Goal: Task Accomplishment & Management: Use online tool/utility

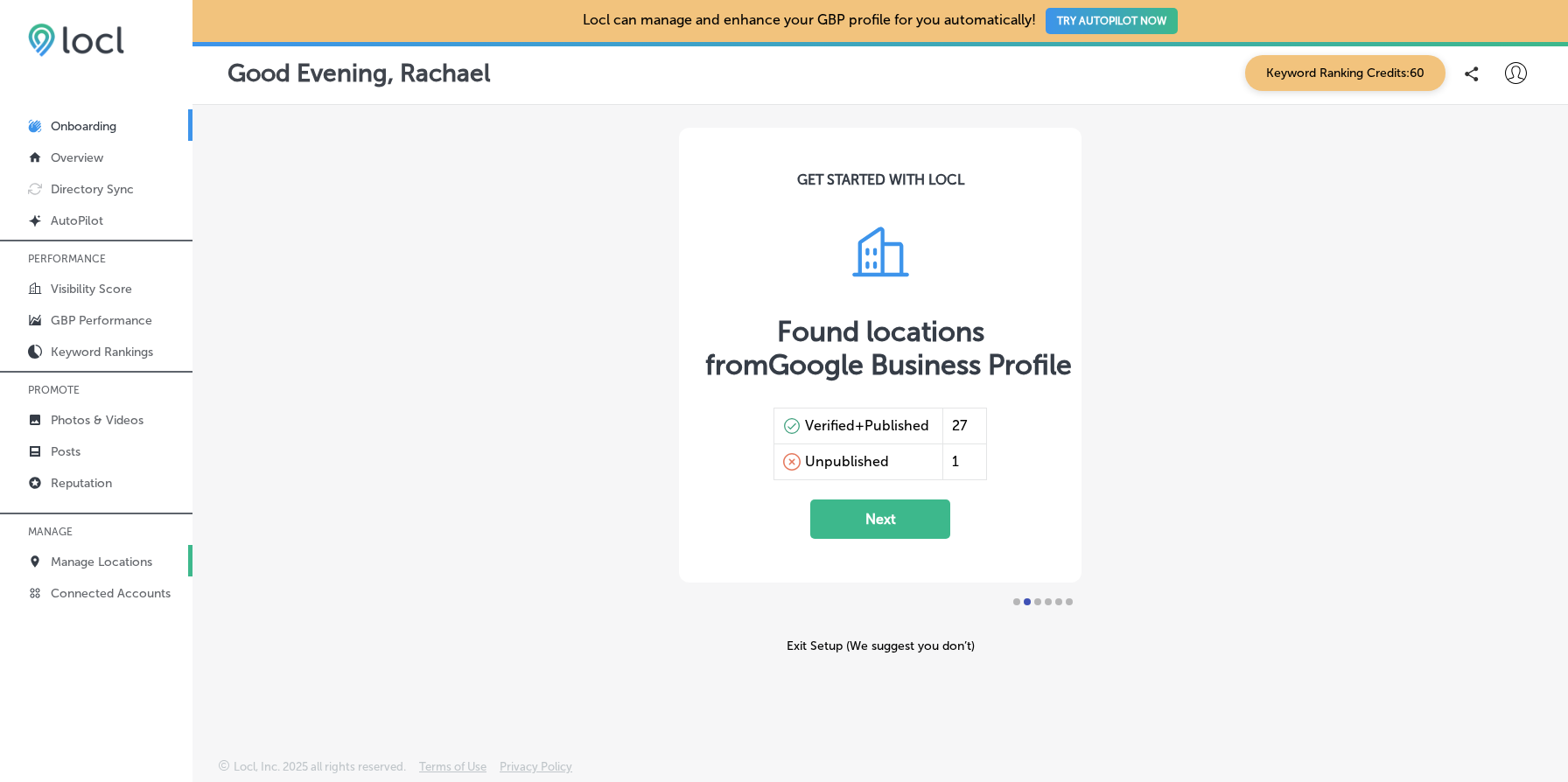
click at [116, 550] on link "Manage Locations" at bounding box center [96, 561] width 193 height 31
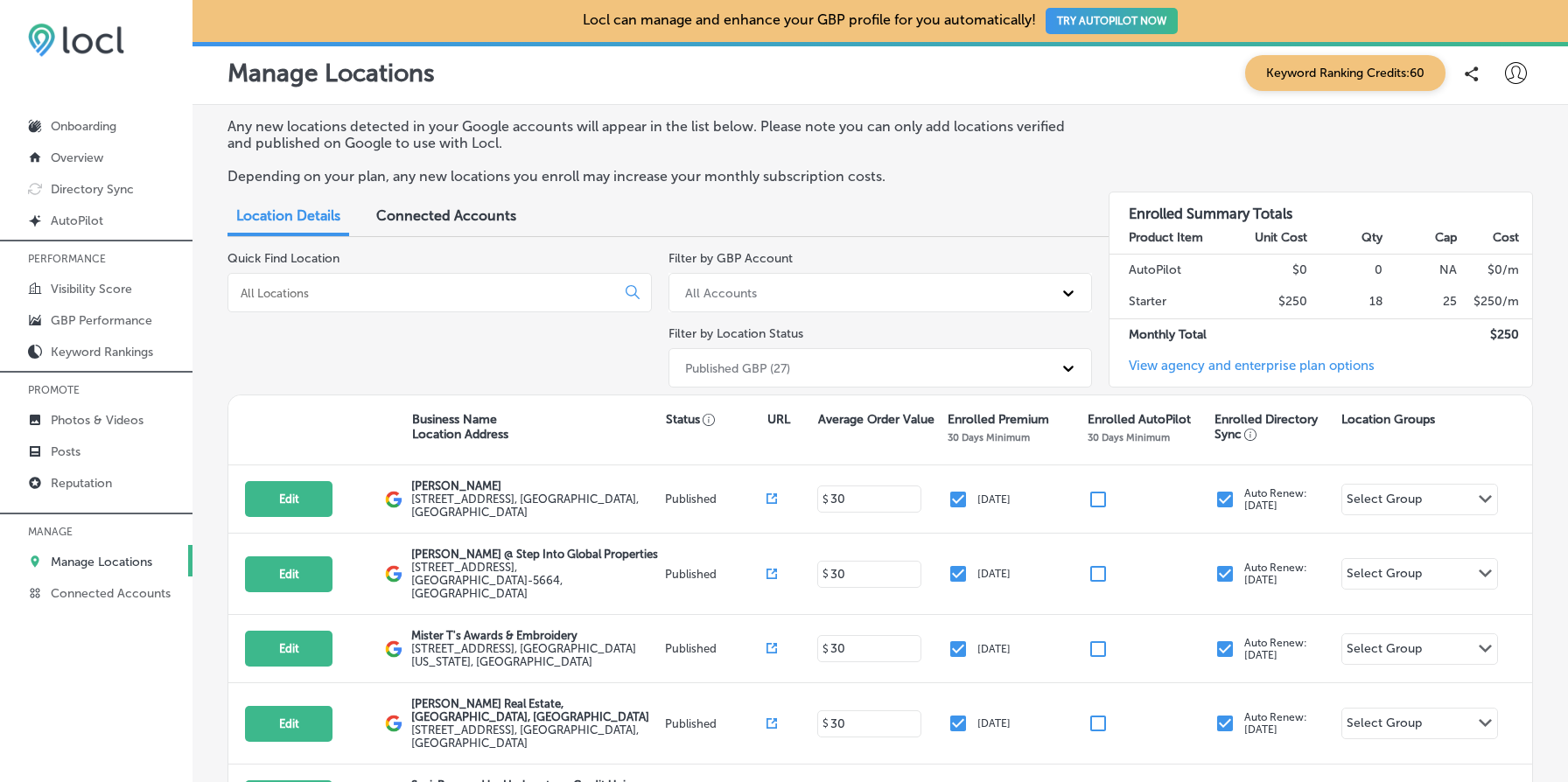
click at [383, 295] on input at bounding box center [425, 293] width 373 height 16
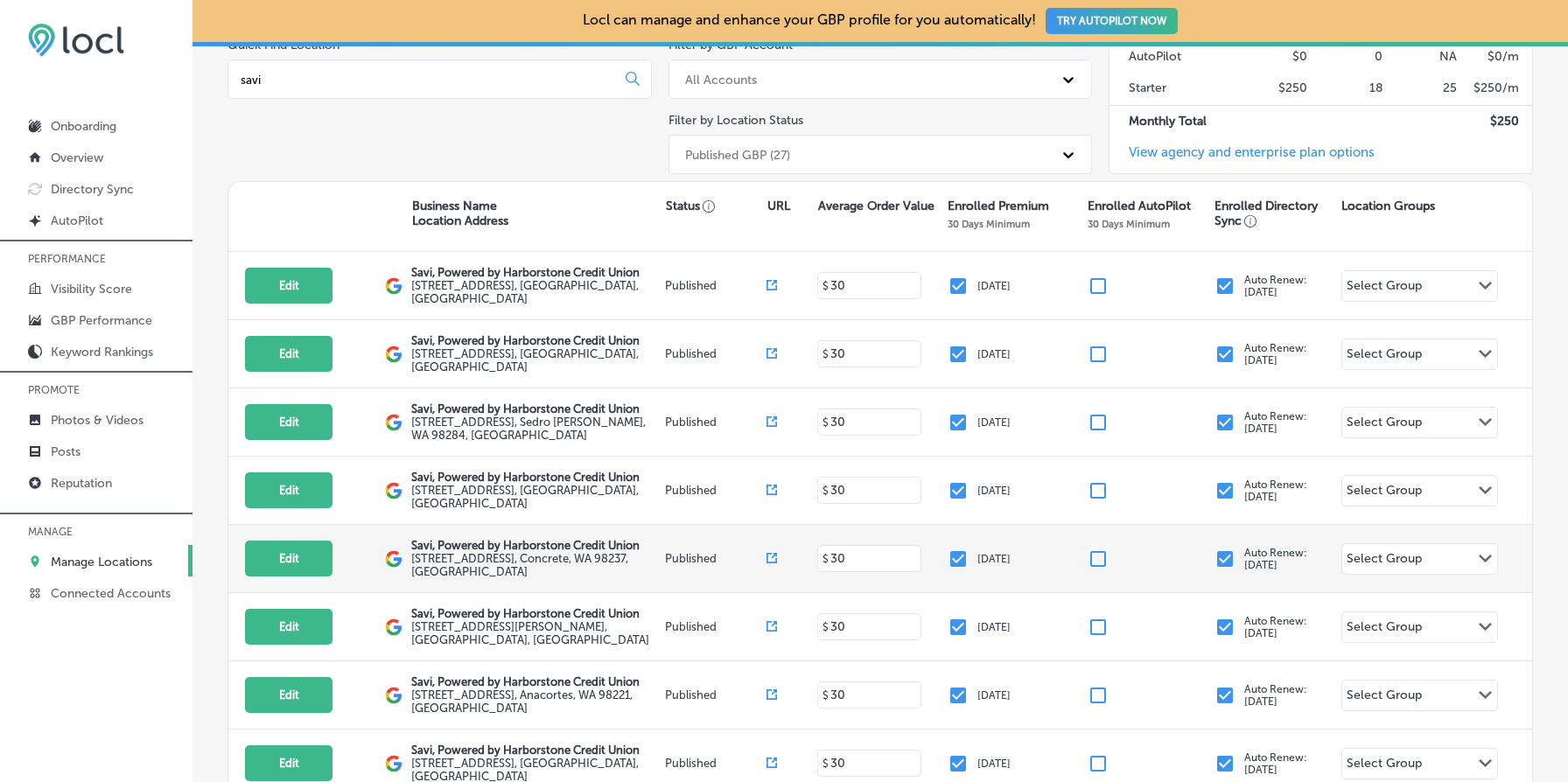
scroll to position [219, 0]
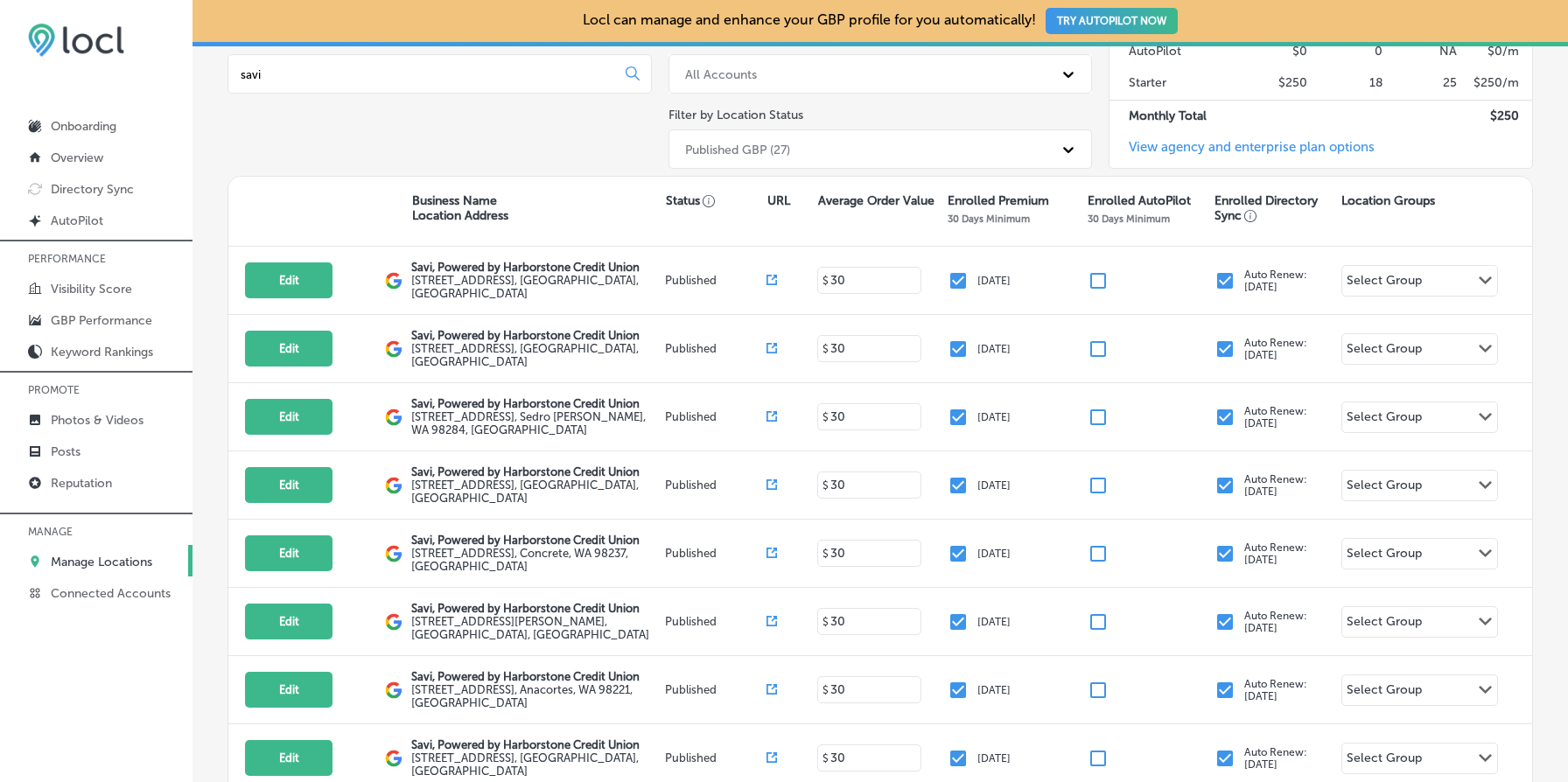
type input "savi"
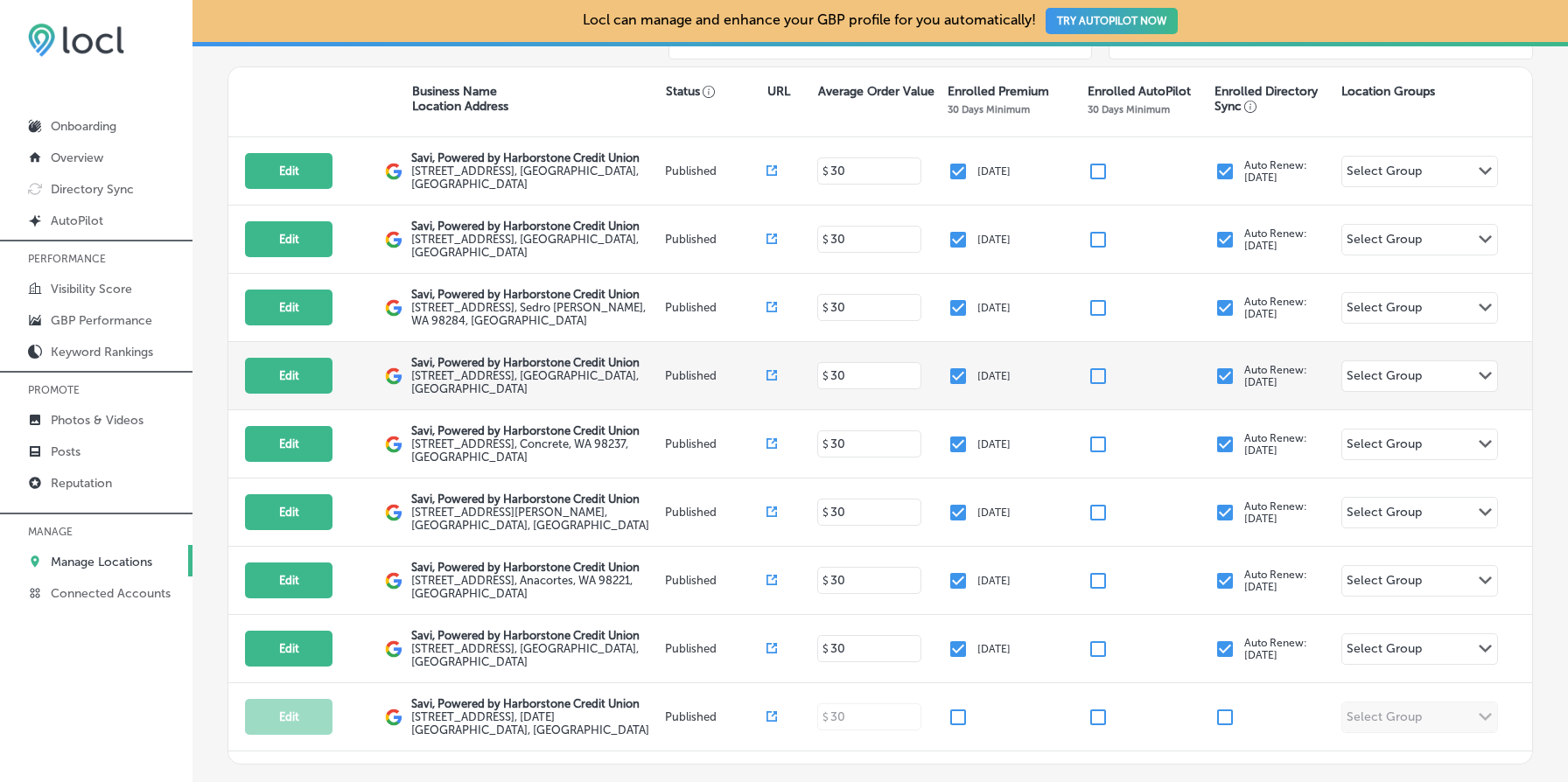
scroll to position [331, 0]
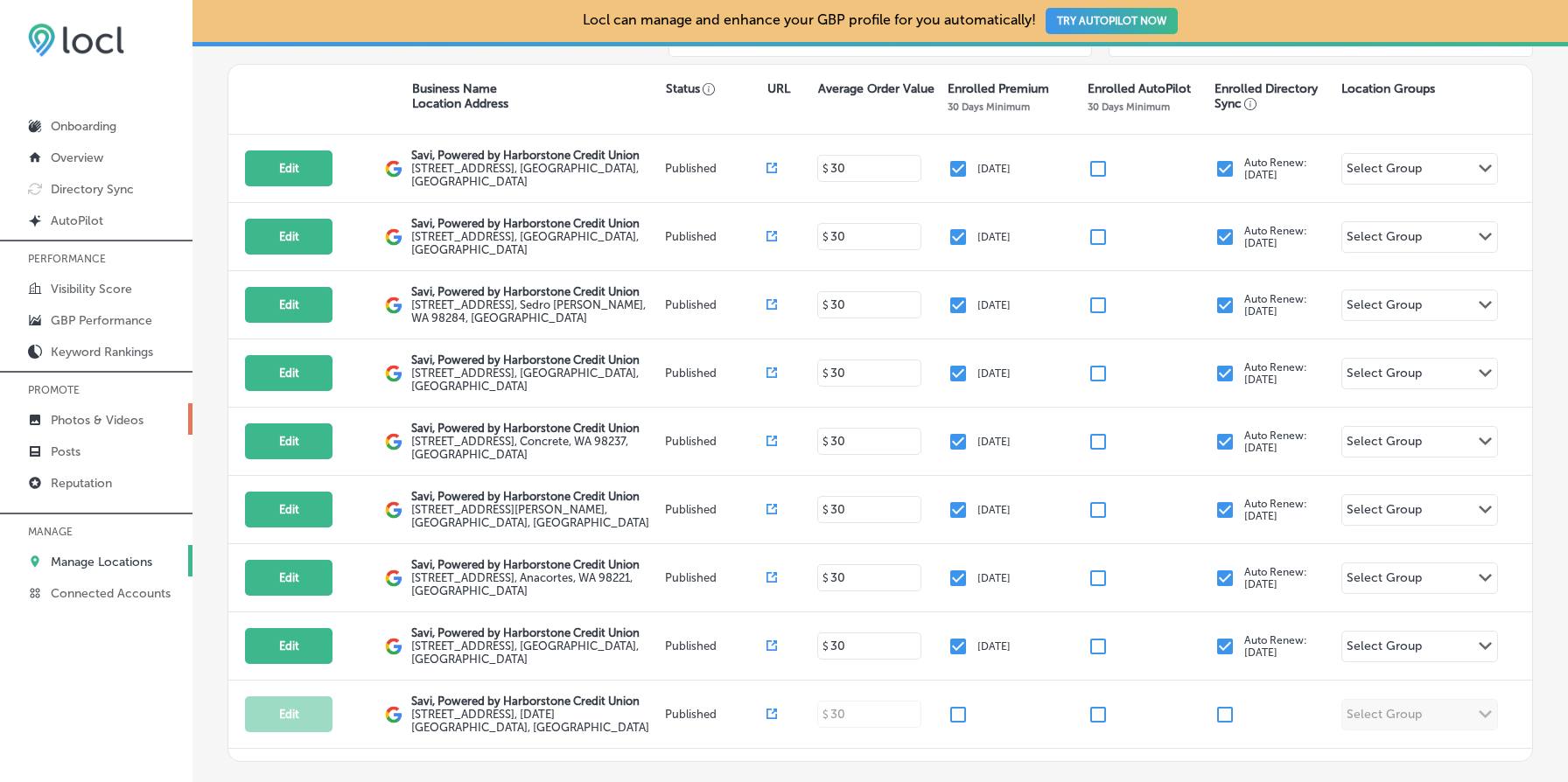
click at [95, 409] on link "Photos & Videos" at bounding box center [96, 418] width 193 height 31
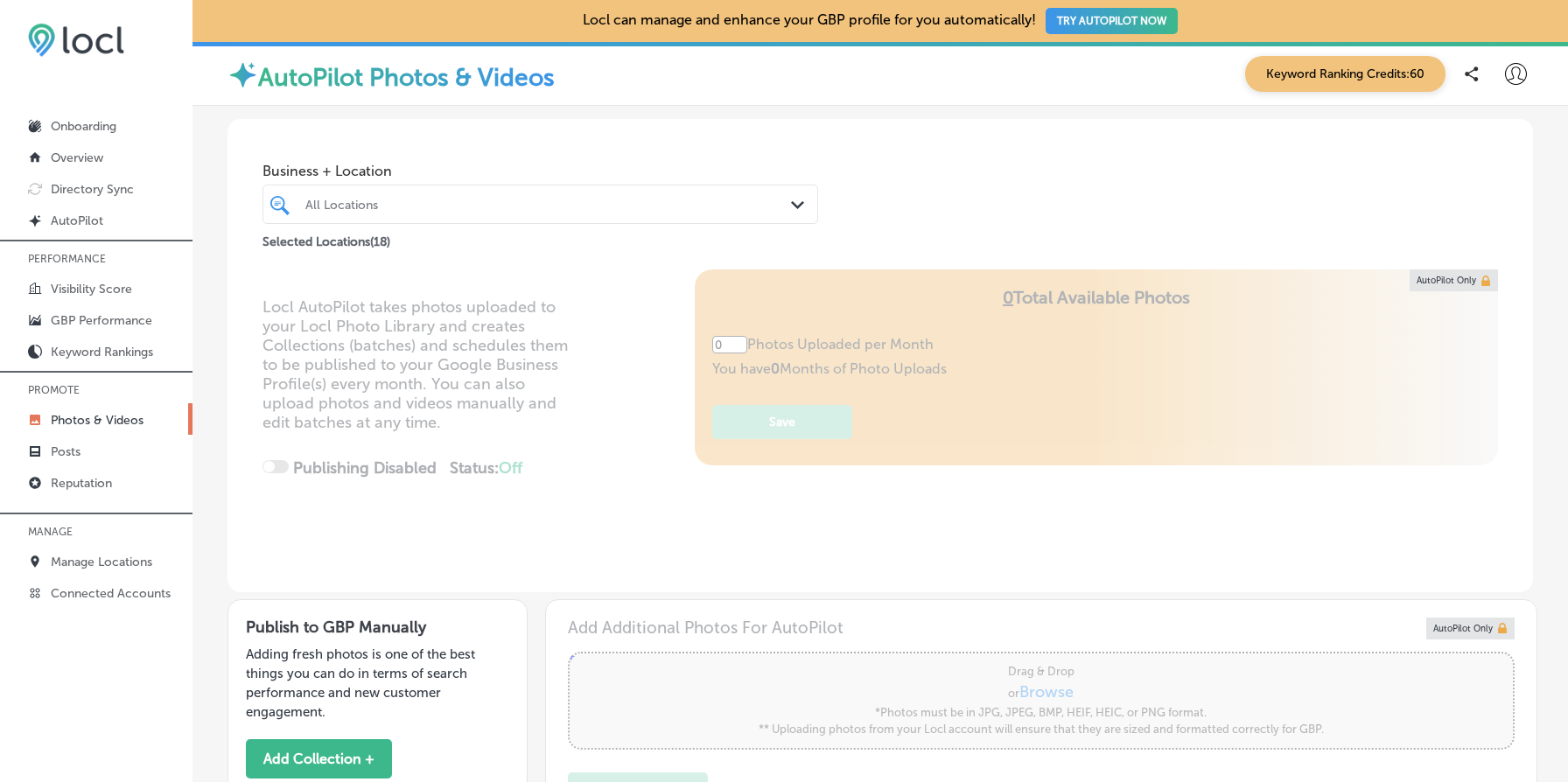
type input "5"
click at [379, 209] on div "All Locations" at bounding box center [549, 204] width 488 height 15
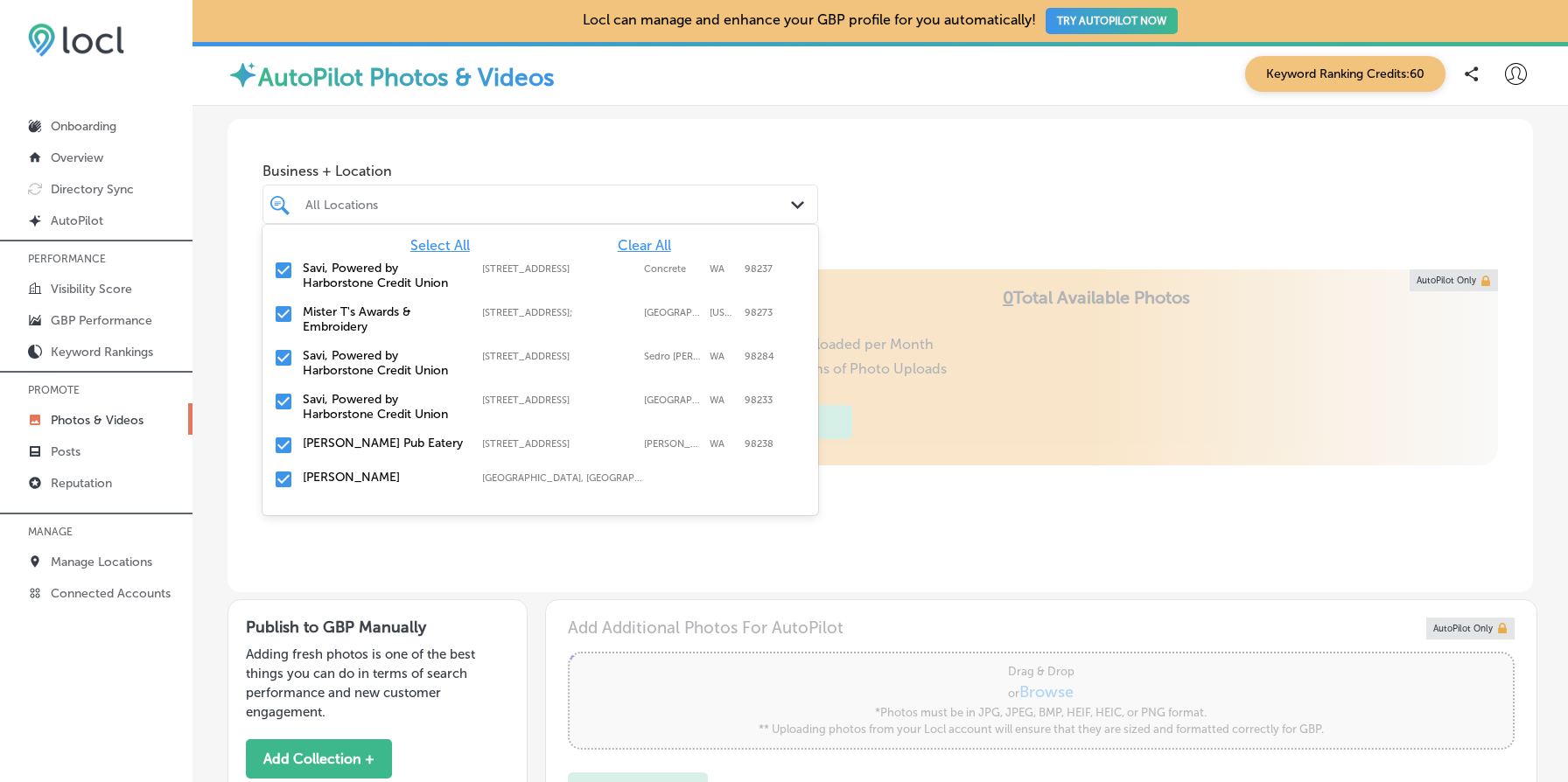
click at [644, 245] on span "Clear All" at bounding box center [644, 245] width 53 height 16
paste input "Anacortes"
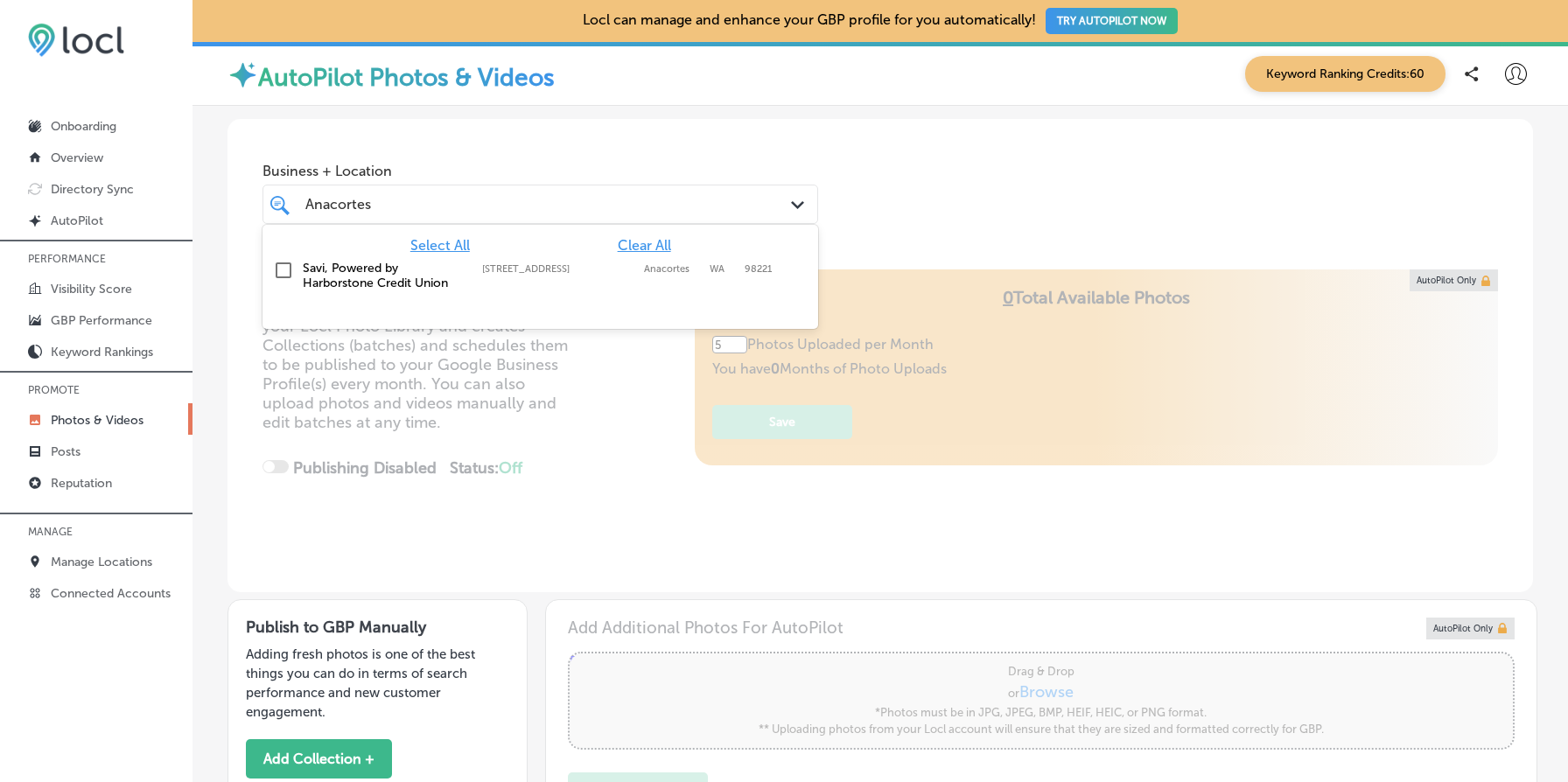
click at [344, 277] on label "Savi, Powered by Harborstone Credit Union" at bounding box center [383, 275] width 162 height 30
type input "Anacortes"
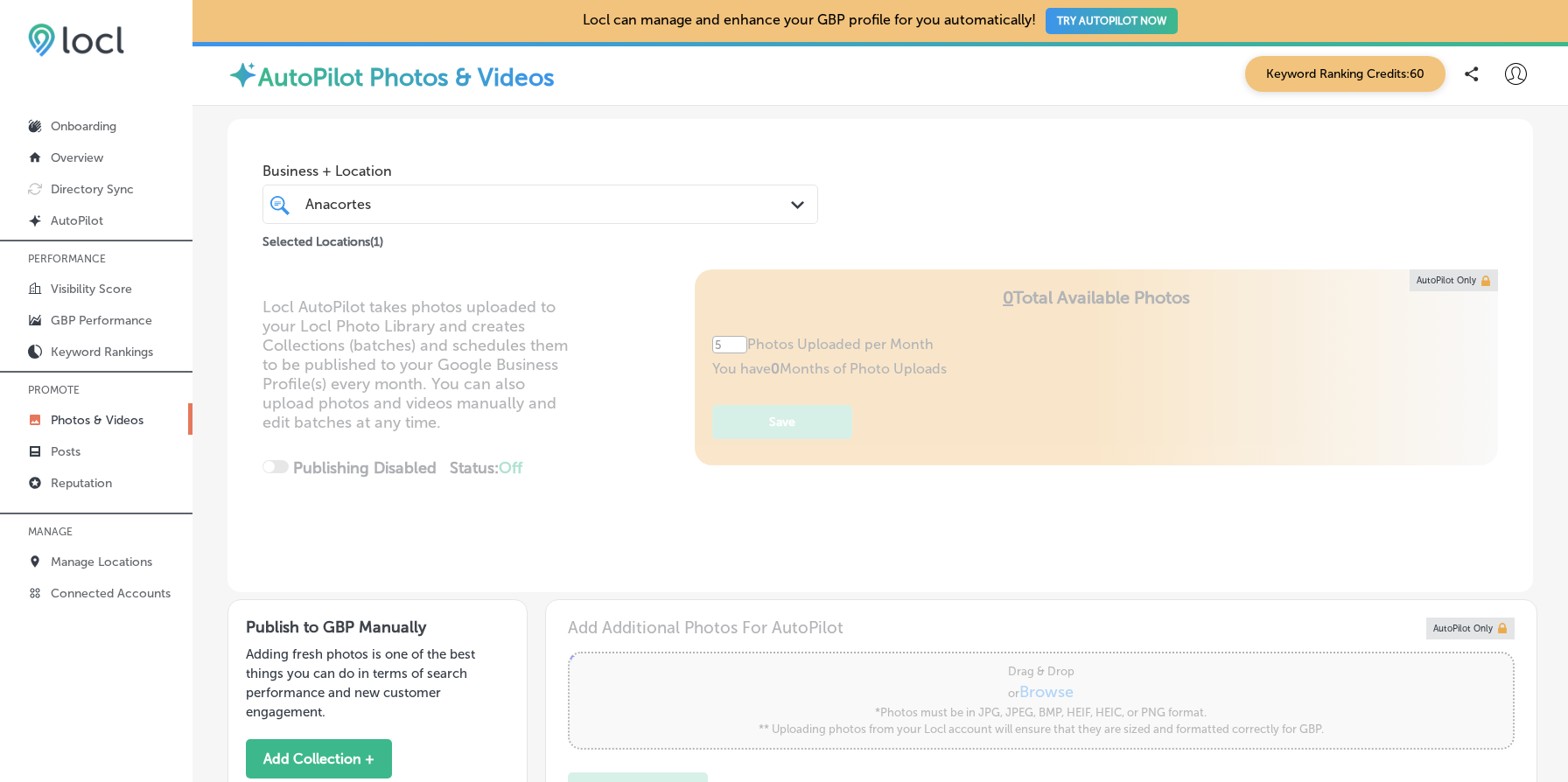
click at [973, 174] on div "Business + Location Anacortes Anacortes Path Created with Sketch. Selected Loca…" at bounding box center [880, 185] width 1306 height 133
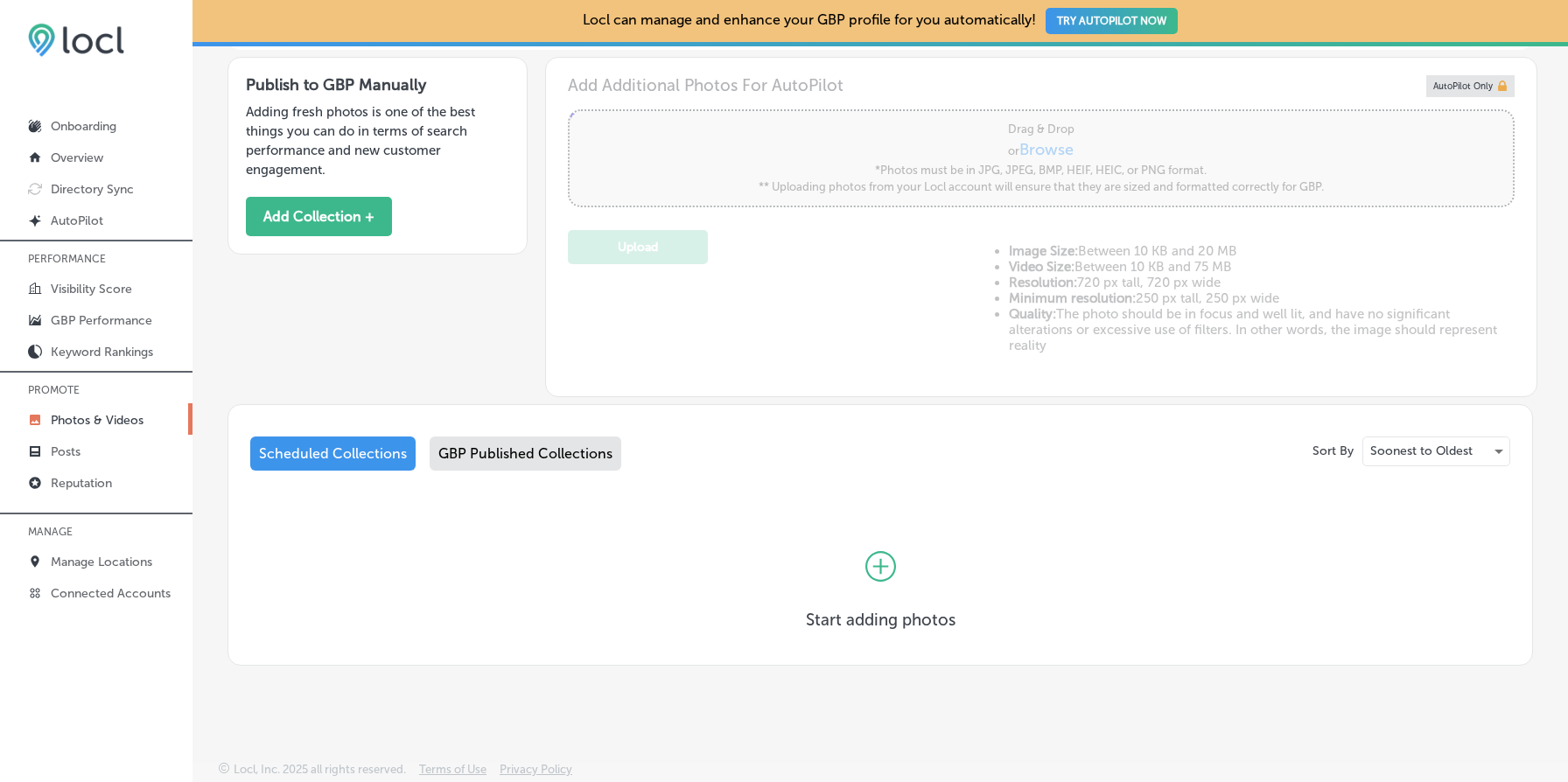
scroll to position [545, 0]
click at [542, 466] on div "GBP Published Collections" at bounding box center [525, 451] width 192 height 34
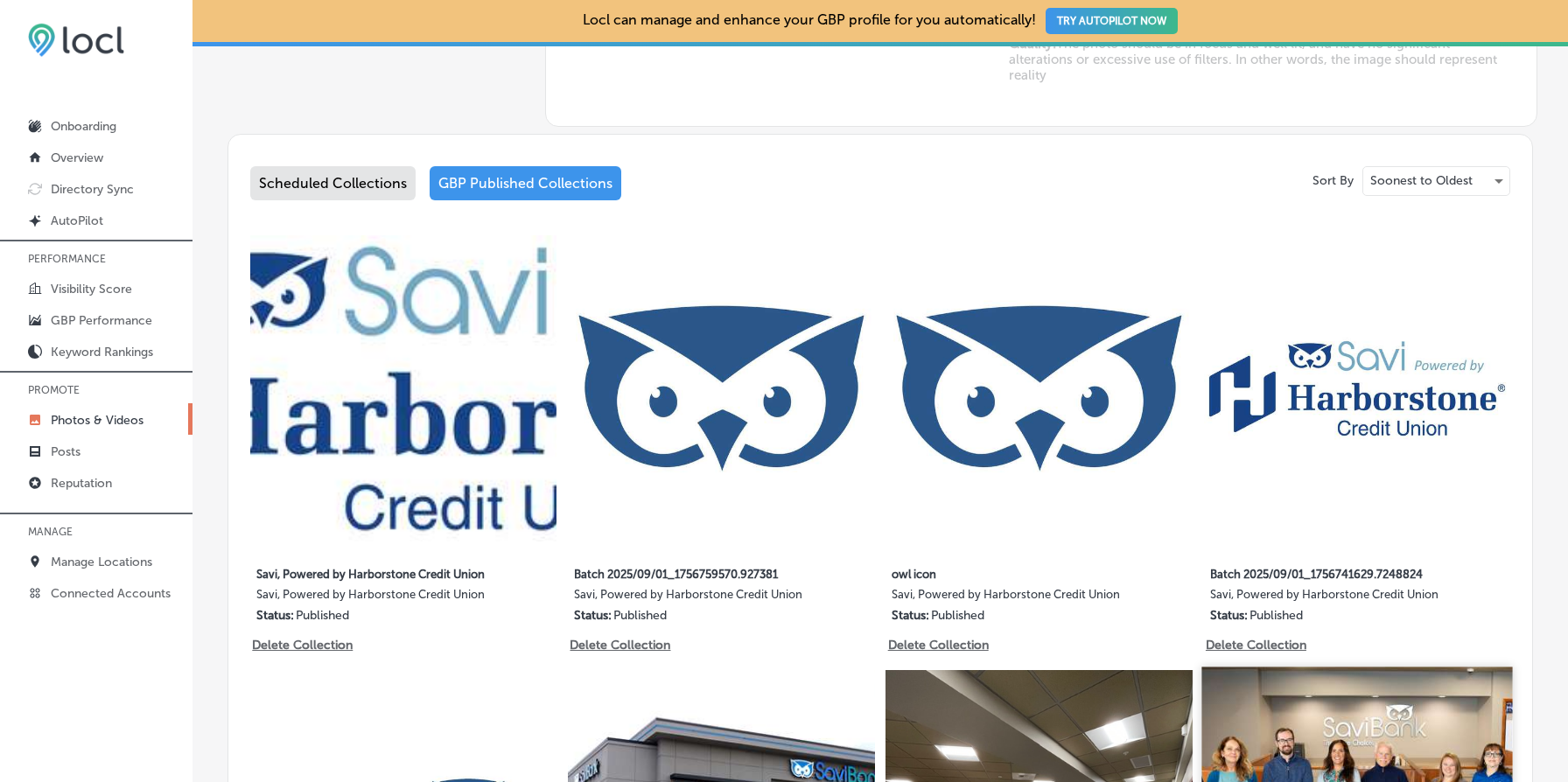
scroll to position [798, 0]
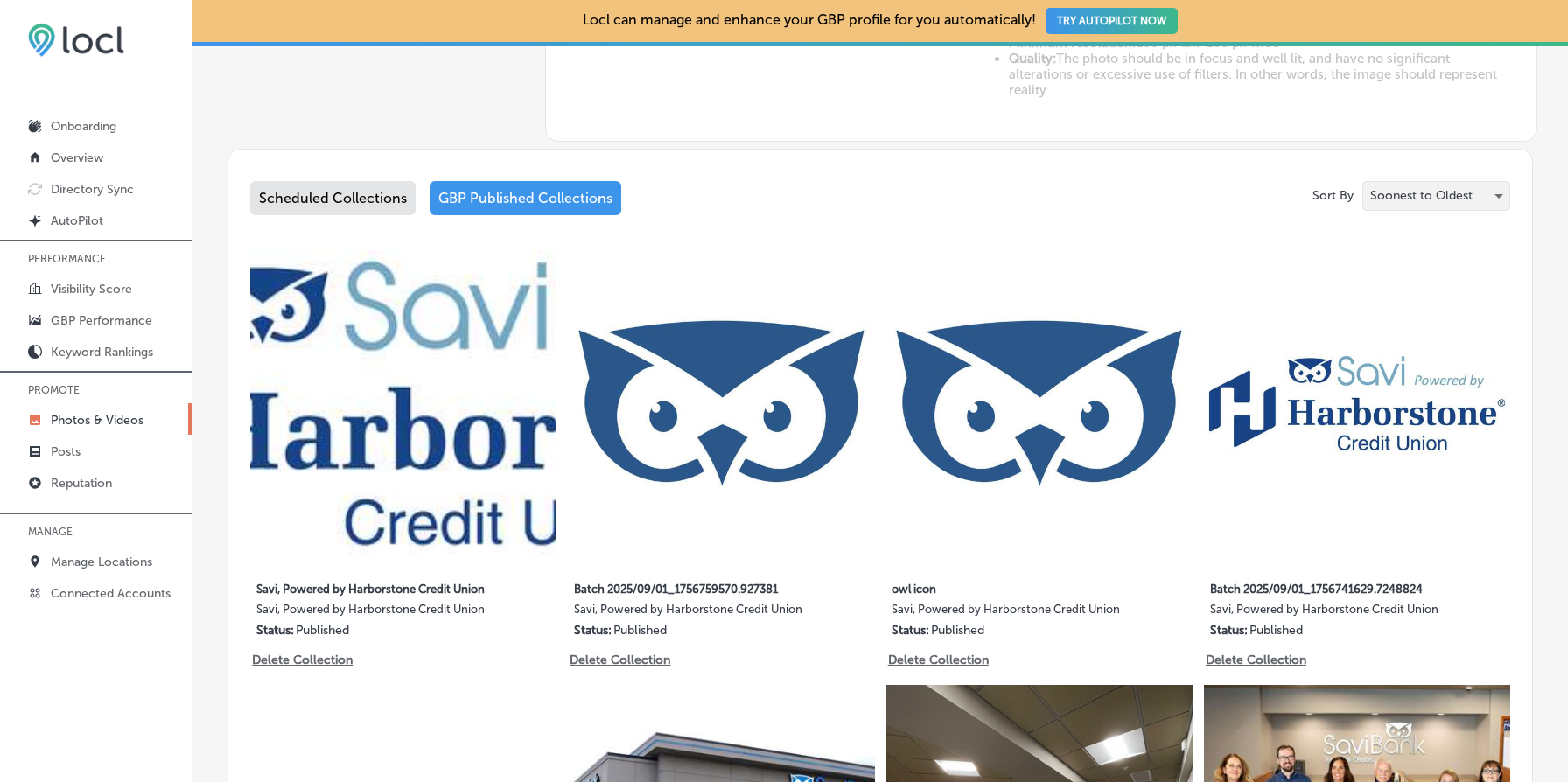
click at [1464, 203] on p "Soonest to Oldest" at bounding box center [1422, 195] width 103 height 16
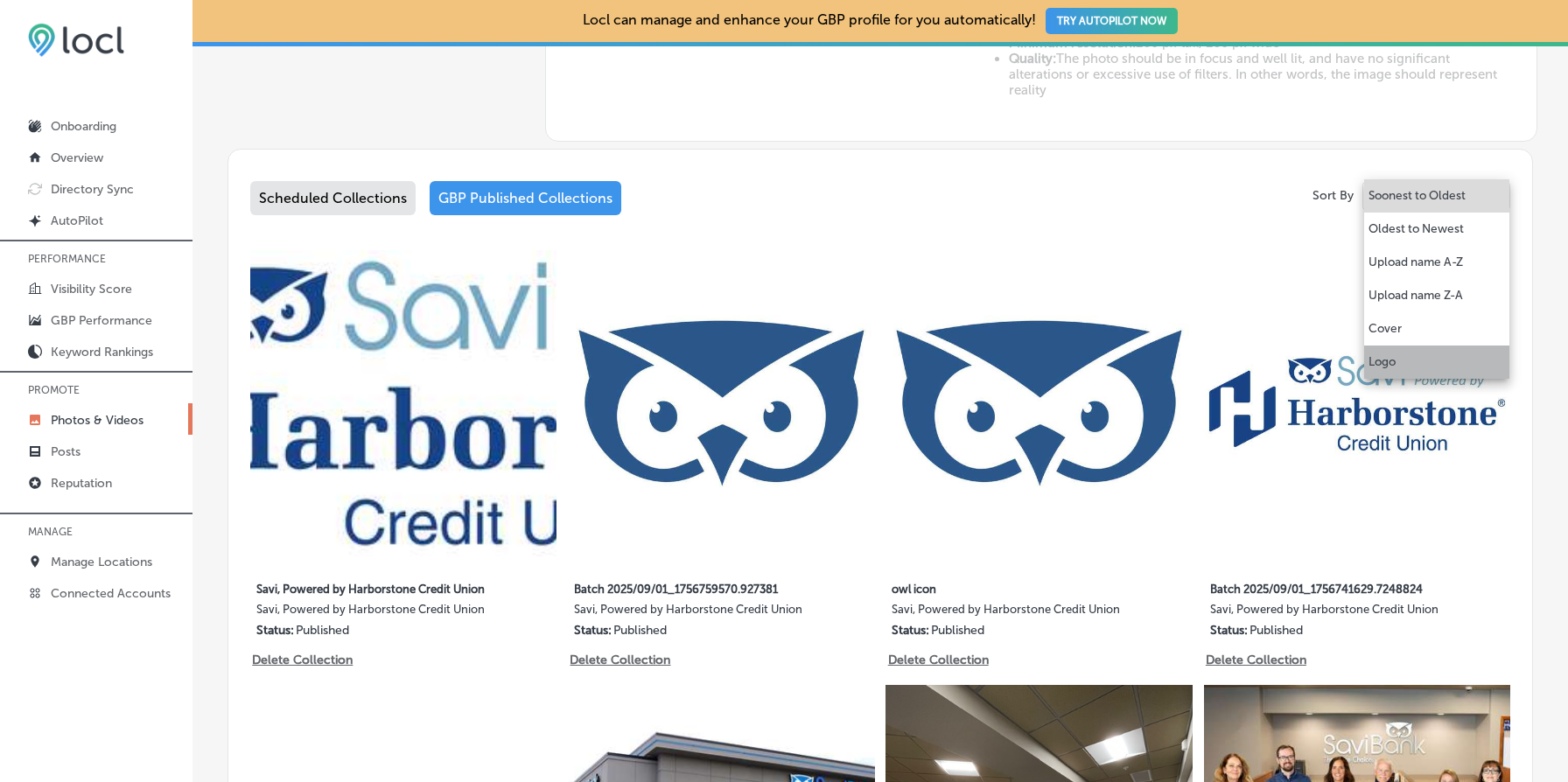
click at [1446, 363] on li "Logo" at bounding box center [1437, 362] width 145 height 33
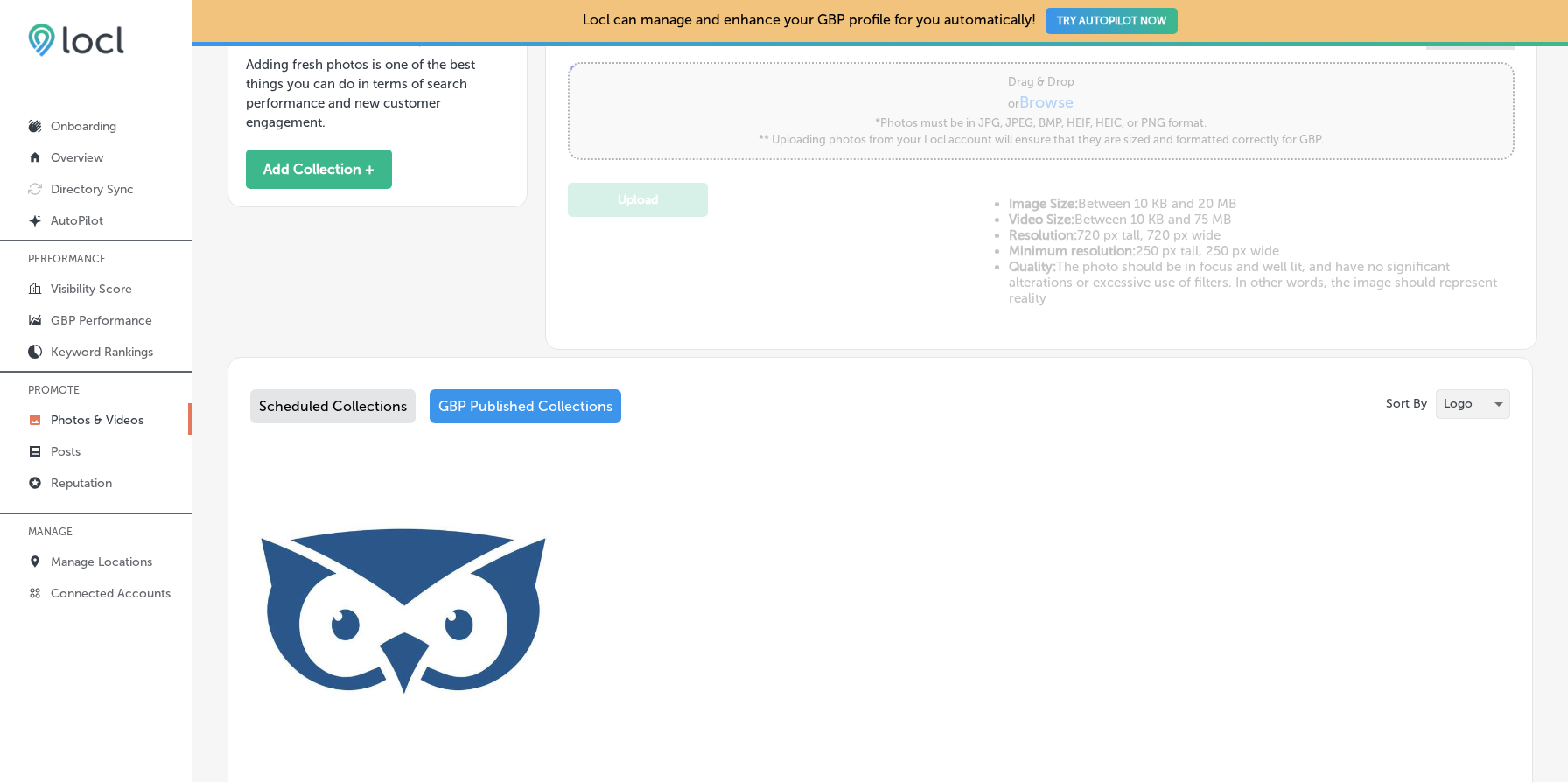
scroll to position [863, 0]
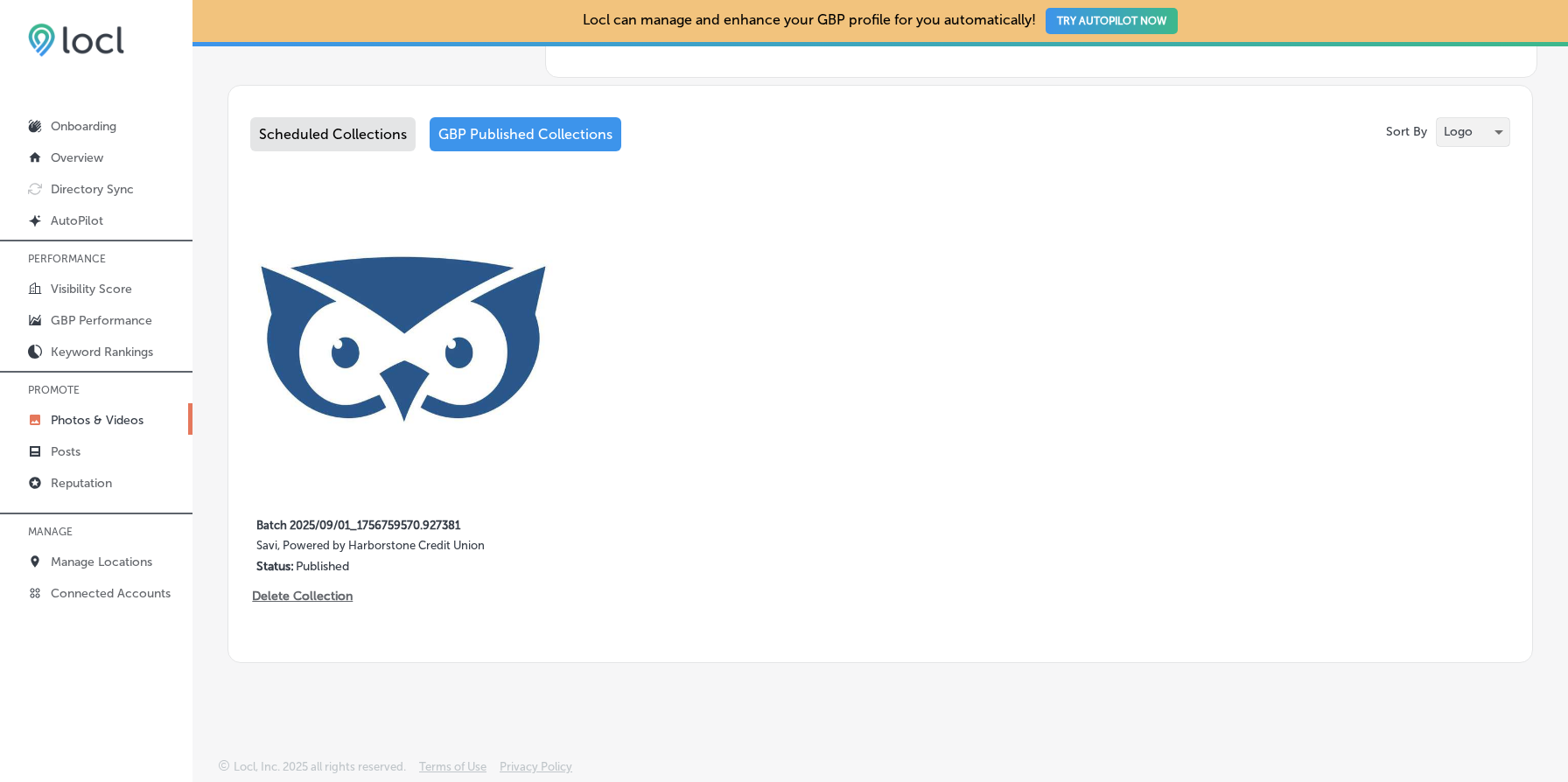
click at [1477, 130] on div "Logo" at bounding box center [1473, 131] width 73 height 28
click at [1482, 161] on li "Cover" at bounding box center [1491, 163] width 106 height 33
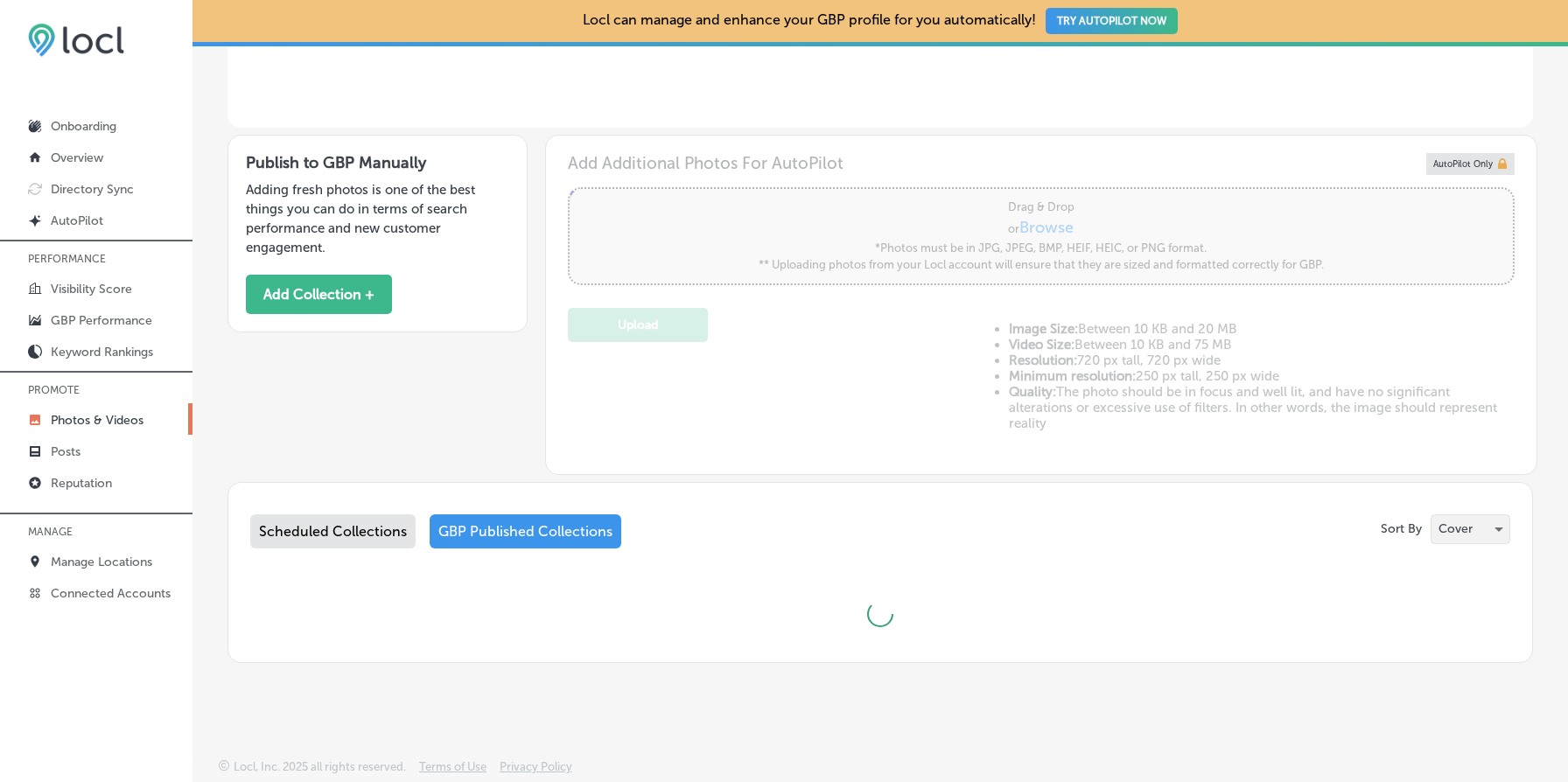
scroll to position [438, 0]
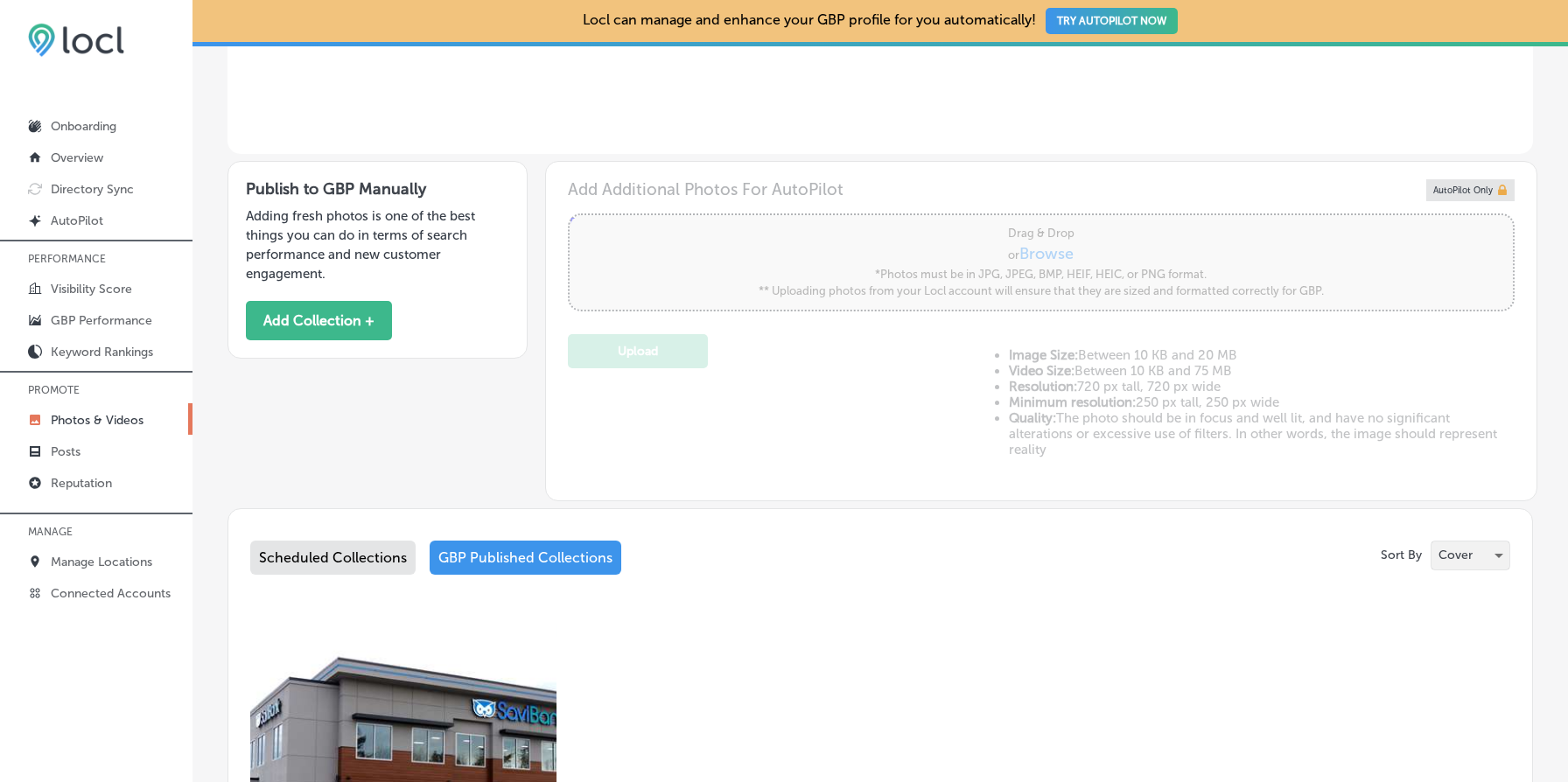
click at [1479, 556] on div "Cover" at bounding box center [1471, 555] width 78 height 28
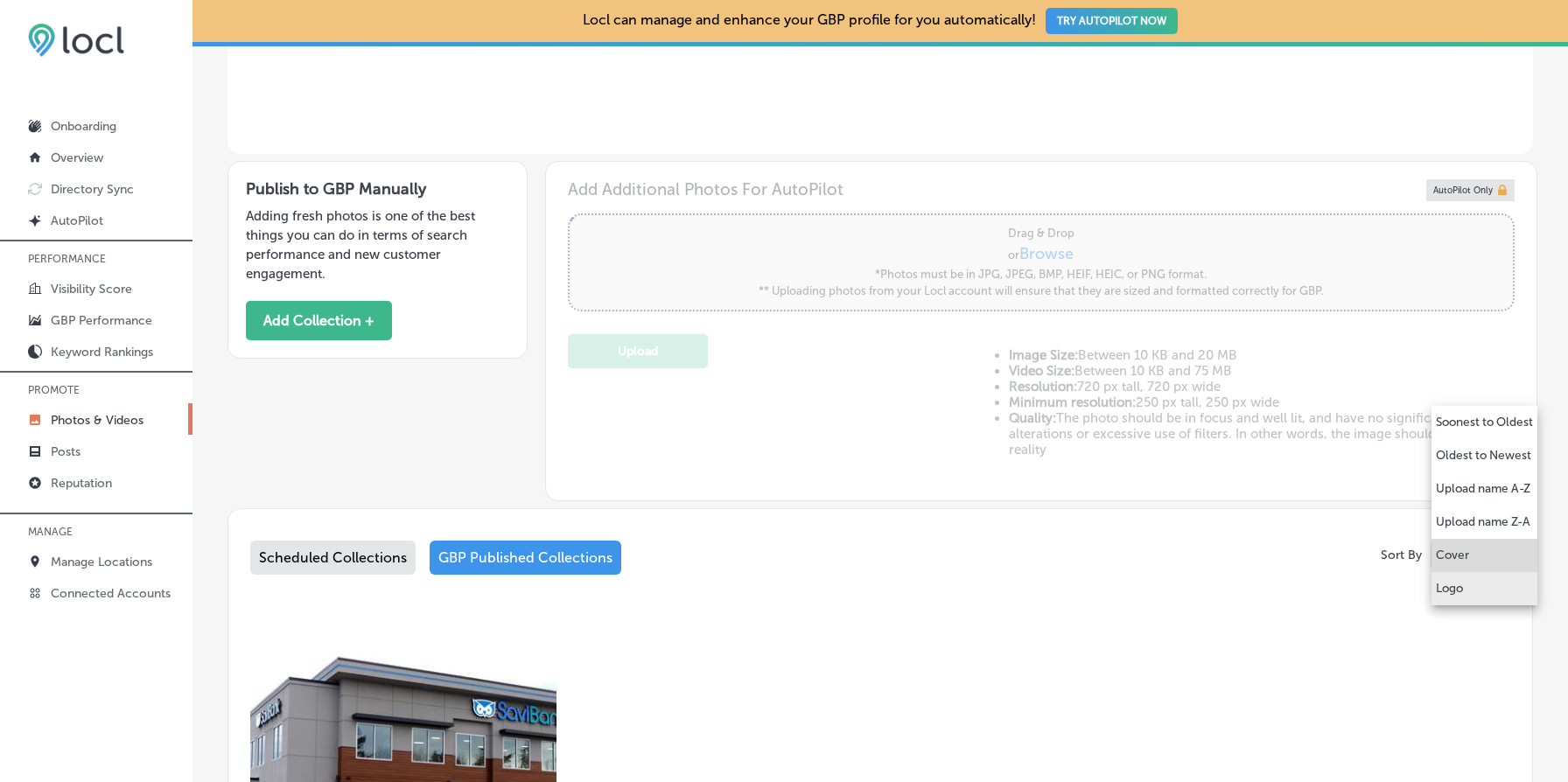
click at [1481, 589] on li "Logo" at bounding box center [1485, 589] width 106 height 33
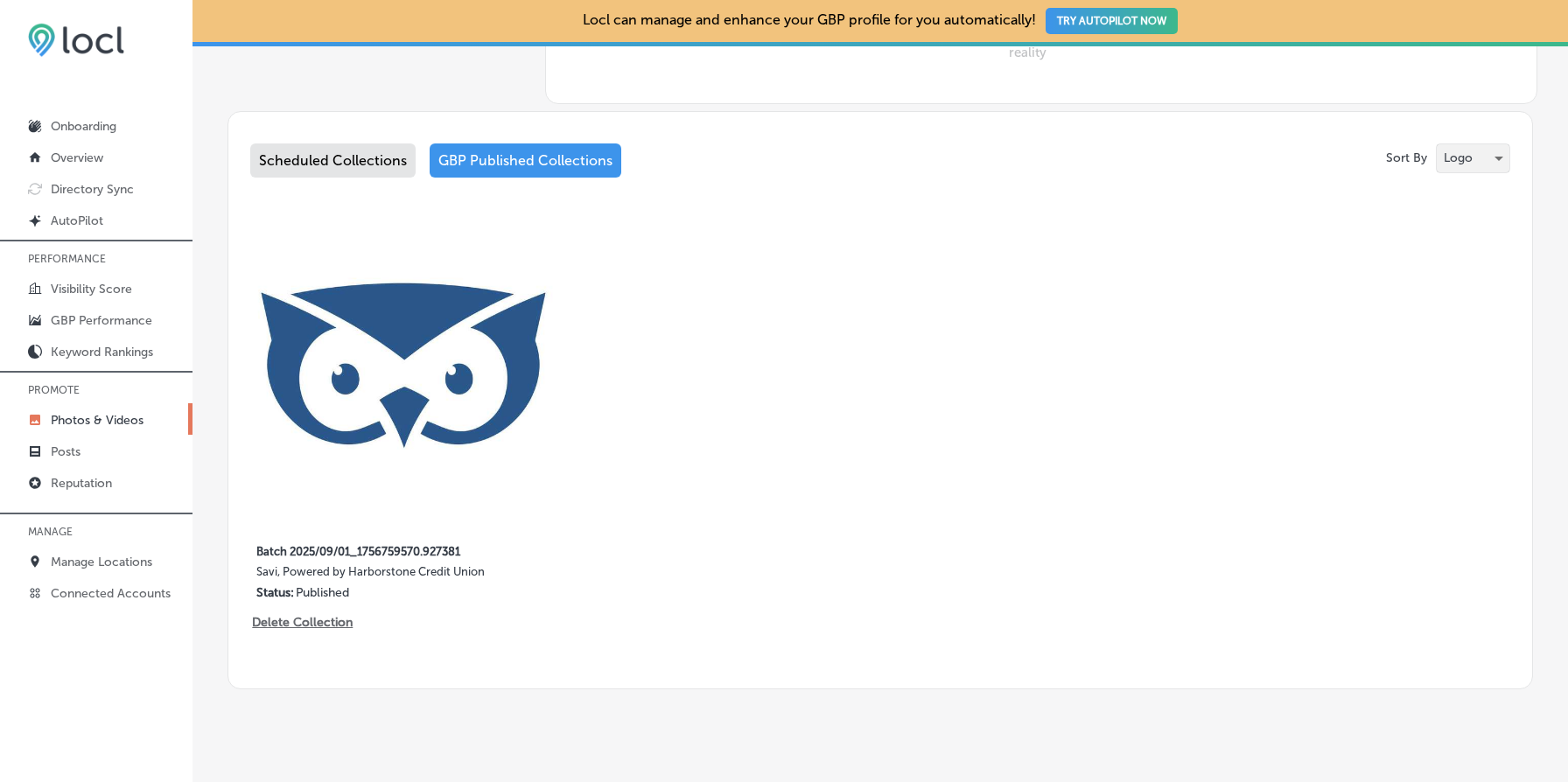
scroll to position [863, 0]
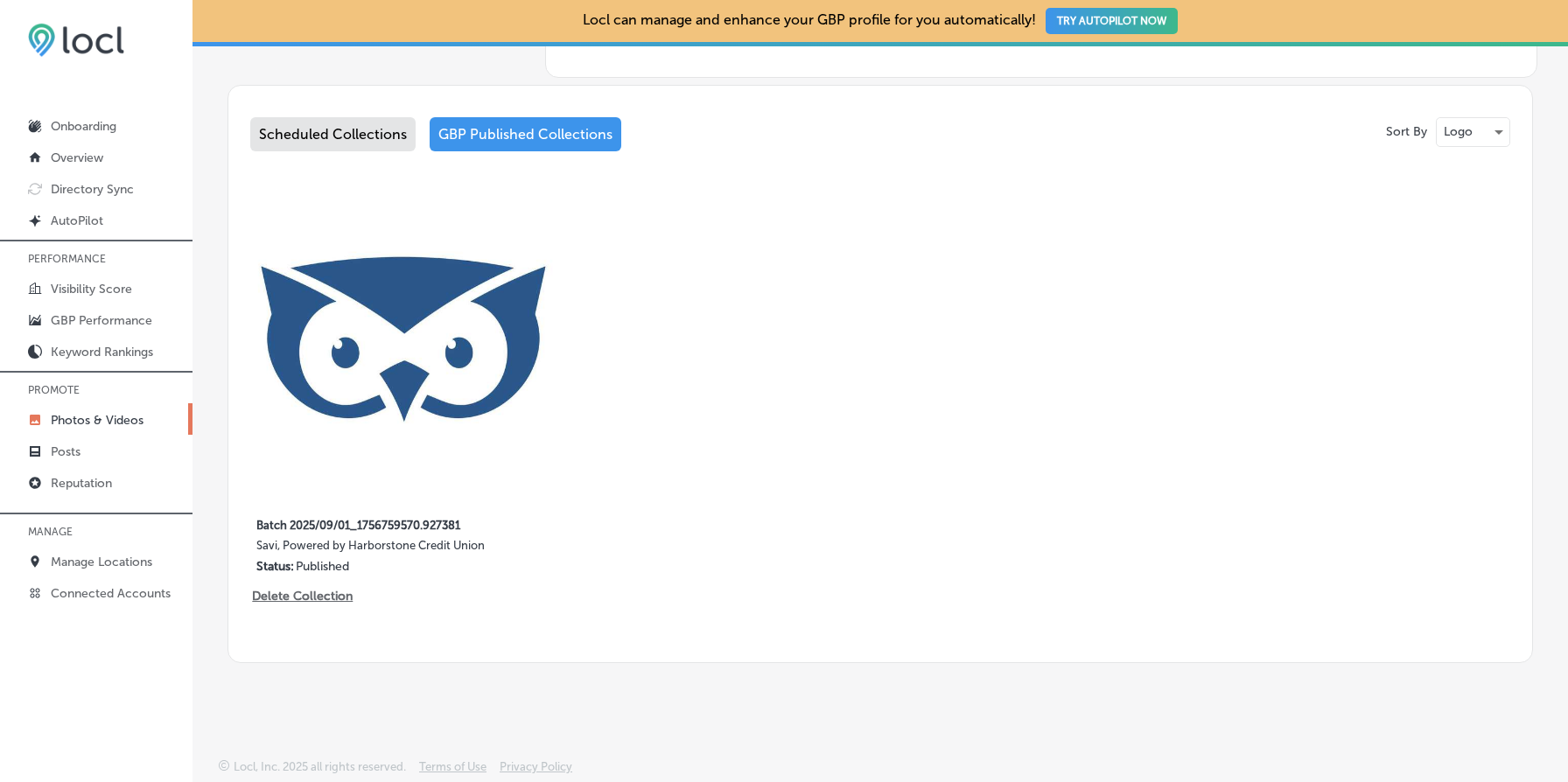
click at [347, 119] on div "Scheduled Collections" at bounding box center [333, 134] width 166 height 34
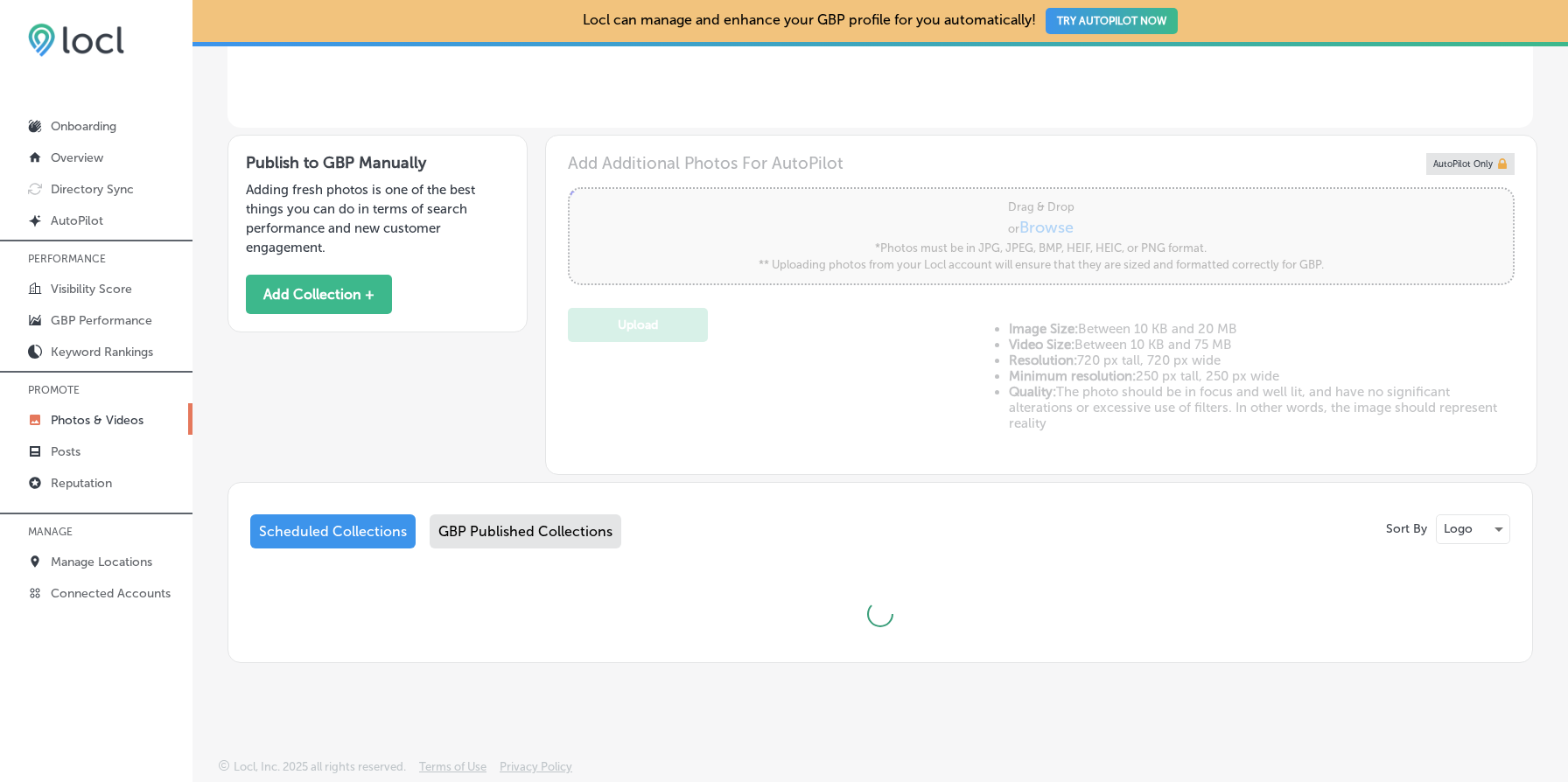
scroll to position [545, 0]
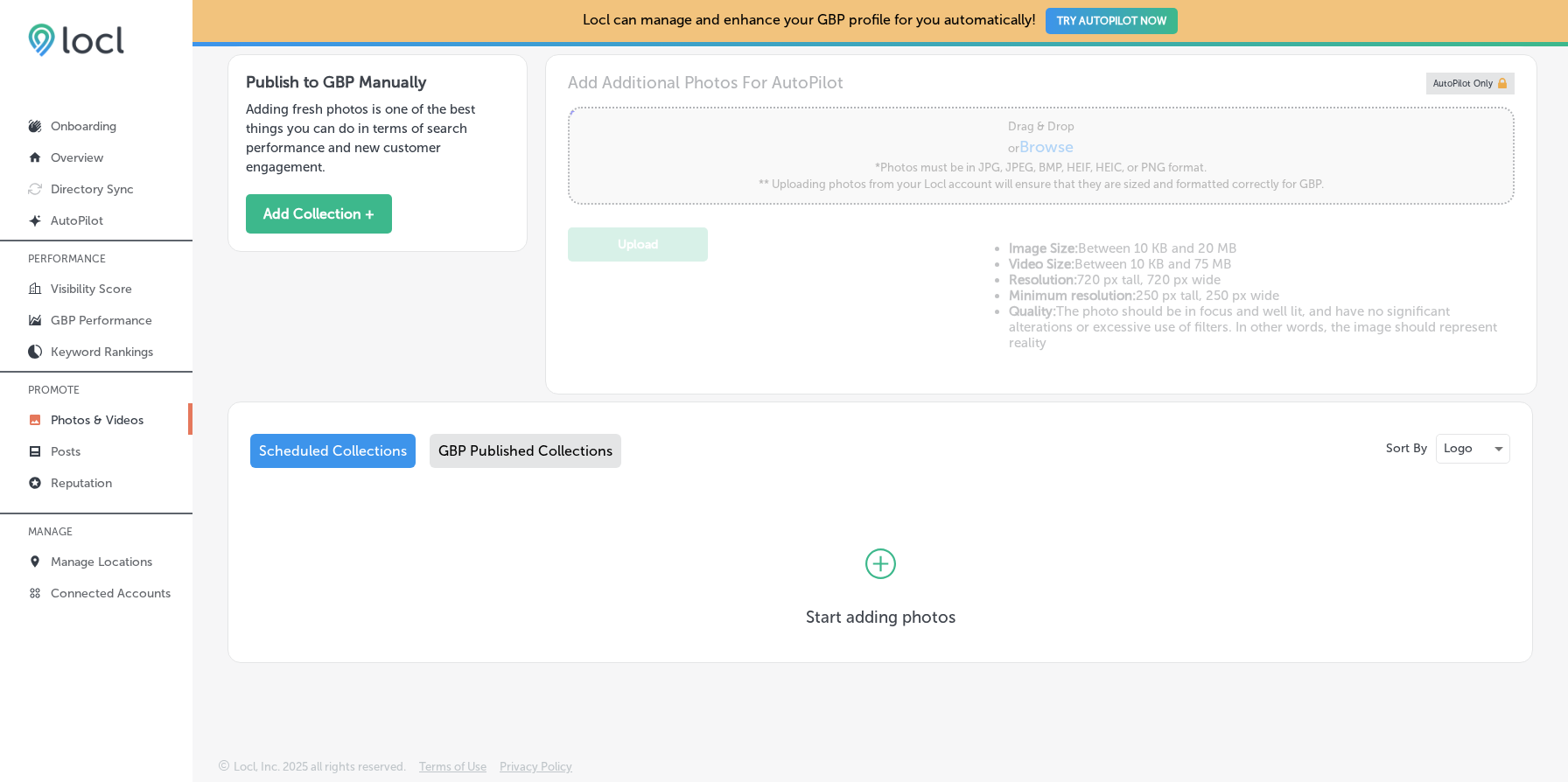
click at [578, 455] on div "GBP Published Collections" at bounding box center [525, 451] width 192 height 34
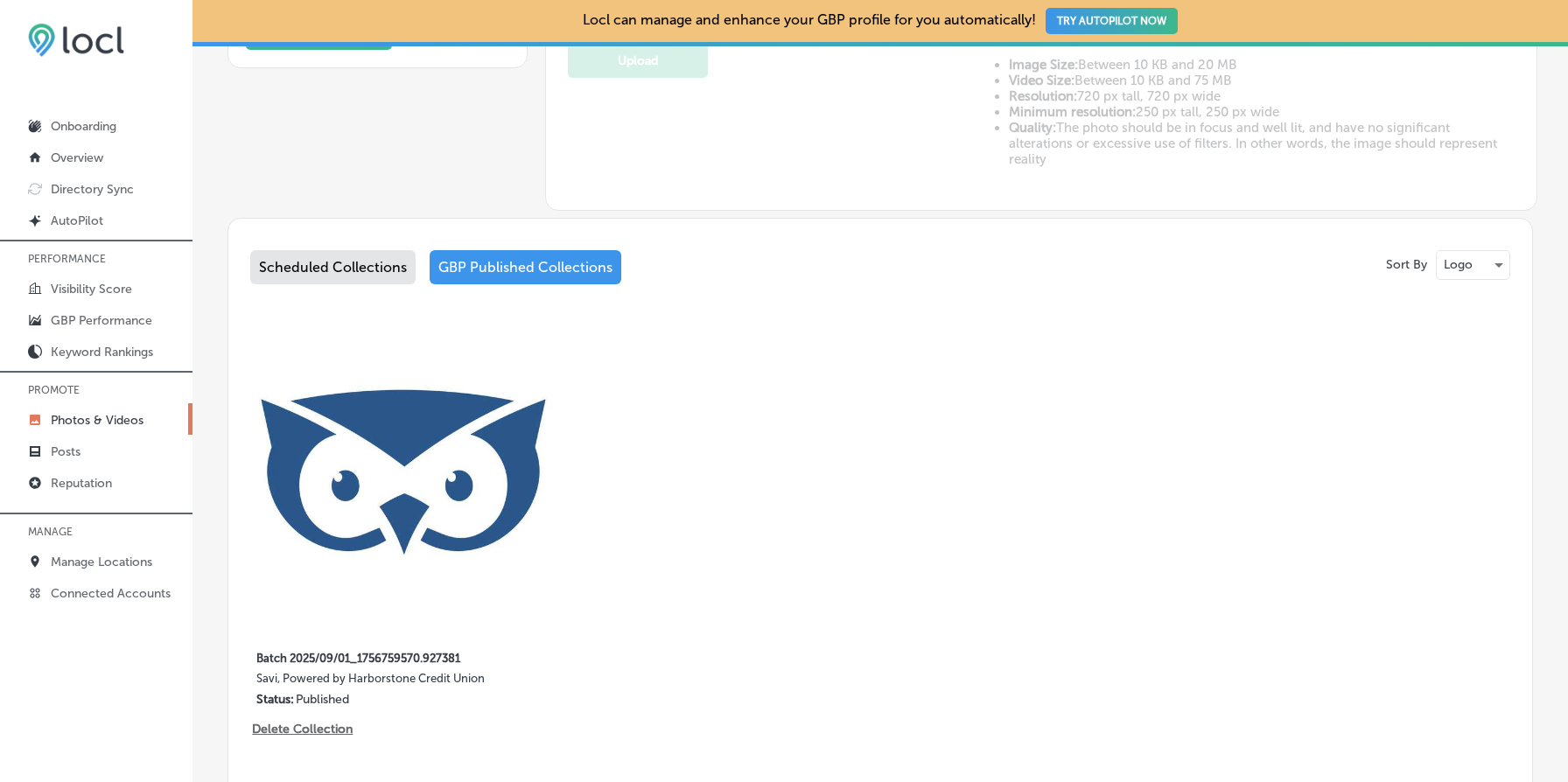
scroll to position [711, 0]
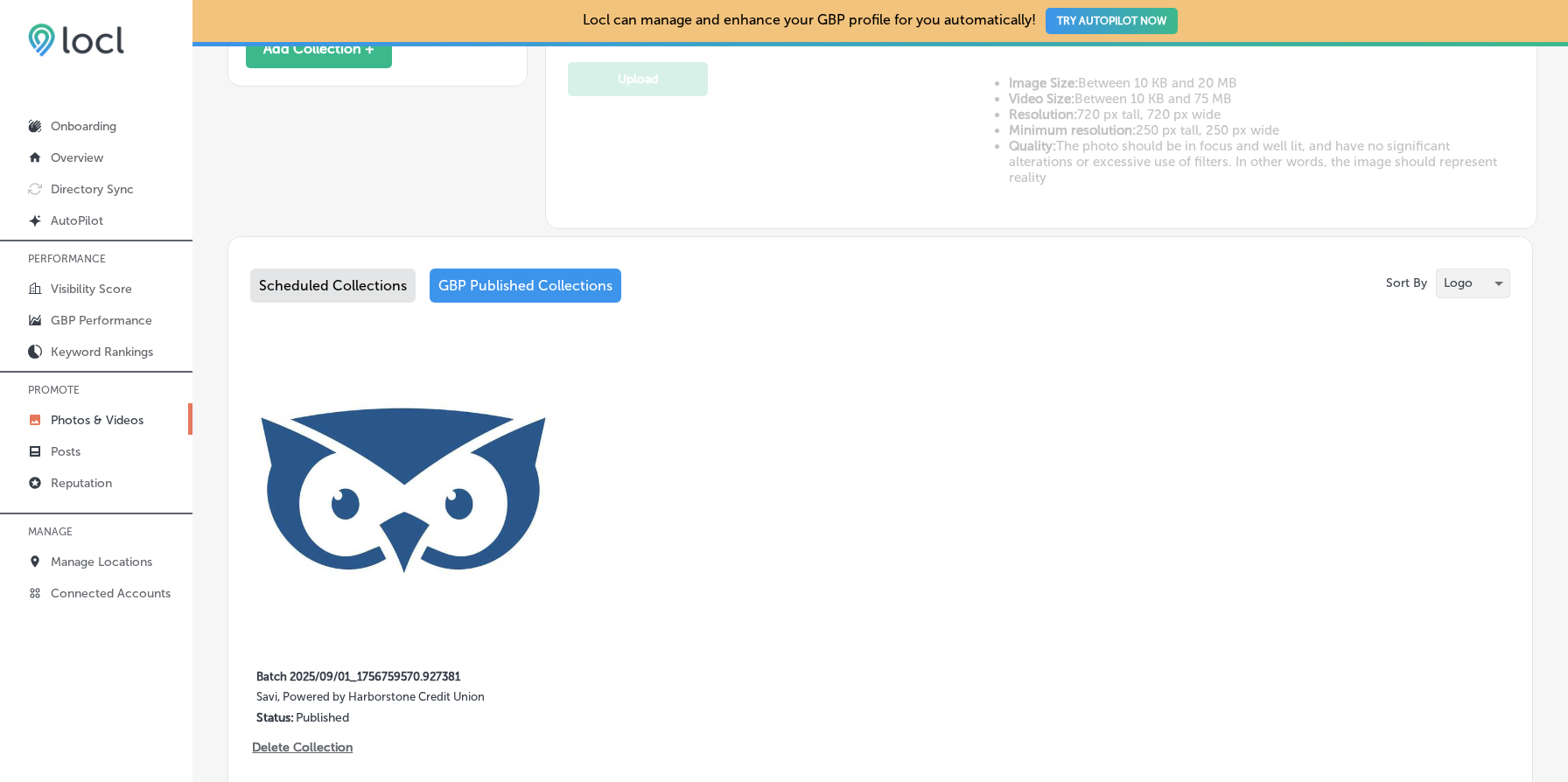
click at [1504, 293] on div "Logo" at bounding box center [1473, 283] width 73 height 28
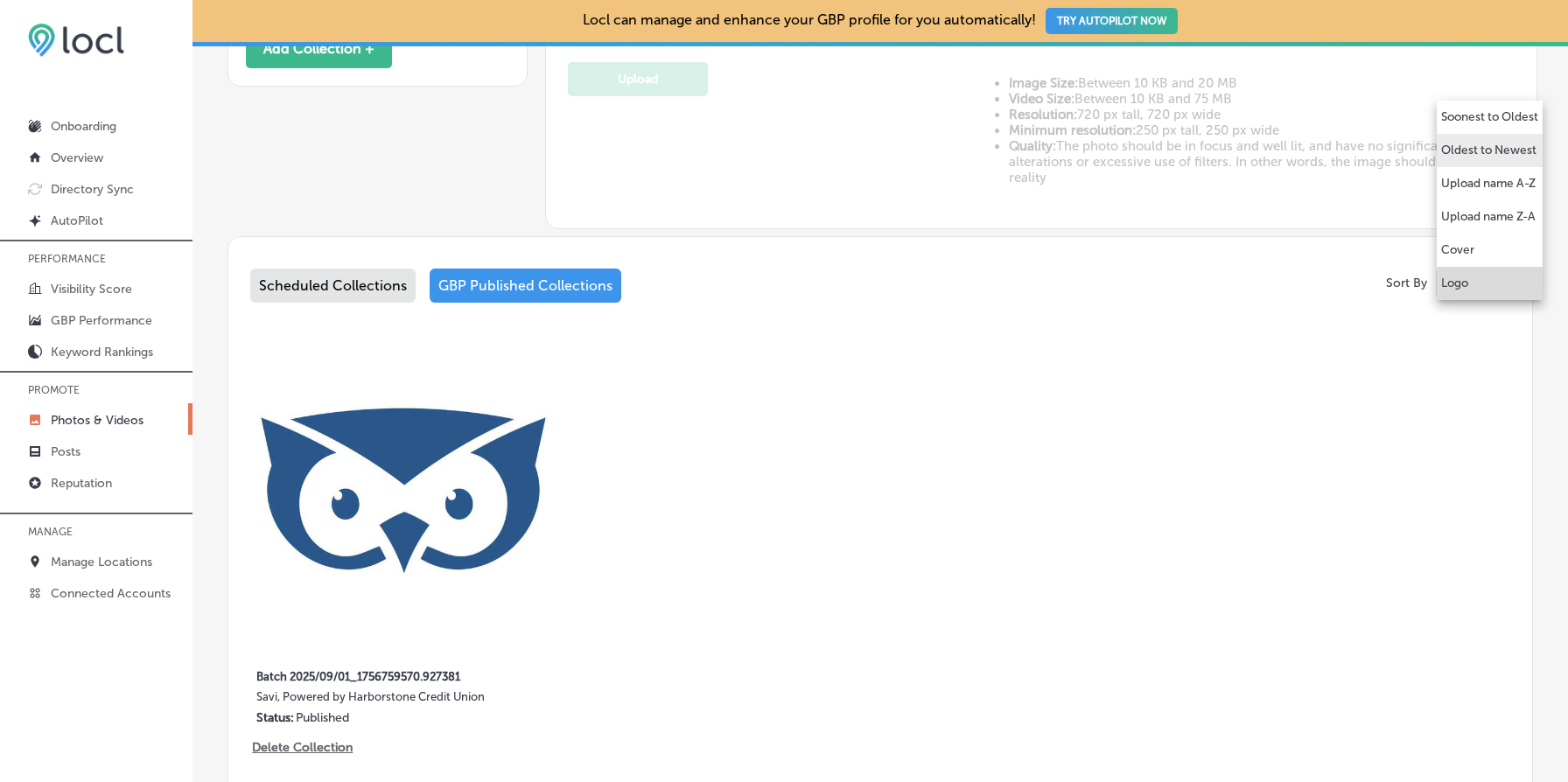
click at [1508, 150] on p "Oldest to Newest" at bounding box center [1489, 150] width 95 height 17
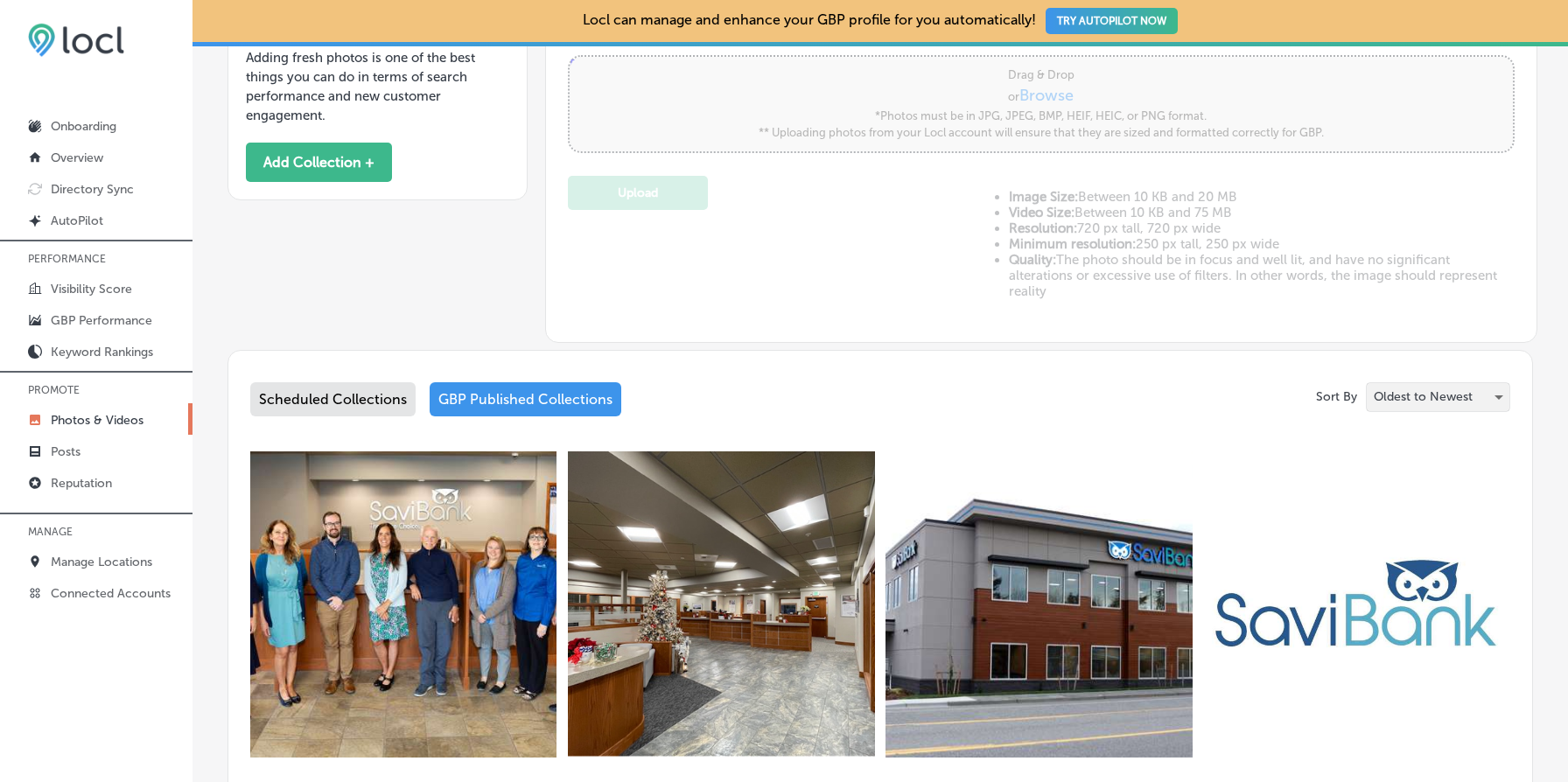
scroll to position [654, 0]
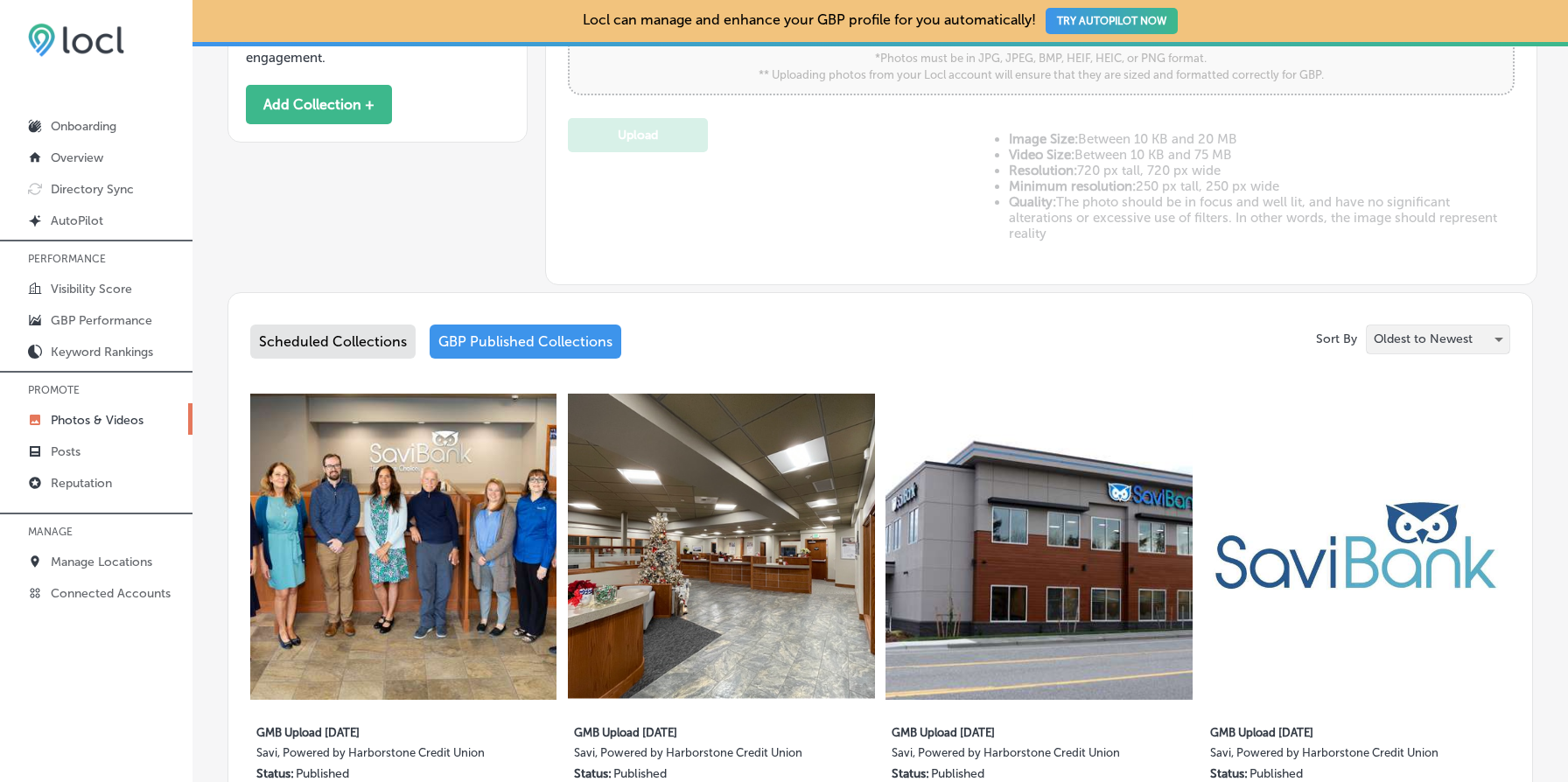
click at [1418, 332] on p "Oldest to Newest" at bounding box center [1424, 339] width 99 height 16
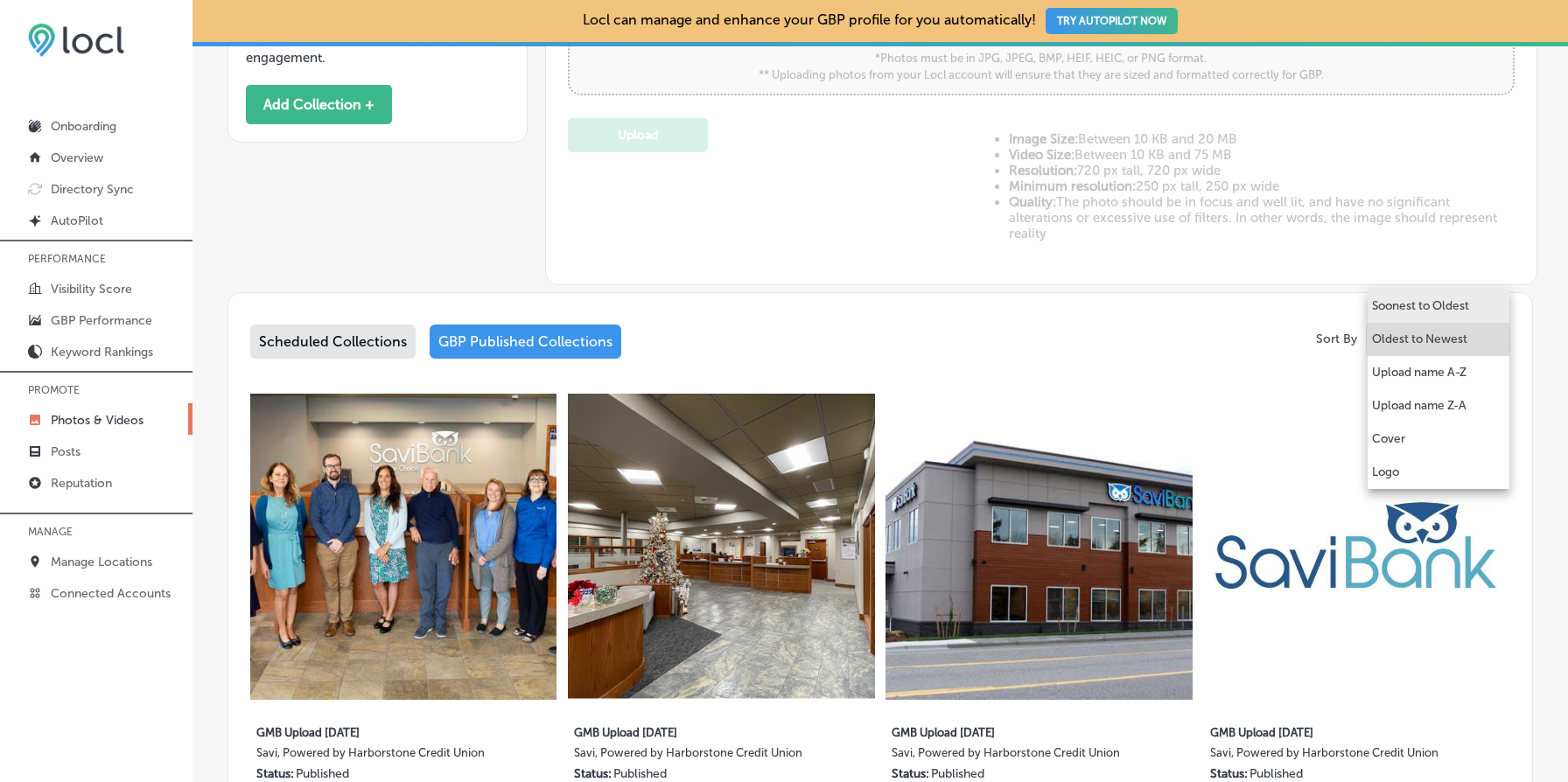
click at [1421, 309] on p "Soonest to Oldest" at bounding box center [1421, 306] width 97 height 17
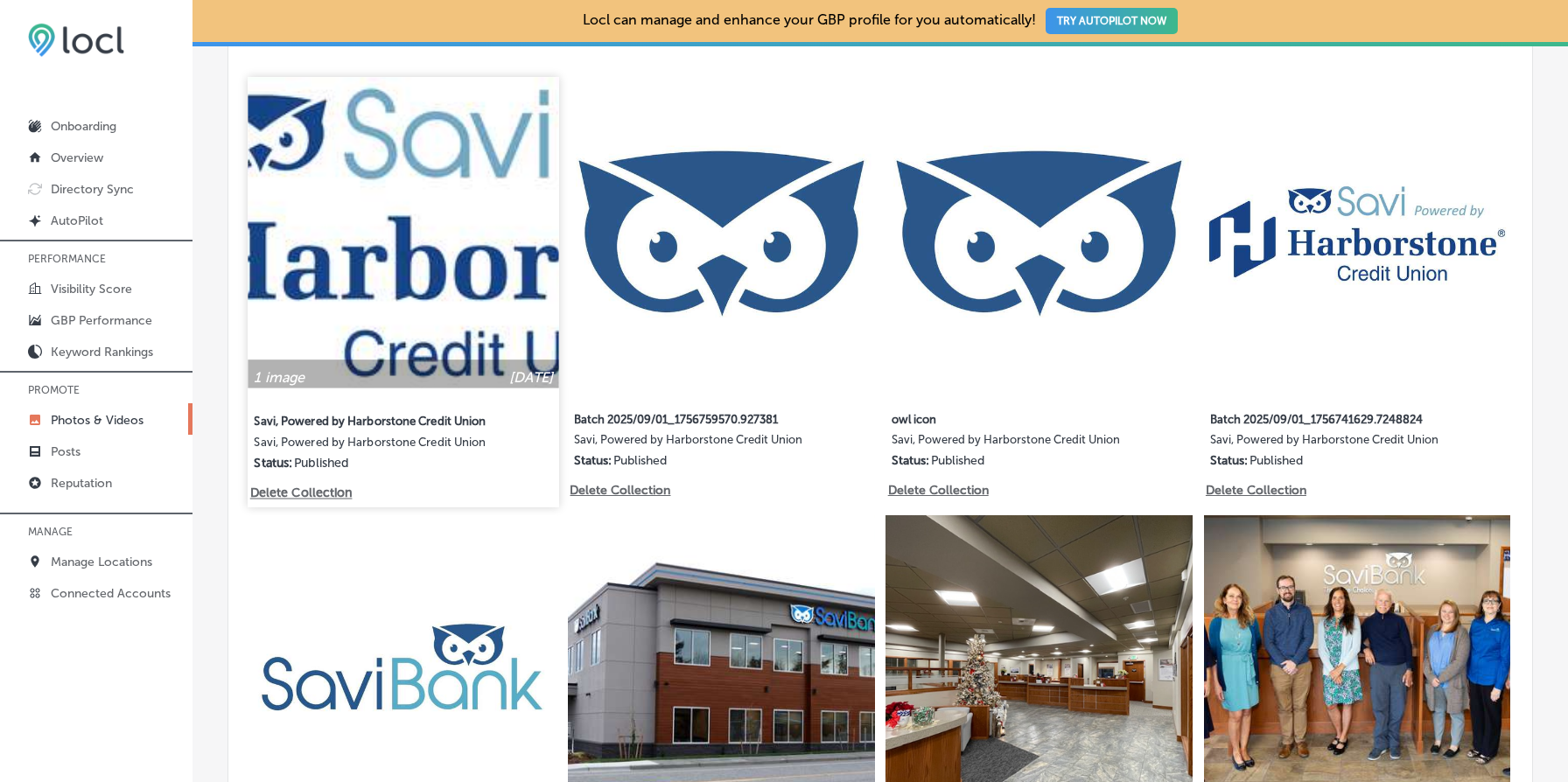
scroll to position [895, 0]
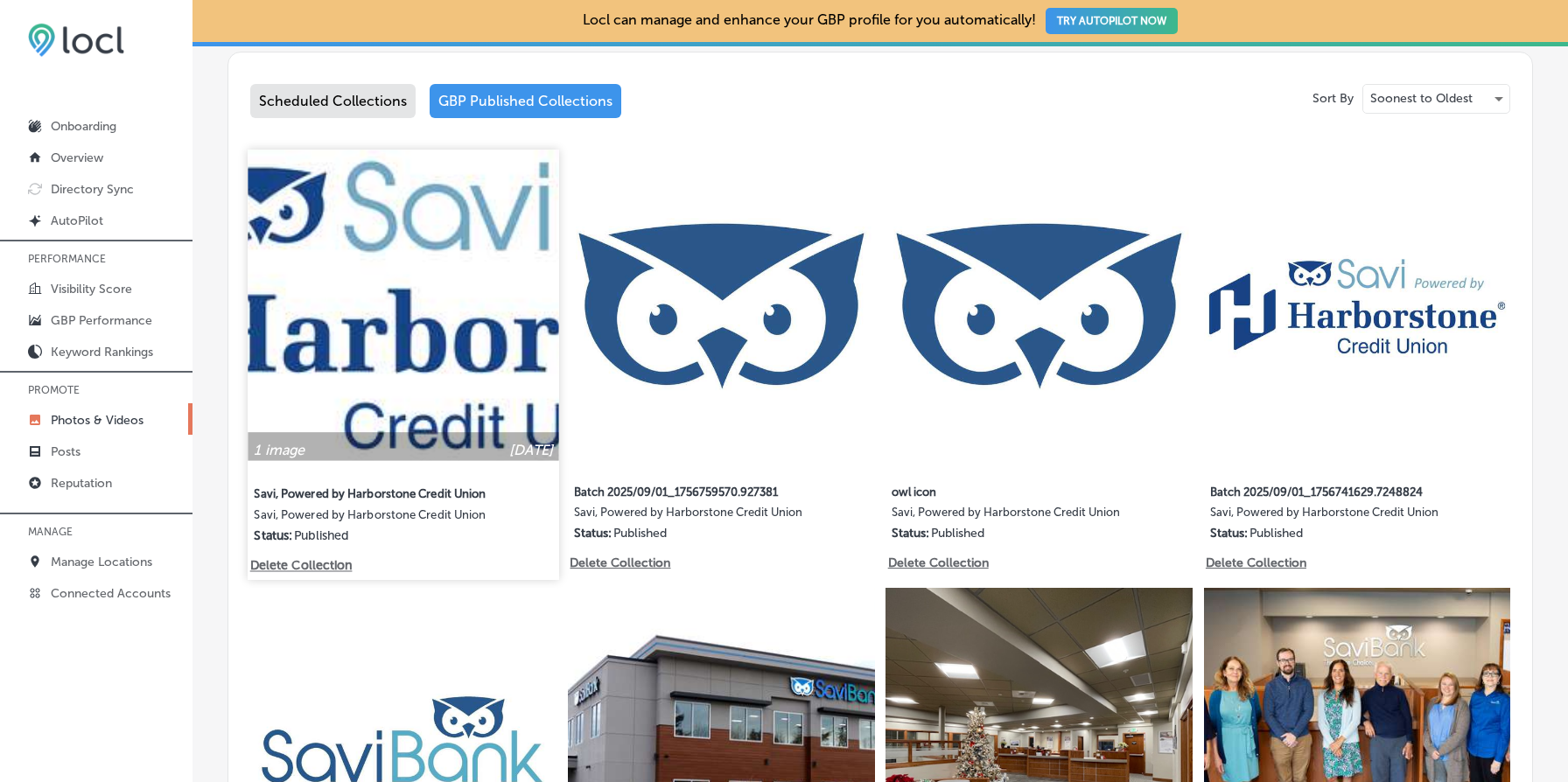
click at [404, 291] on img at bounding box center [403, 305] width 311 height 311
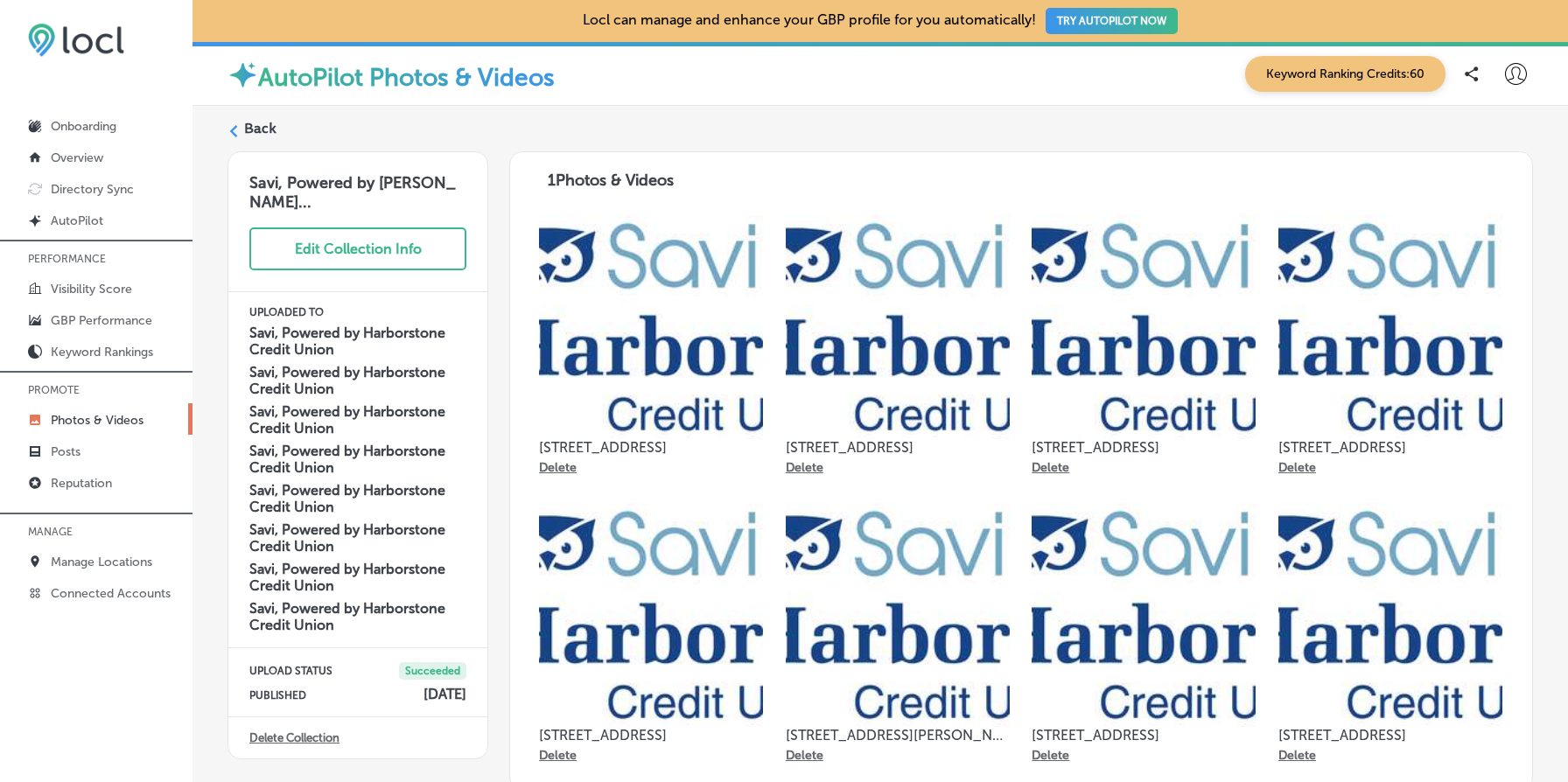
click at [654, 287] on img at bounding box center [651, 327] width 224 height 224
click at [254, 125] on label "Back" at bounding box center [260, 128] width 32 height 19
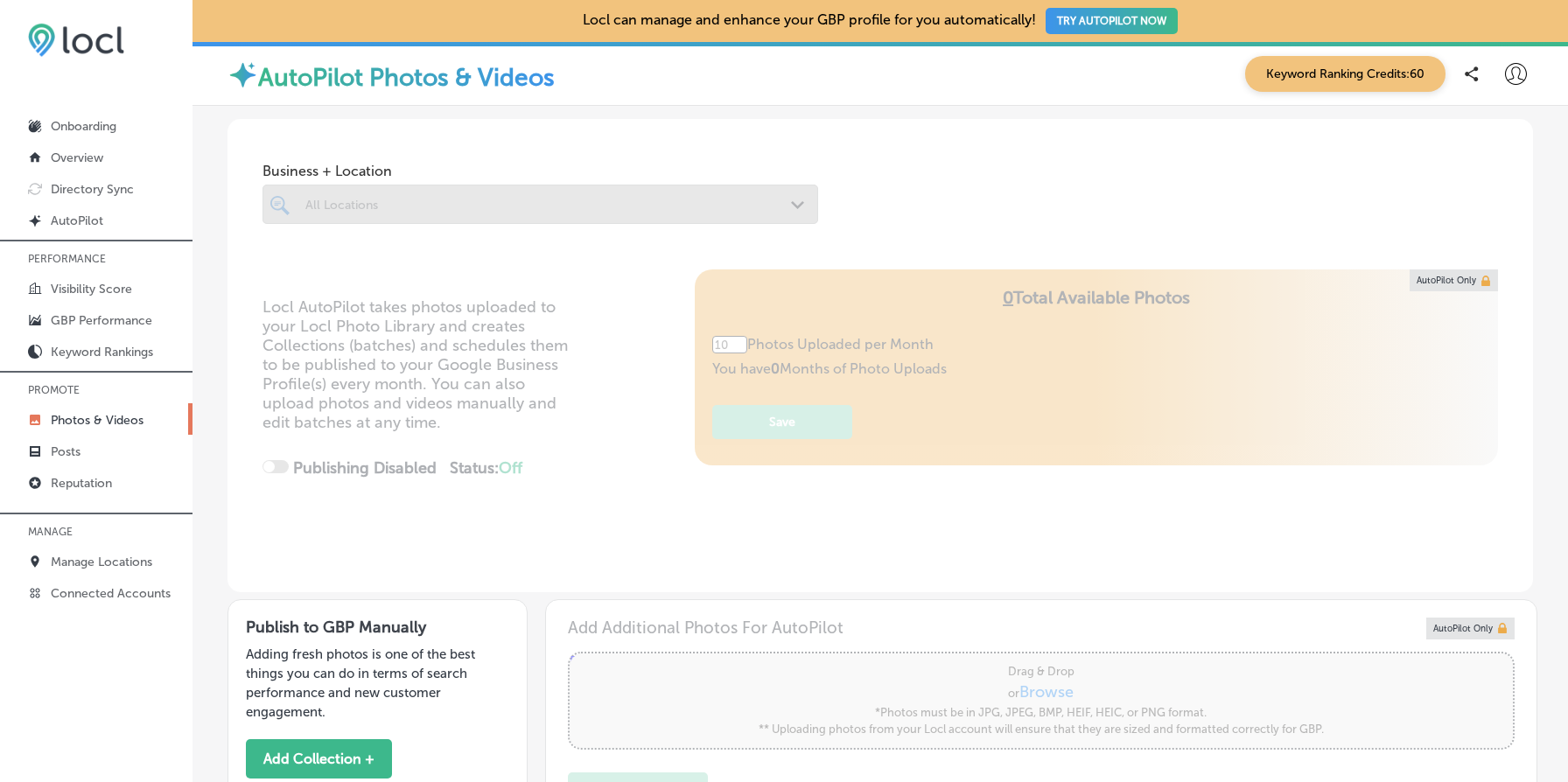
type input "5"
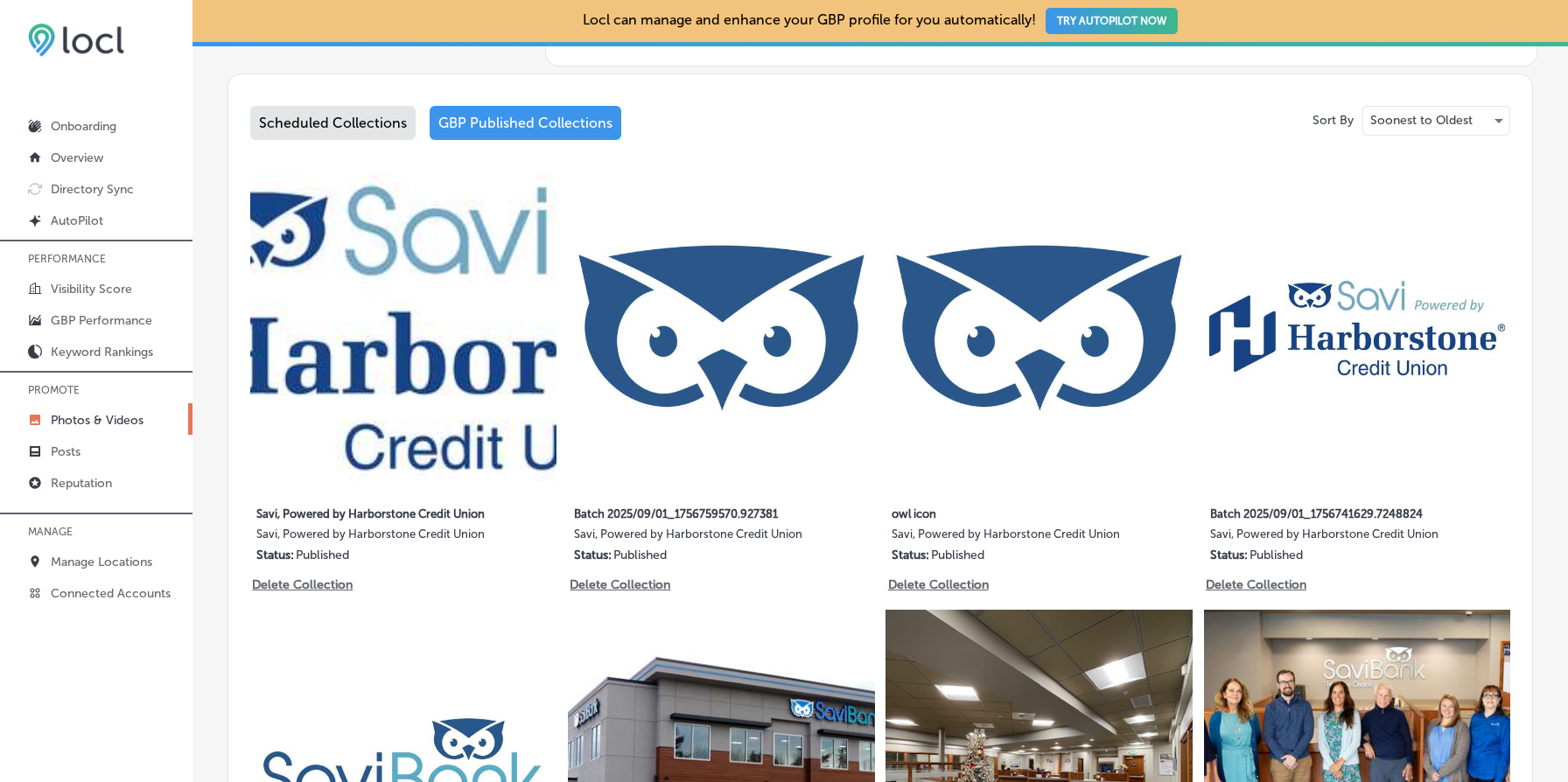
scroll to position [940, 0]
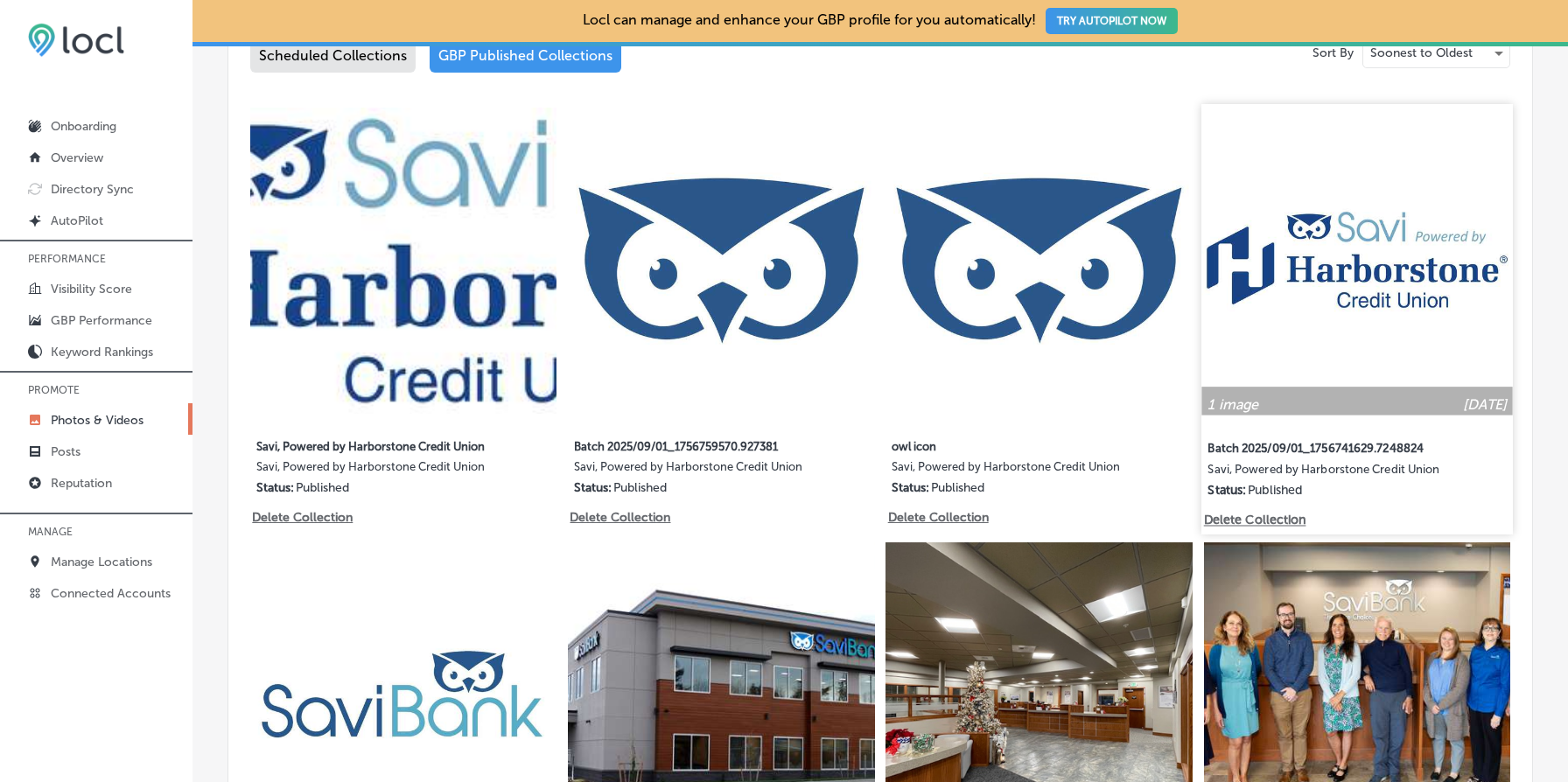
click at [1361, 247] on img at bounding box center [1357, 260] width 311 height 311
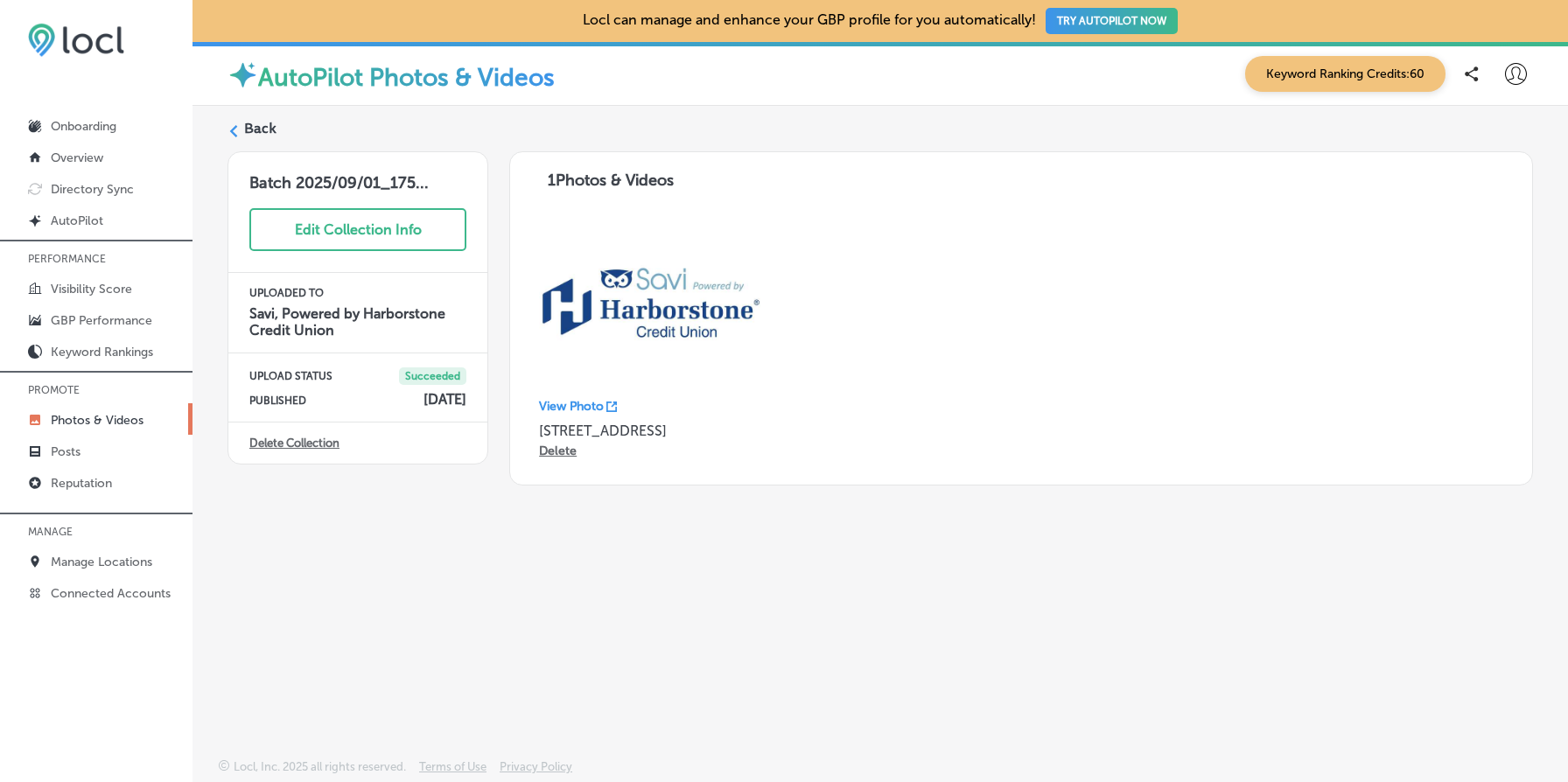
click at [259, 131] on label "Back" at bounding box center [260, 128] width 32 height 19
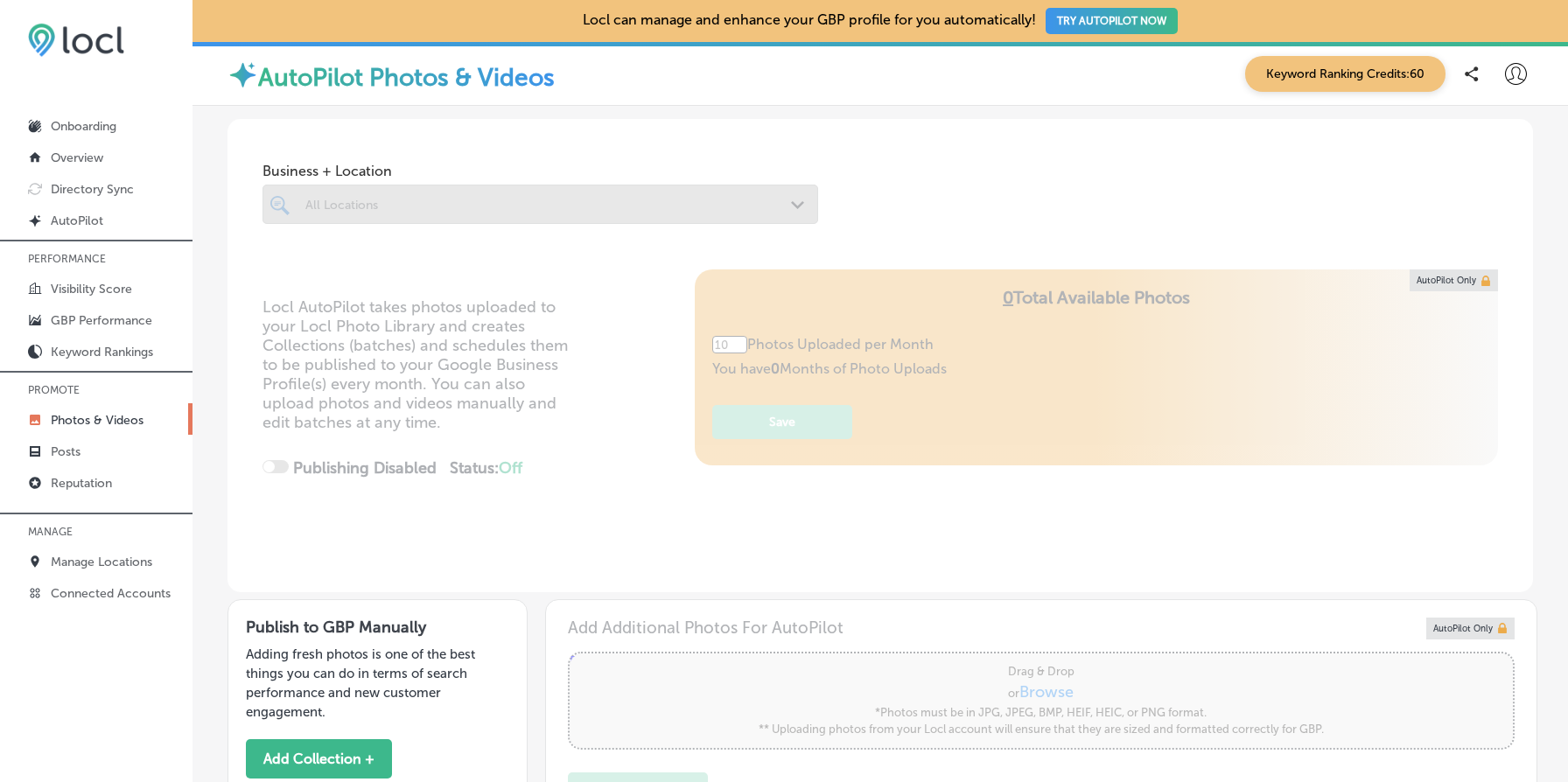
click at [405, 184] on div at bounding box center [540, 204] width 555 height 40
click at [388, 211] on div at bounding box center [540, 204] width 555 height 40
click at [438, 211] on div at bounding box center [540, 204] width 555 height 40
click at [139, 405] on link "Photos & Videos" at bounding box center [96, 418] width 193 height 31
type input "5"
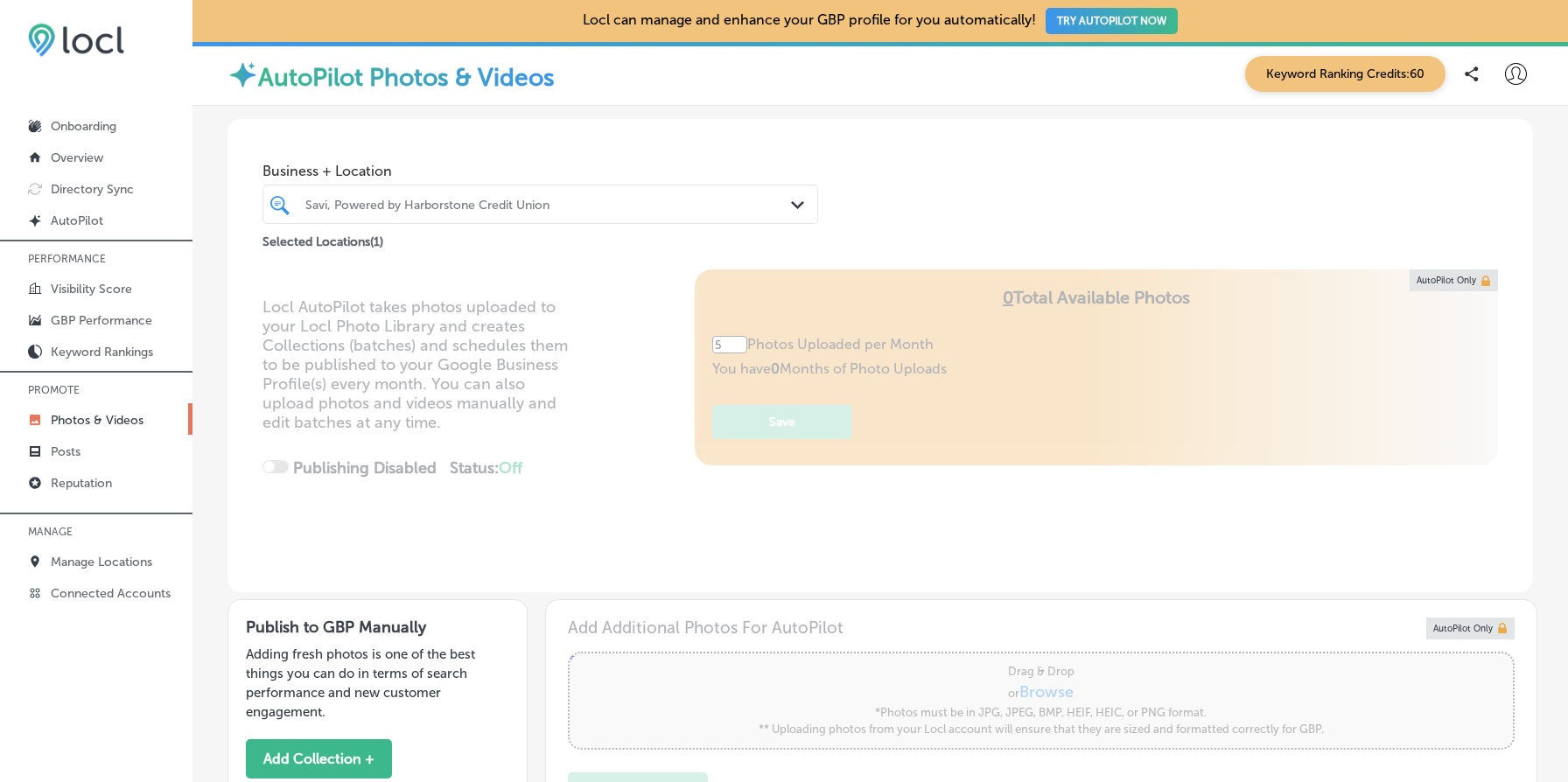
click at [401, 192] on div "Savi, Powered by Harborstone Credit Union" at bounding box center [541, 204] width 488 height 27
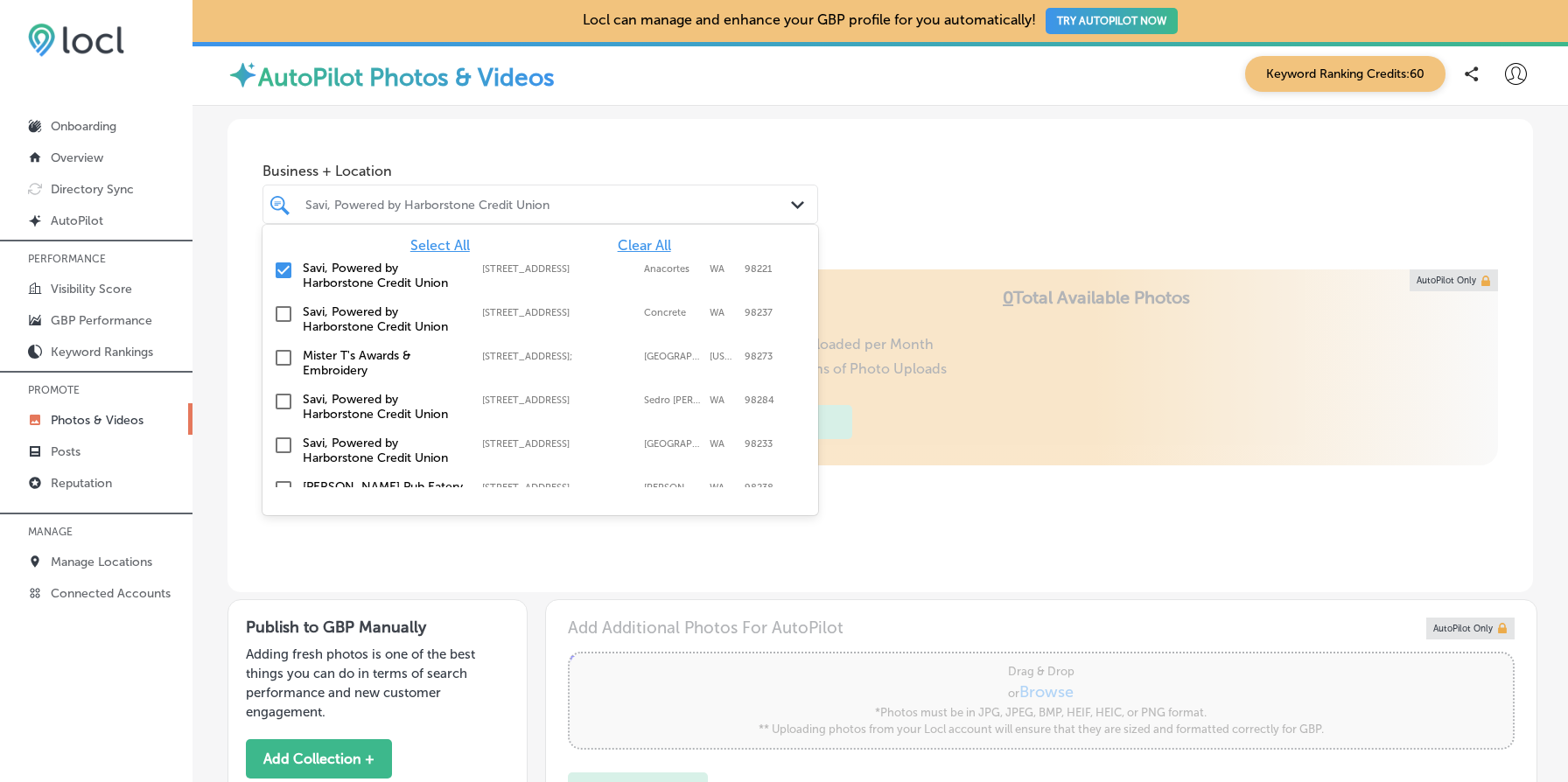
click at [384, 305] on label "Savi, Powered by Harborstone Credit Union" at bounding box center [383, 319] width 162 height 30
click at [441, 267] on label "Savi, Powered by Harborstone Credit Union" at bounding box center [383, 275] width 162 height 30
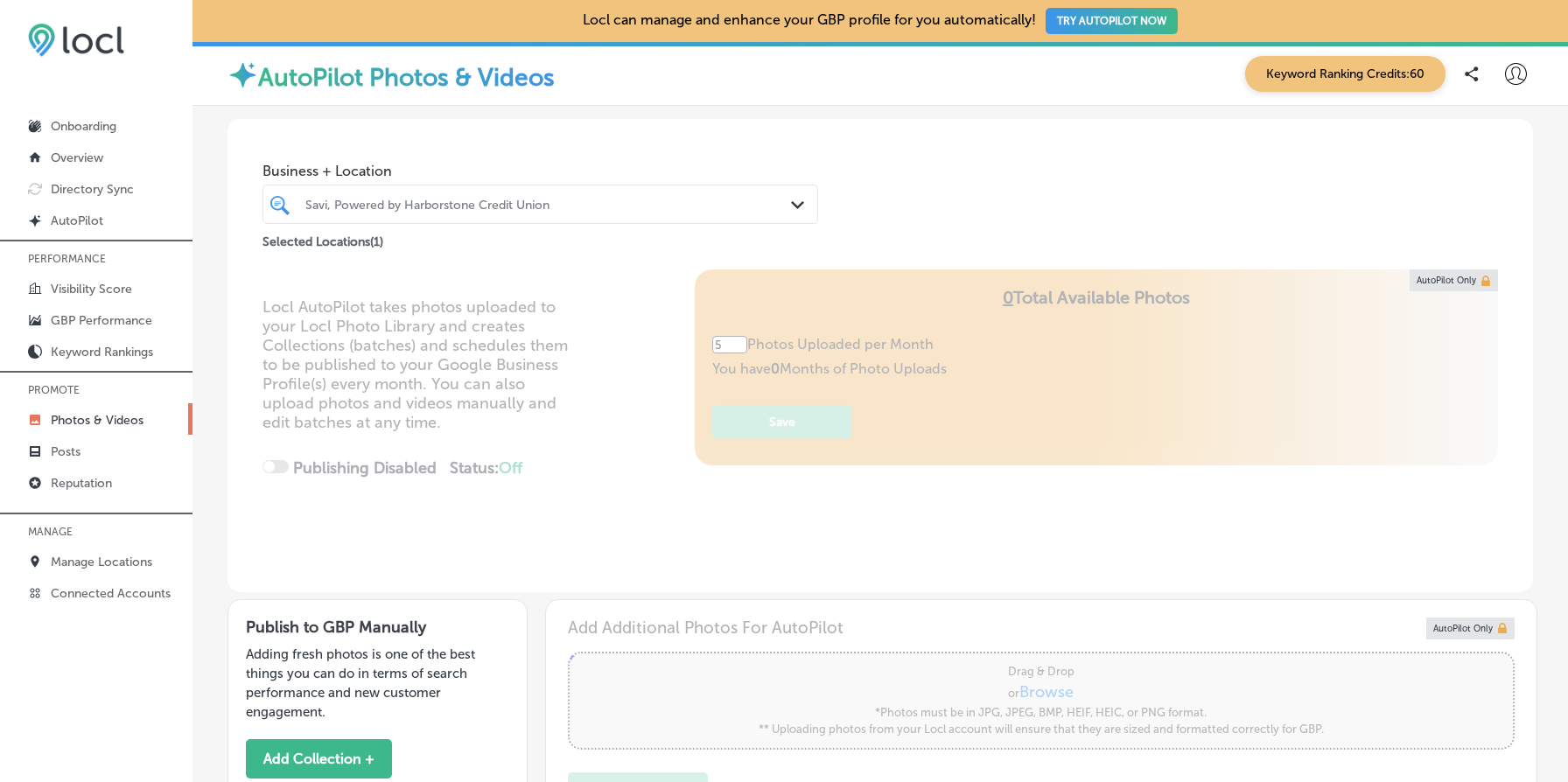
click at [935, 194] on div "Business + Location Savi, Powered by Harborstone Credit Union Path Created with…" at bounding box center [880, 185] width 1306 height 133
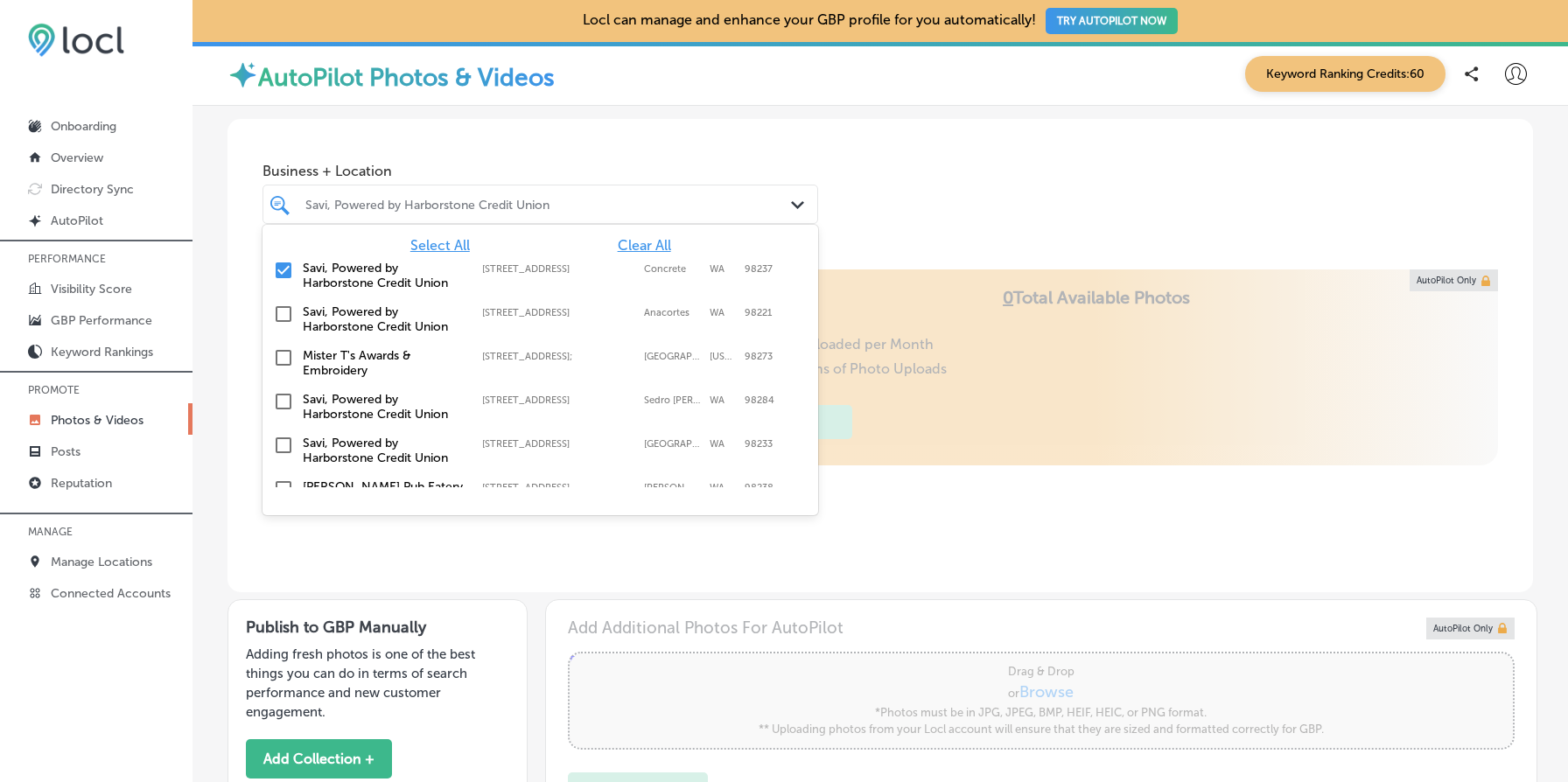
click at [490, 195] on div at bounding box center [517, 204] width 427 height 23
click at [644, 247] on span "Clear All" at bounding box center [644, 245] width 53 height 16
click at [304, 445] on label "Savi, Powered by Harborstone Credit Union" at bounding box center [383, 450] width 162 height 30
click at [1042, 186] on div "Business + Location option [STREET_ADDRESS]. option [STREET_ADDRESS]. 19 result…" at bounding box center [880, 185] width 1306 height 133
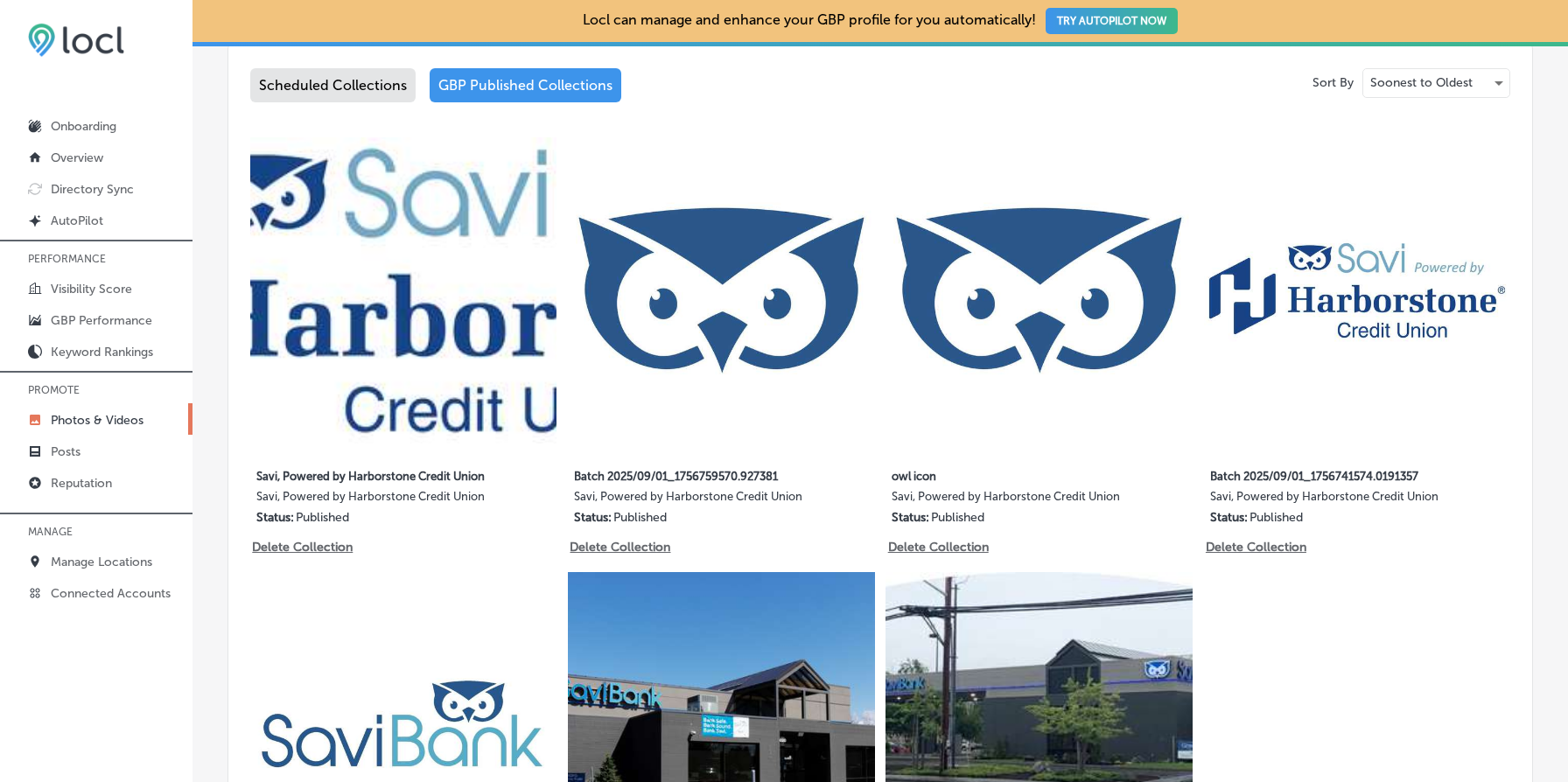
scroll to position [888, 0]
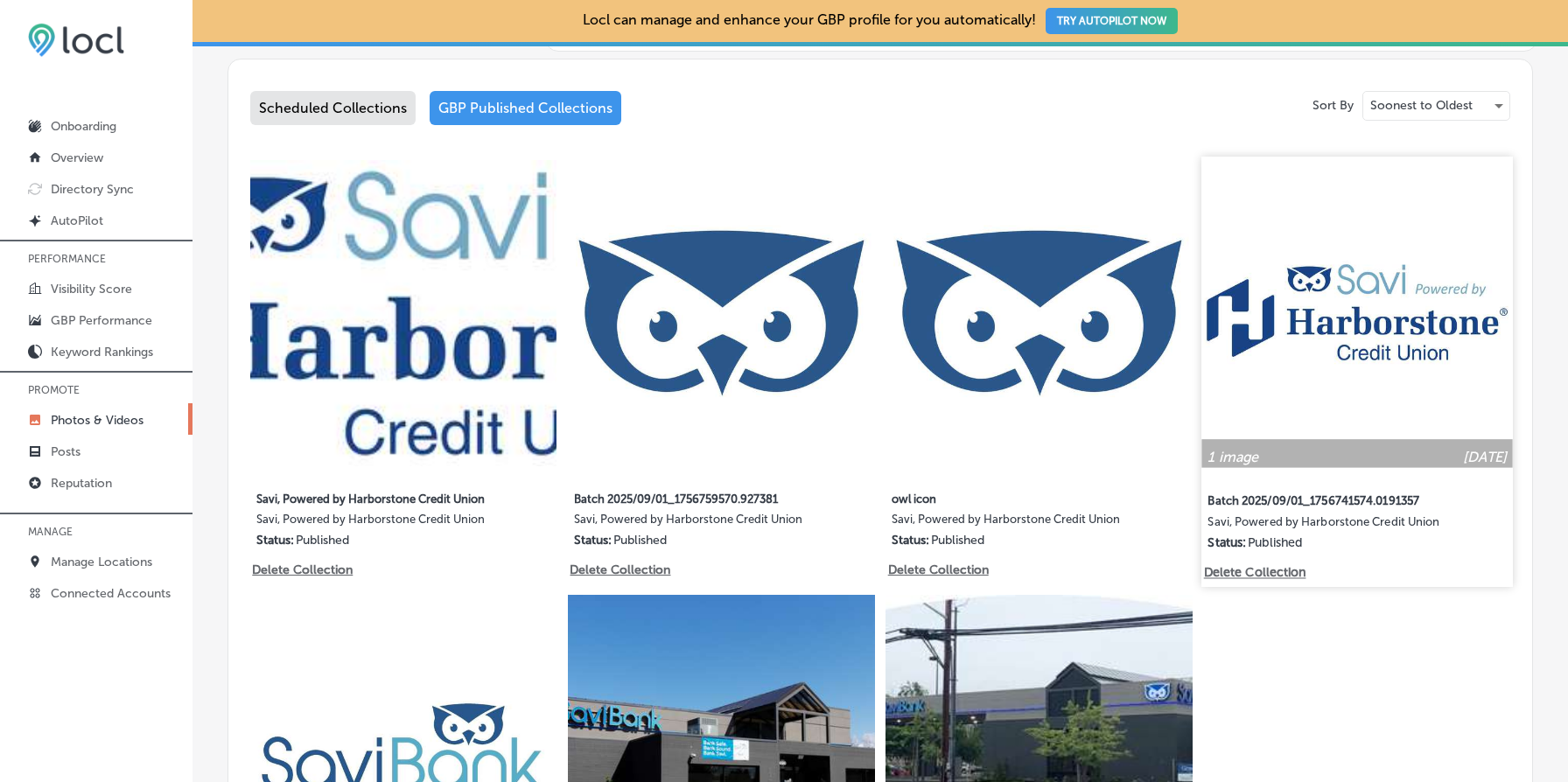
click at [1327, 287] on img at bounding box center [1357, 312] width 311 height 311
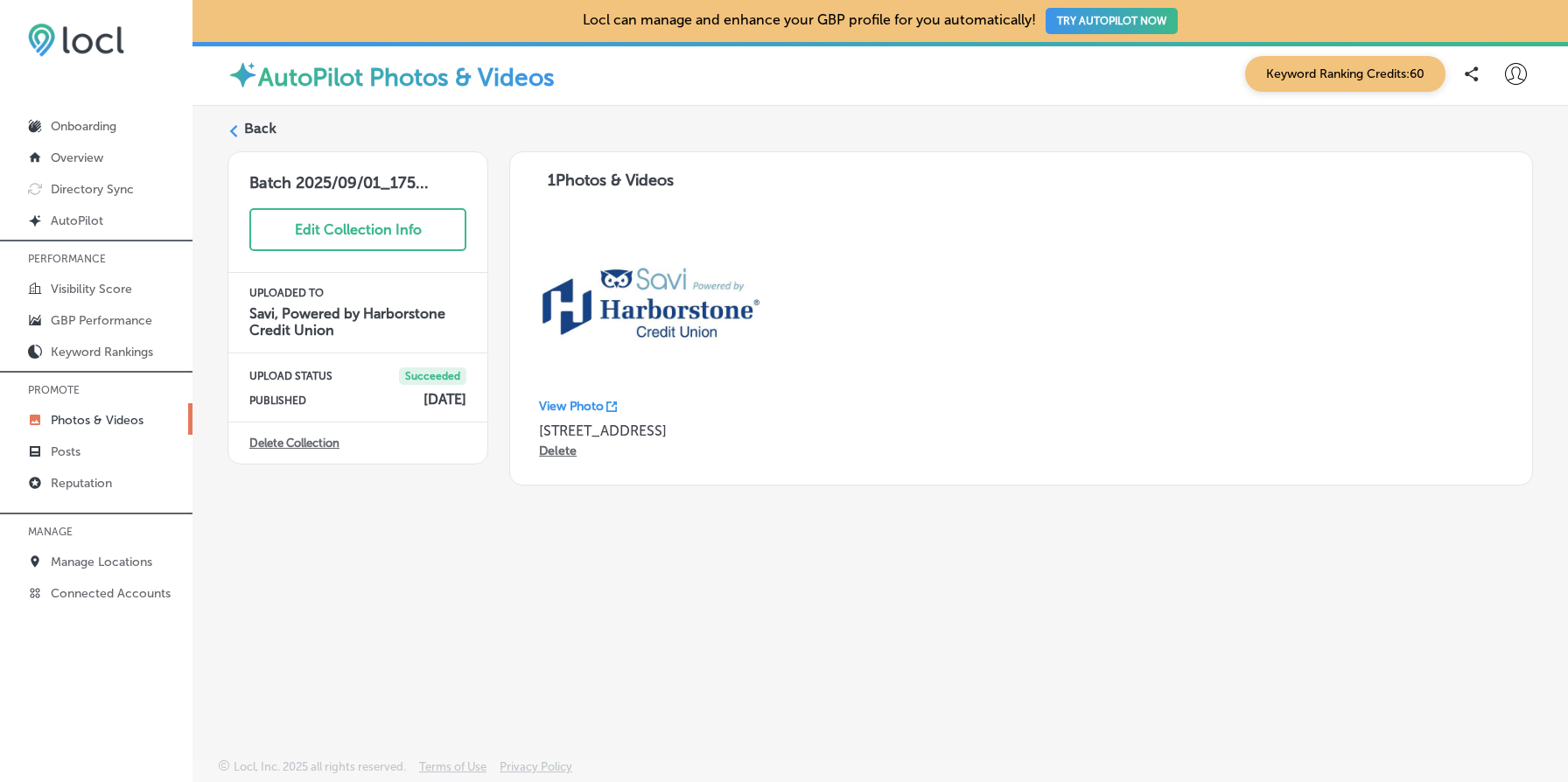
click at [274, 130] on label "Back" at bounding box center [260, 128] width 32 height 19
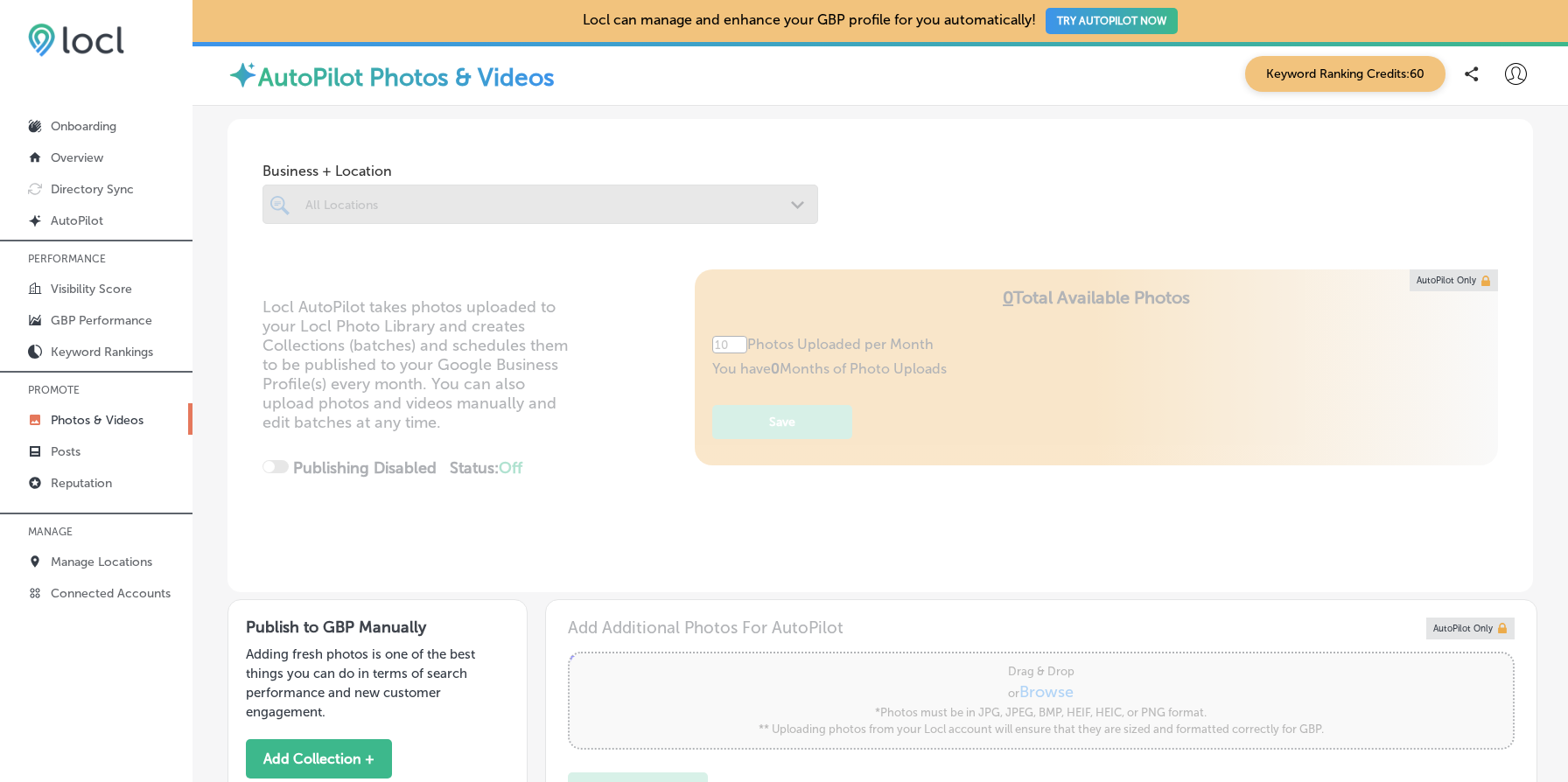
type input "5"
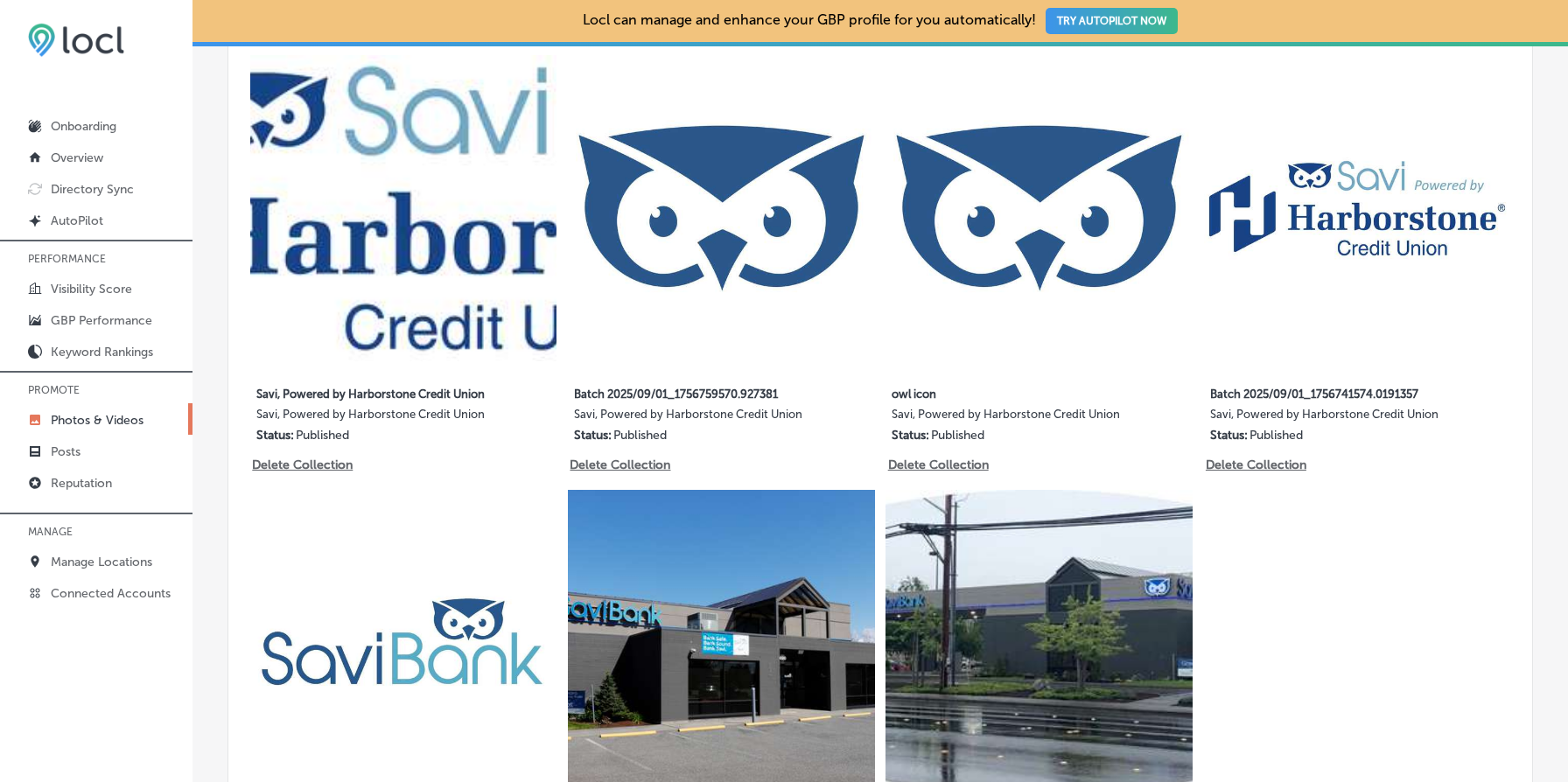
scroll to position [759, 0]
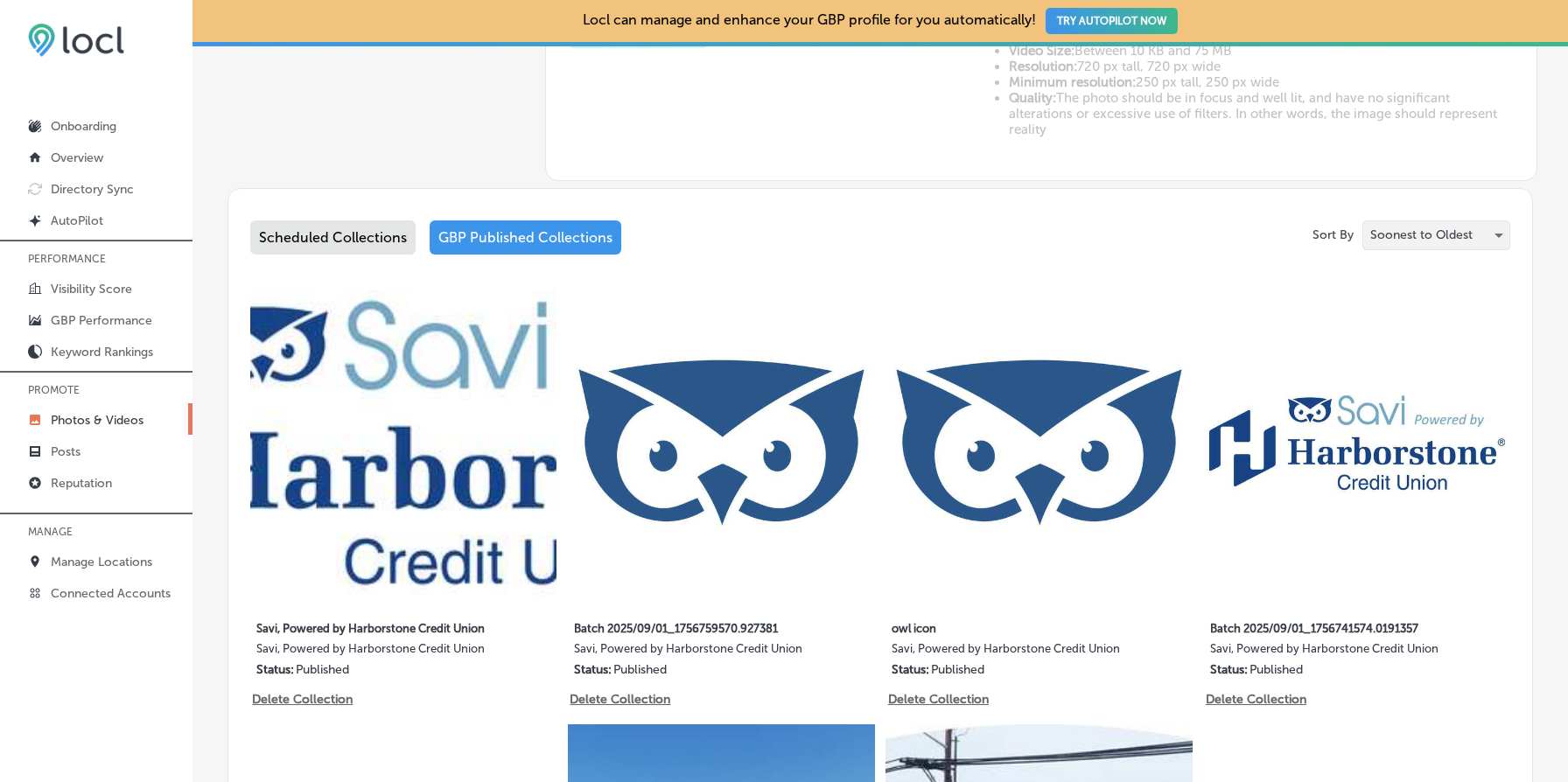
click at [1444, 238] on p "Soonest to Oldest" at bounding box center [1422, 235] width 103 height 16
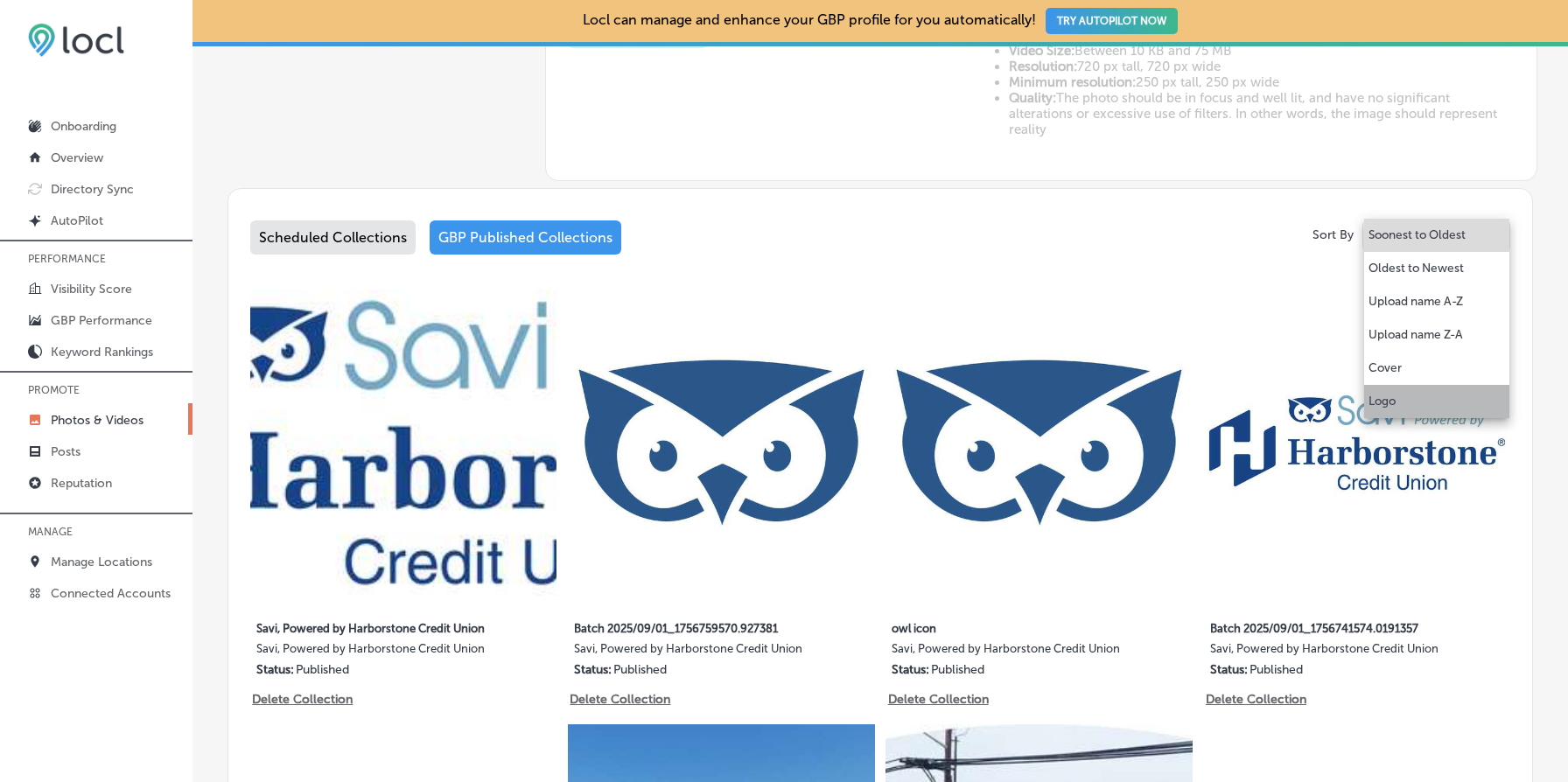
click at [1425, 390] on li "Logo" at bounding box center [1437, 401] width 145 height 33
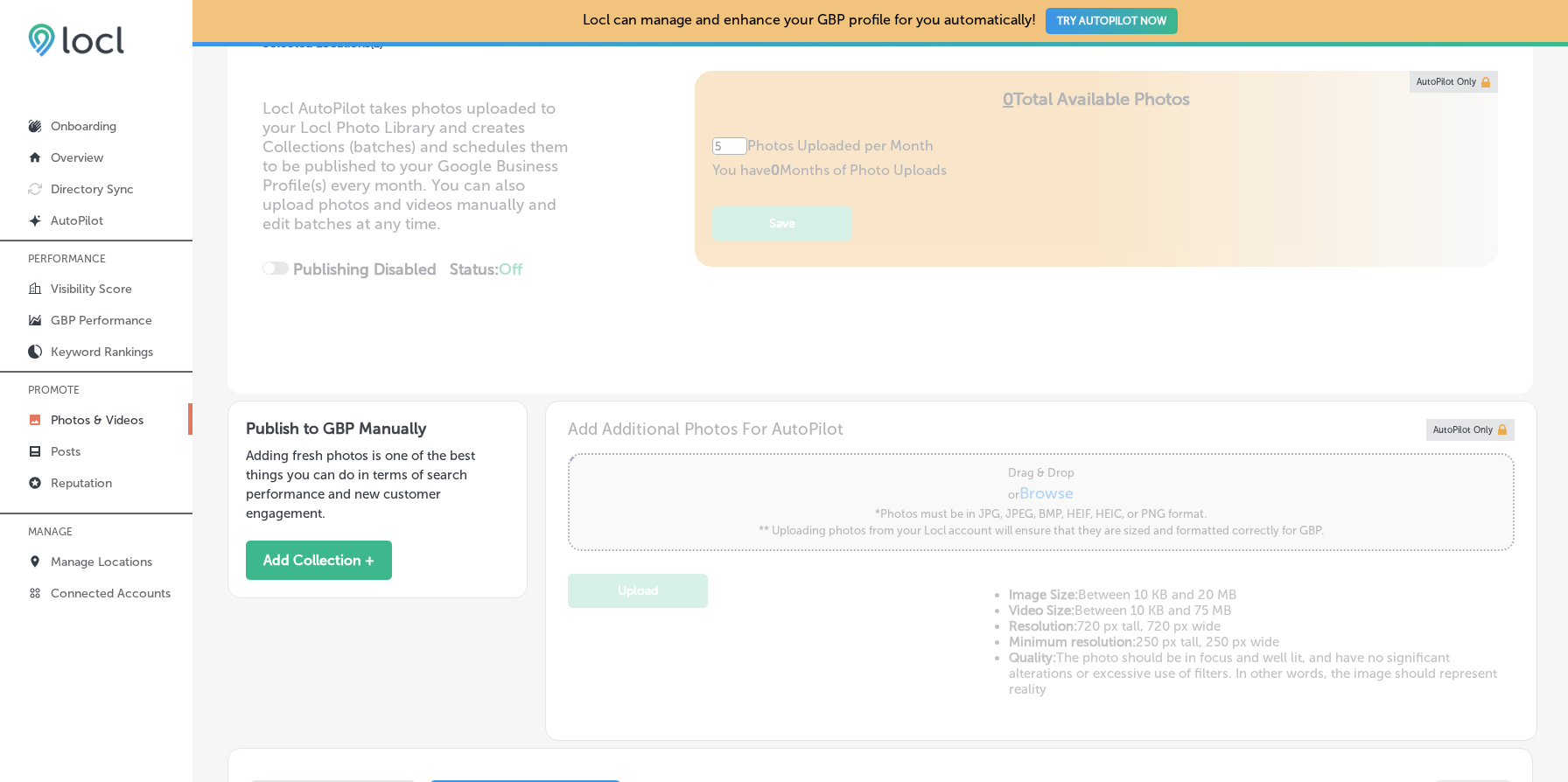
scroll to position [0, 0]
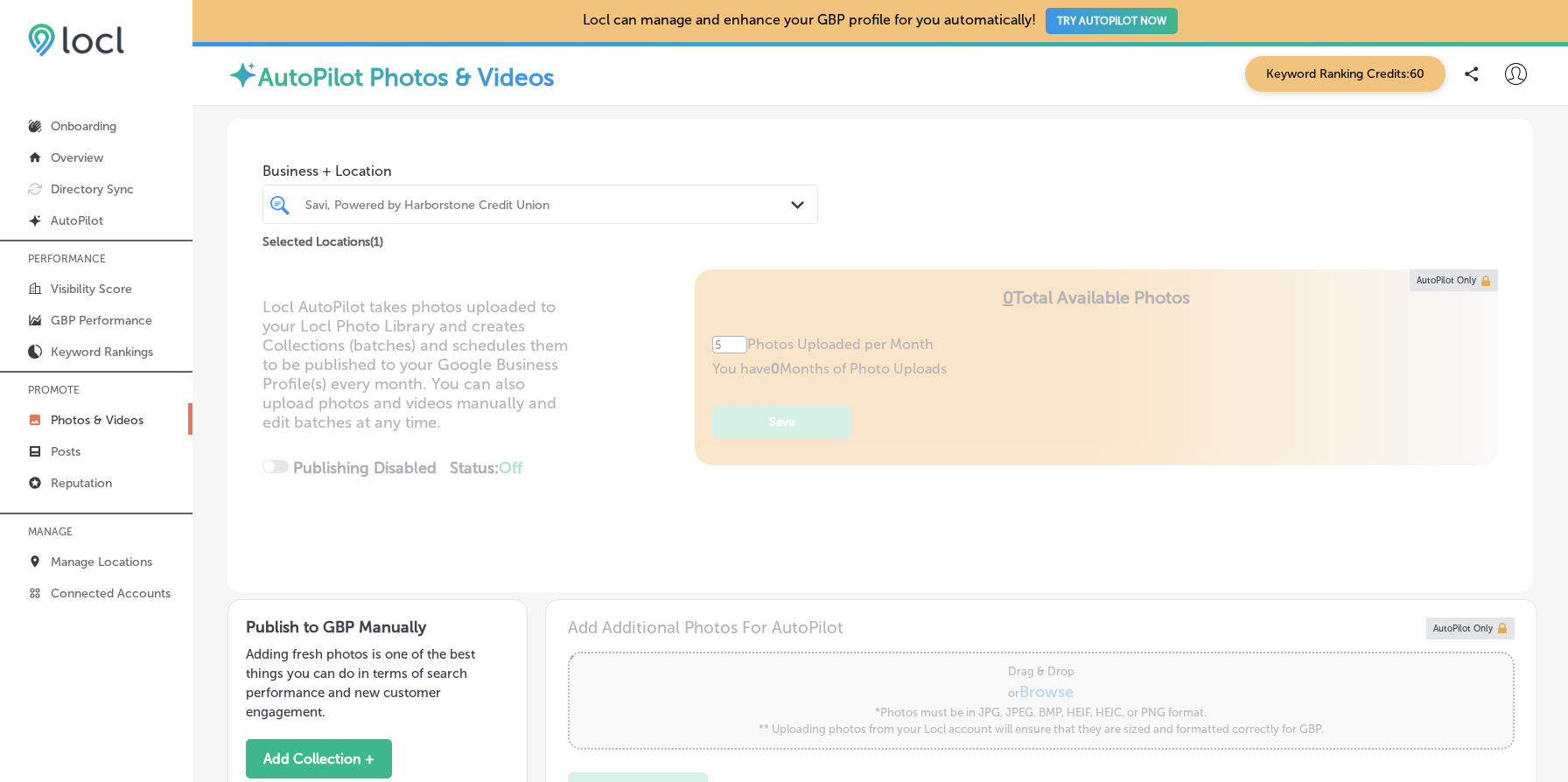
click at [484, 229] on div "Selected Locations ( 1 )" at bounding box center [540, 238] width 555 height 22
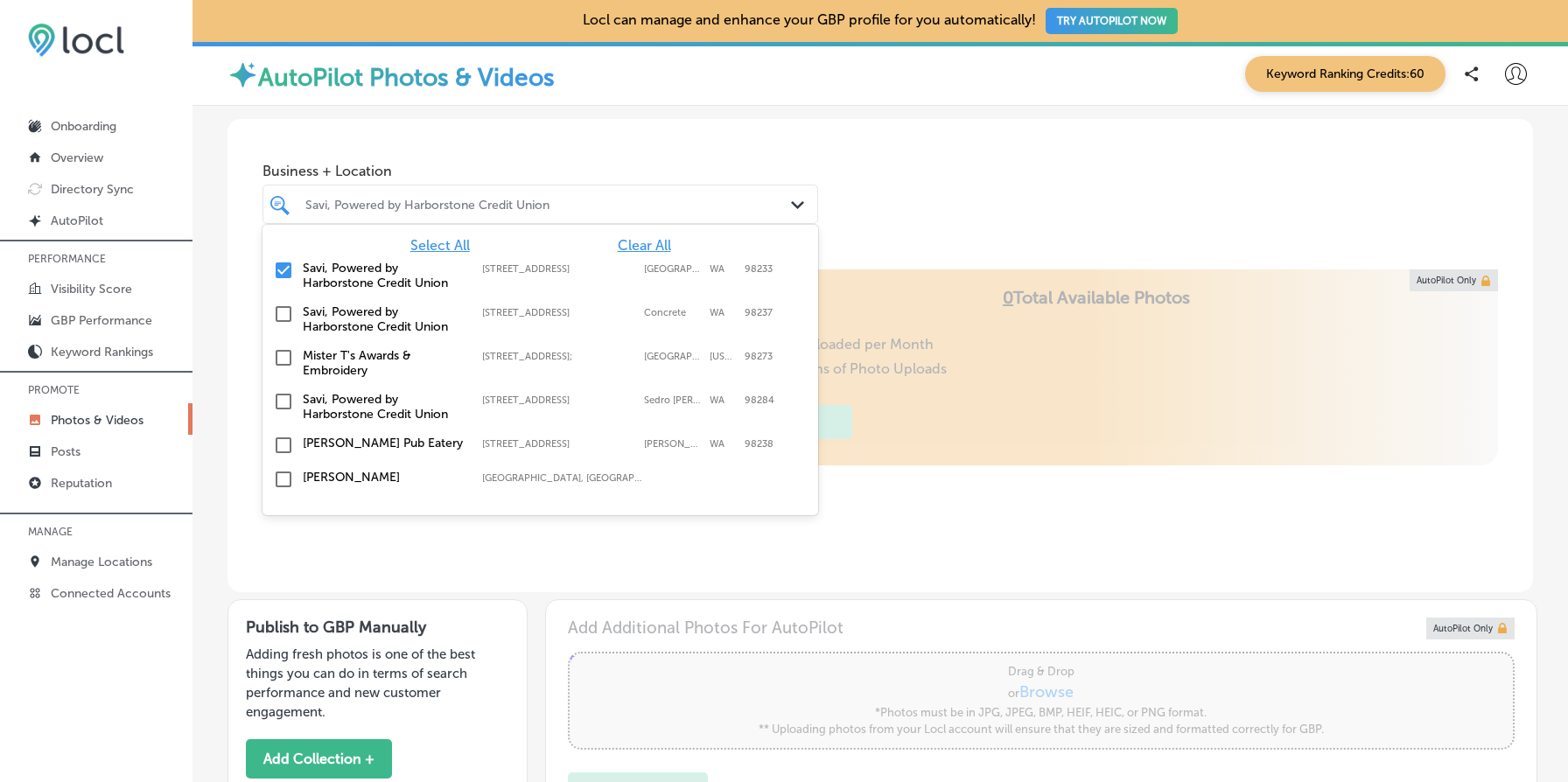
click at [482, 211] on div "Savi, Powered by Harborstone Credit Union" at bounding box center [549, 204] width 488 height 15
click at [351, 381] on div "Mister T's Awards & Embroidery [STREET_ADDRESS][US_STATE] [STREET_ADDRESS][US_S…" at bounding box center [540, 363] width 555 height 44
click at [450, 250] on span "Select All" at bounding box center [440, 245] width 59 height 16
click at [649, 246] on span "Clear All" at bounding box center [644, 245] width 53 height 16
click at [284, 275] on input "checkbox" at bounding box center [283, 270] width 21 height 21
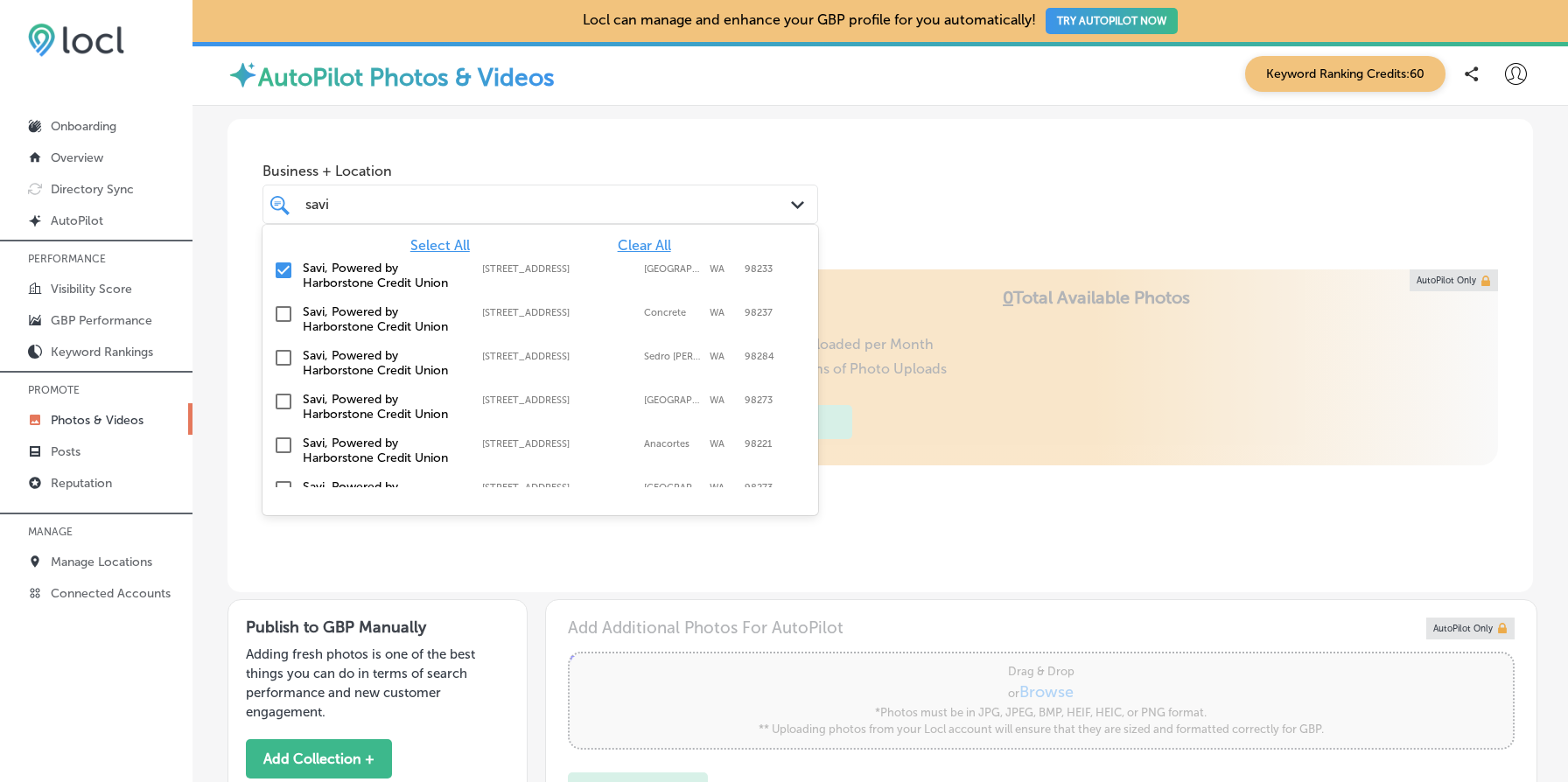
click at [285, 321] on input "checkbox" at bounding box center [283, 313] width 21 height 21
click at [284, 342] on div "Savi, Powered by Harborstone Credit Union [STREET_ADDRESS][PERSON_NAME] [STREET…" at bounding box center [540, 363] width 555 height 44
click at [282, 400] on input "checkbox" at bounding box center [283, 401] width 21 height 21
click at [283, 444] on input "checkbox" at bounding box center [283, 445] width 21 height 21
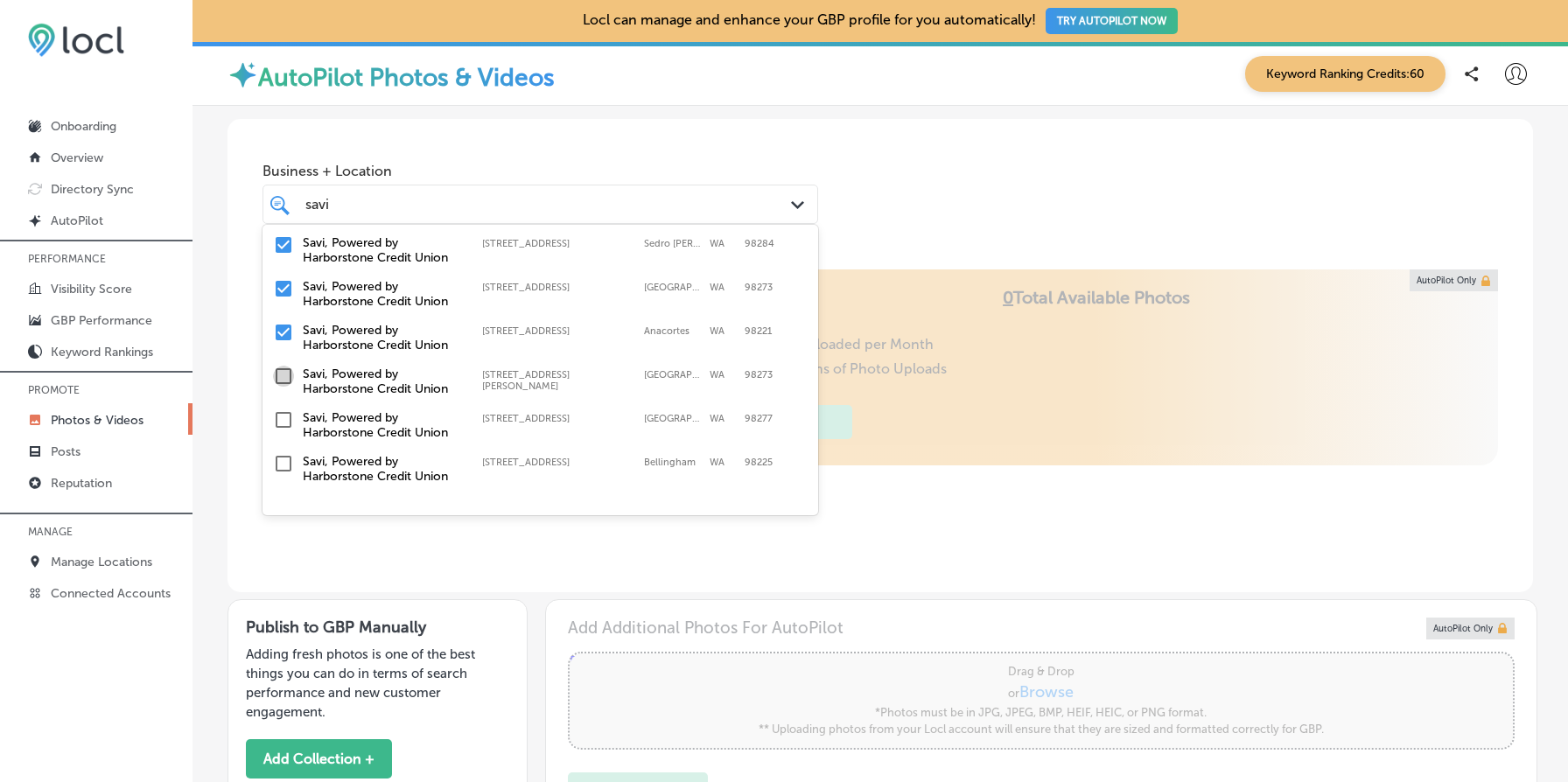
click at [284, 371] on input "checkbox" at bounding box center [283, 375] width 21 height 21
click at [284, 424] on input "checkbox" at bounding box center [283, 419] width 21 height 21
click at [286, 458] on input "checkbox" at bounding box center [283, 463] width 21 height 21
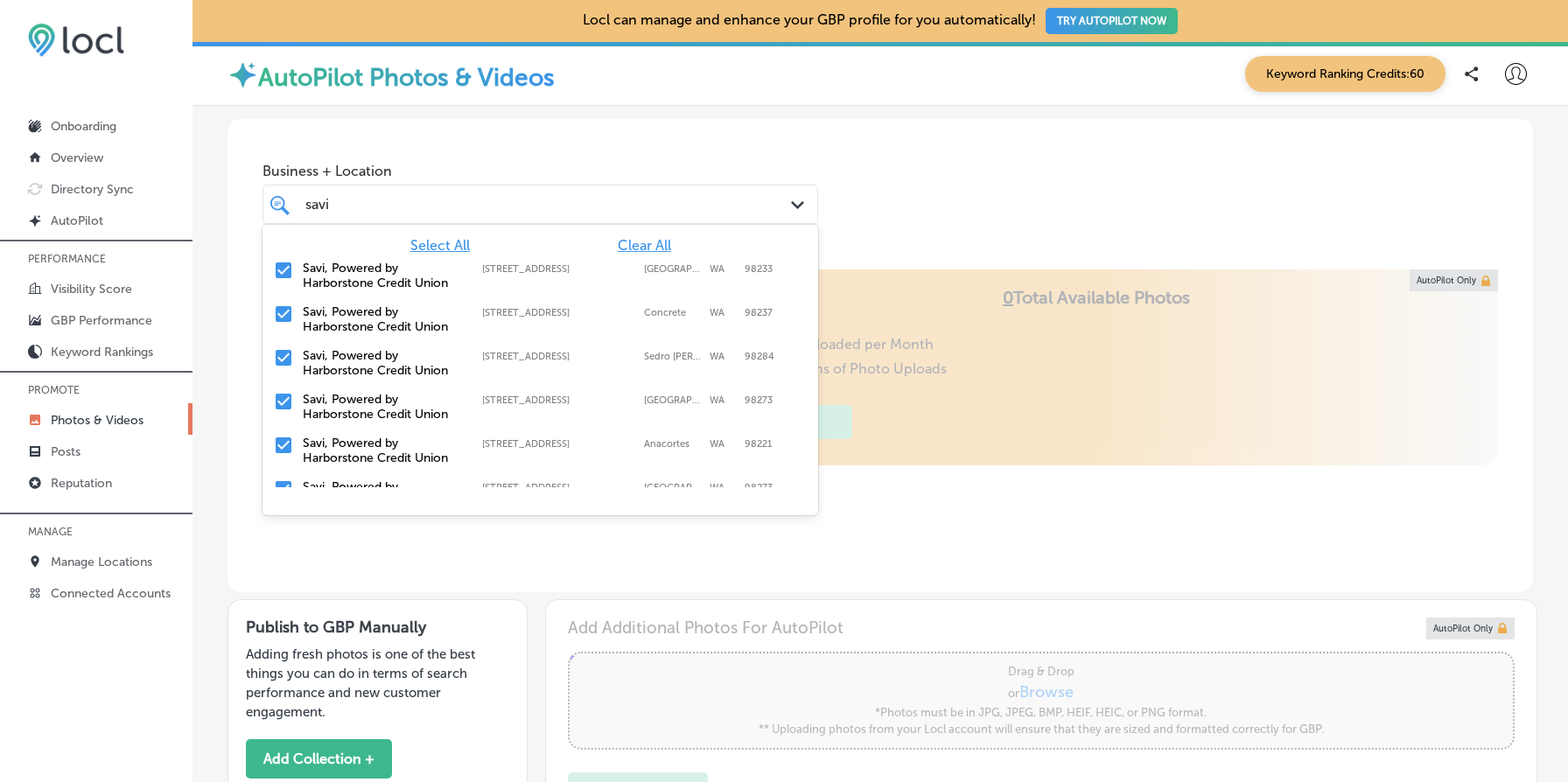
type input "savi"
click at [981, 235] on div "Business + Location option [STREET_ADDRESS]. option [STREET_ADDRESS]. 9 results…" at bounding box center [880, 185] width 1306 height 133
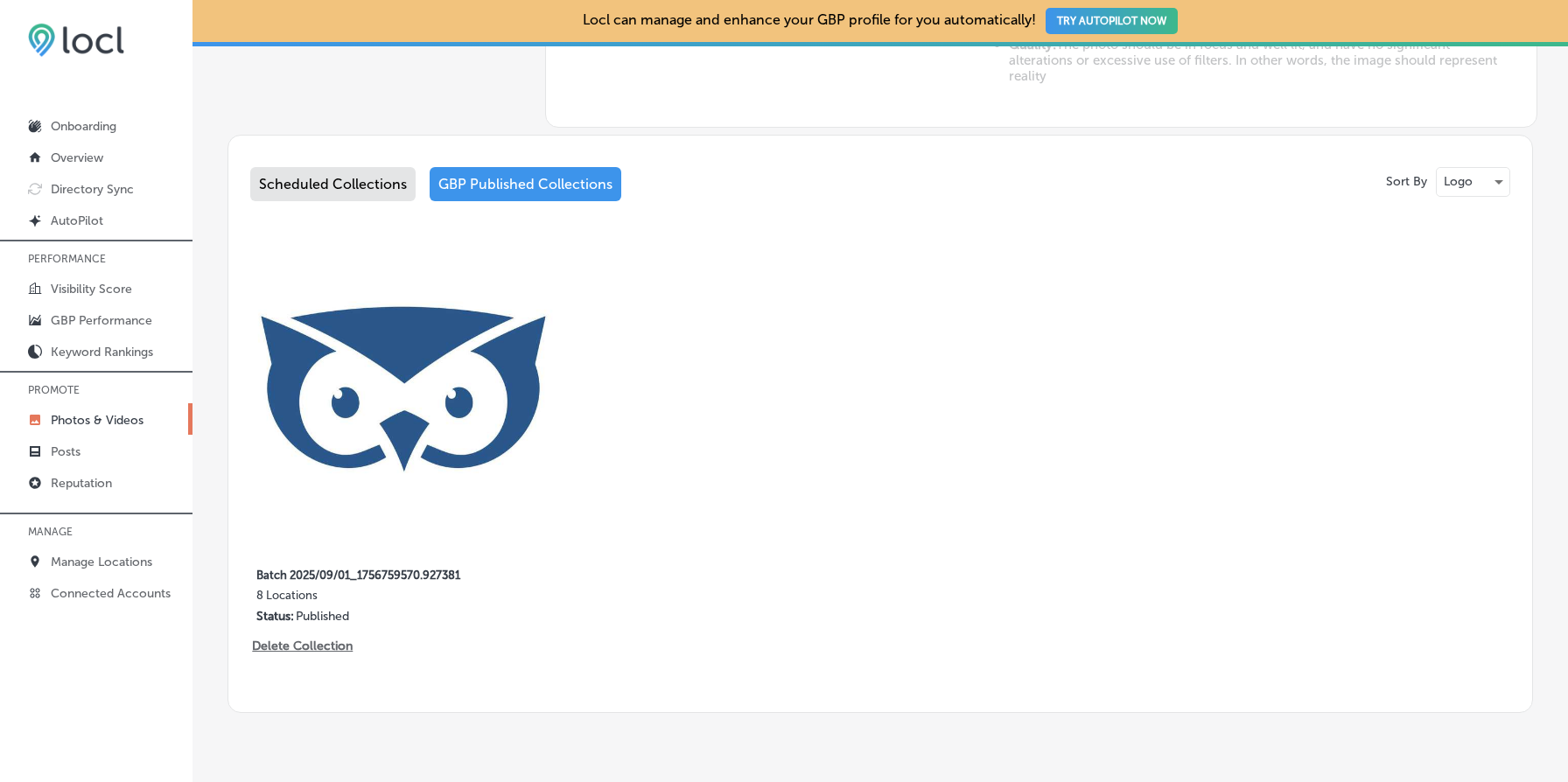
scroll to position [863, 0]
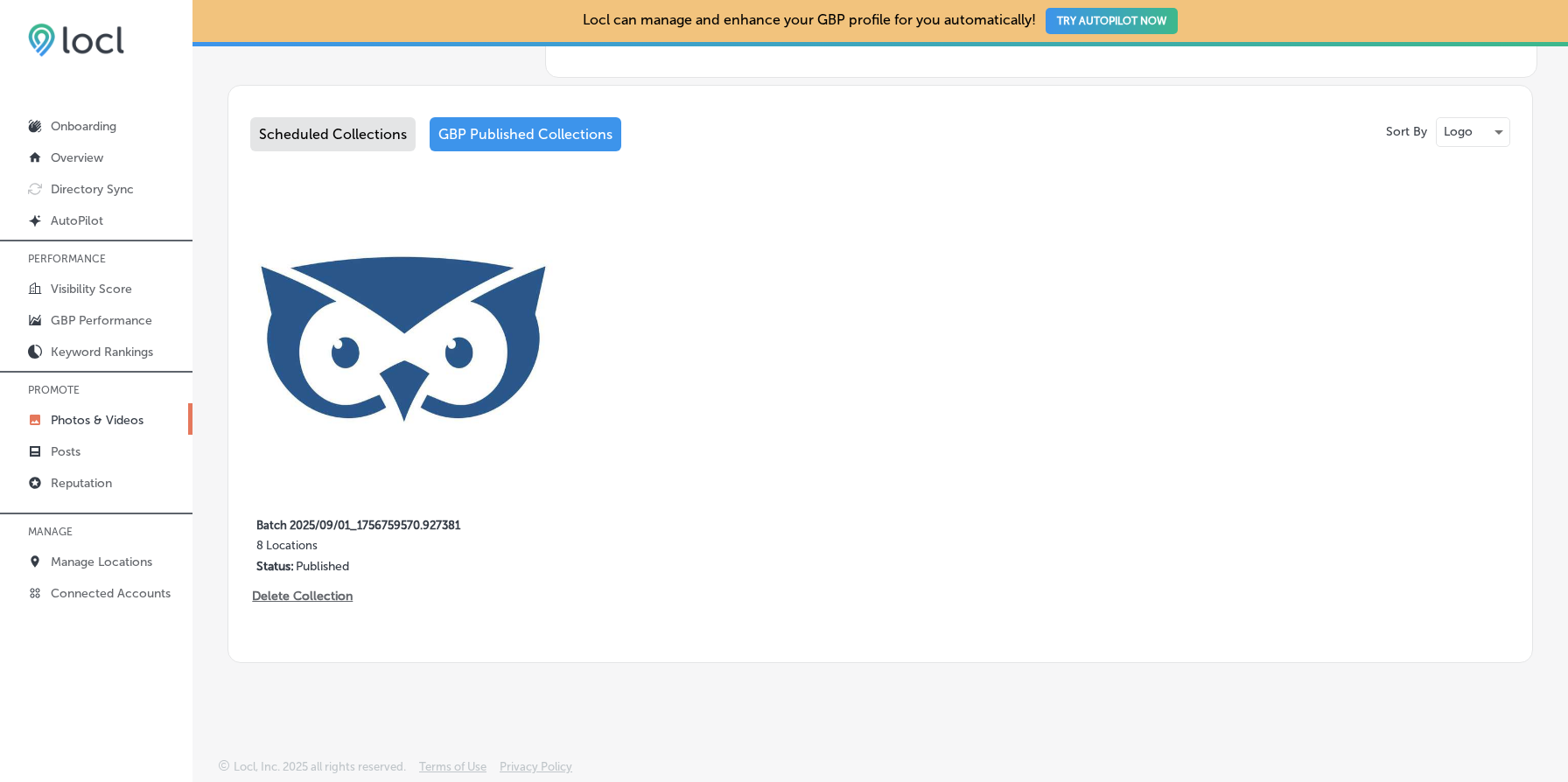
click at [335, 131] on div "Scheduled Collections" at bounding box center [333, 134] width 166 height 34
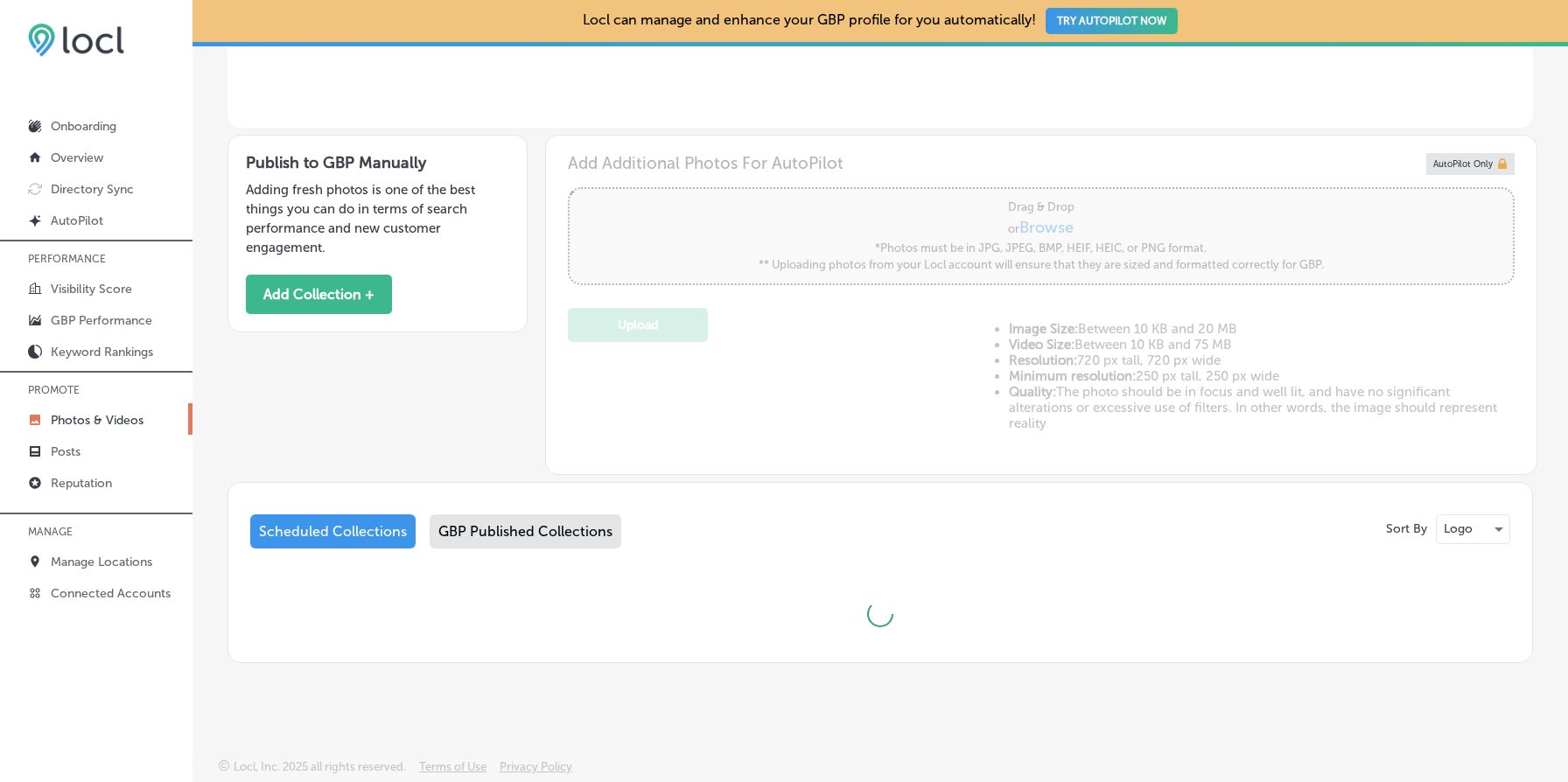
scroll to position [545, 0]
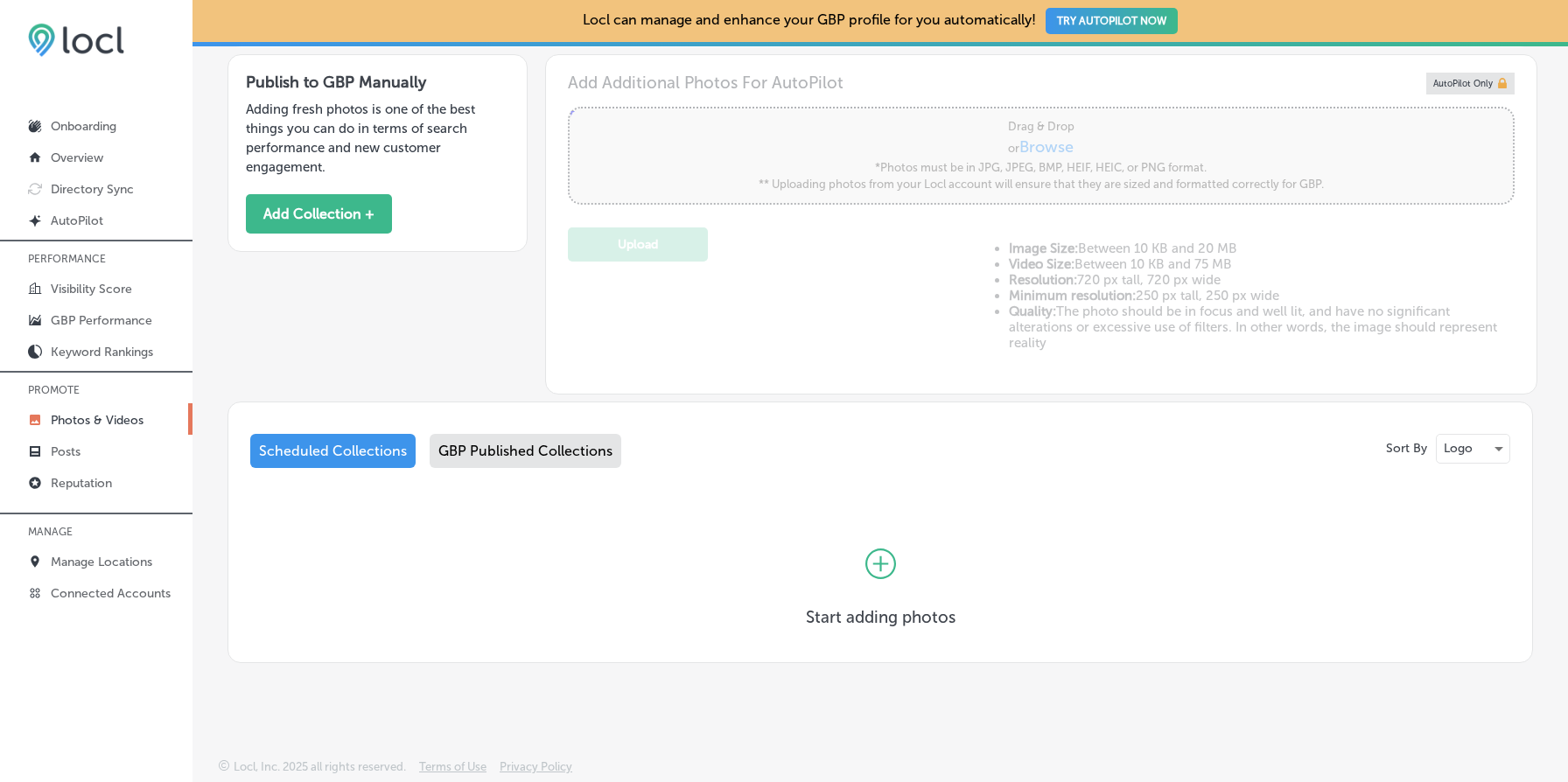
click at [540, 460] on div "GBP Published Collections" at bounding box center [525, 451] width 192 height 34
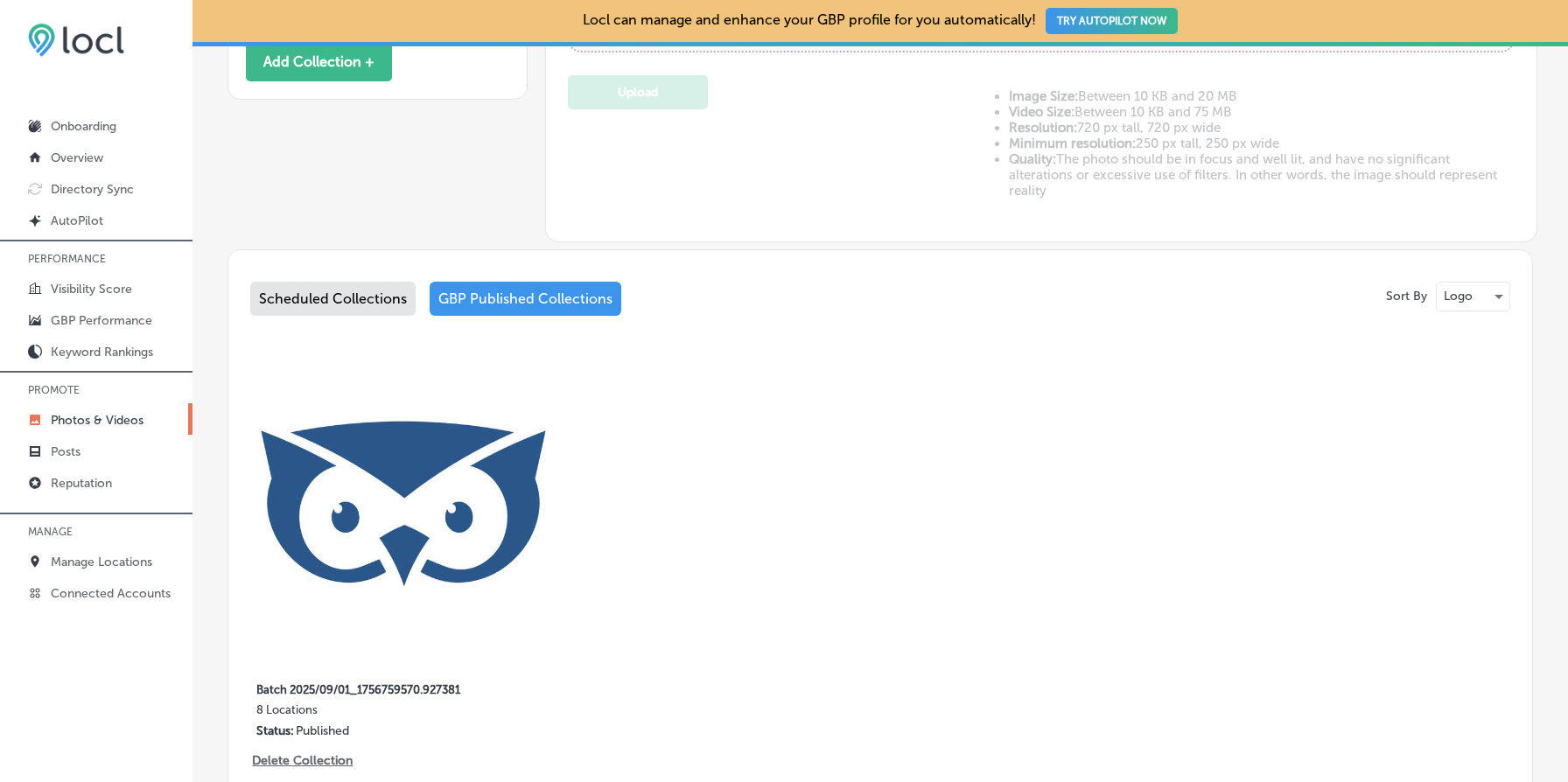
scroll to position [863, 0]
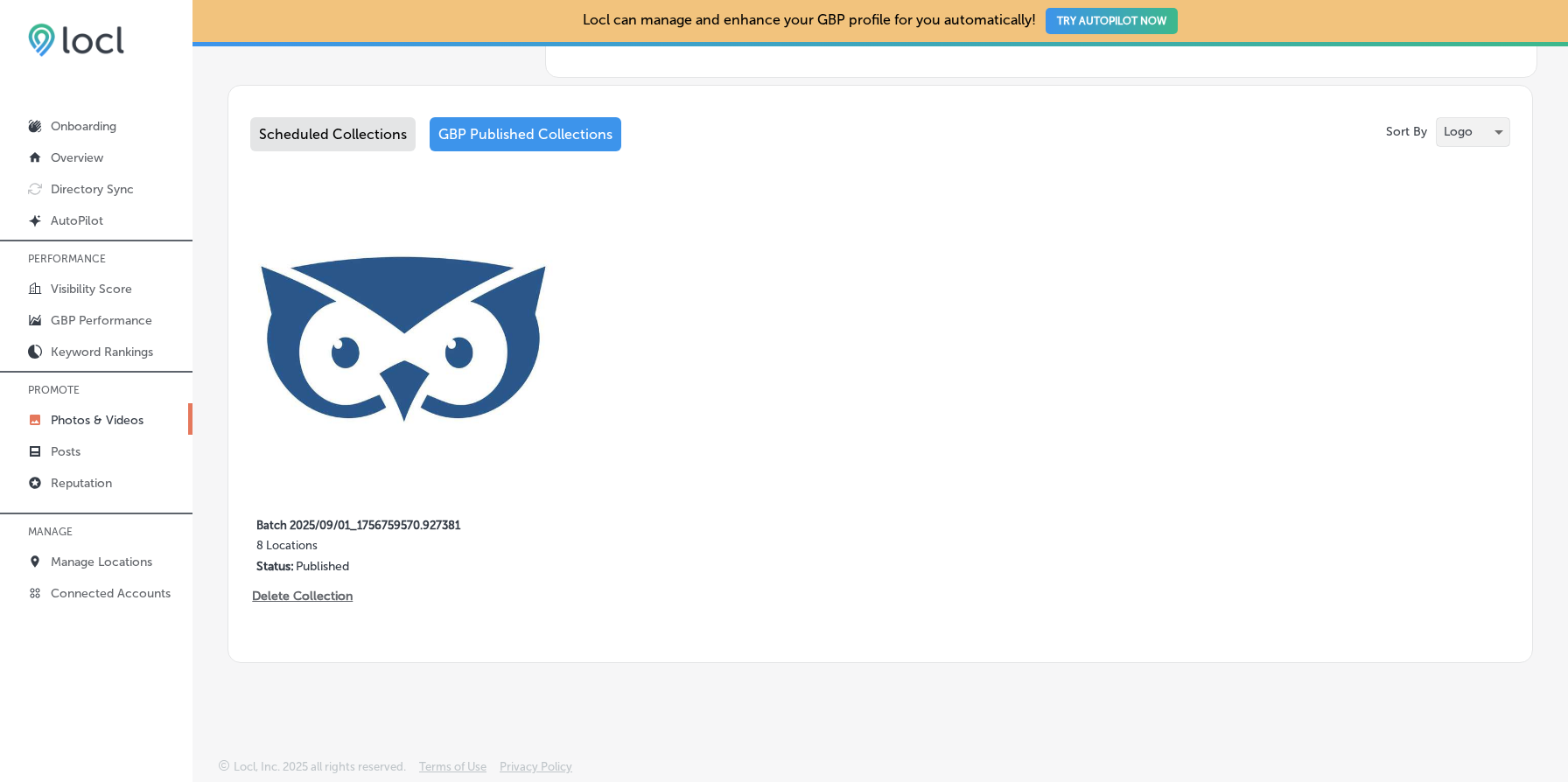
click at [1469, 137] on p "Logo" at bounding box center [1458, 131] width 29 height 16
click at [1110, 305] on div at bounding box center [784, 391] width 1568 height 782
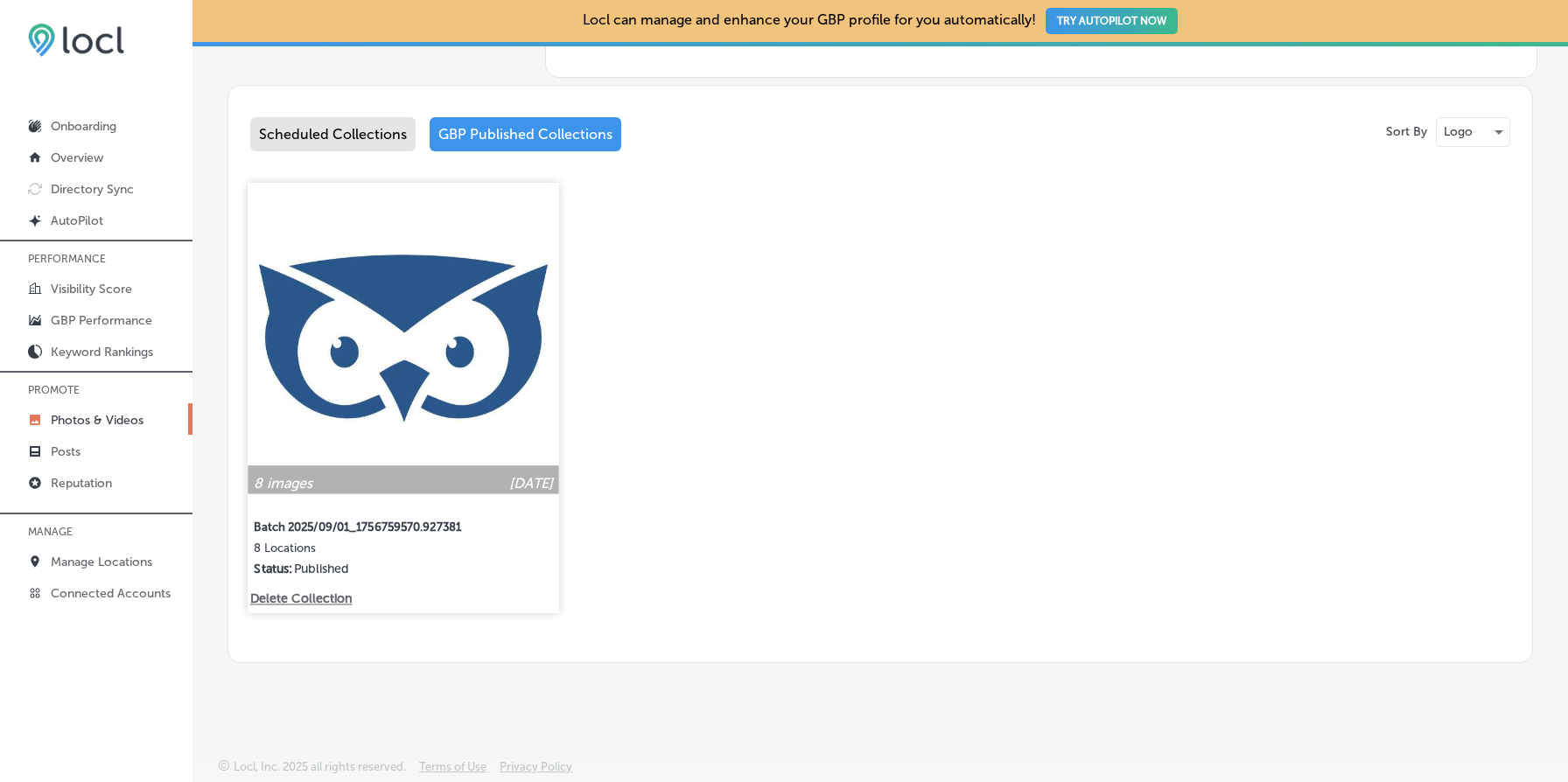
click at [413, 380] on img at bounding box center [403, 338] width 311 height 311
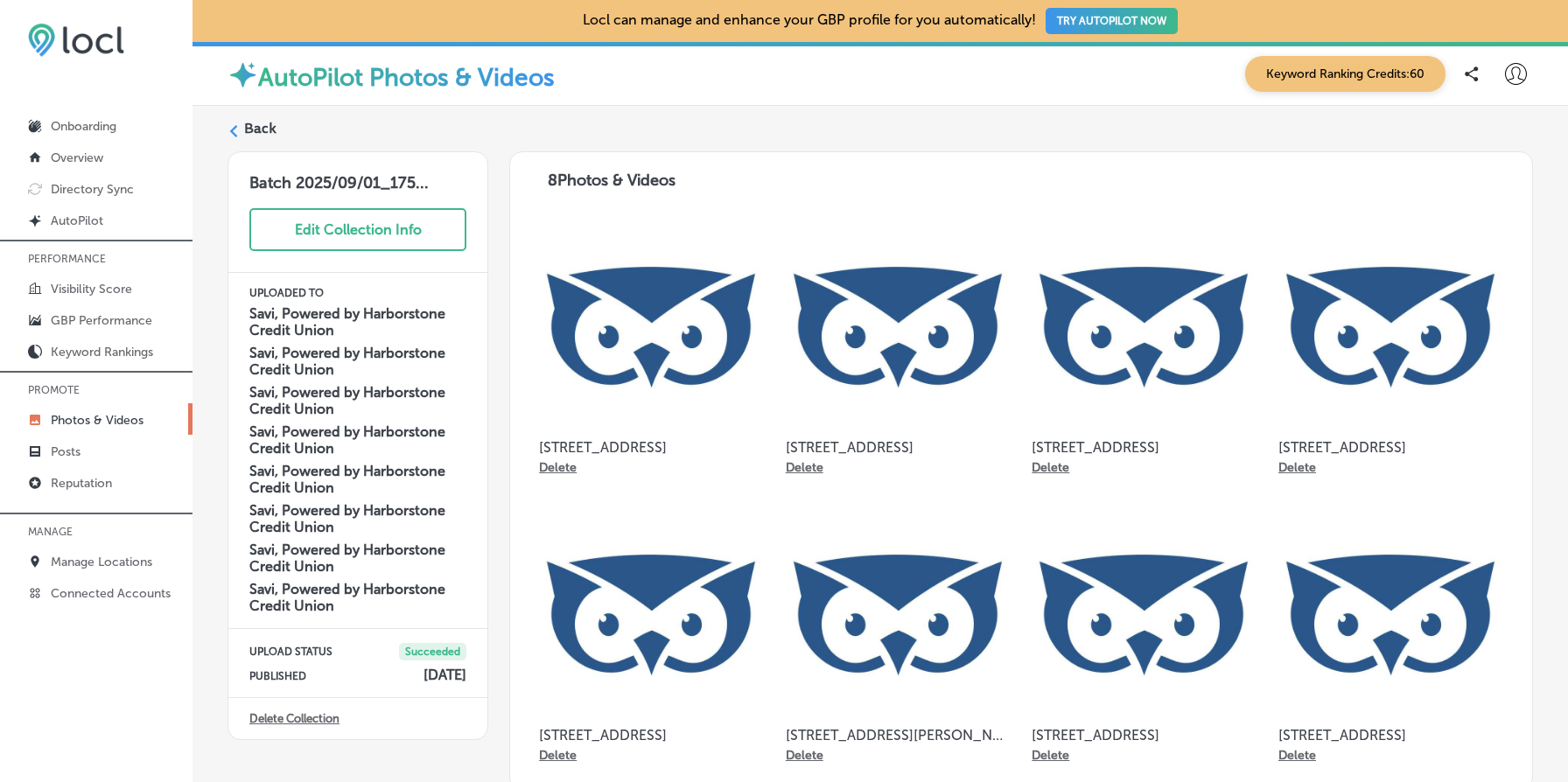
click at [260, 134] on label "Back" at bounding box center [260, 128] width 32 height 19
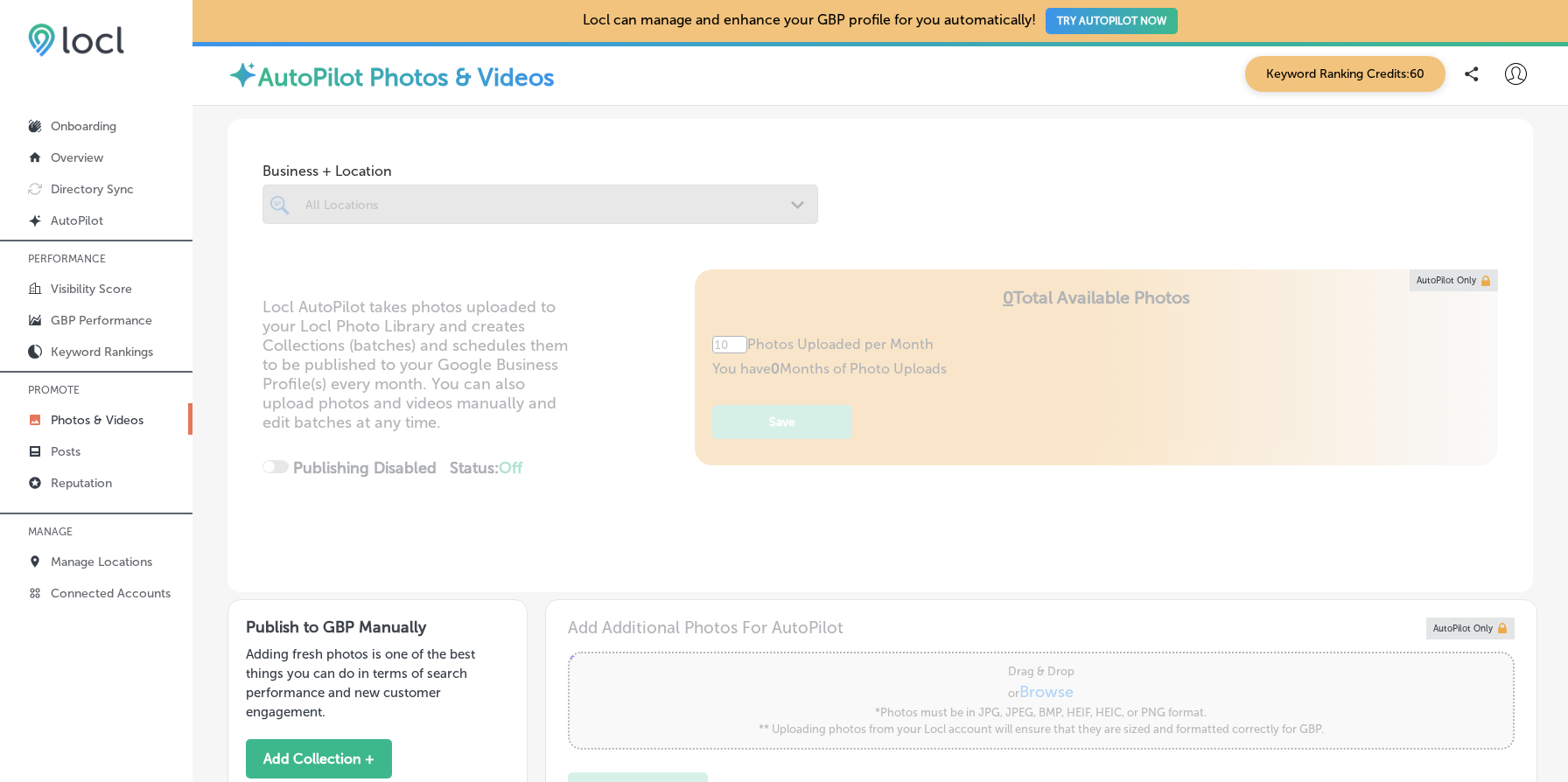
type input "5"
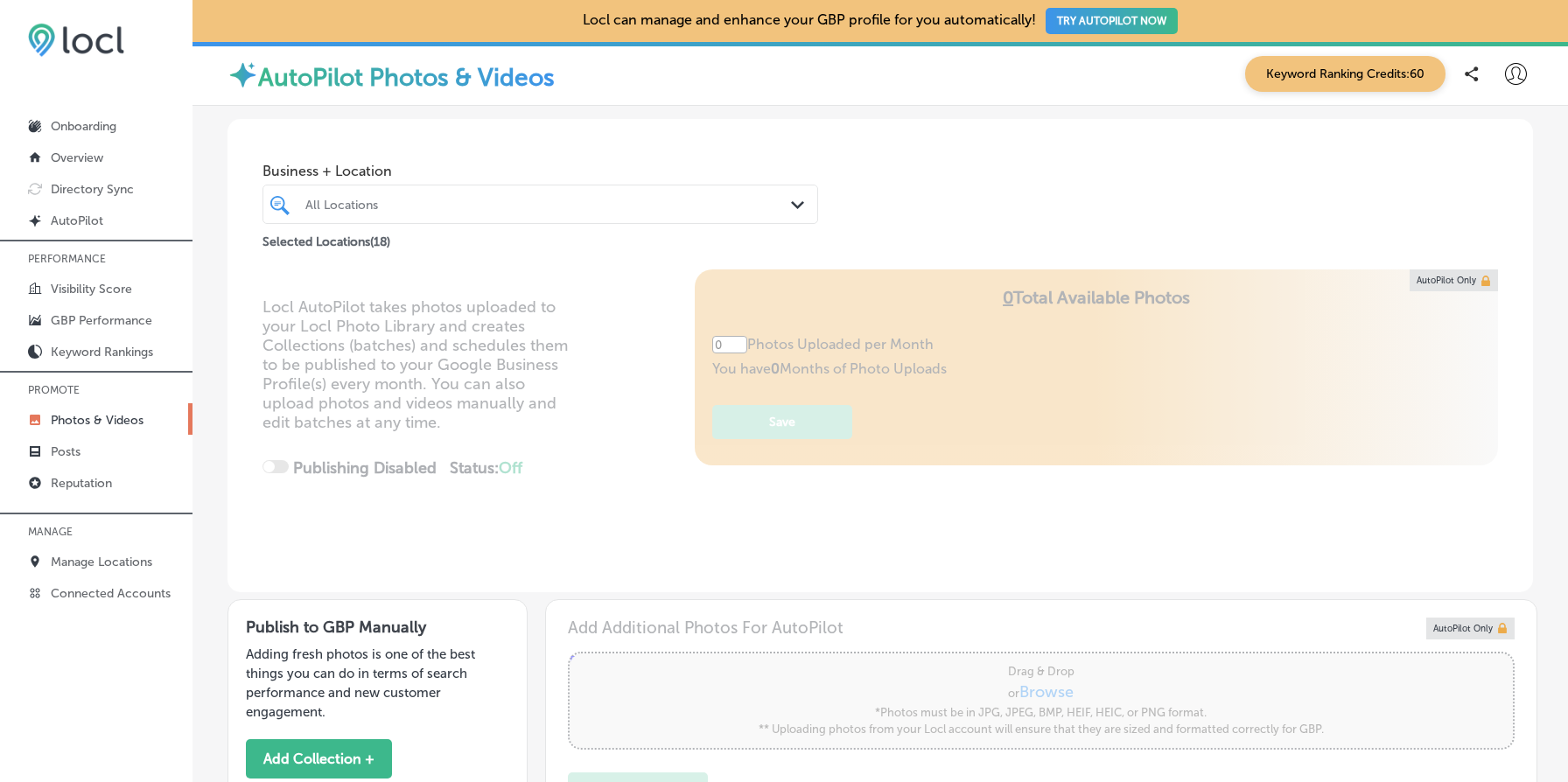
type input "5"
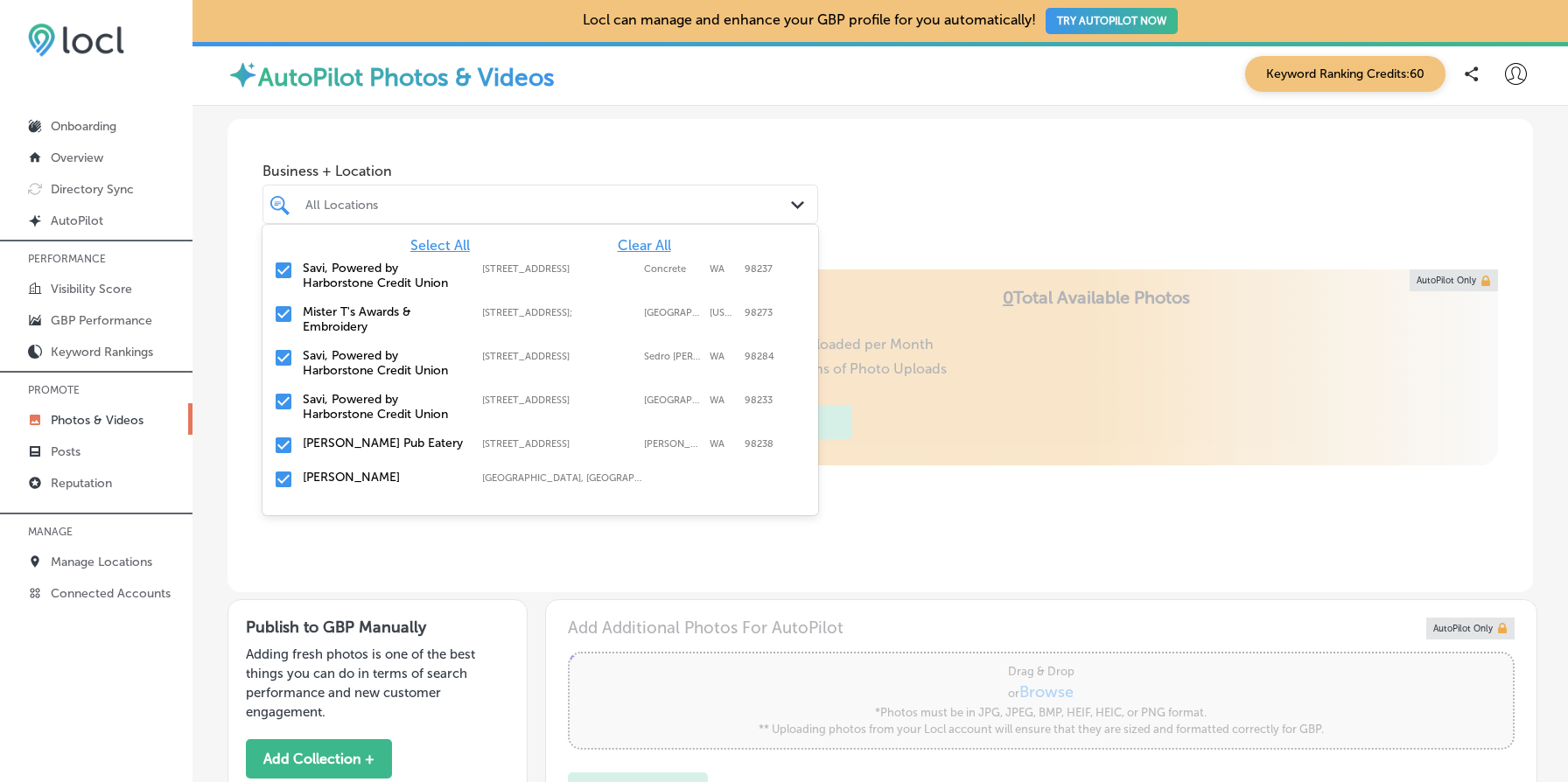
click at [451, 199] on div "All Locations" at bounding box center [549, 204] width 488 height 15
click at [660, 241] on span "Clear All" at bounding box center [644, 245] width 53 height 16
click at [276, 274] on input "checkbox" at bounding box center [283, 270] width 21 height 21
click at [278, 319] on input "checkbox" at bounding box center [283, 313] width 21 height 21
click at [278, 355] on input "checkbox" at bounding box center [283, 357] width 21 height 21
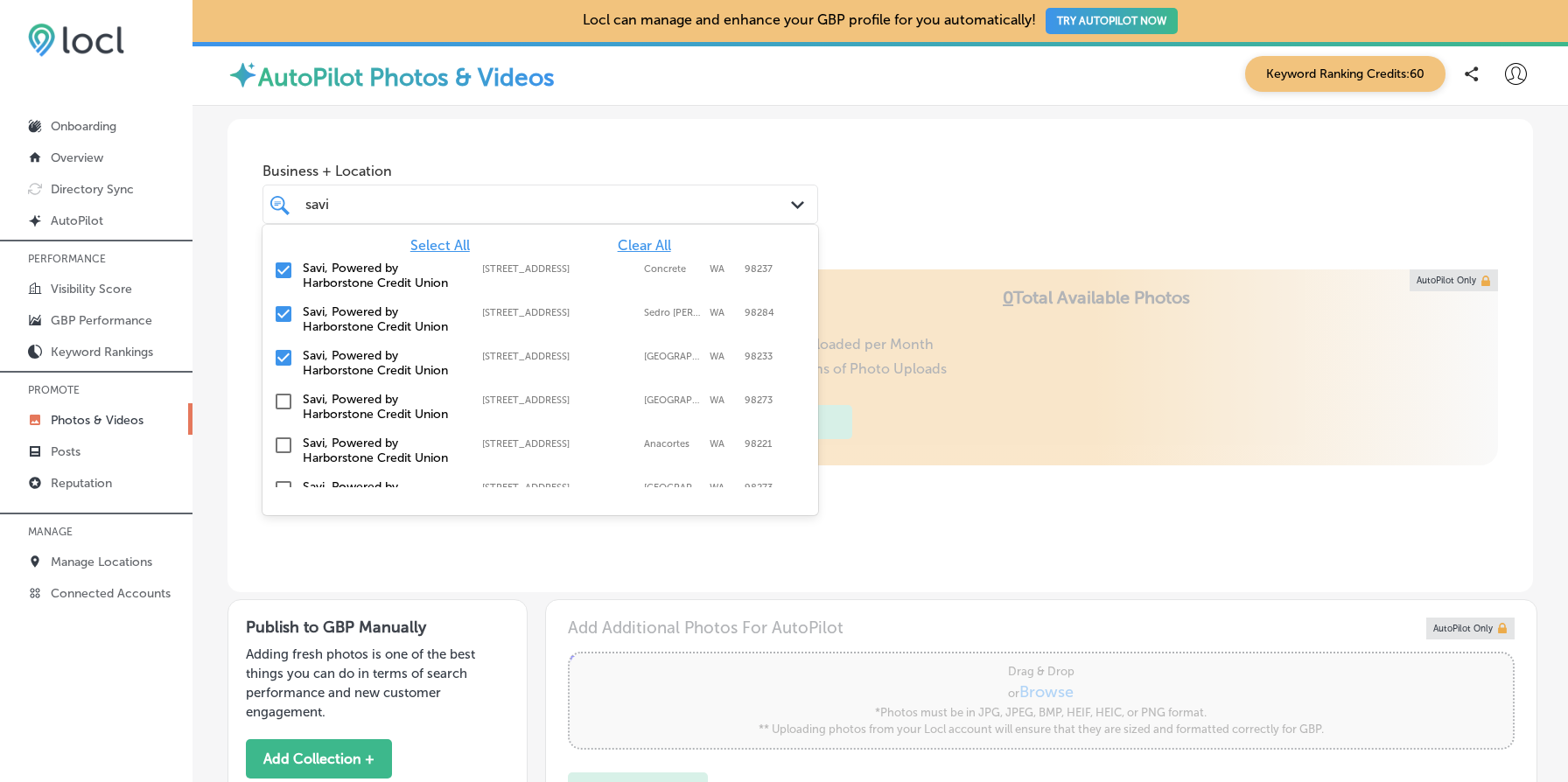
click at [286, 408] on input "checkbox" at bounding box center [283, 401] width 21 height 21
click at [283, 441] on input "checkbox" at bounding box center [283, 445] width 21 height 21
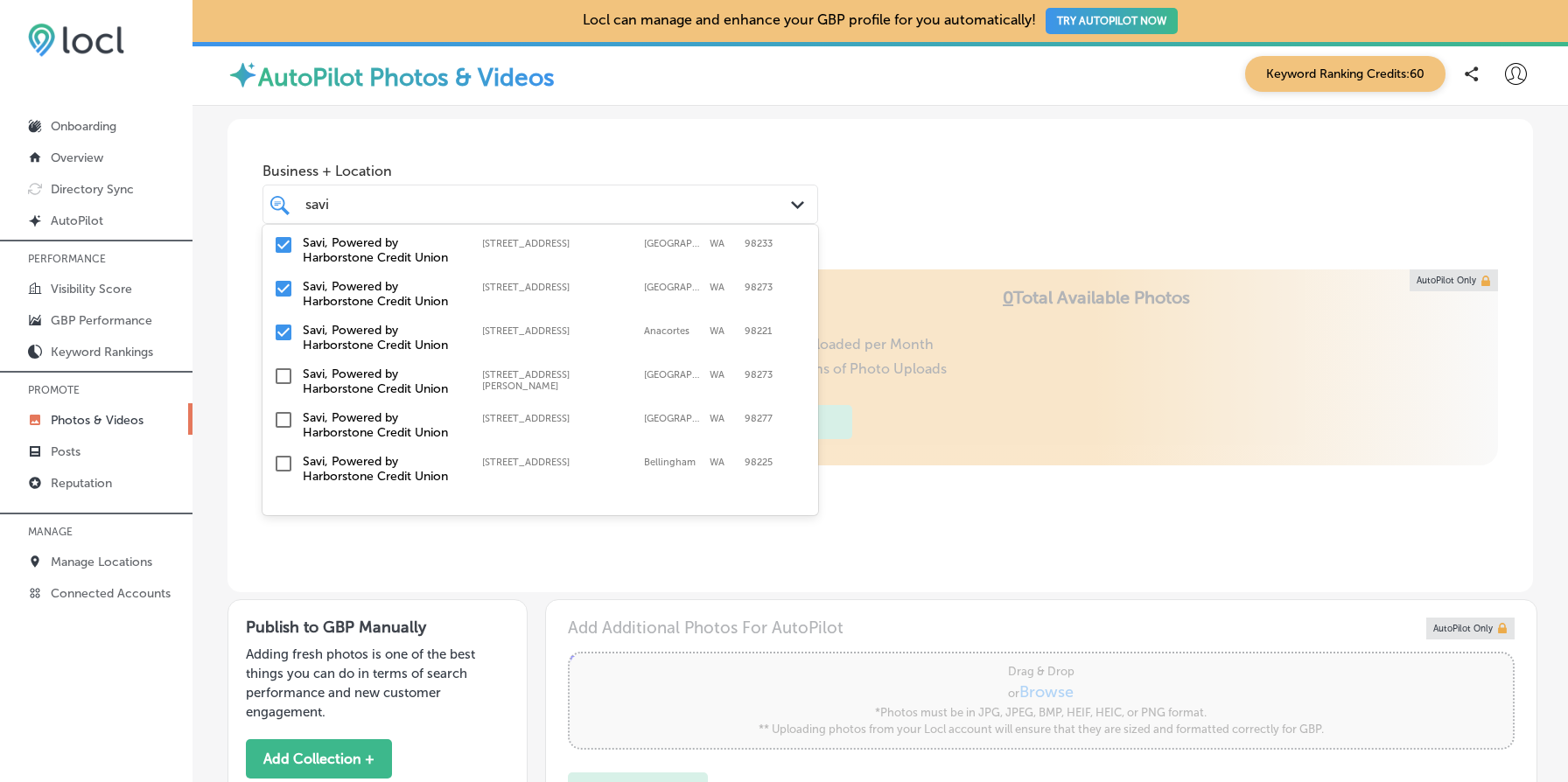
click at [284, 365] on input "checkbox" at bounding box center [283, 375] width 21 height 21
click at [283, 454] on input "checkbox" at bounding box center [283, 463] width 21 height 21
click at [283, 459] on input "checkbox" at bounding box center [283, 463] width 21 height 21
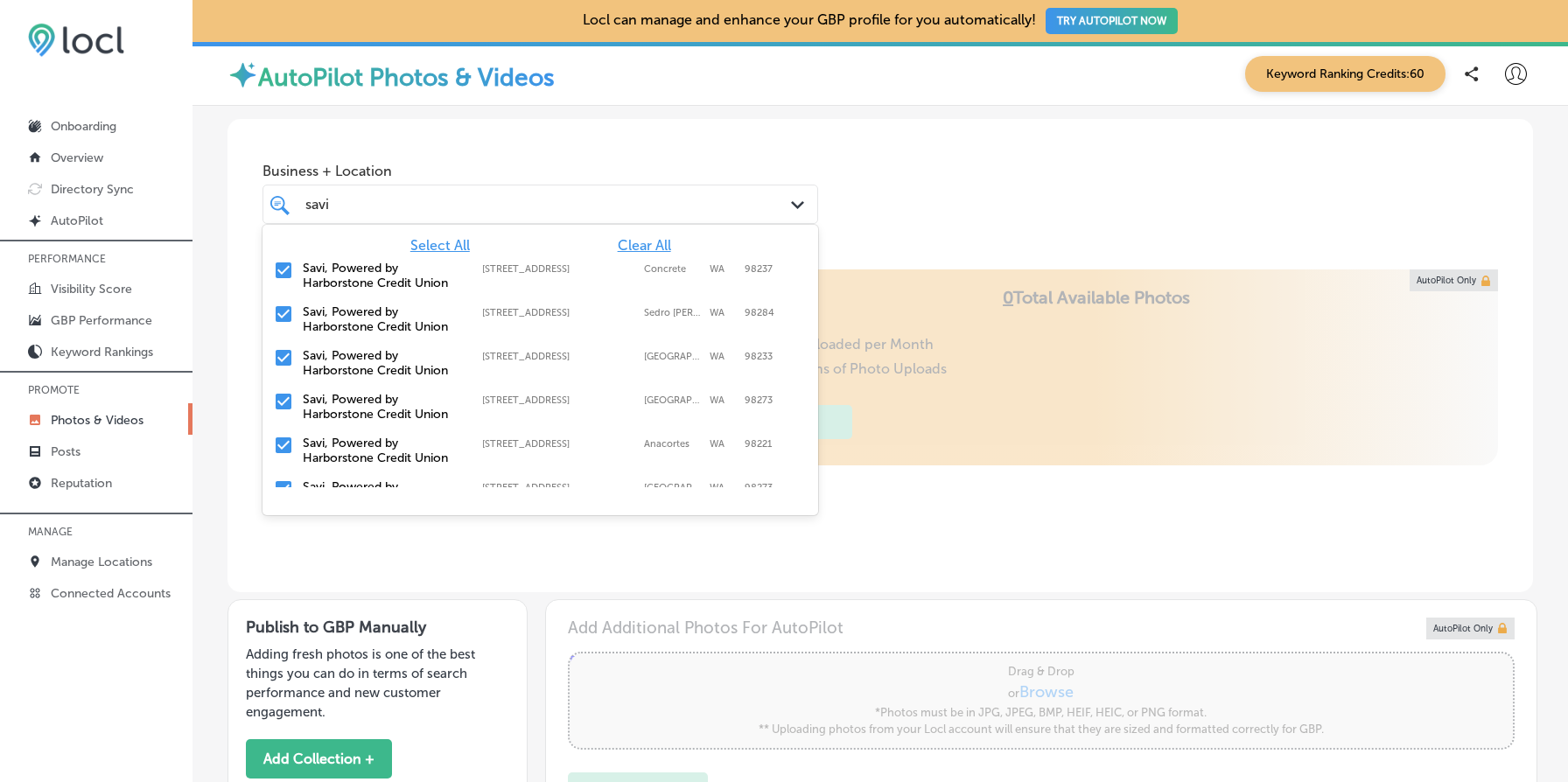
type input "savi"
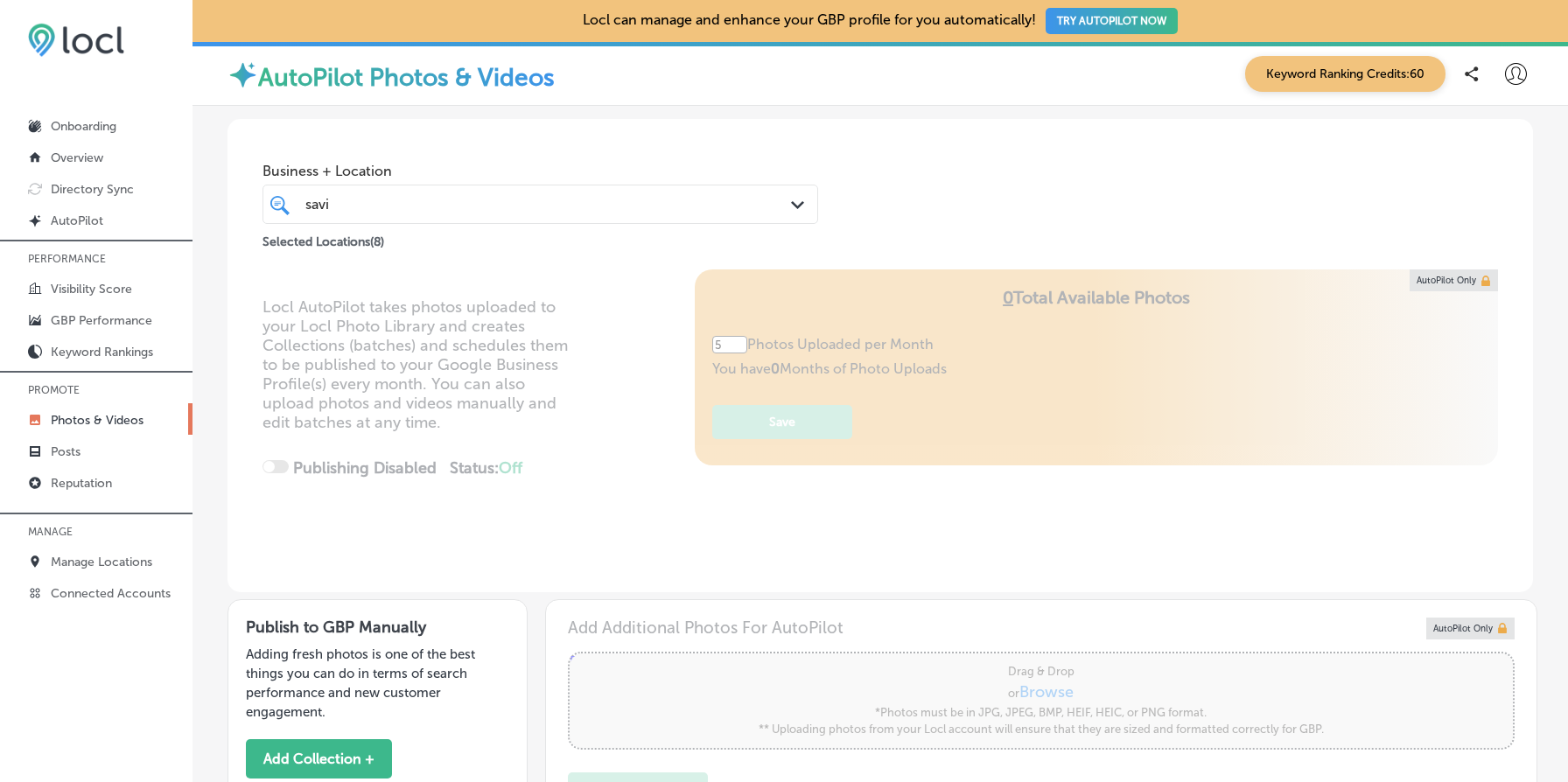
click at [964, 264] on div "Business + Location savi savi Path Created with Sketch. Selected Locations ( 8 )" at bounding box center [880, 193] width 1306 height 150
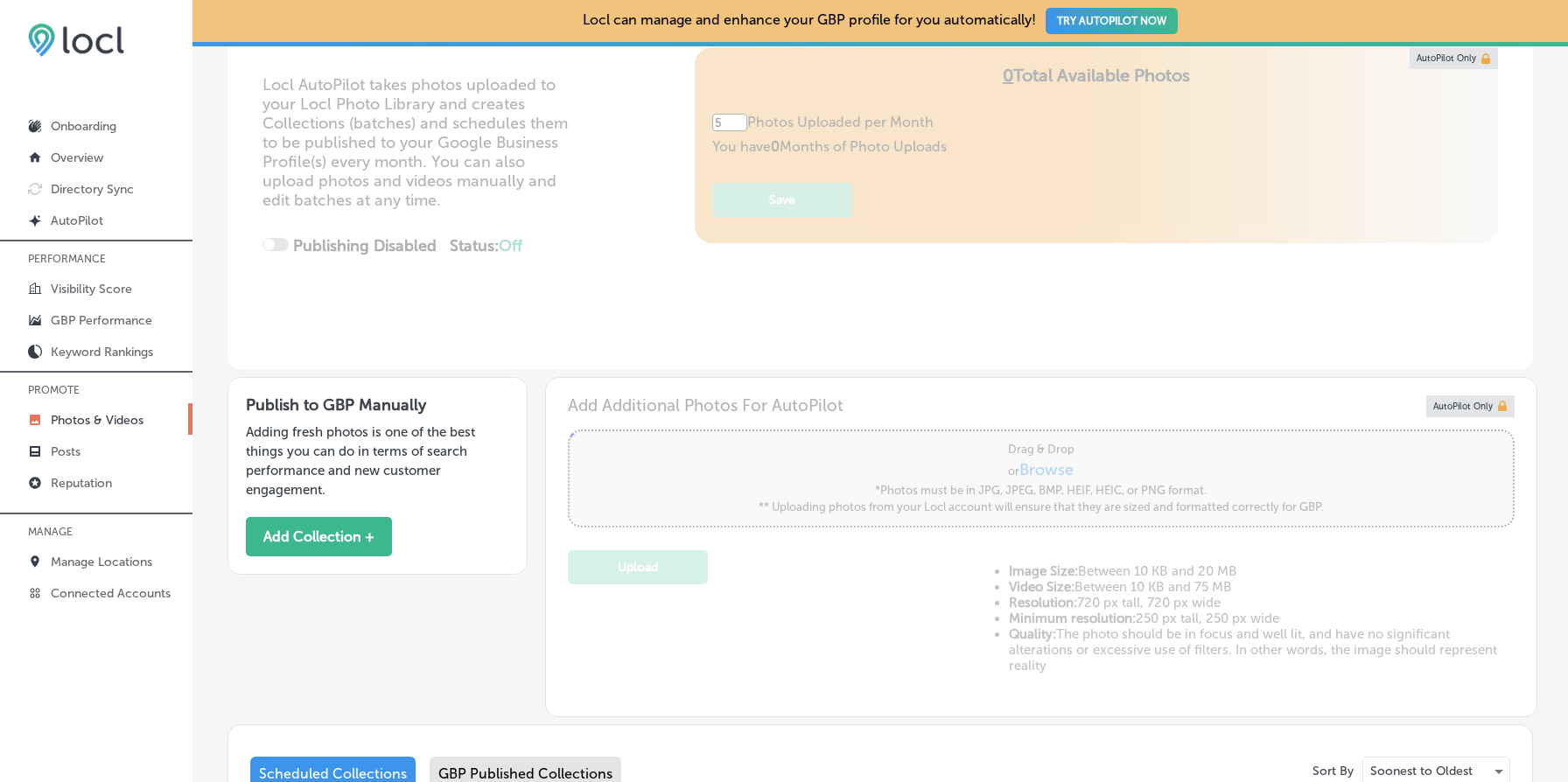
scroll to position [545, 0]
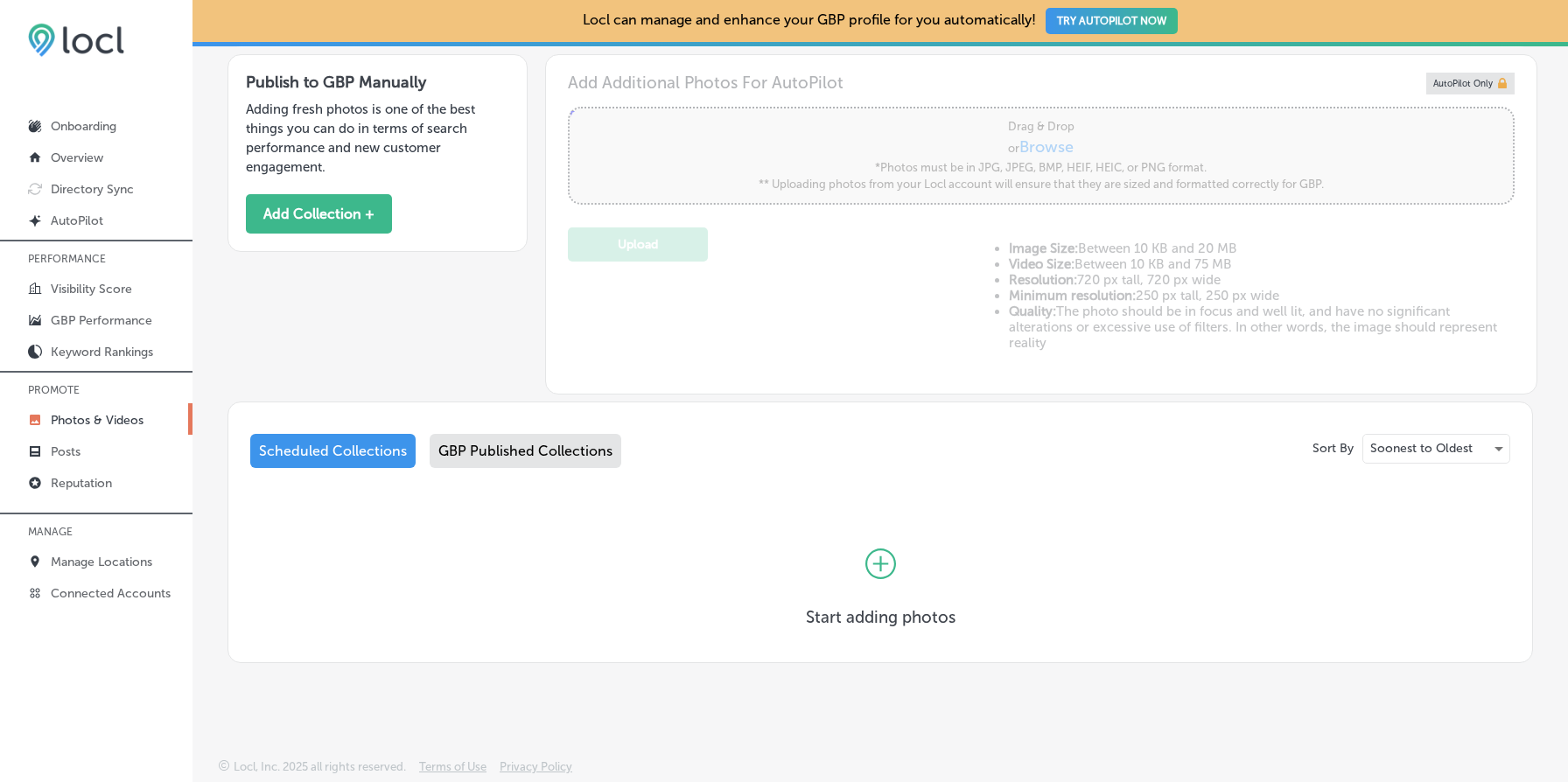
click at [581, 451] on div "GBP Published Collections" at bounding box center [525, 451] width 192 height 34
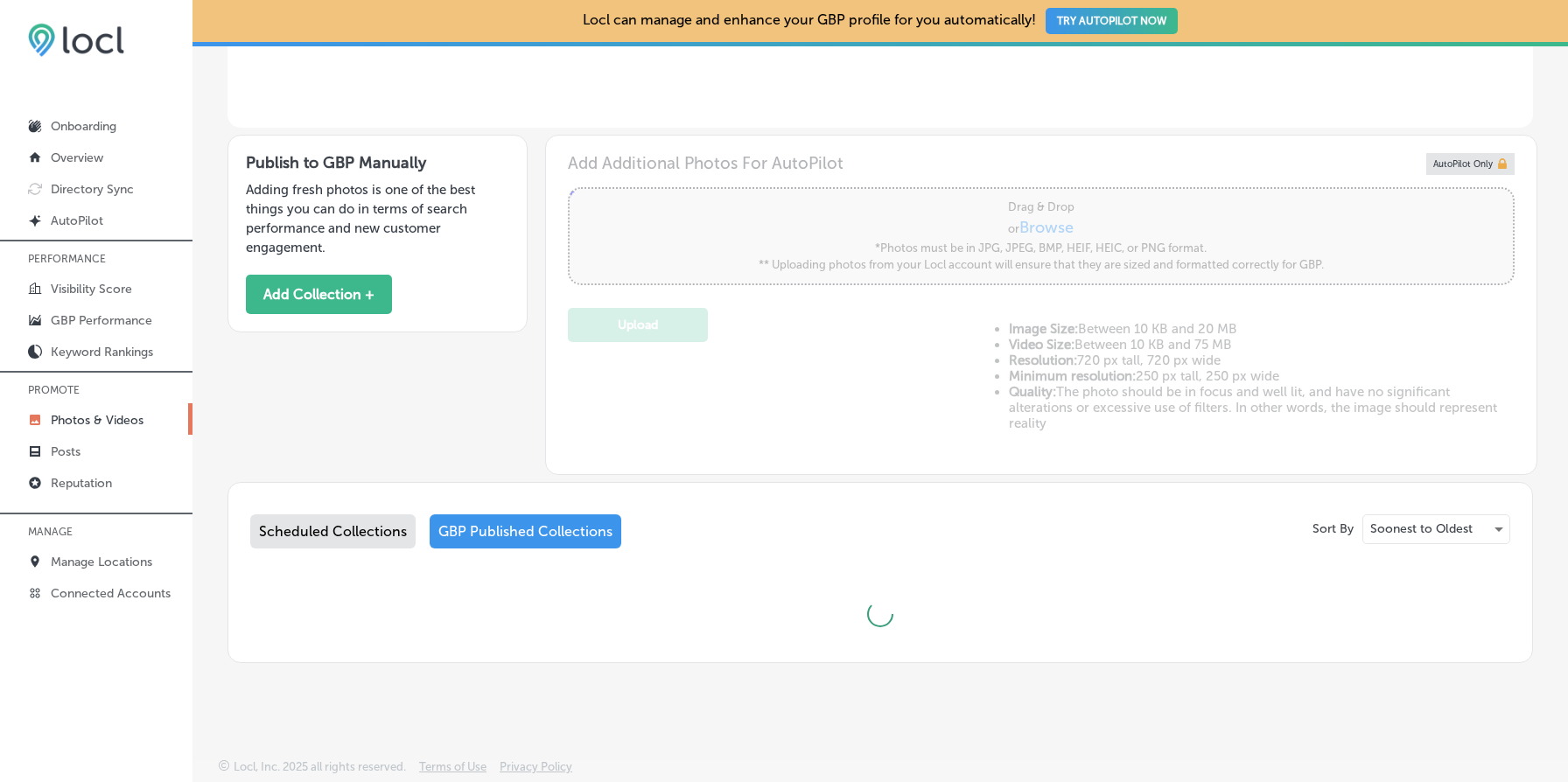
scroll to position [545, 0]
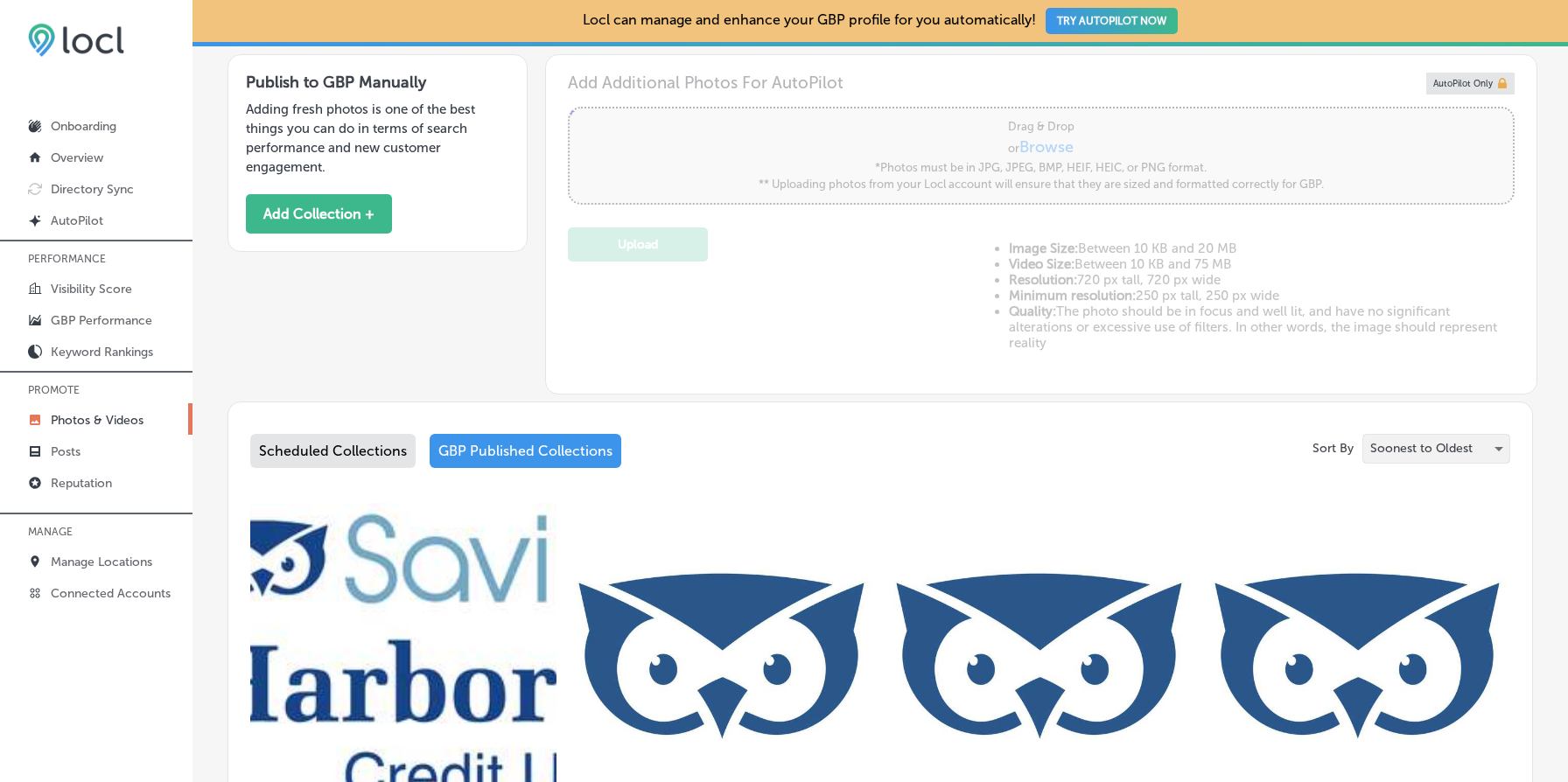
click at [1449, 456] on p "Soonest to Oldest" at bounding box center [1422, 448] width 103 height 16
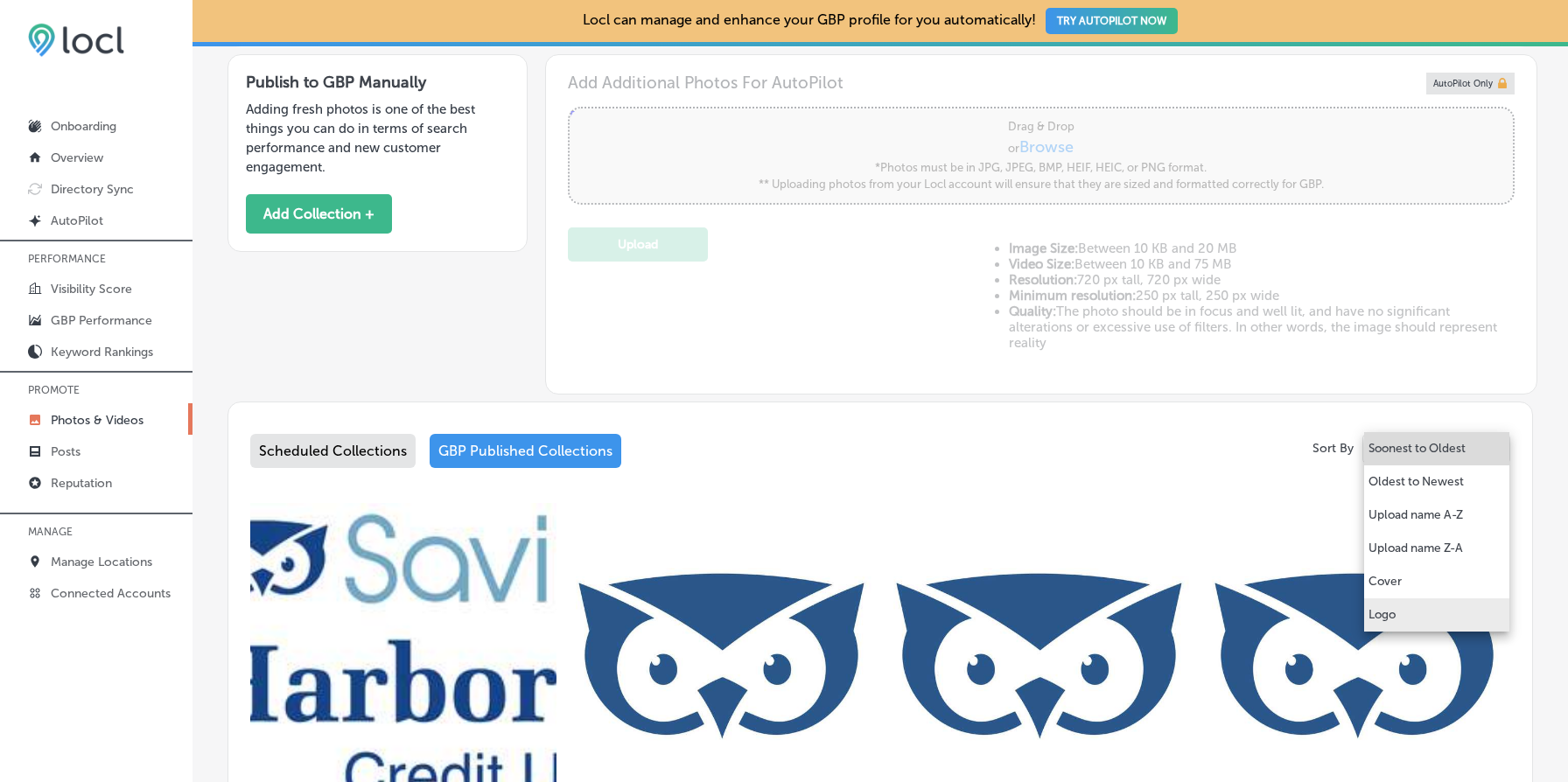
click at [1457, 604] on li "Logo" at bounding box center [1437, 615] width 145 height 33
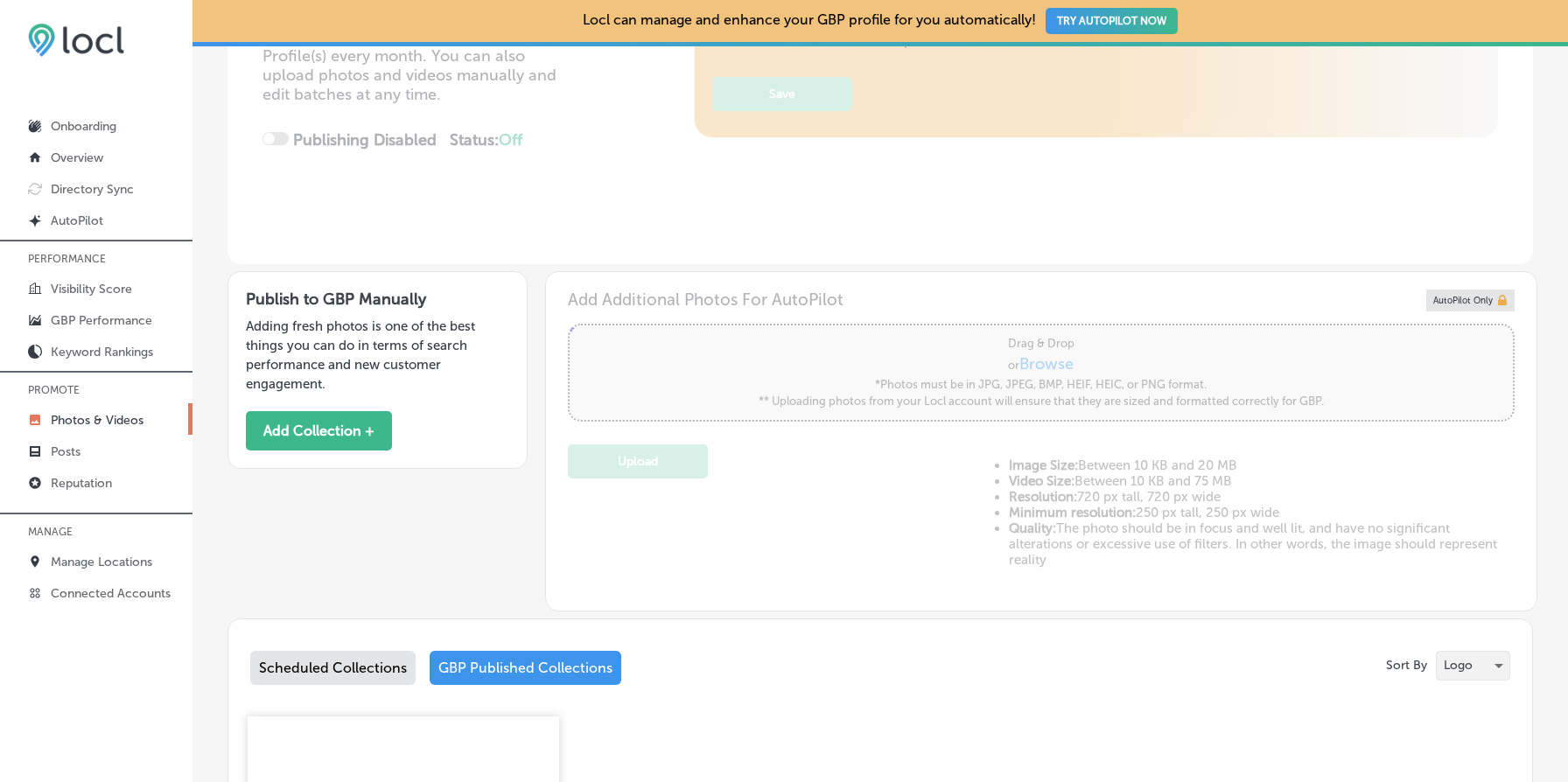
scroll to position [0, 0]
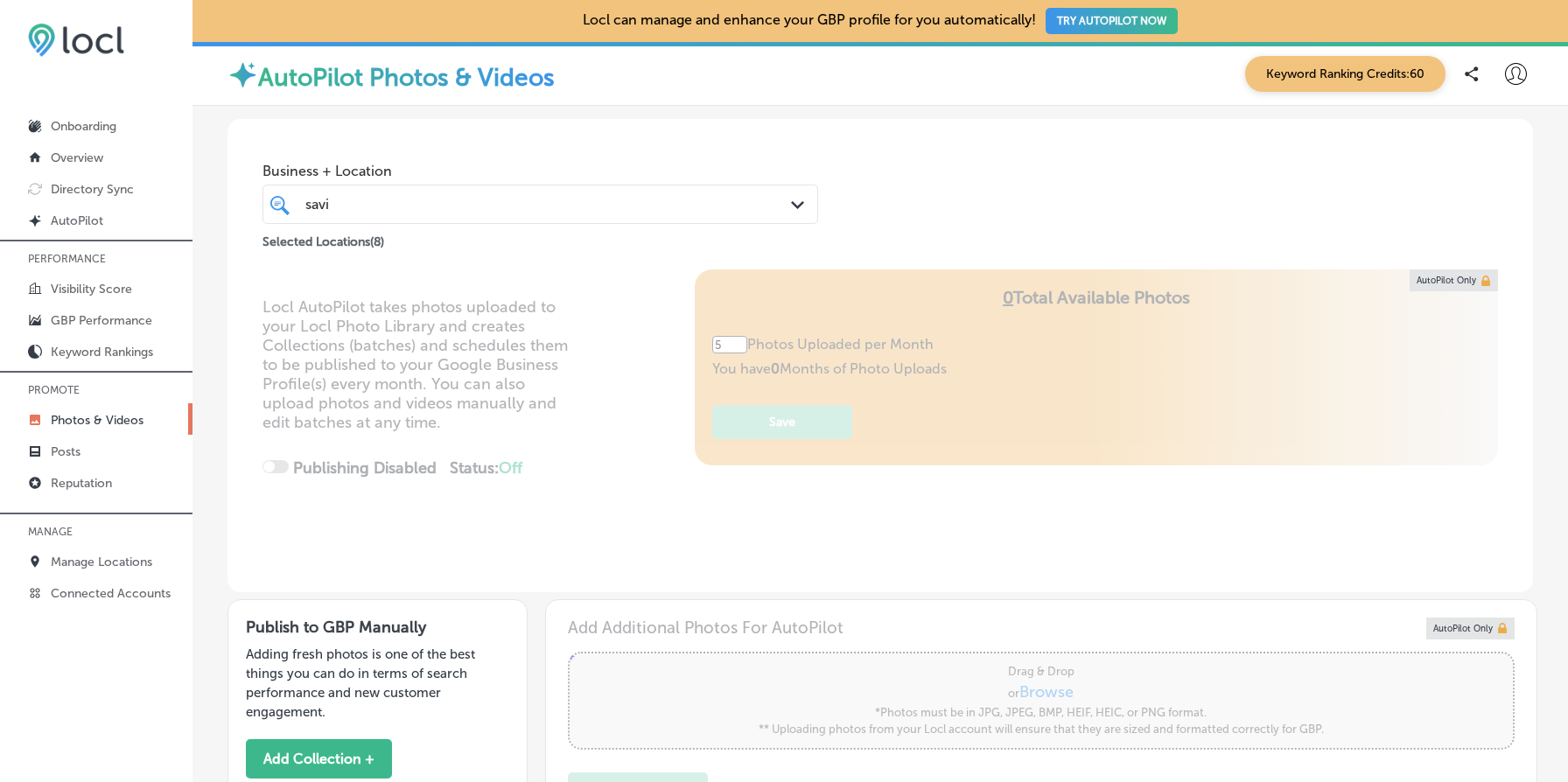
click at [466, 214] on div "savi savi" at bounding box center [517, 204] width 427 height 23
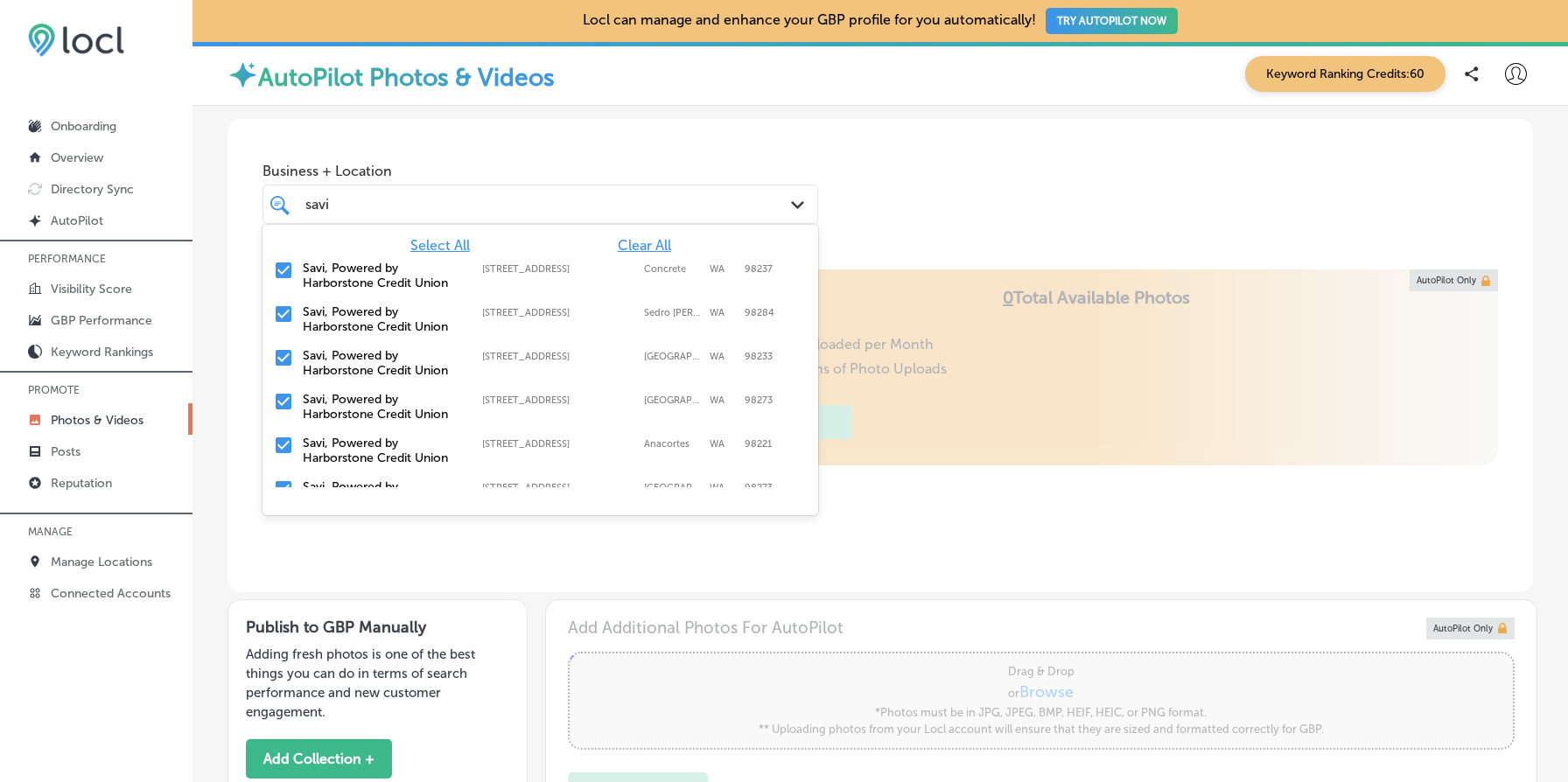
click at [649, 237] on div "Select All Clear All Savi, Powered by Harborstone Credit Union 45872 Main Stree…" at bounding box center [540, 356] width 555 height 263
click at [653, 249] on span "Clear All" at bounding box center [644, 245] width 53 height 16
click at [323, 274] on label "Savi, Powered by Harborstone Credit Union" at bounding box center [383, 275] width 162 height 30
click at [1060, 269] on div "Business + Location option 45872 Main Street, selected. option 203 Ball Street …" at bounding box center [880, 193] width 1306 height 150
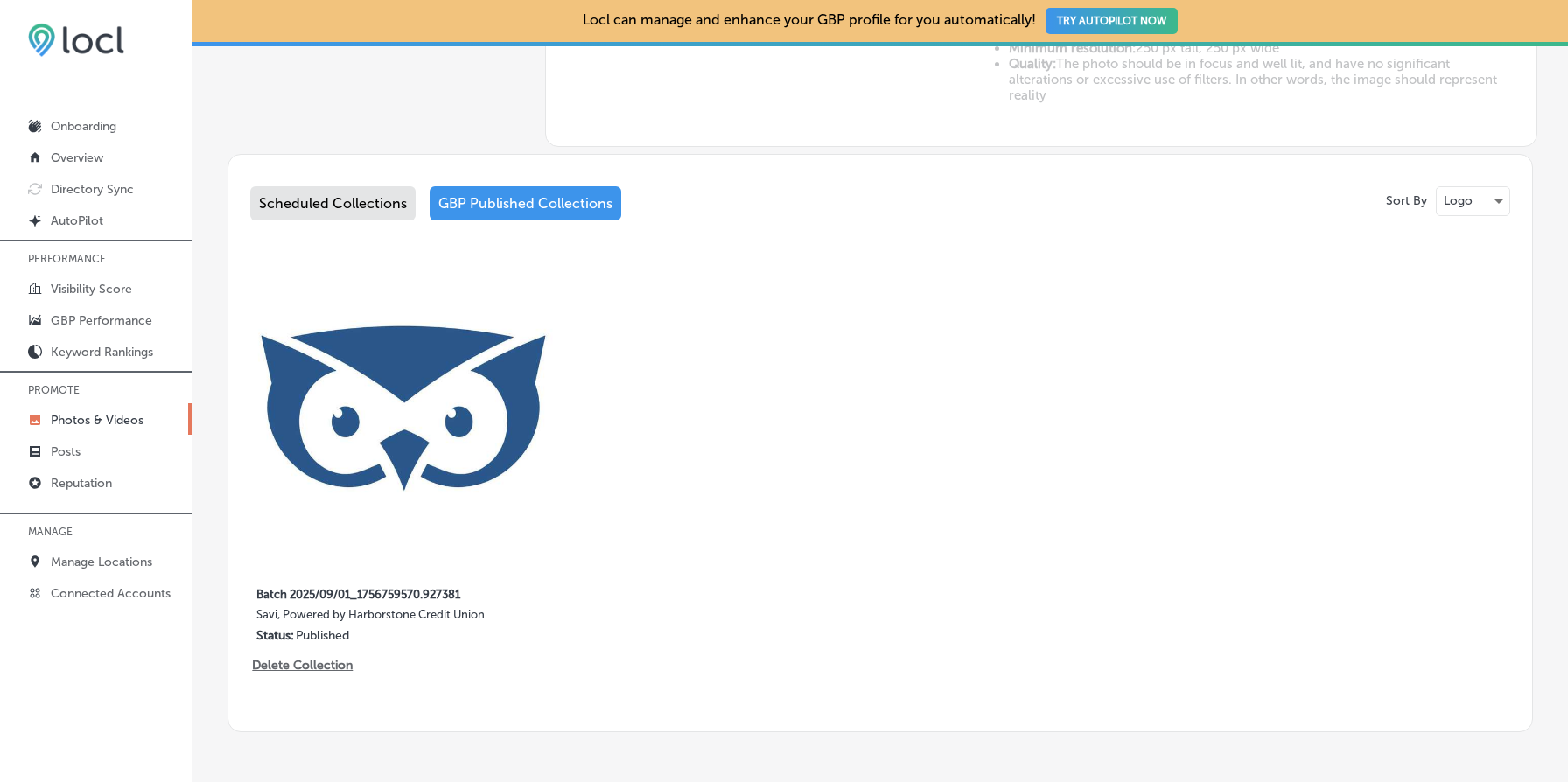
scroll to position [756, 0]
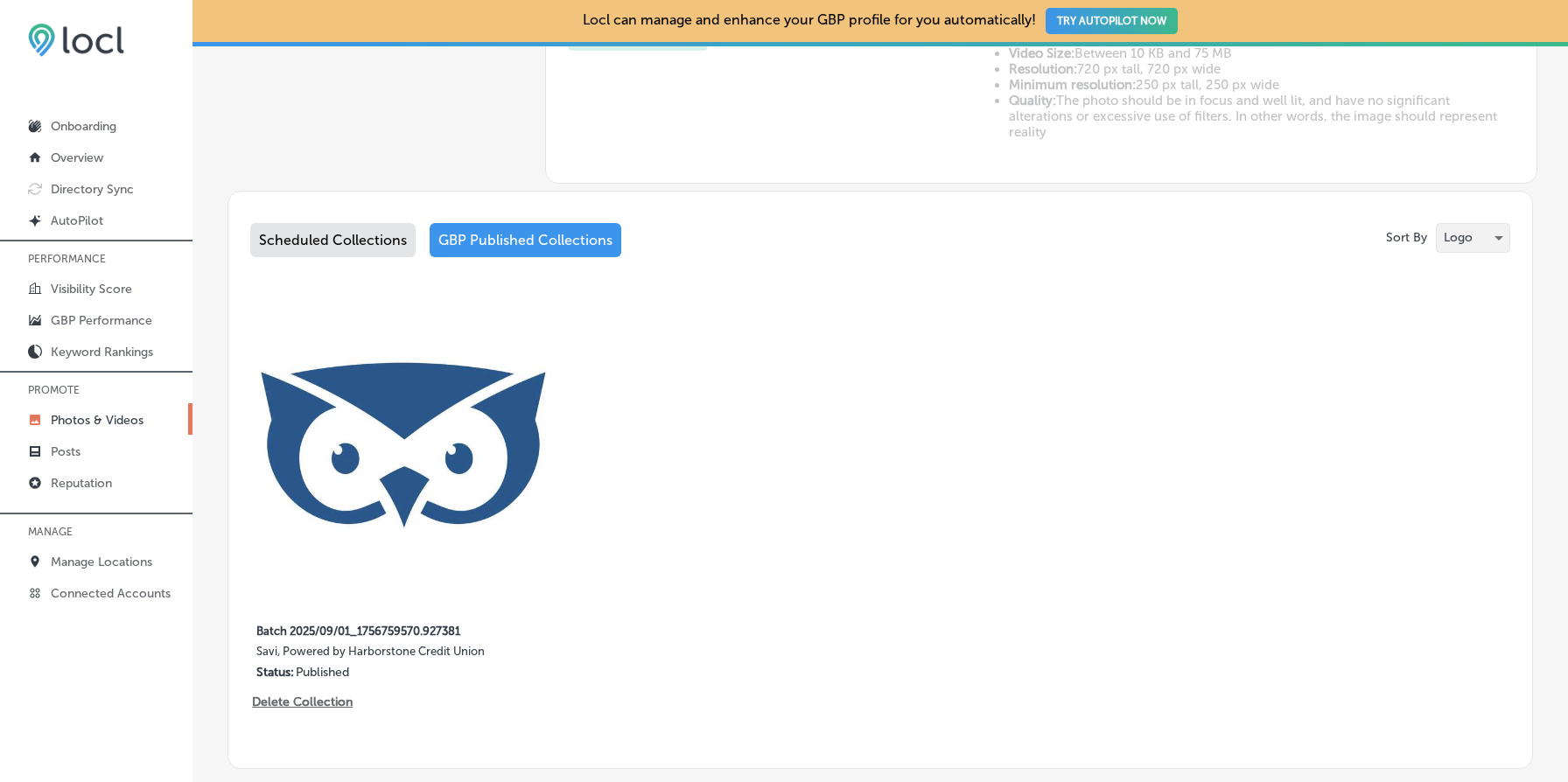
click at [1486, 235] on div "Logo" at bounding box center [1473, 238] width 73 height 28
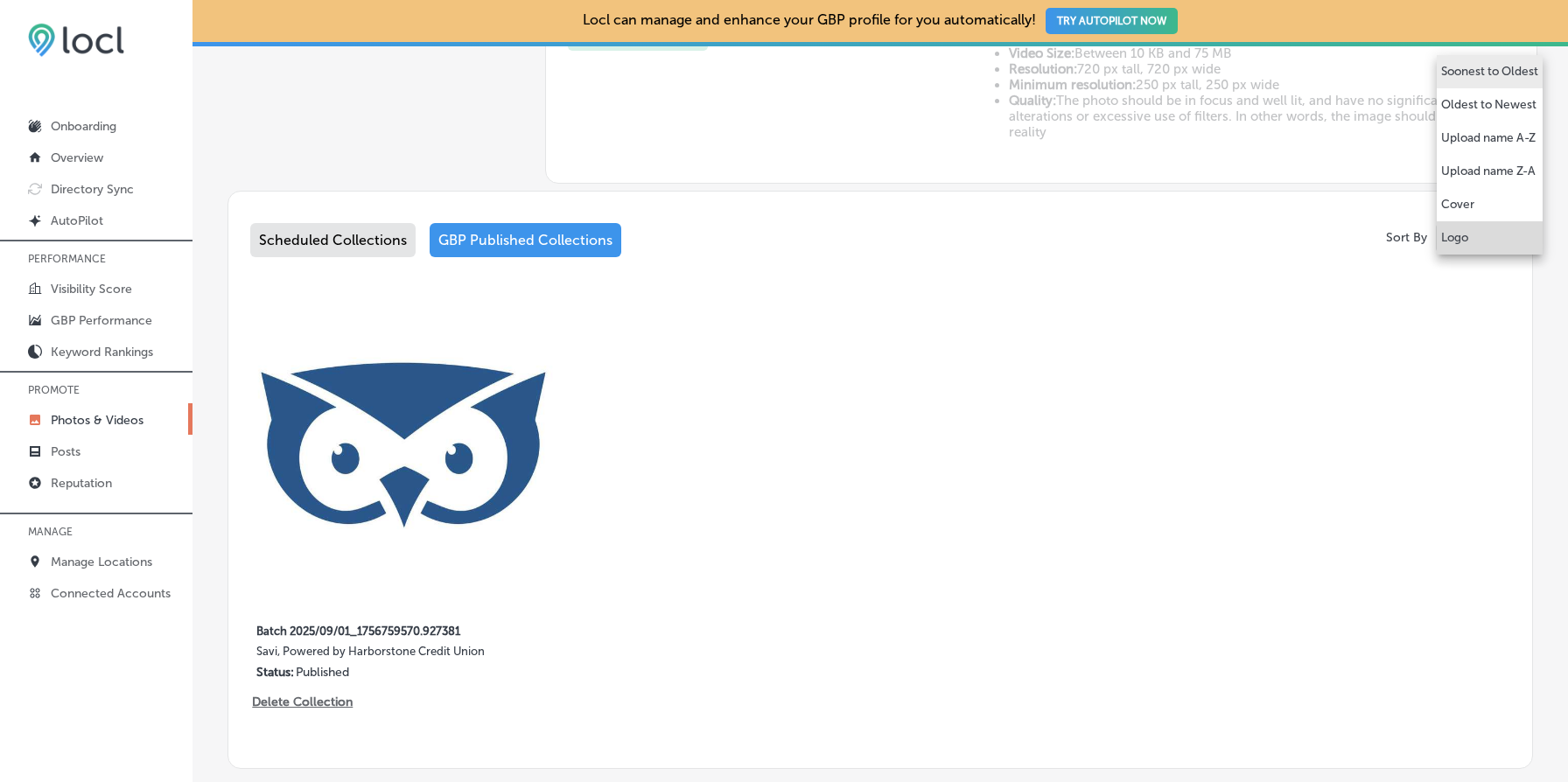
click at [1480, 78] on p "Soonest to Oldest" at bounding box center [1490, 71] width 97 height 17
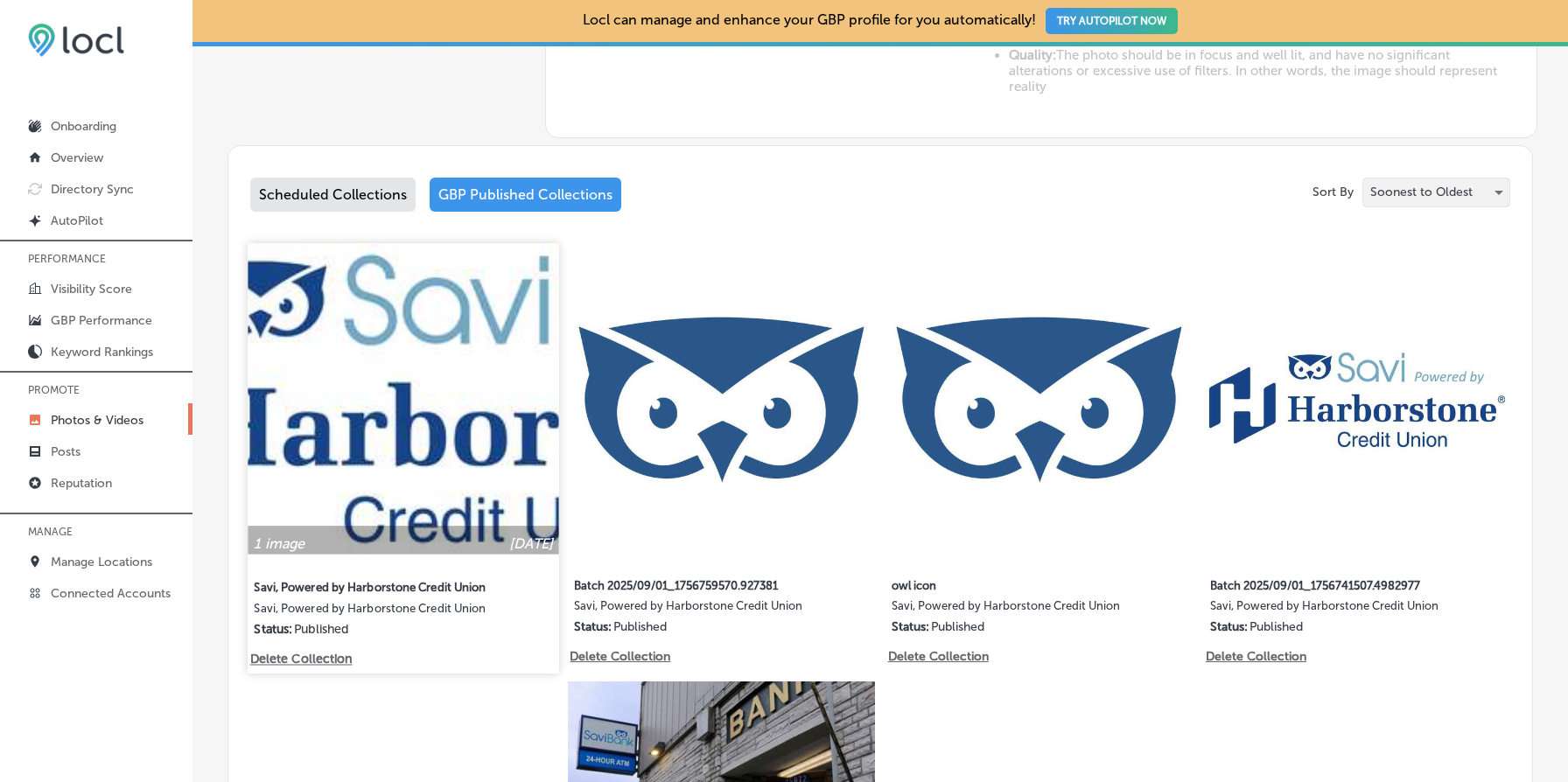
scroll to position [831, 0]
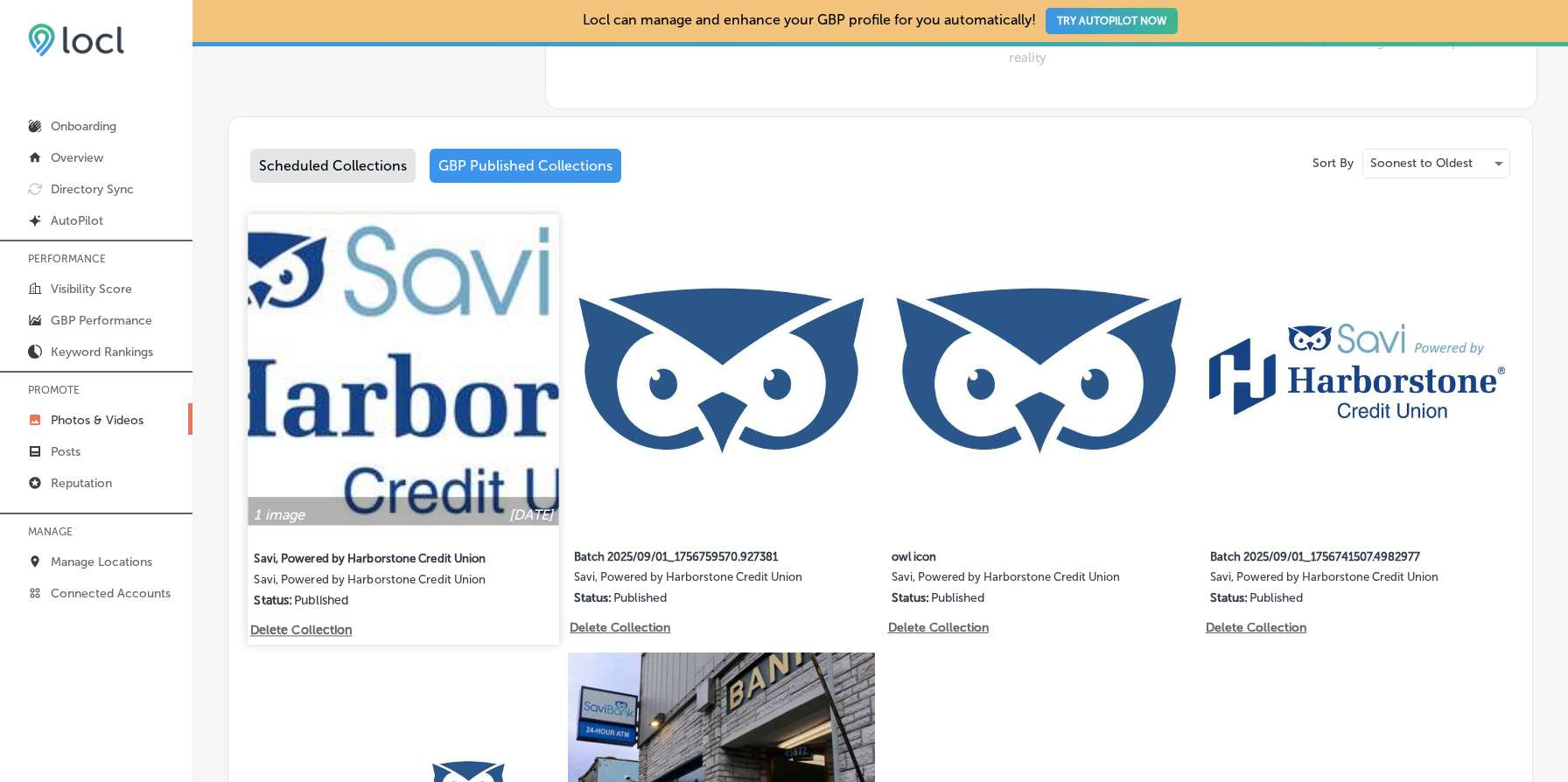
click at [362, 433] on img at bounding box center [403, 370] width 311 height 311
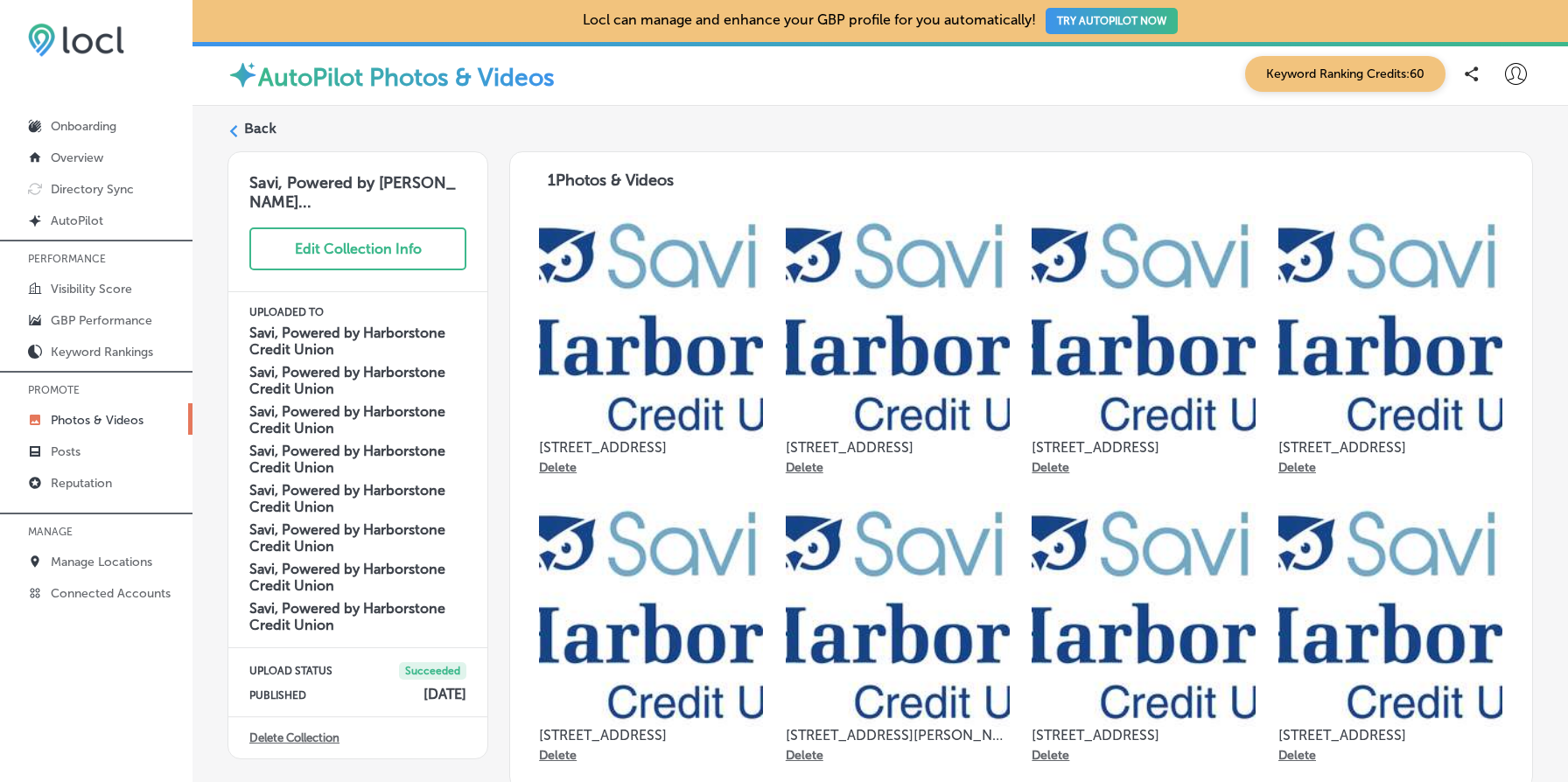
click at [254, 136] on label "Back" at bounding box center [260, 128] width 32 height 19
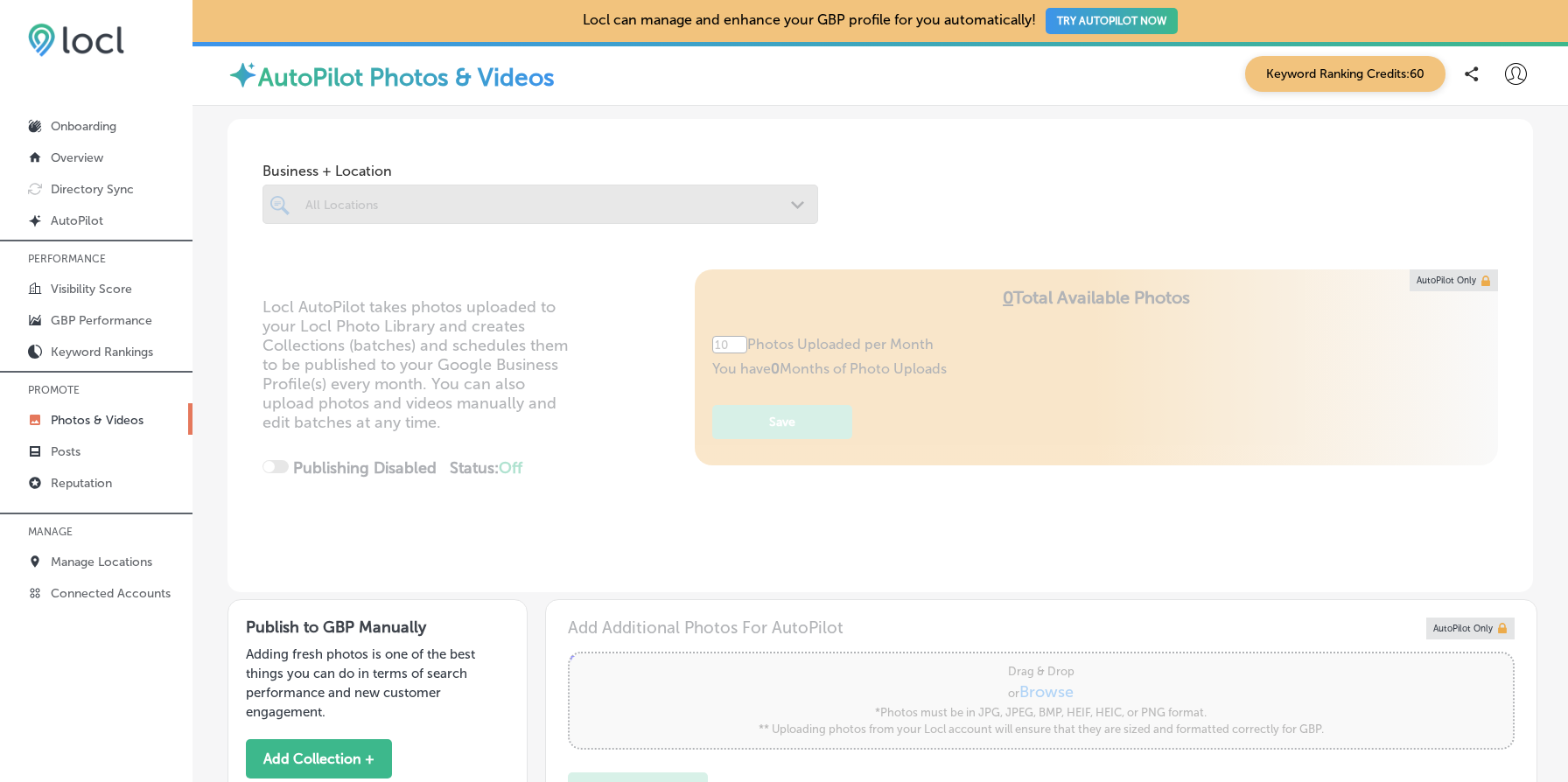
type input "5"
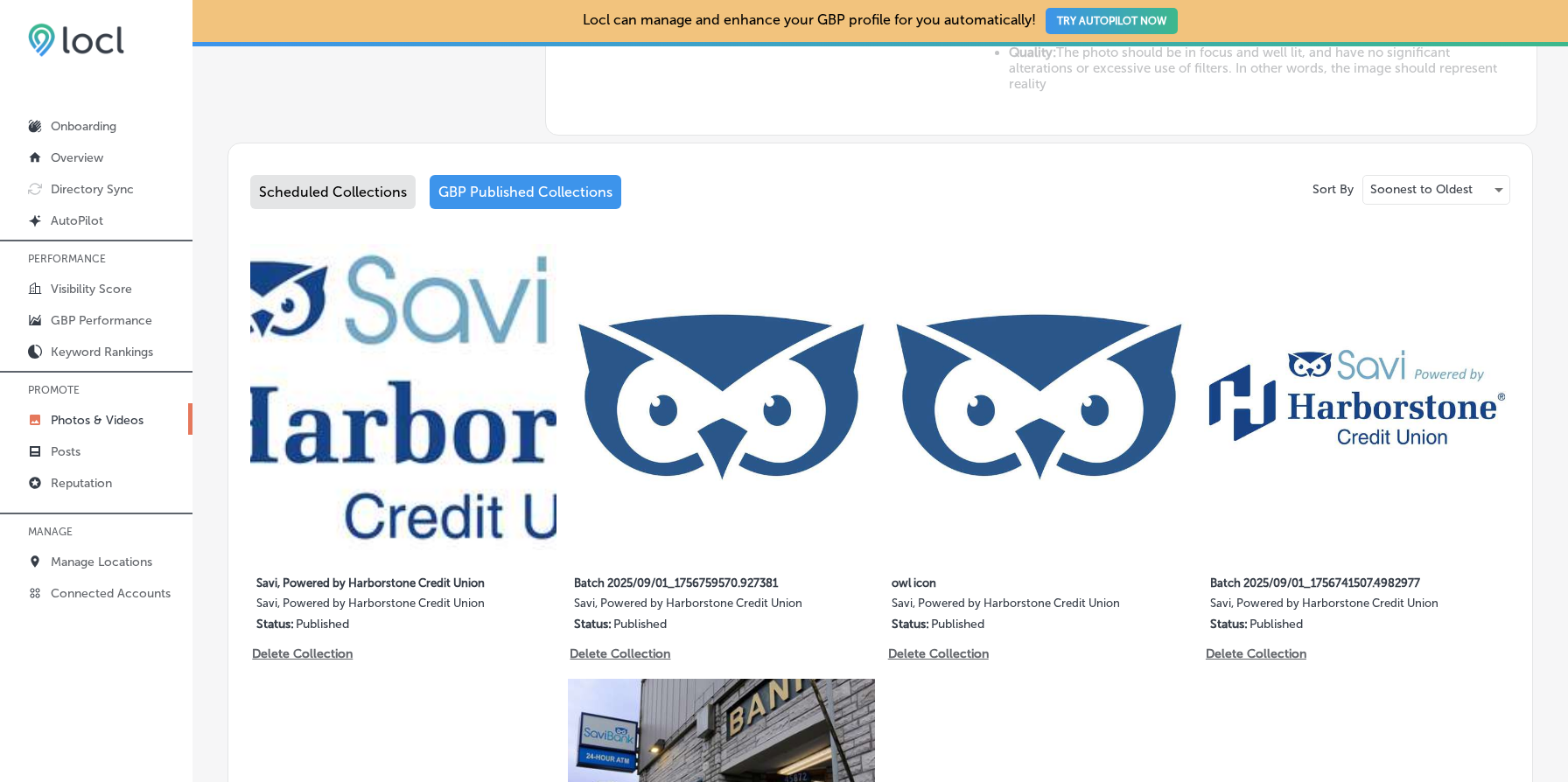
scroll to position [830, 0]
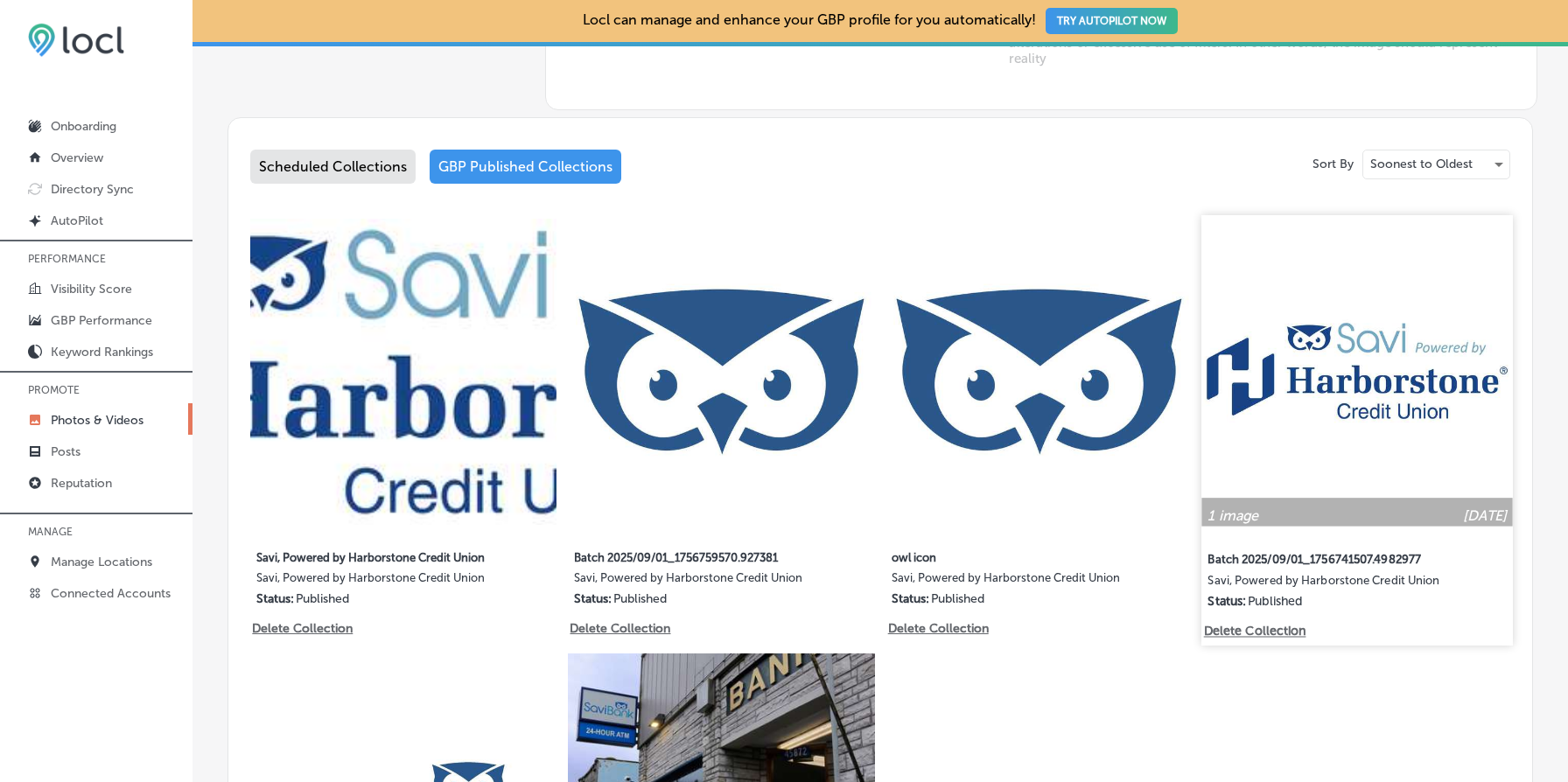
click at [1346, 358] on img at bounding box center [1357, 371] width 311 height 311
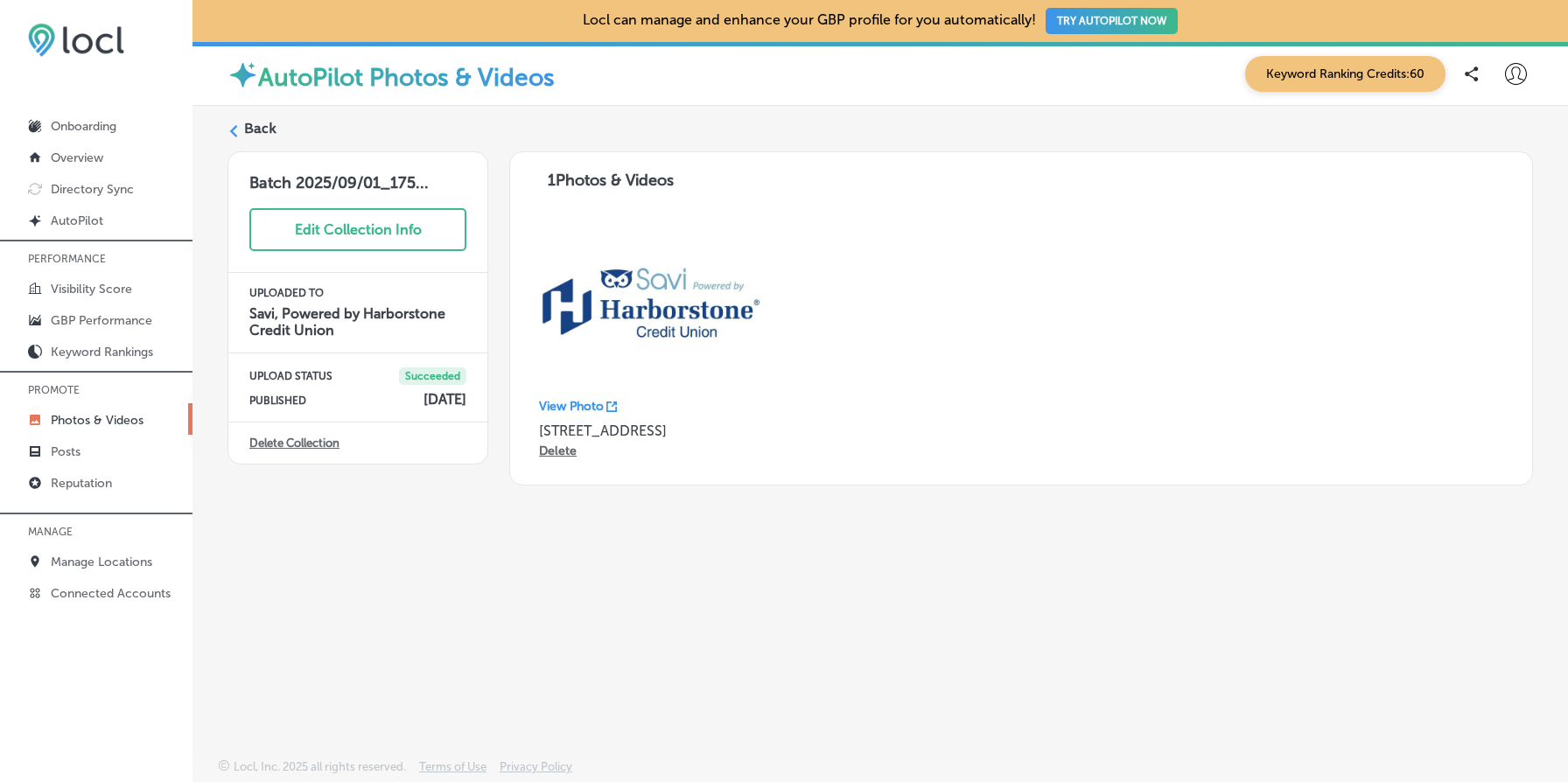
click at [592, 411] on p "View Photo" at bounding box center [572, 406] width 65 height 15
click at [589, 404] on p "View Photo" at bounding box center [572, 406] width 65 height 15
click at [574, 408] on p "View Photo" at bounding box center [572, 406] width 65 height 15
click at [265, 131] on label "Back" at bounding box center [260, 128] width 32 height 19
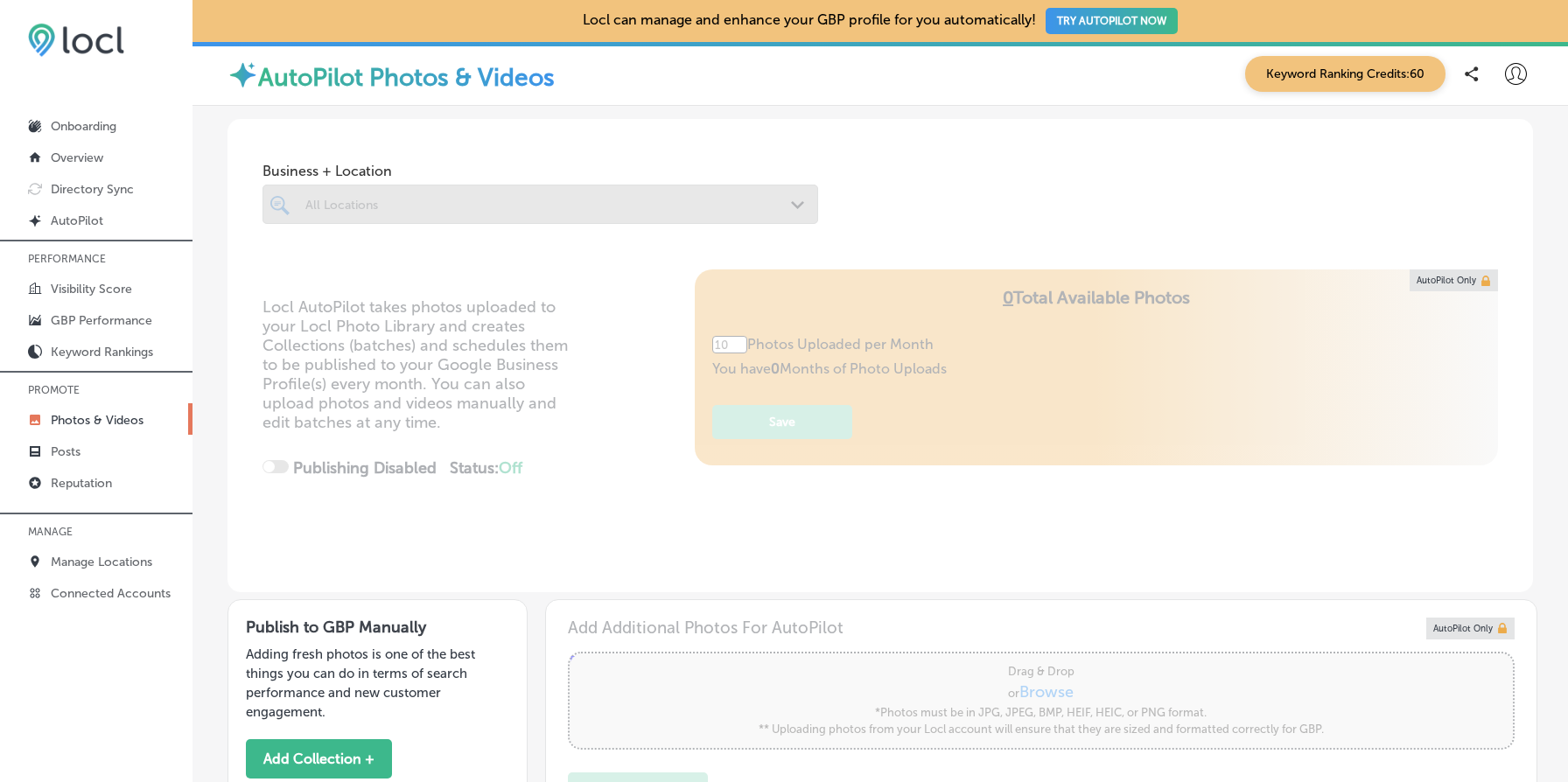
type input "5"
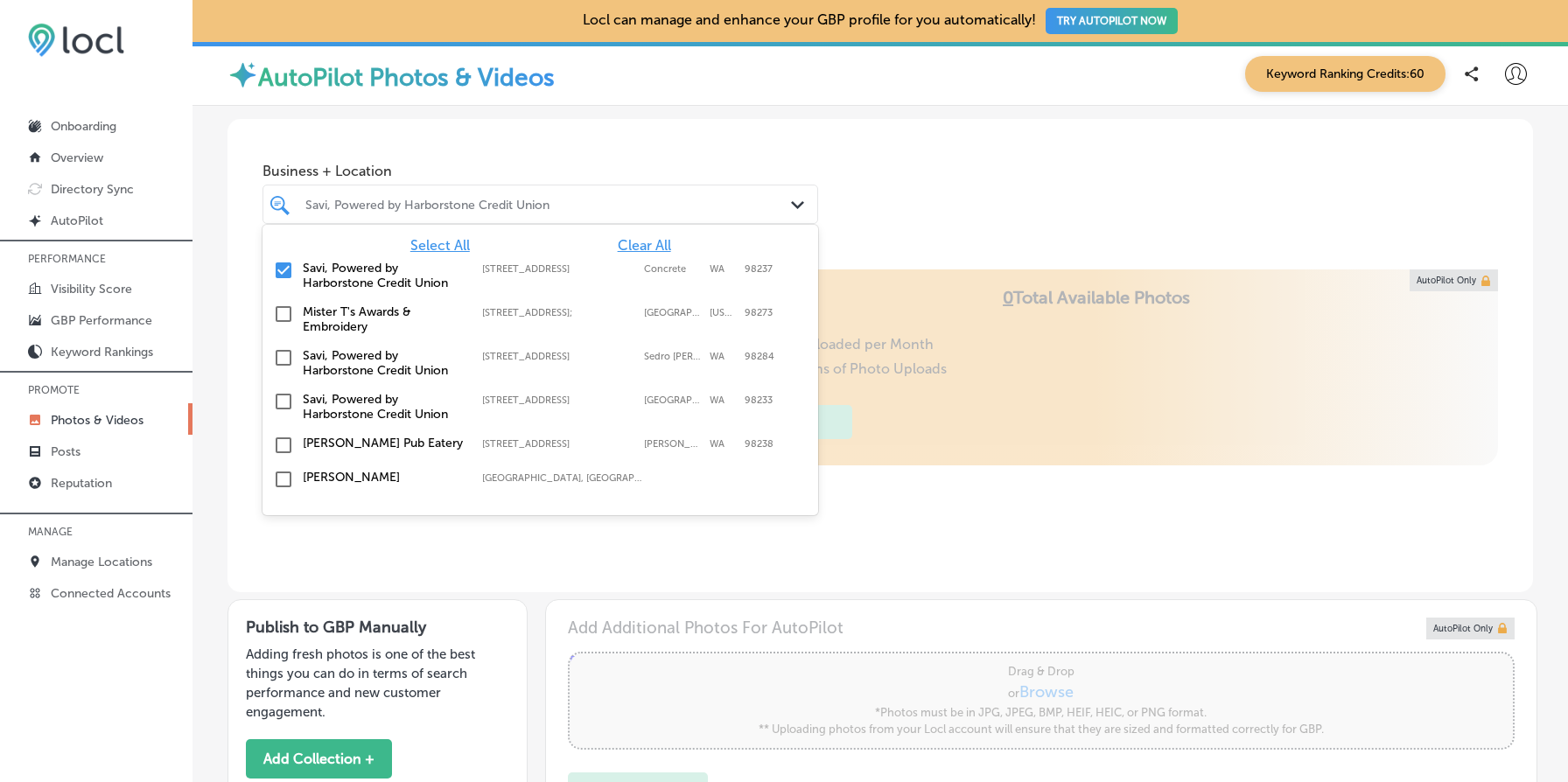
click at [531, 200] on div "Savi, Powered by Harborstone Credit Union" at bounding box center [549, 204] width 488 height 15
click at [660, 242] on span "Clear All" at bounding box center [644, 245] width 53 height 16
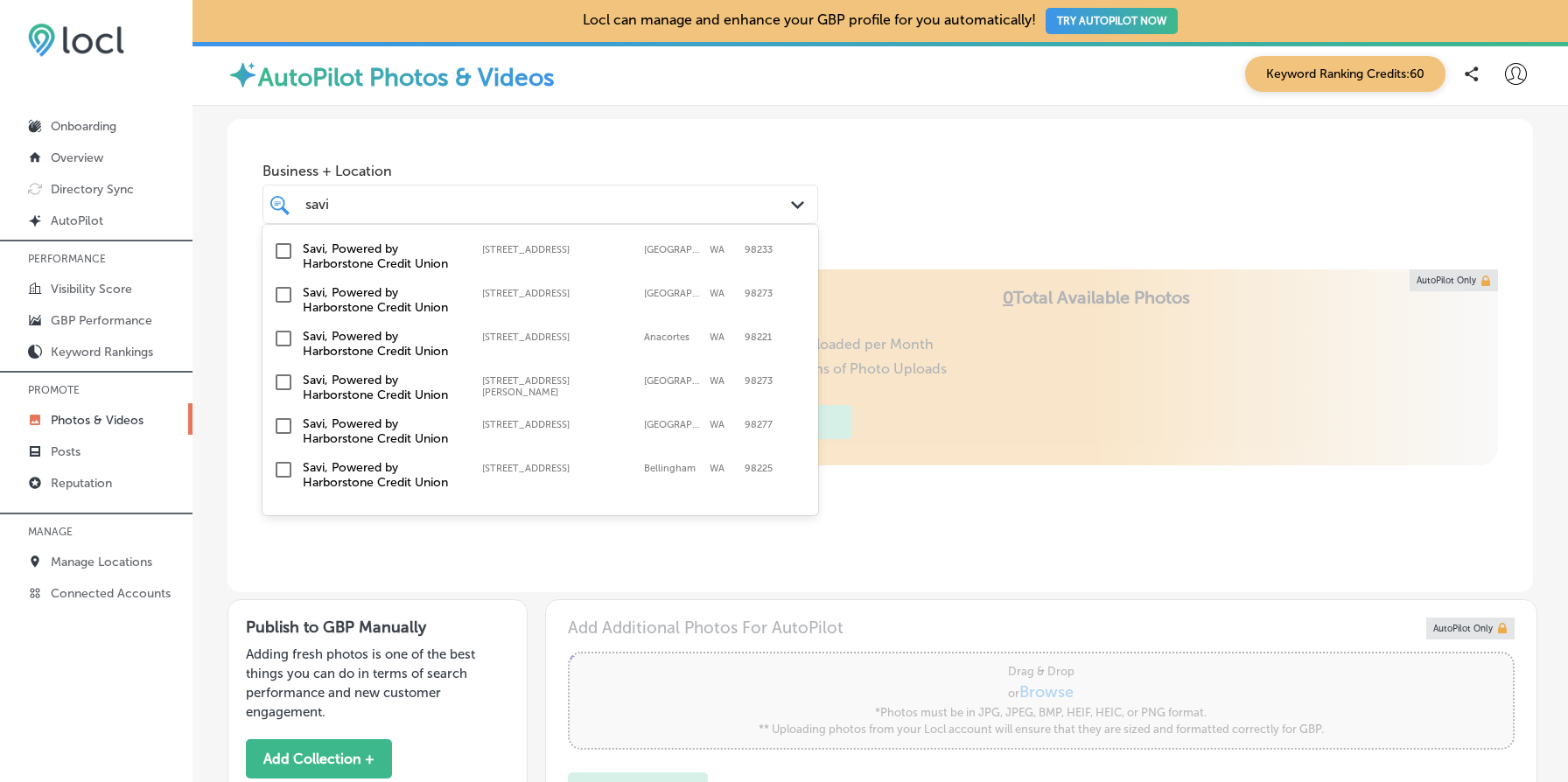
scroll to position [105, 0]
click at [347, 347] on label "Savi, Powered by Harborstone Credit Union" at bounding box center [383, 346] width 162 height 30
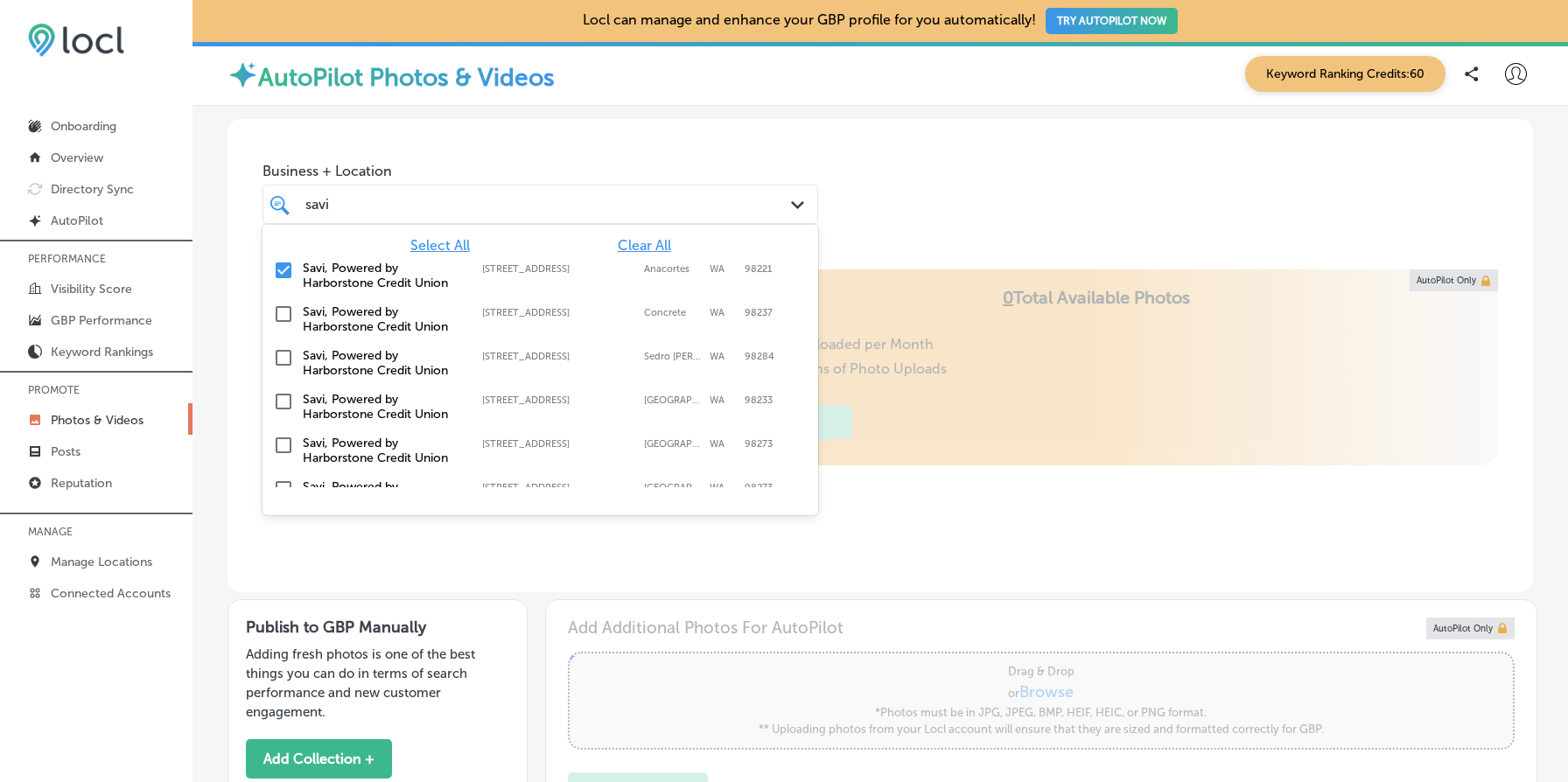
type input "savi"
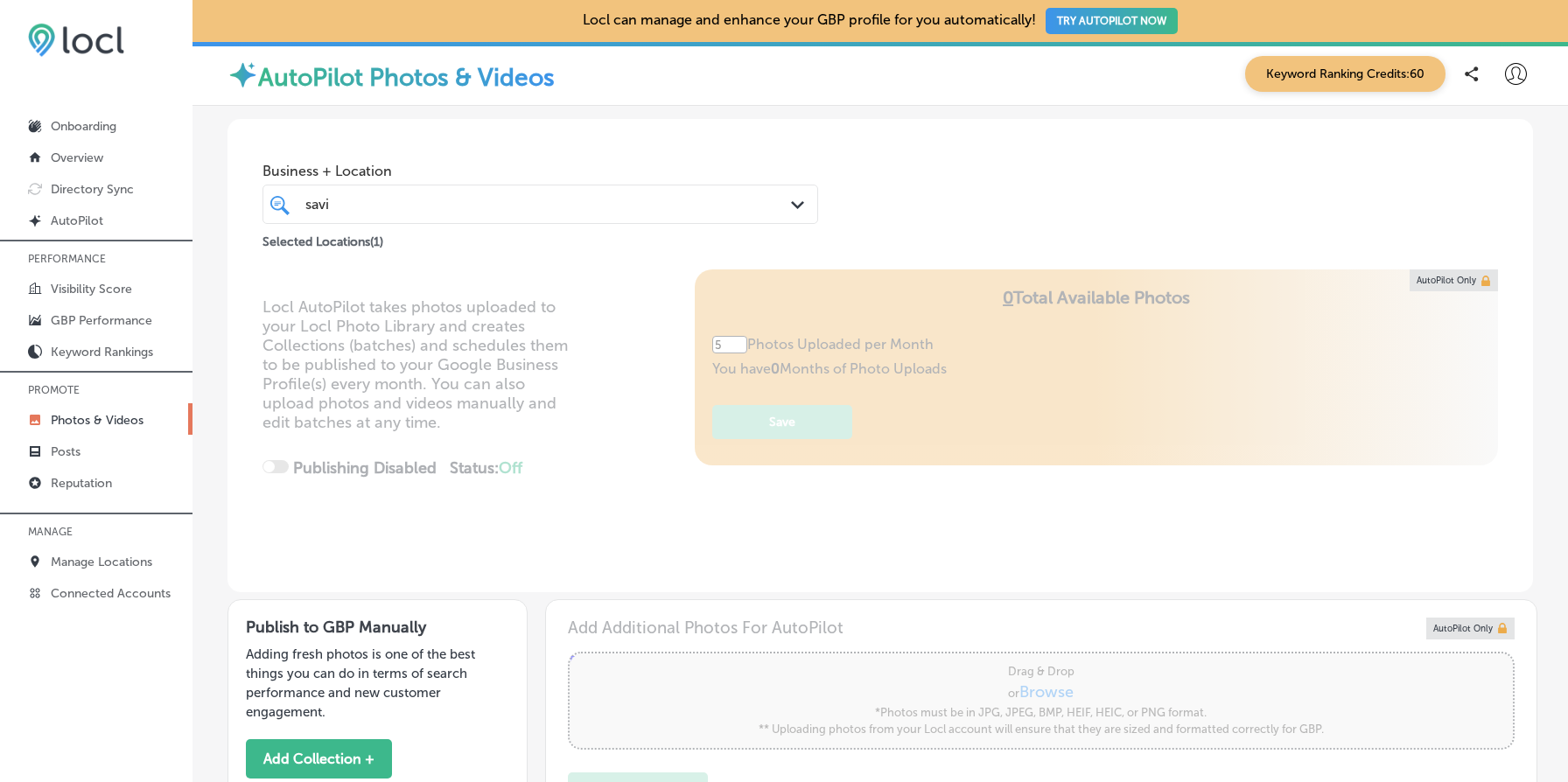
click at [1044, 253] on div "Business + Location savi savi Path Created with Sketch. Selected Locations ( 1 )" at bounding box center [880, 193] width 1306 height 150
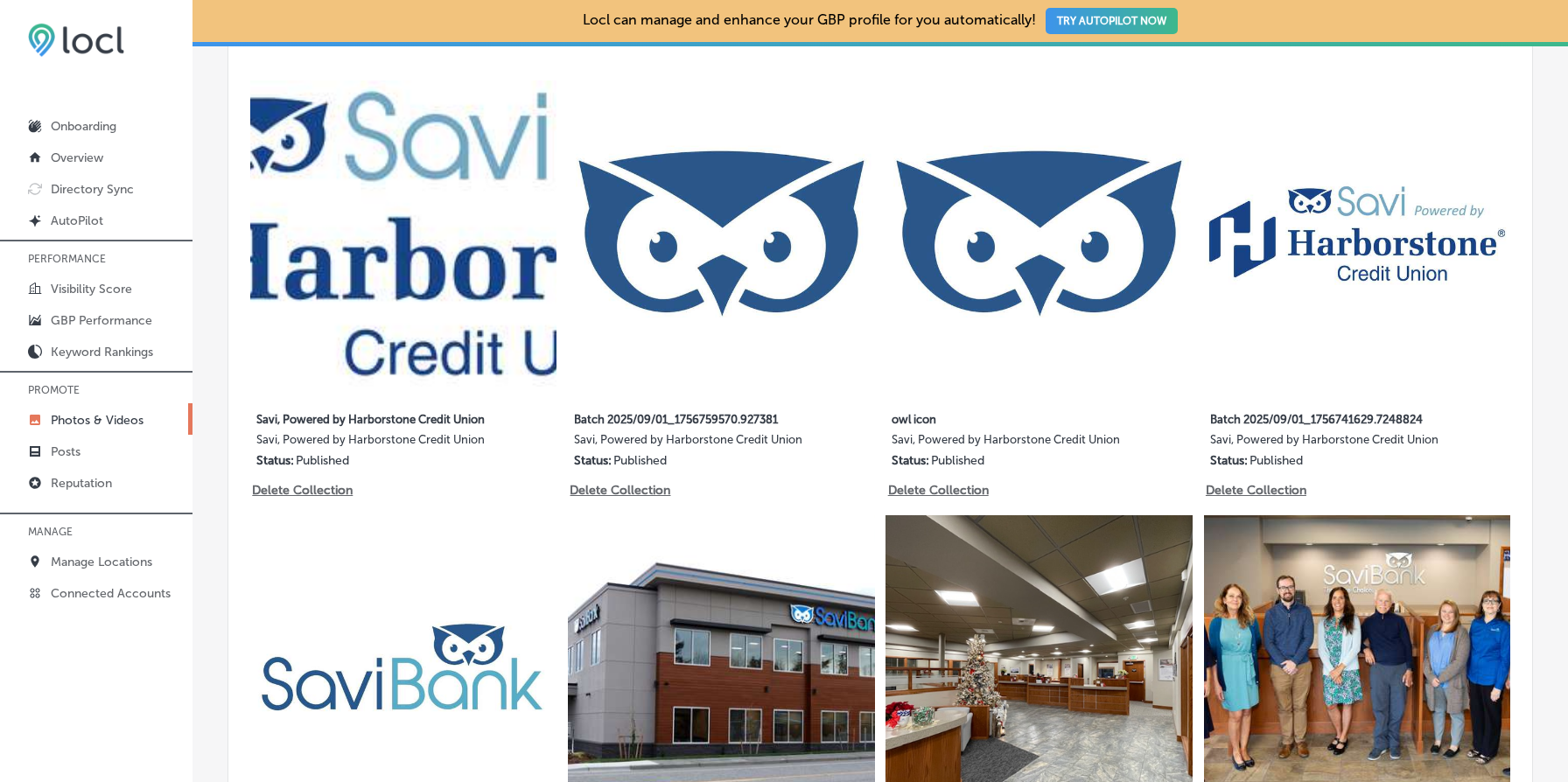
scroll to position [870, 0]
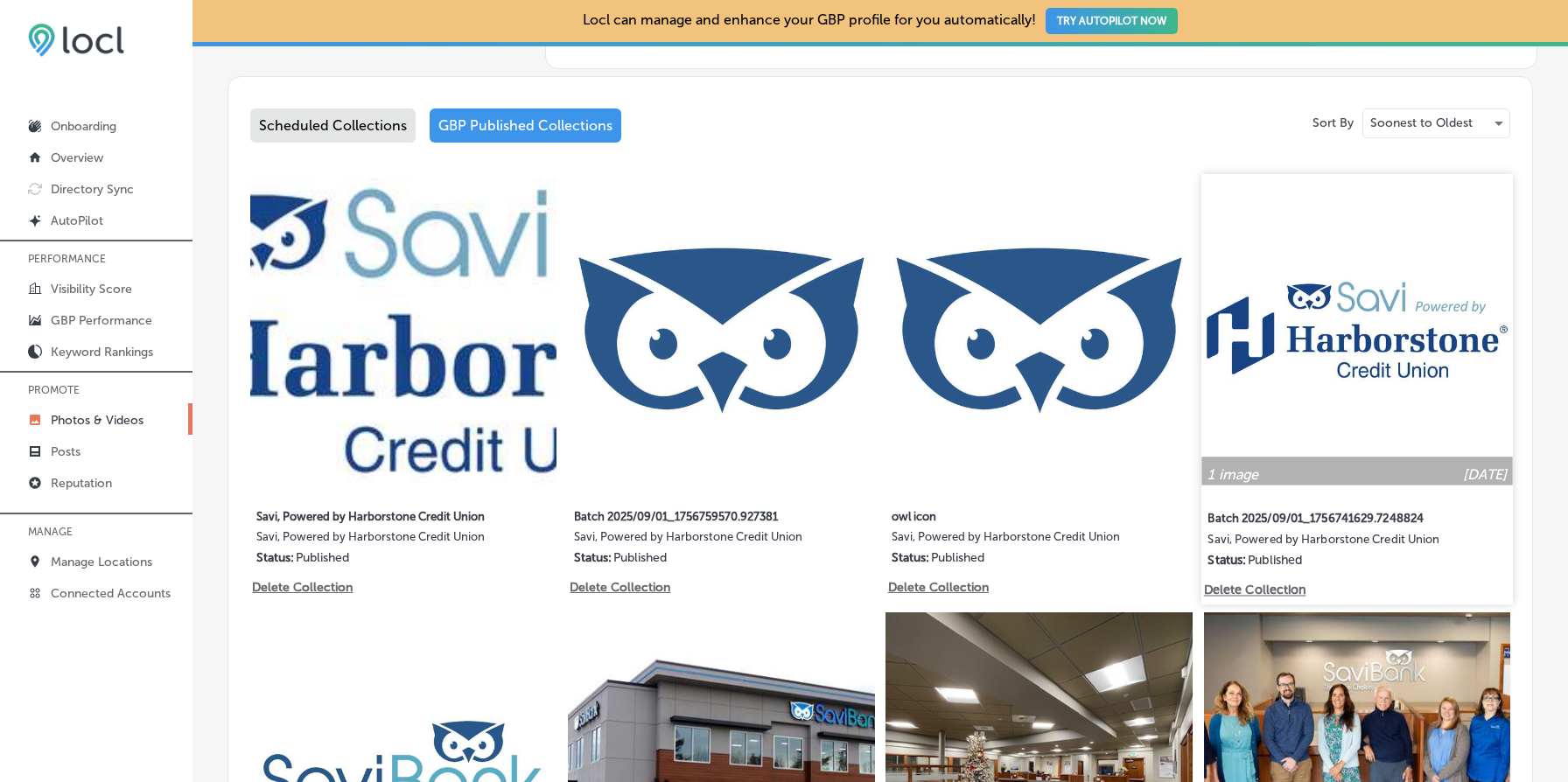
click at [1341, 316] on img at bounding box center [1357, 329] width 311 height 311
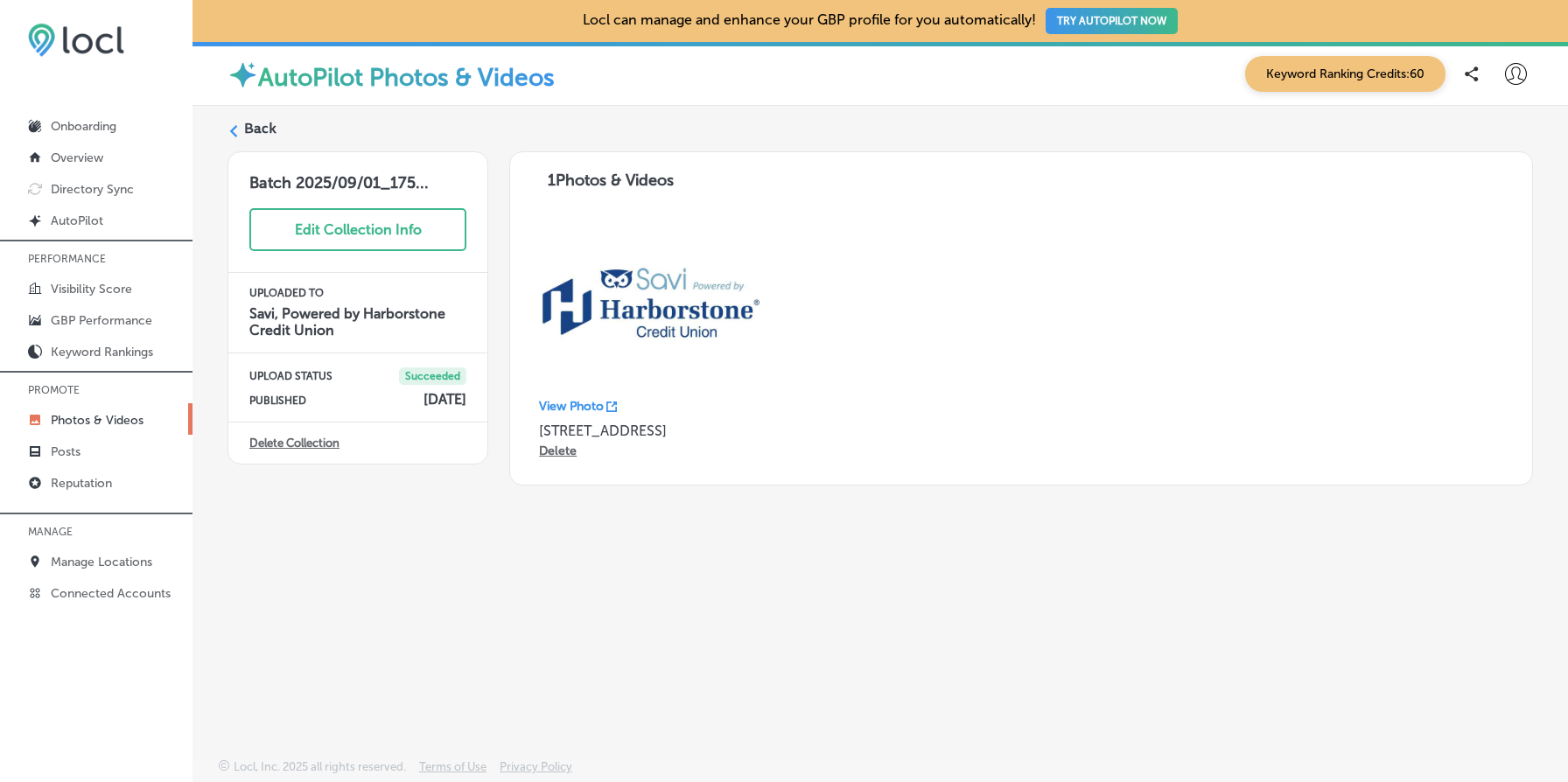
click at [580, 409] on p "View Photo" at bounding box center [572, 406] width 65 height 15
click at [266, 130] on label "Back" at bounding box center [260, 128] width 32 height 19
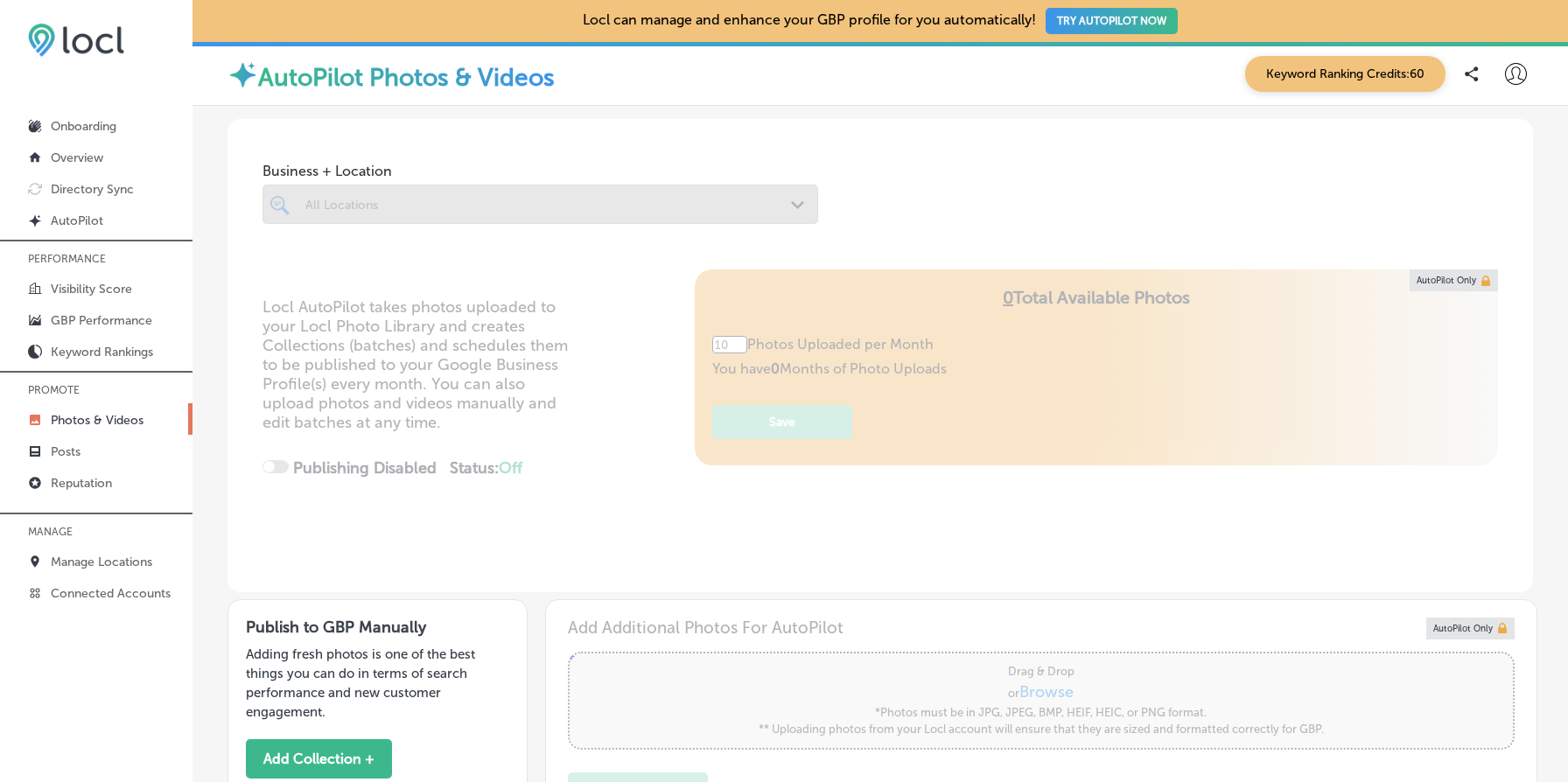
type input "5"
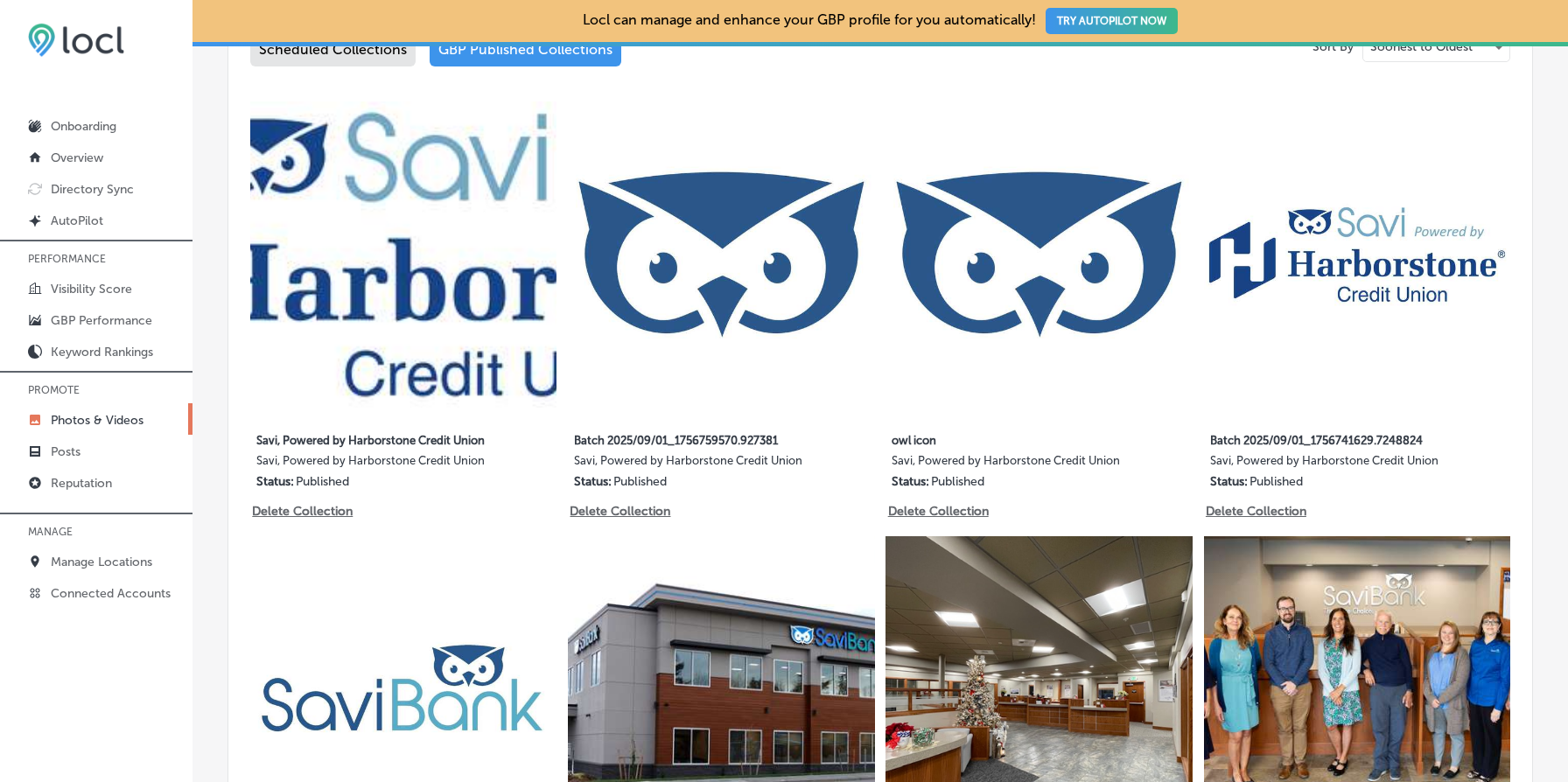
scroll to position [955, 0]
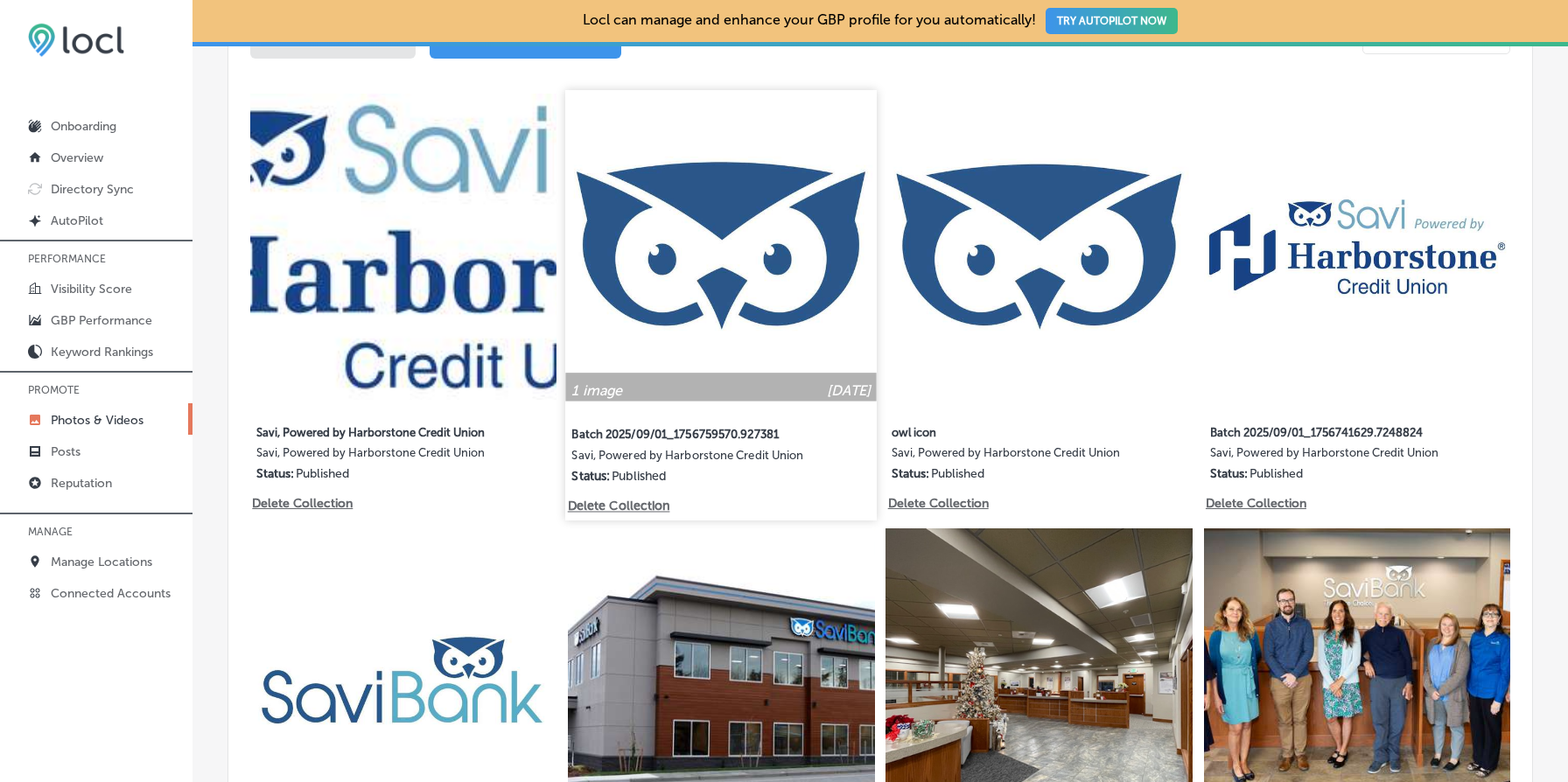
click at [721, 310] on img at bounding box center [722, 246] width 311 height 311
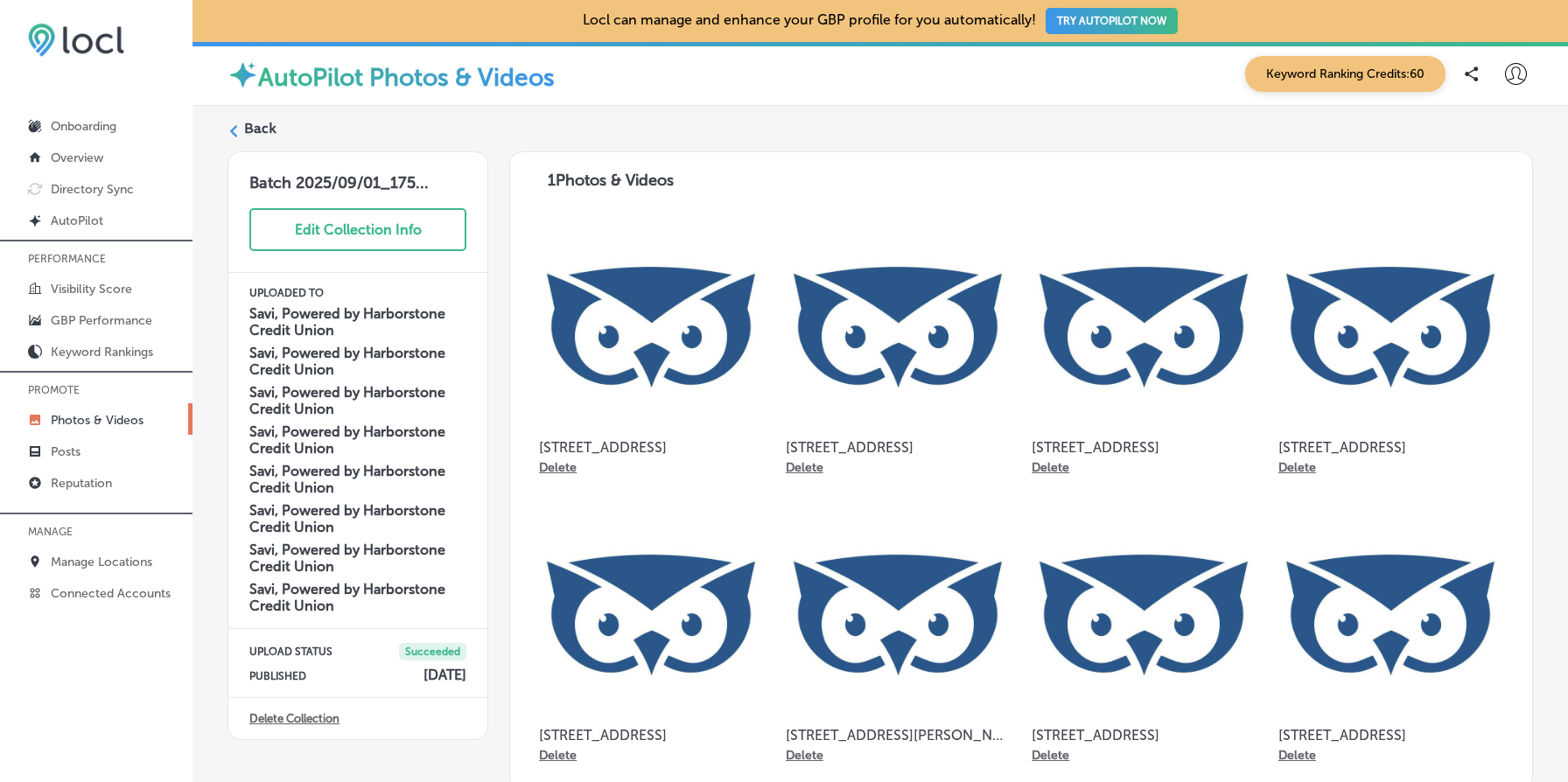
click at [262, 130] on label "Back" at bounding box center [260, 128] width 32 height 19
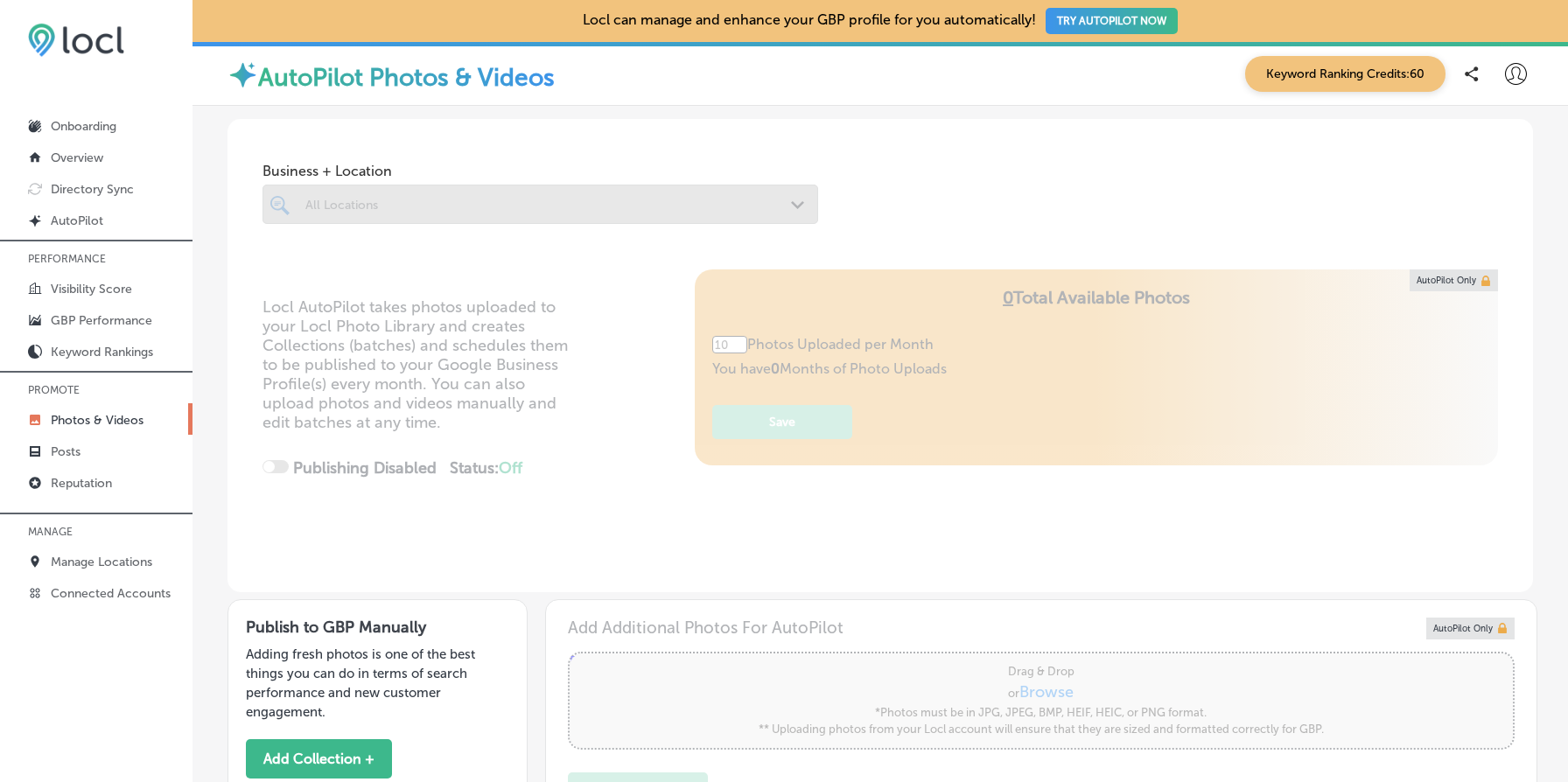
type input "5"
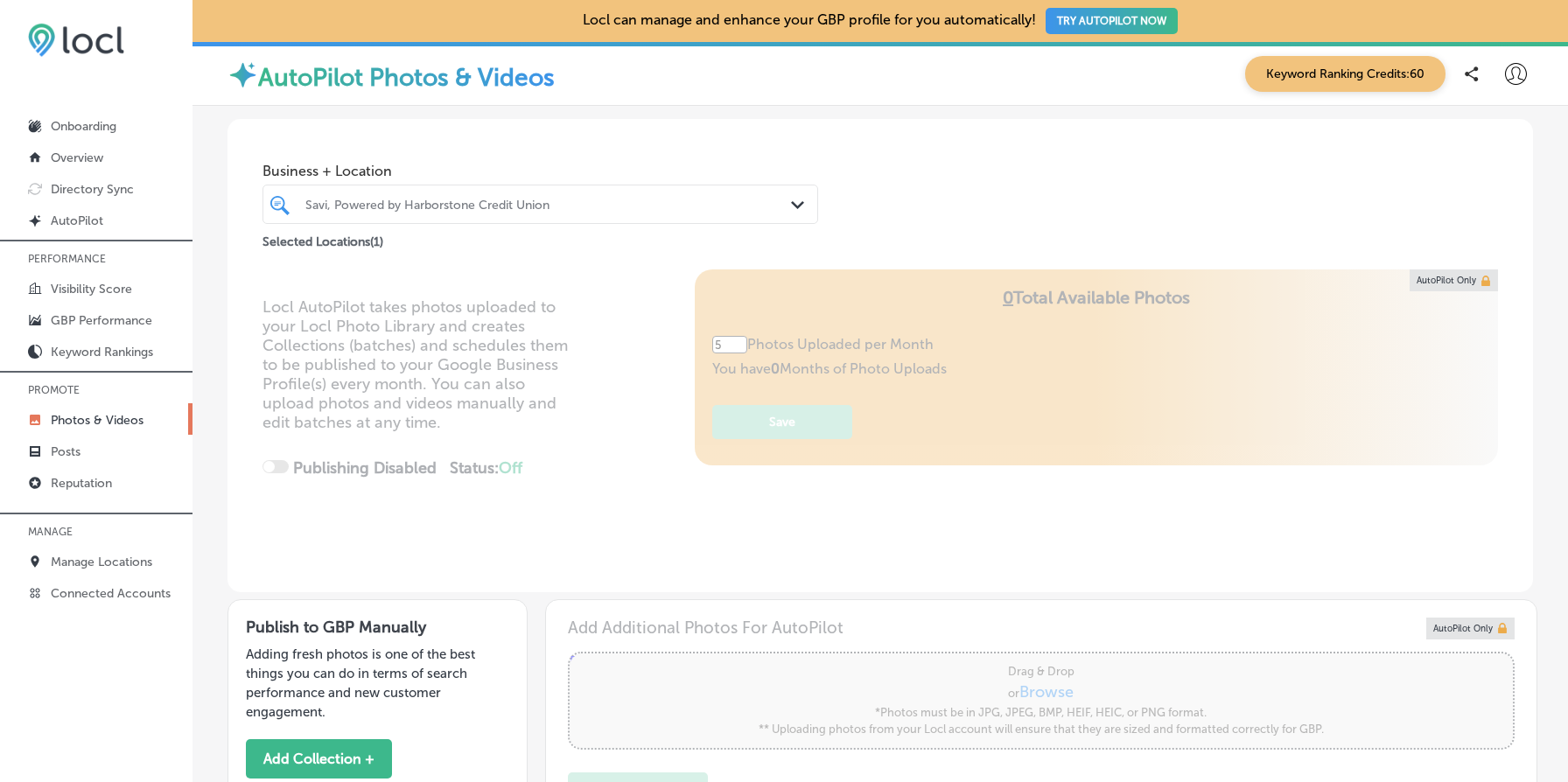
click at [488, 211] on div "Savi, Powered by Harborstone Credit Union" at bounding box center [549, 204] width 488 height 15
click at [897, 239] on div "Business + Location Savi, Powered by Harborstone Credit Union Path Created with…" at bounding box center [880, 185] width 1306 height 133
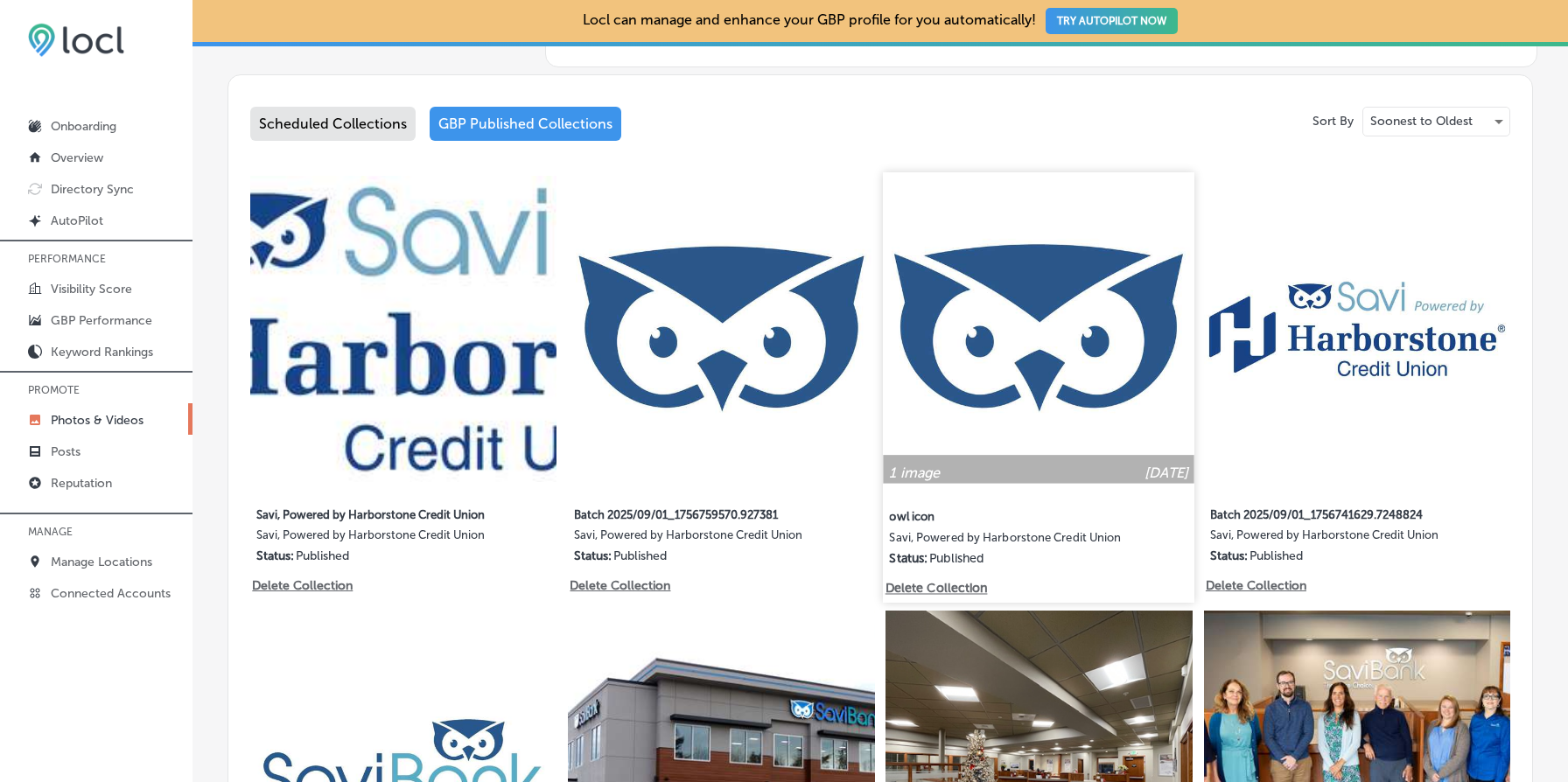
scroll to position [869, 0]
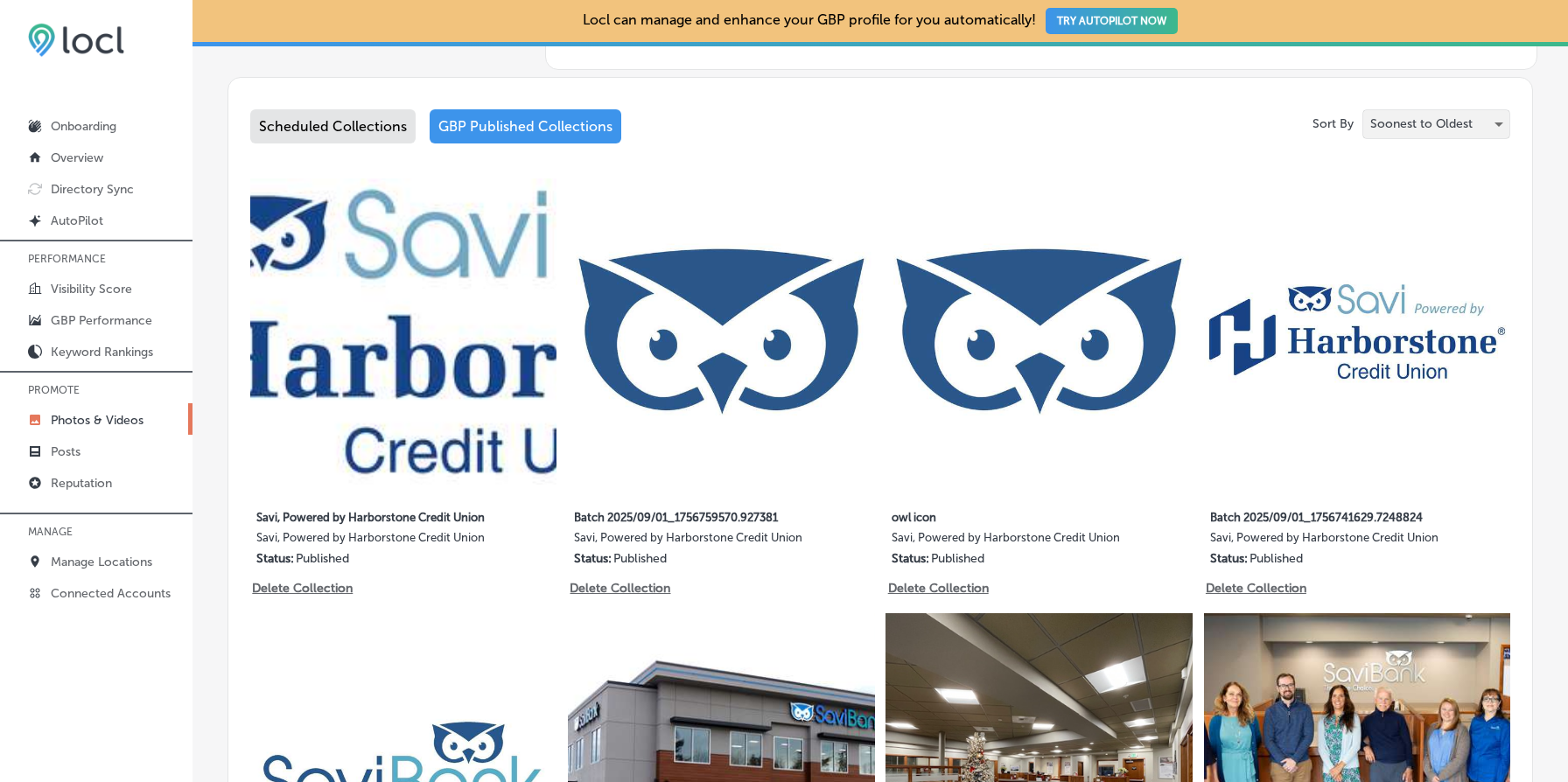
click at [1428, 115] on p "Soonest to Oldest" at bounding box center [1422, 123] width 103 height 16
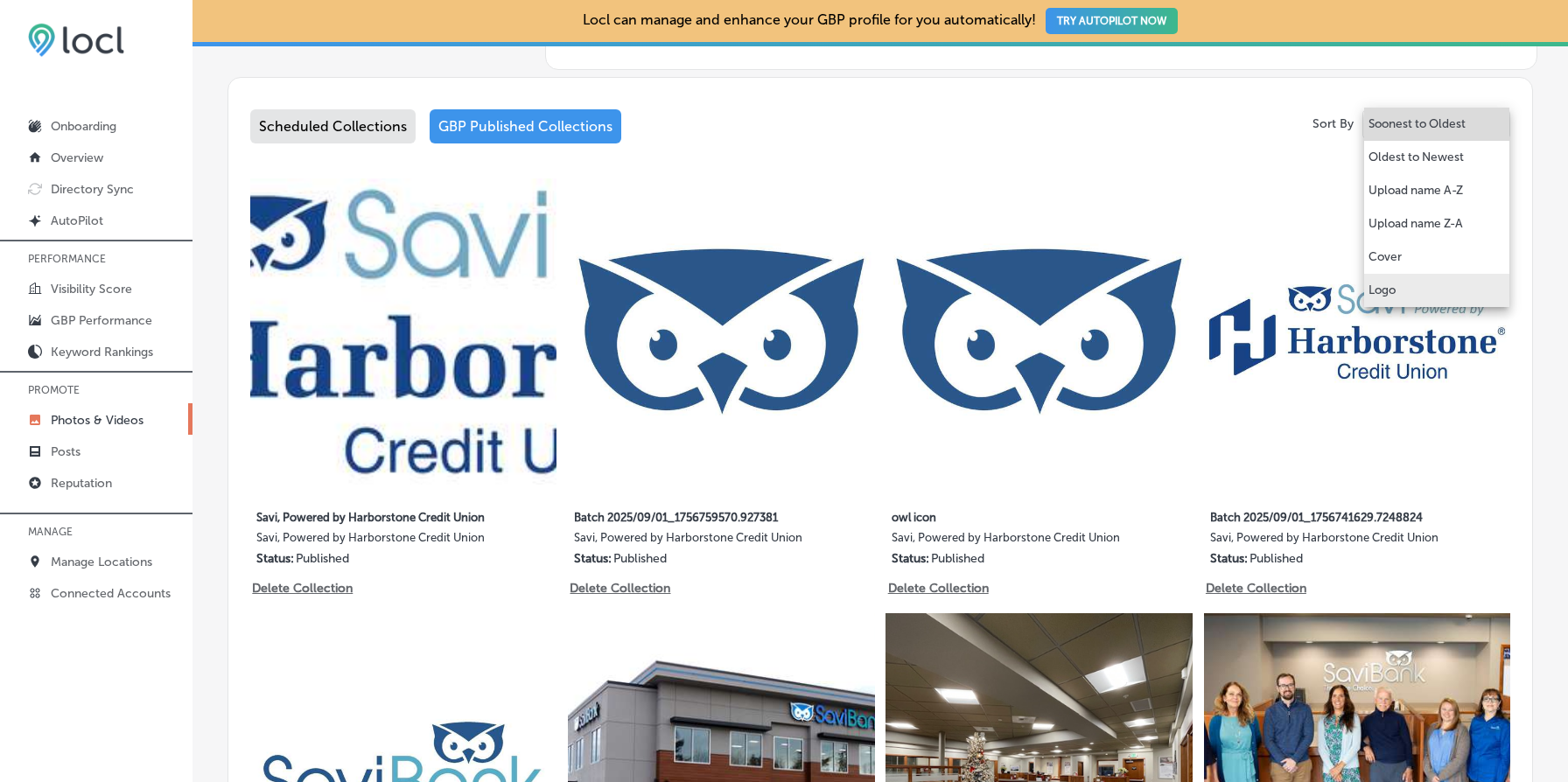
click at [1411, 287] on li "Logo" at bounding box center [1437, 290] width 145 height 33
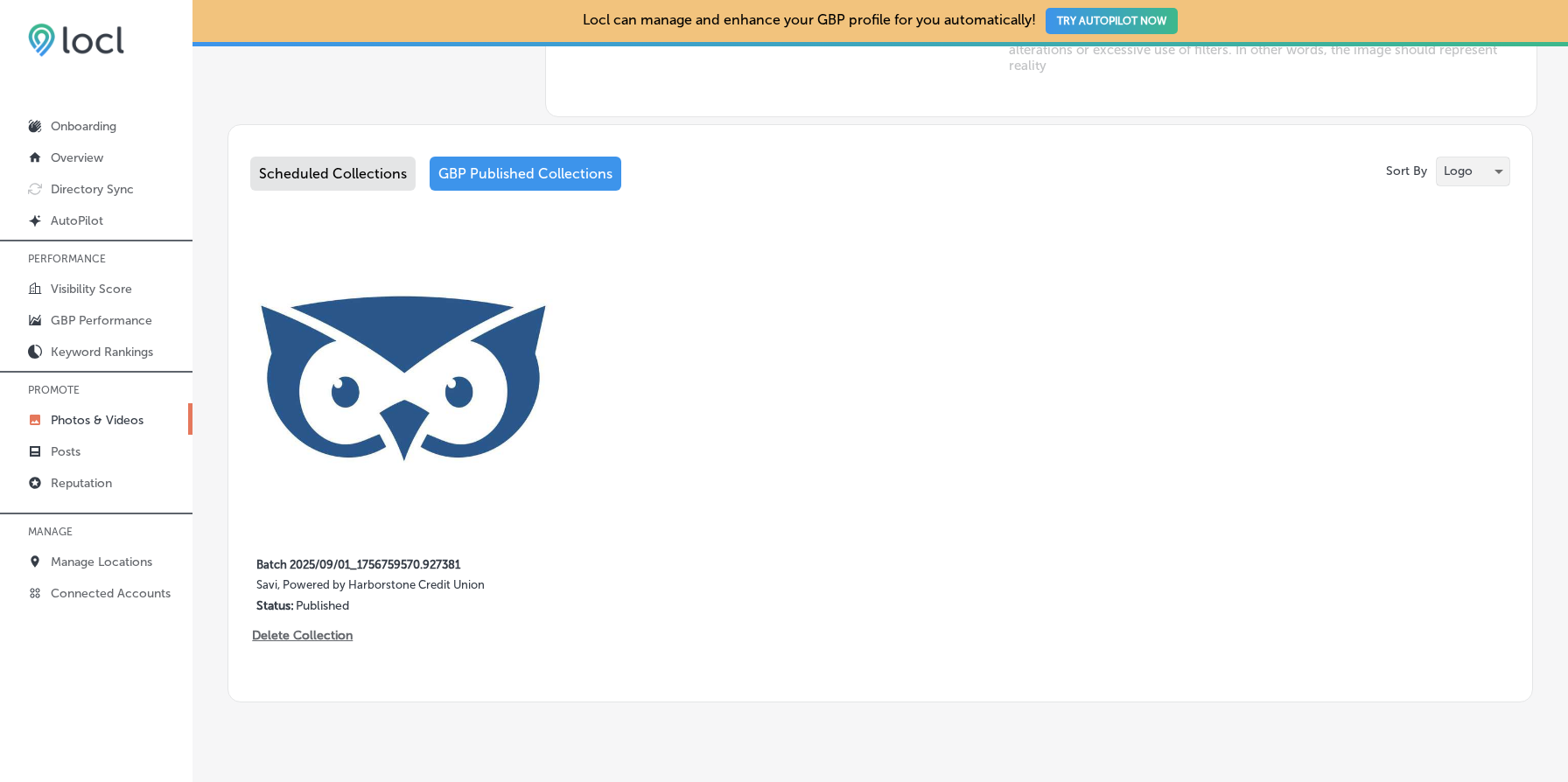
scroll to position [863, 0]
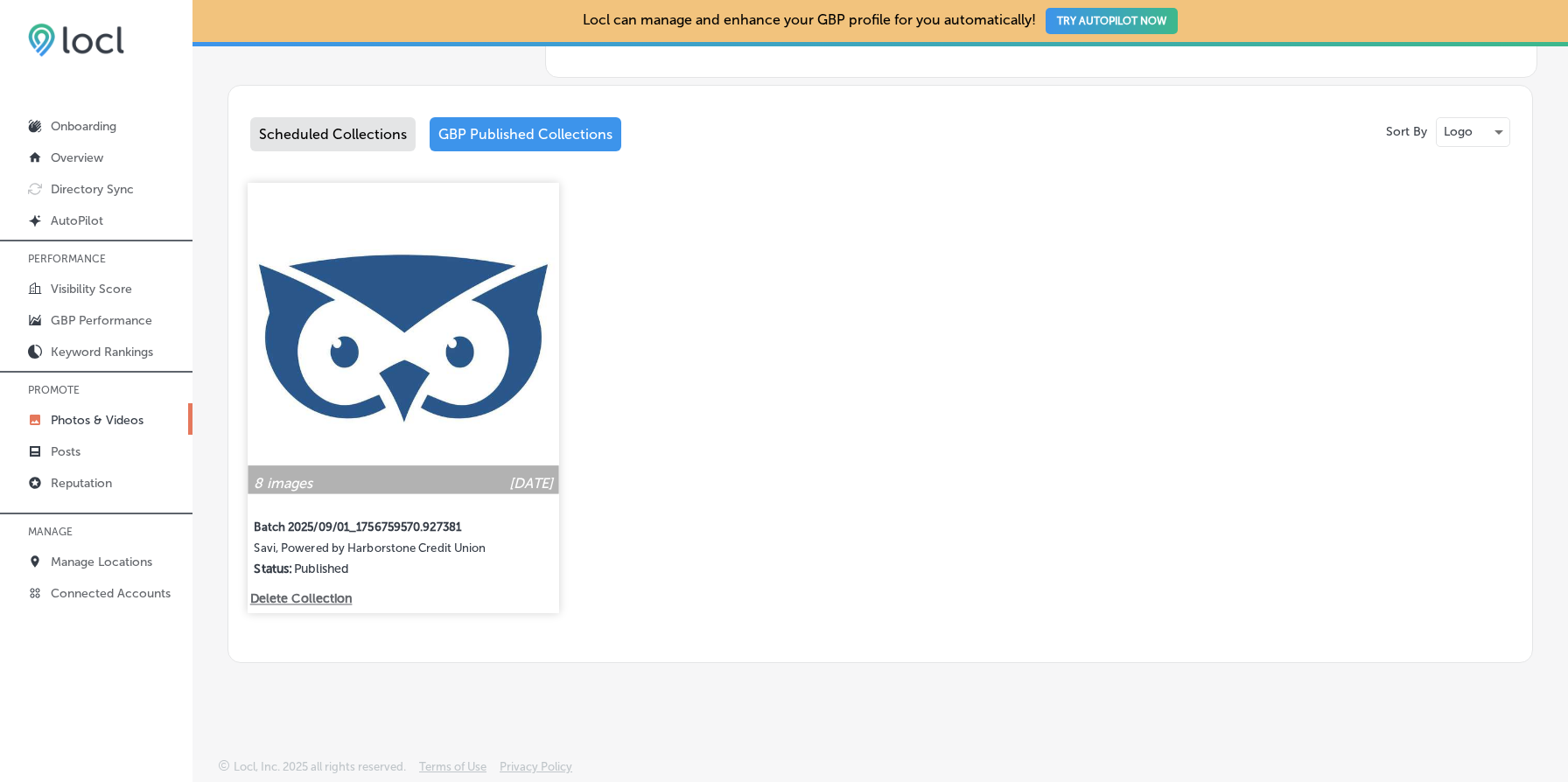
click at [495, 391] on img at bounding box center [403, 338] width 311 height 311
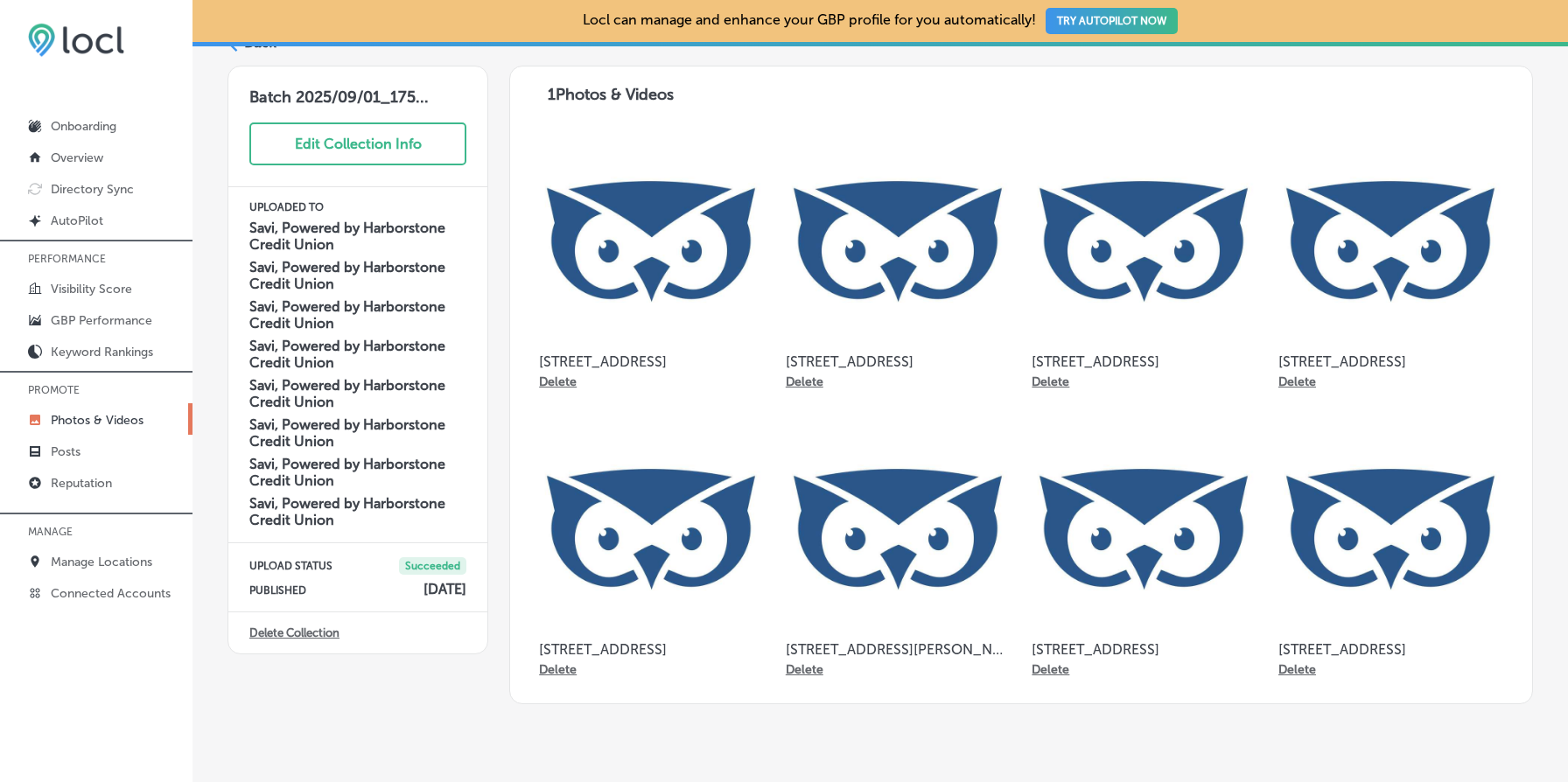
scroll to position [127, 0]
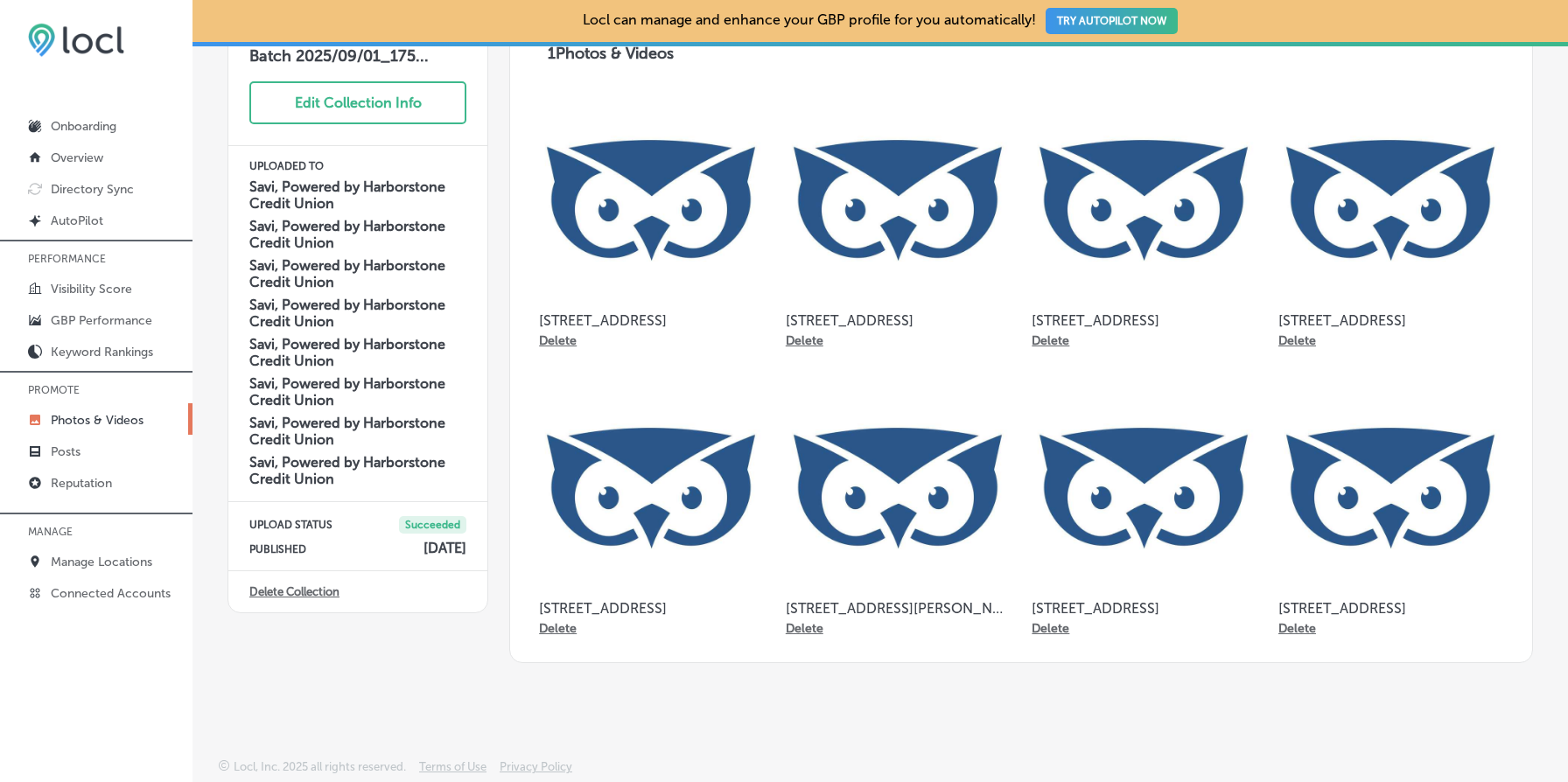
click at [870, 469] on img at bounding box center [897, 488] width 224 height 224
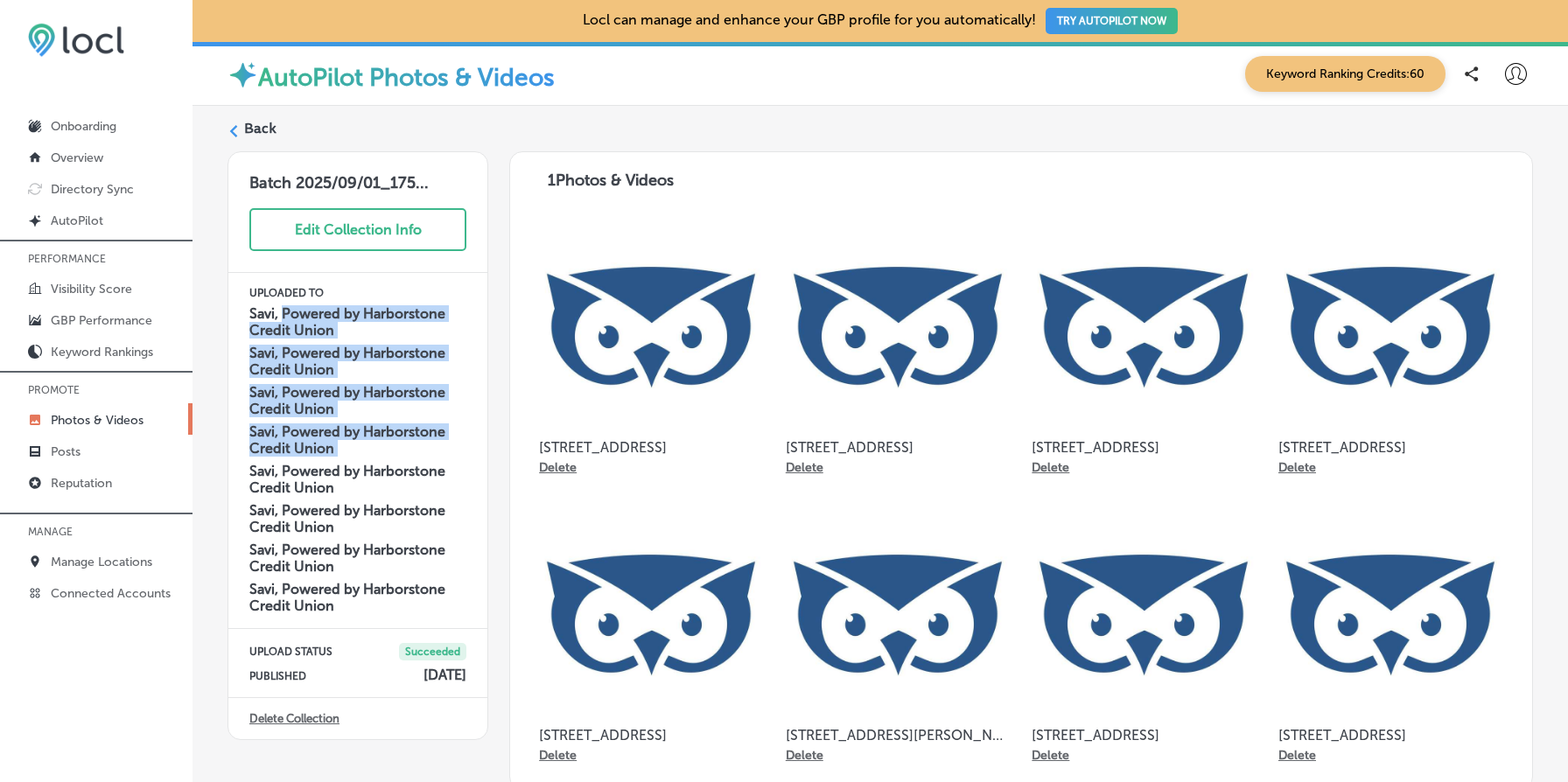
drag, startPoint x: 284, startPoint y: 313, endPoint x: 426, endPoint y: 532, distance: 261.0
click at [414, 508] on div "Savi, Powered by Harborstone Credit Union Savi, Powered by Harborstone Credit U…" at bounding box center [357, 457] width 217 height 315
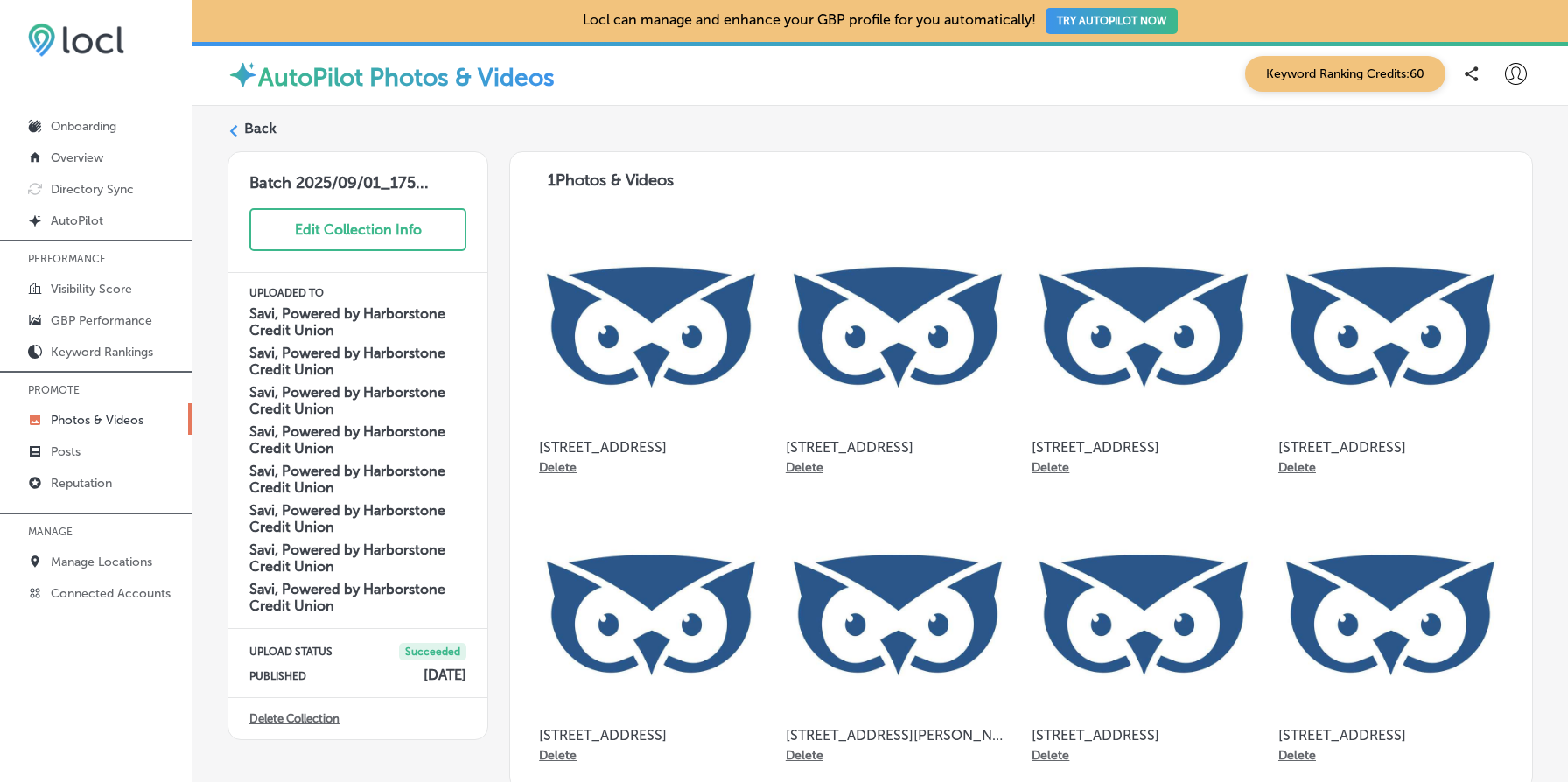
click at [426, 532] on h4 "Savi, Powered by Harborstone Credit Union" at bounding box center [357, 518] width 217 height 33
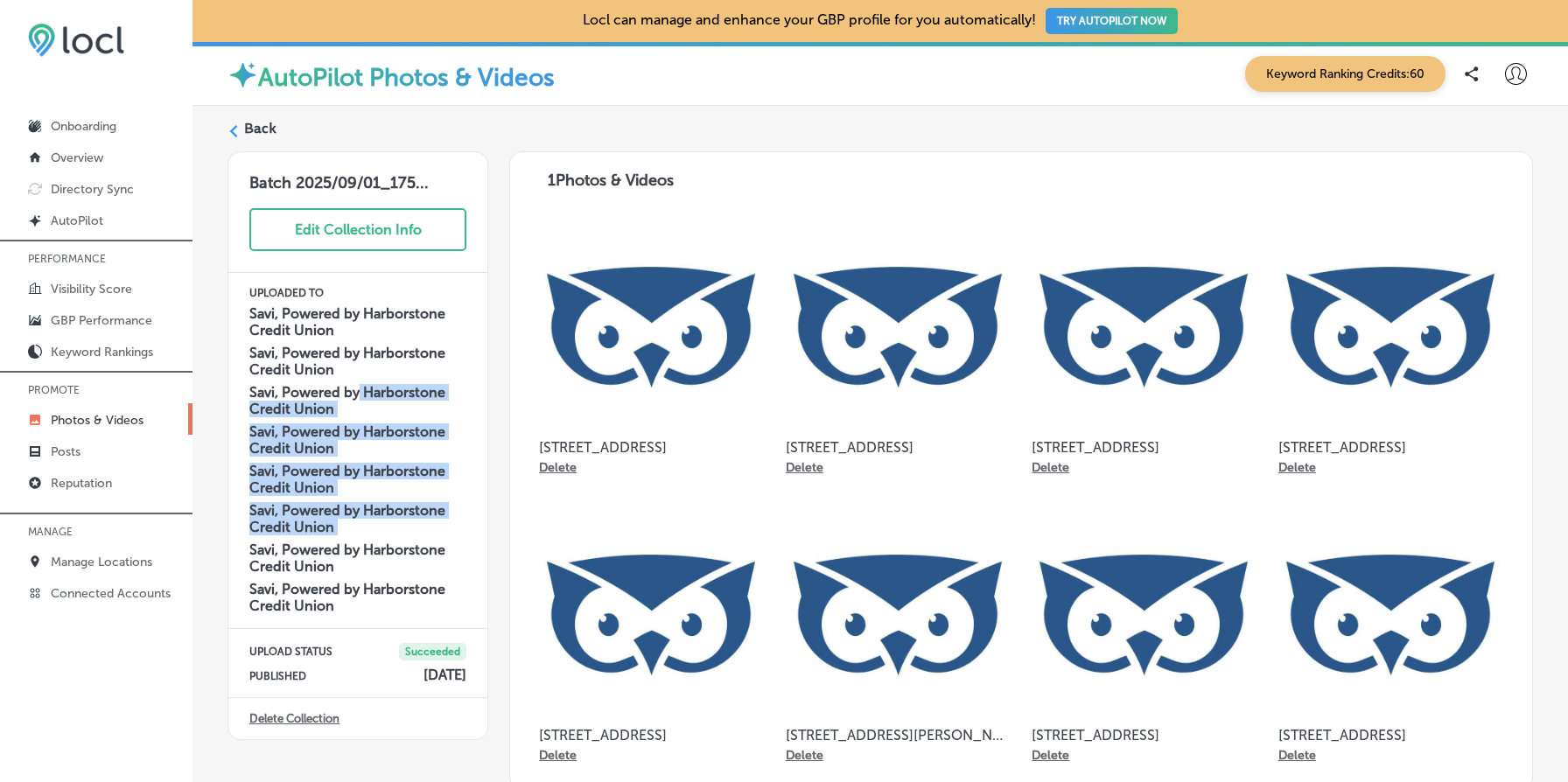
drag, startPoint x: 426, startPoint y: 532, endPoint x: 351, endPoint y: 377, distance: 172.2
click at [358, 397] on div "Savi, Powered by Harborstone Credit Union Savi, Powered by Harborstone Credit U…" at bounding box center [357, 457] width 217 height 315
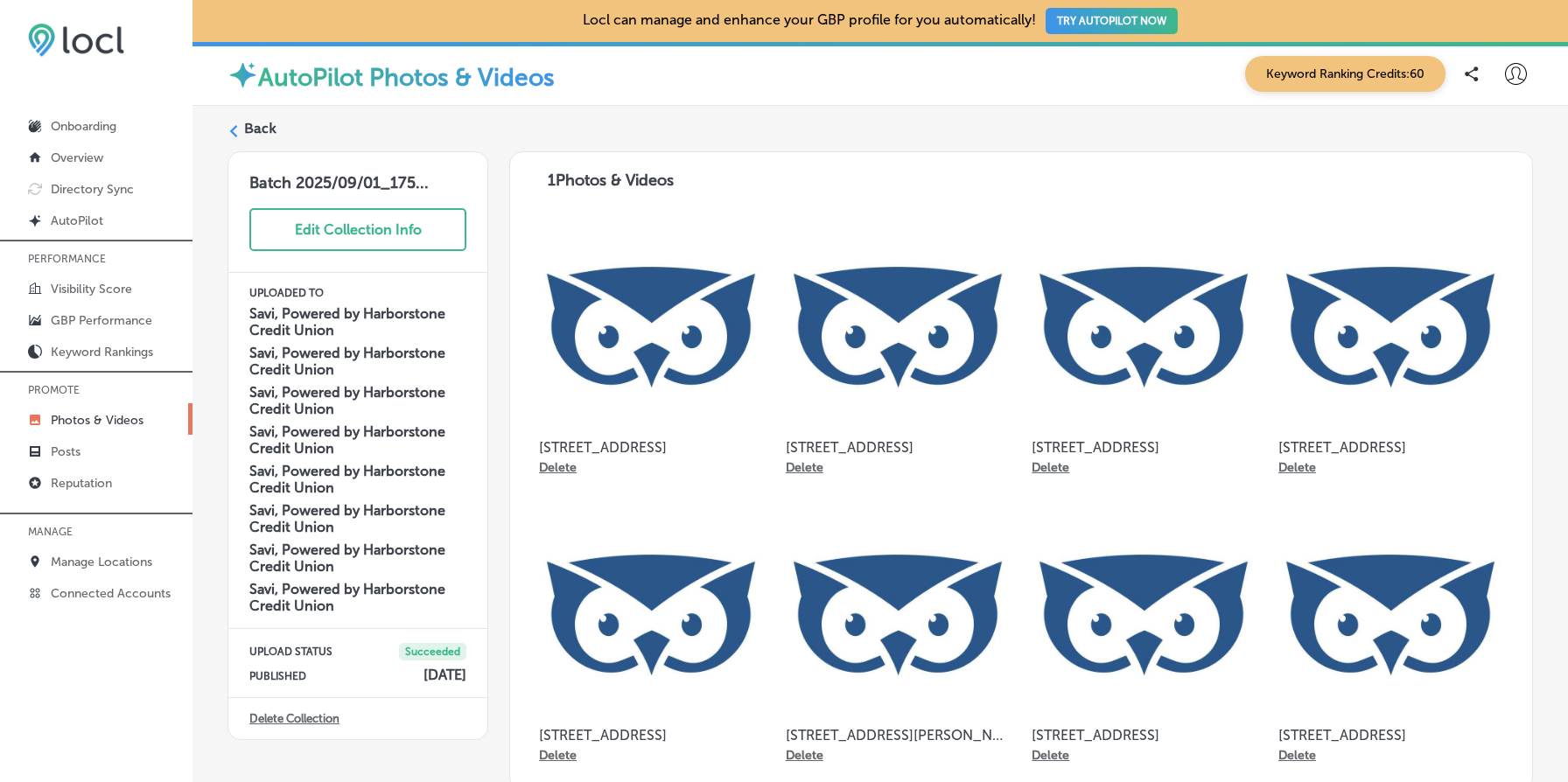
click at [351, 377] on h4 "Savi, Powered by Harborstone Credit Union" at bounding box center [357, 361] width 217 height 33
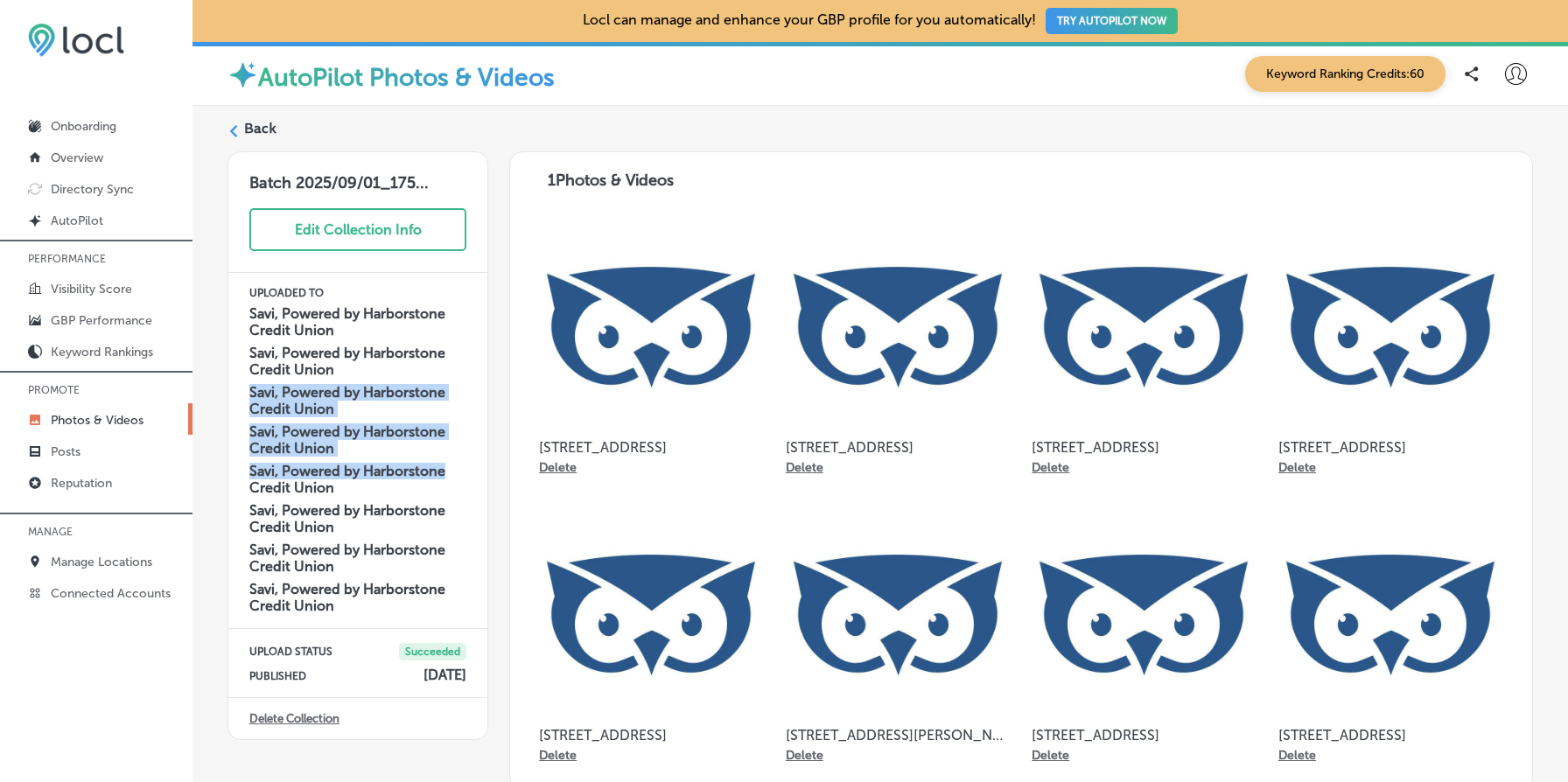
drag, startPoint x: 351, startPoint y: 377, endPoint x: 443, endPoint y: 531, distance: 179.4
click at [433, 508] on div "Savi, Powered by Harborstone Credit Union Savi, Powered by Harborstone Credit U…" at bounding box center [357, 457] width 217 height 315
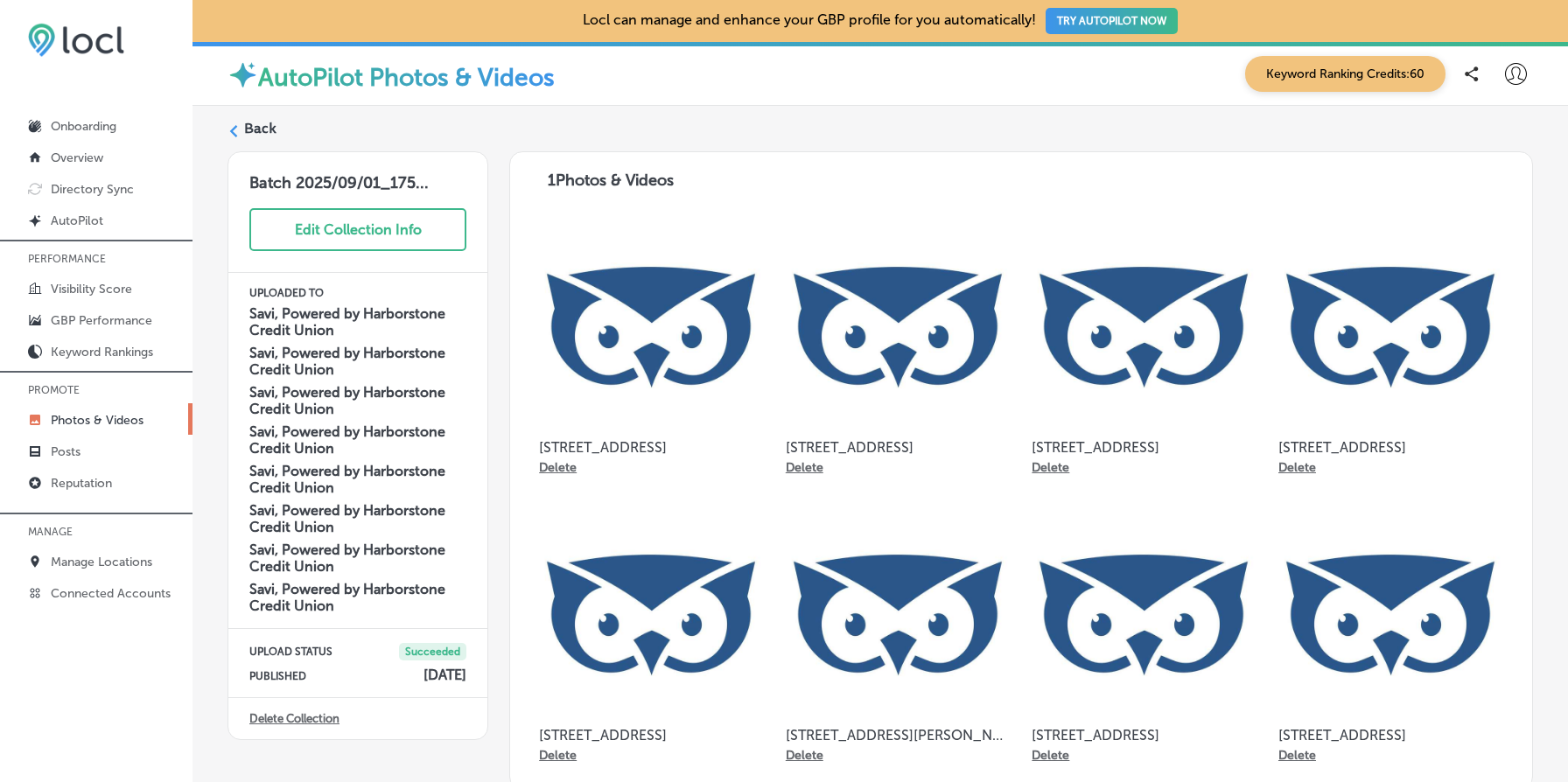
click at [443, 531] on h4 "Savi, Powered by Harborstone Credit Union" at bounding box center [357, 518] width 217 height 33
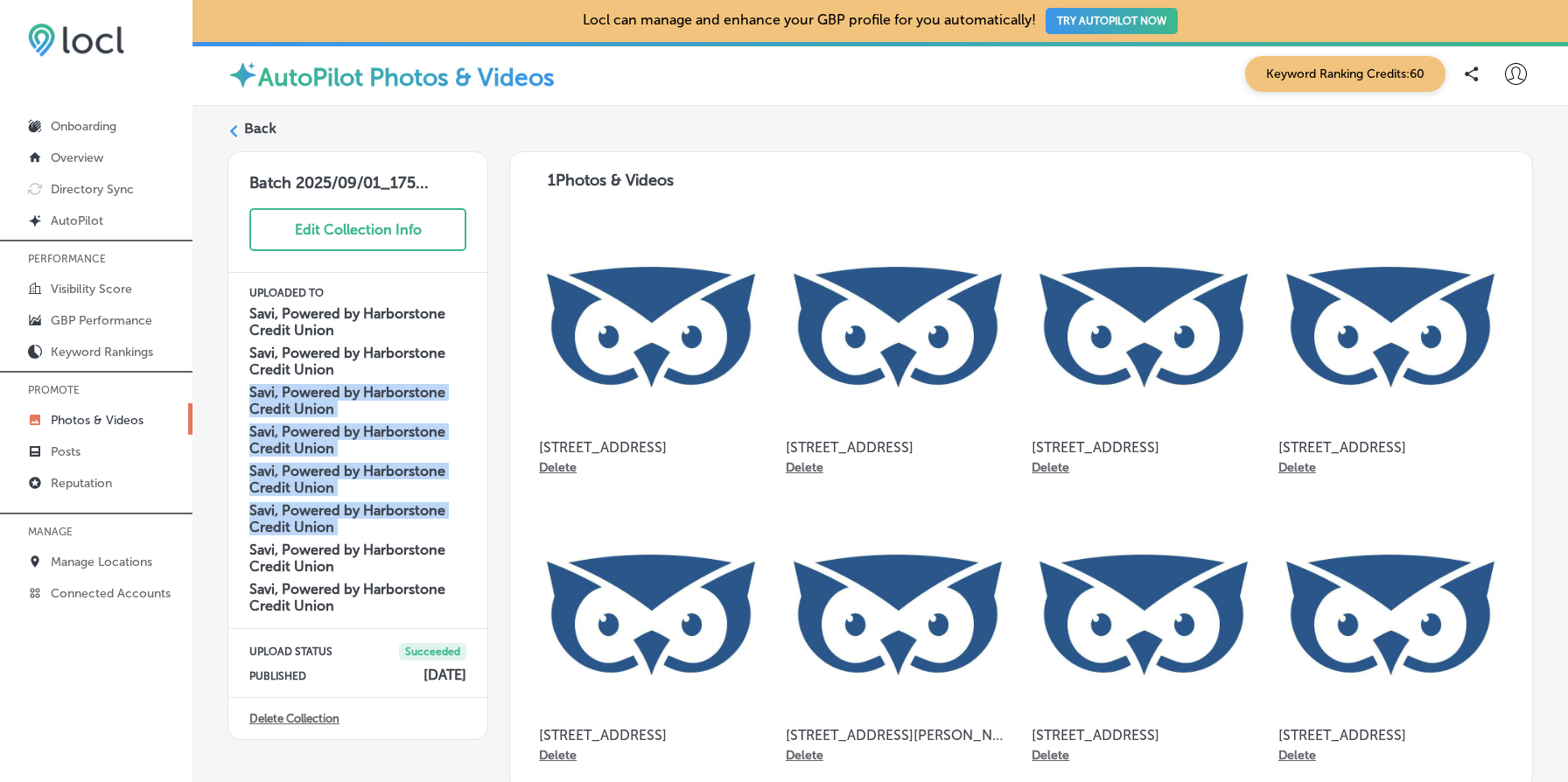
drag, startPoint x: 443, startPoint y: 531, endPoint x: 365, endPoint y: 348, distance: 198.9
click at [365, 348] on div "Savi, Powered by Harborstone Credit Union Savi, Powered by Harborstone Credit U…" at bounding box center [357, 457] width 217 height 315
click at [365, 348] on h4 "Savi, Powered by Harborstone Credit Union" at bounding box center [357, 361] width 217 height 33
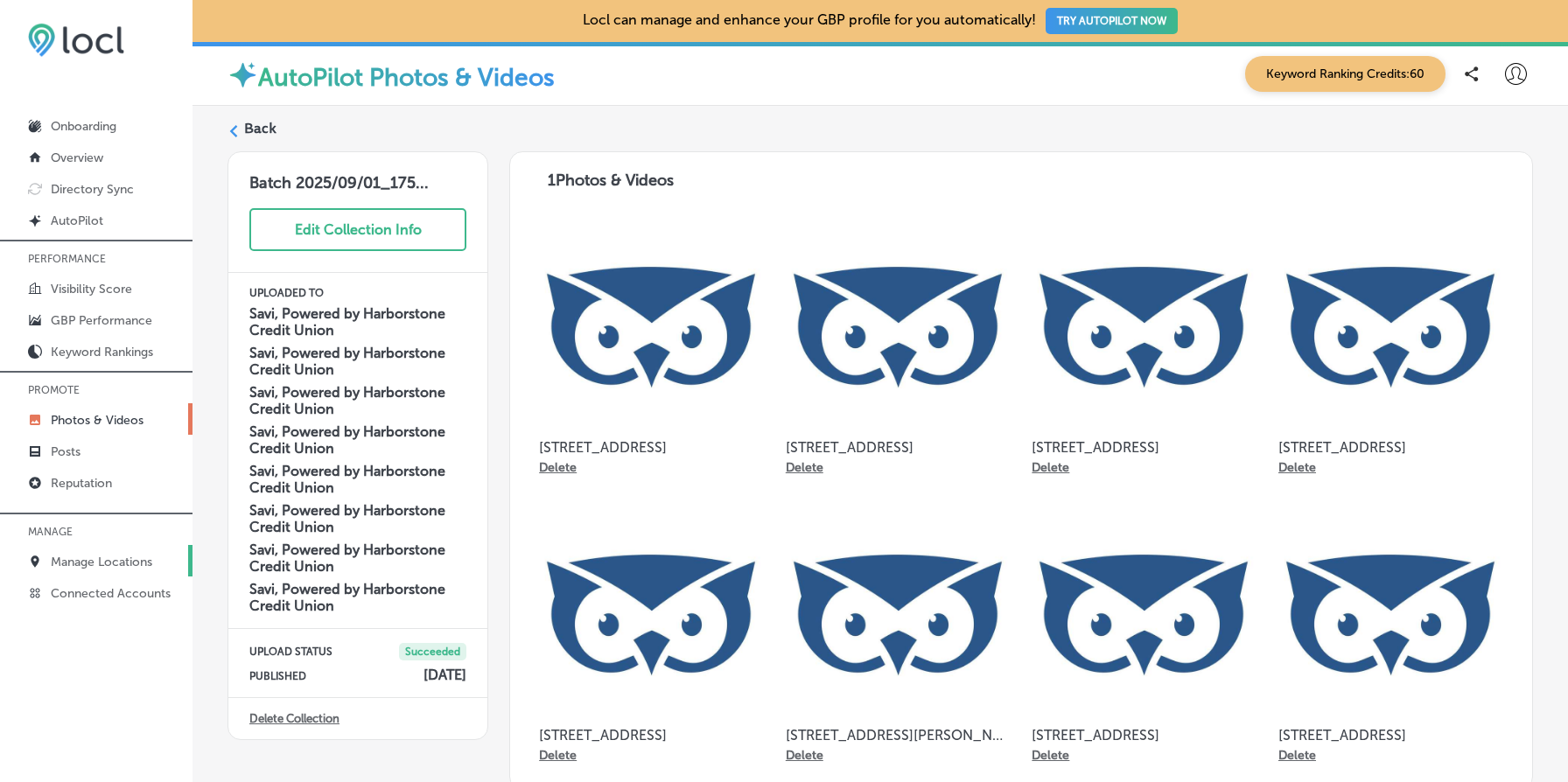
click at [73, 554] on p "Manage Locations" at bounding box center [101, 562] width 102 height 15
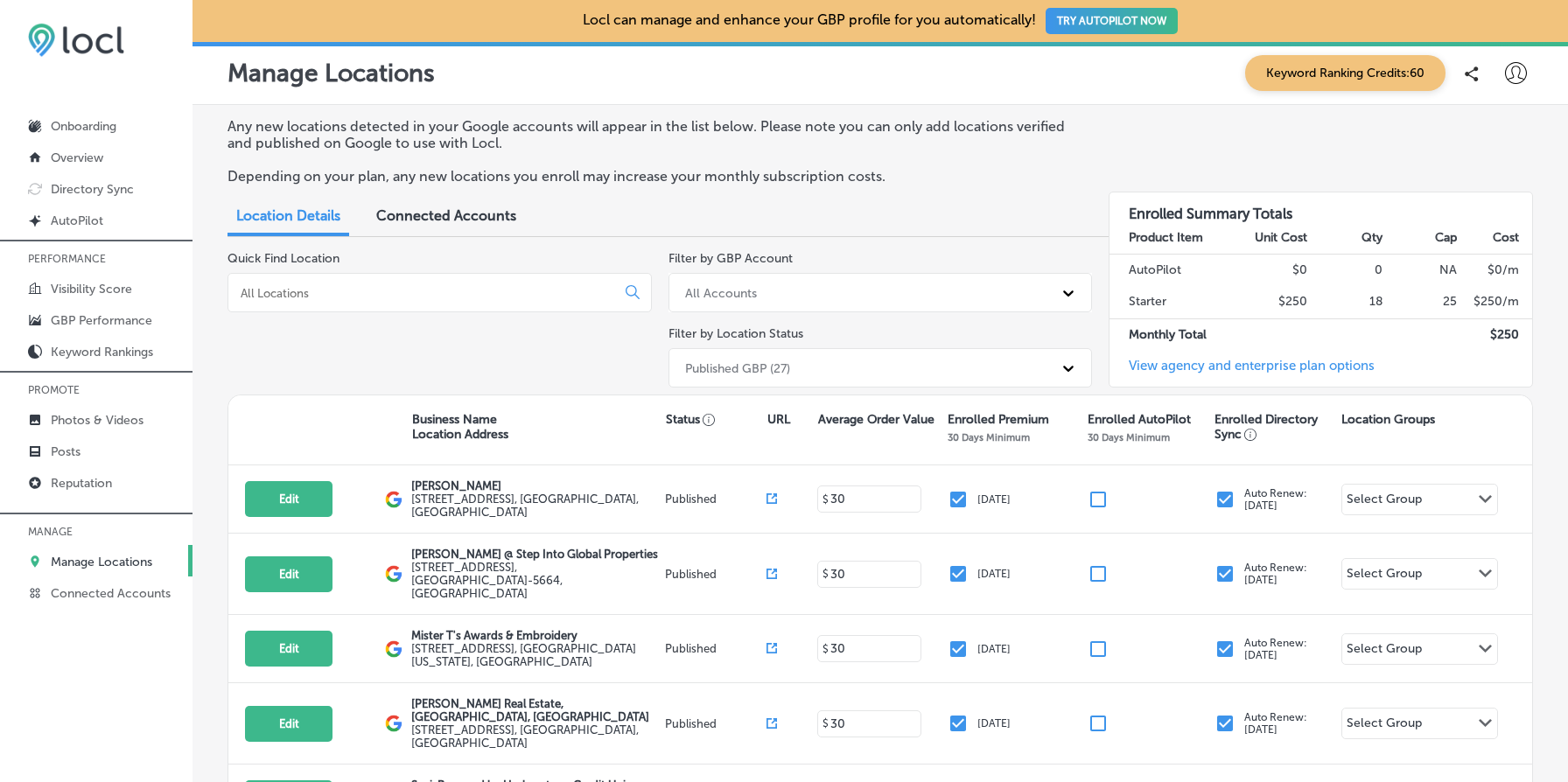
click at [371, 301] on div at bounding box center [440, 292] width 425 height 40
click at [366, 296] on input at bounding box center [425, 293] width 373 height 16
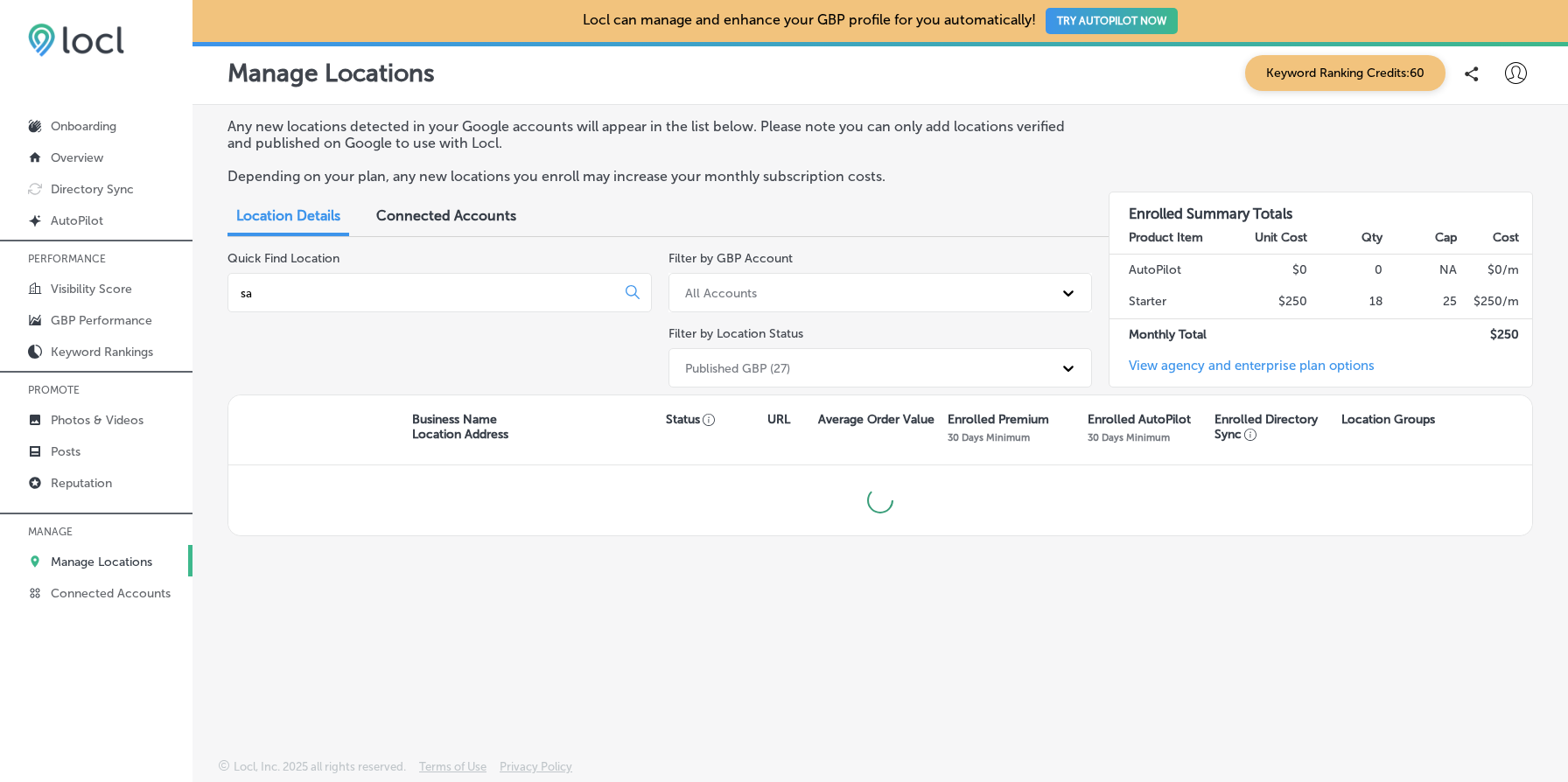
type input "s"
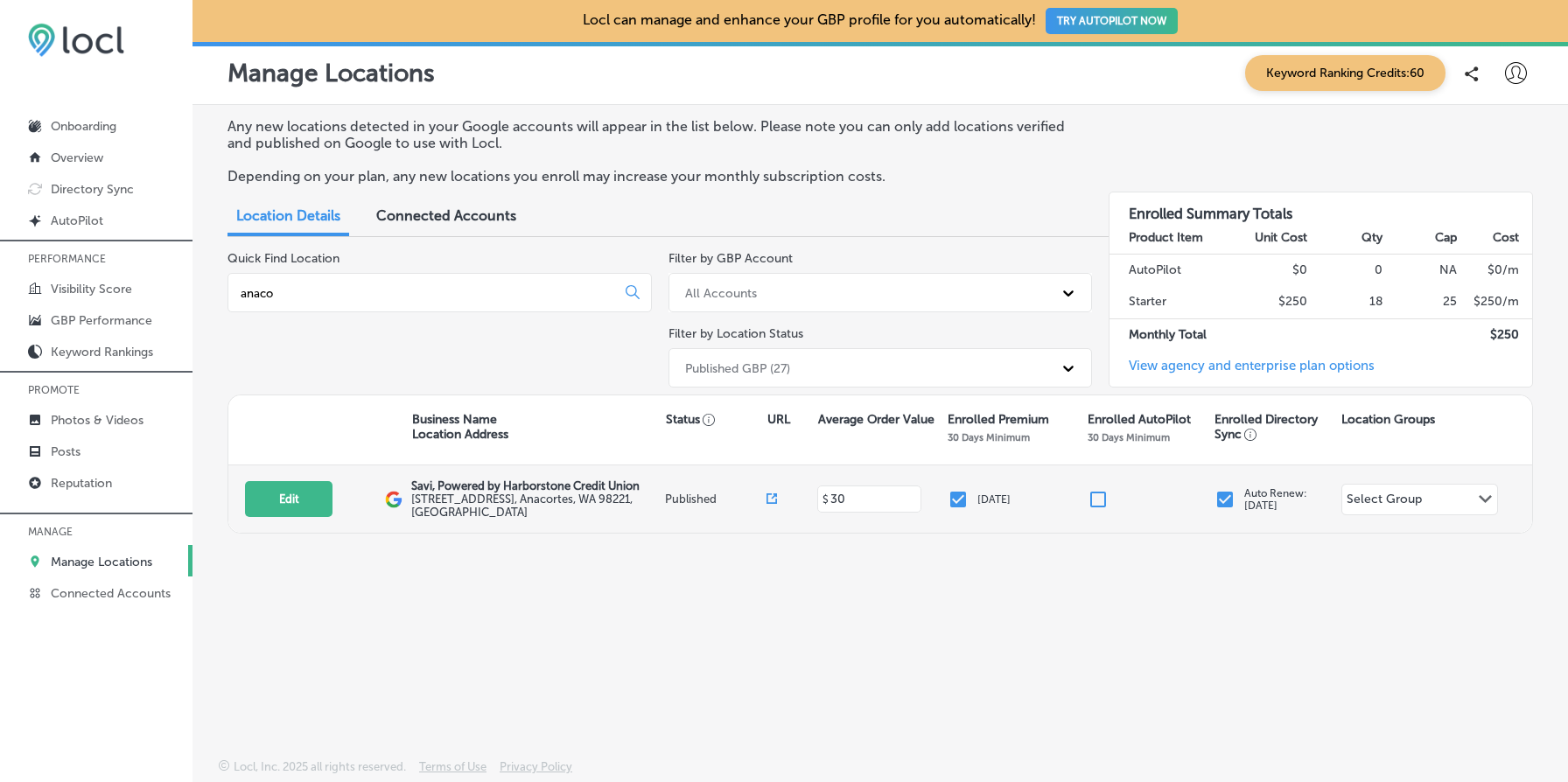
type input "anaco"
click at [772, 500] on span at bounding box center [772, 499] width 11 height 16
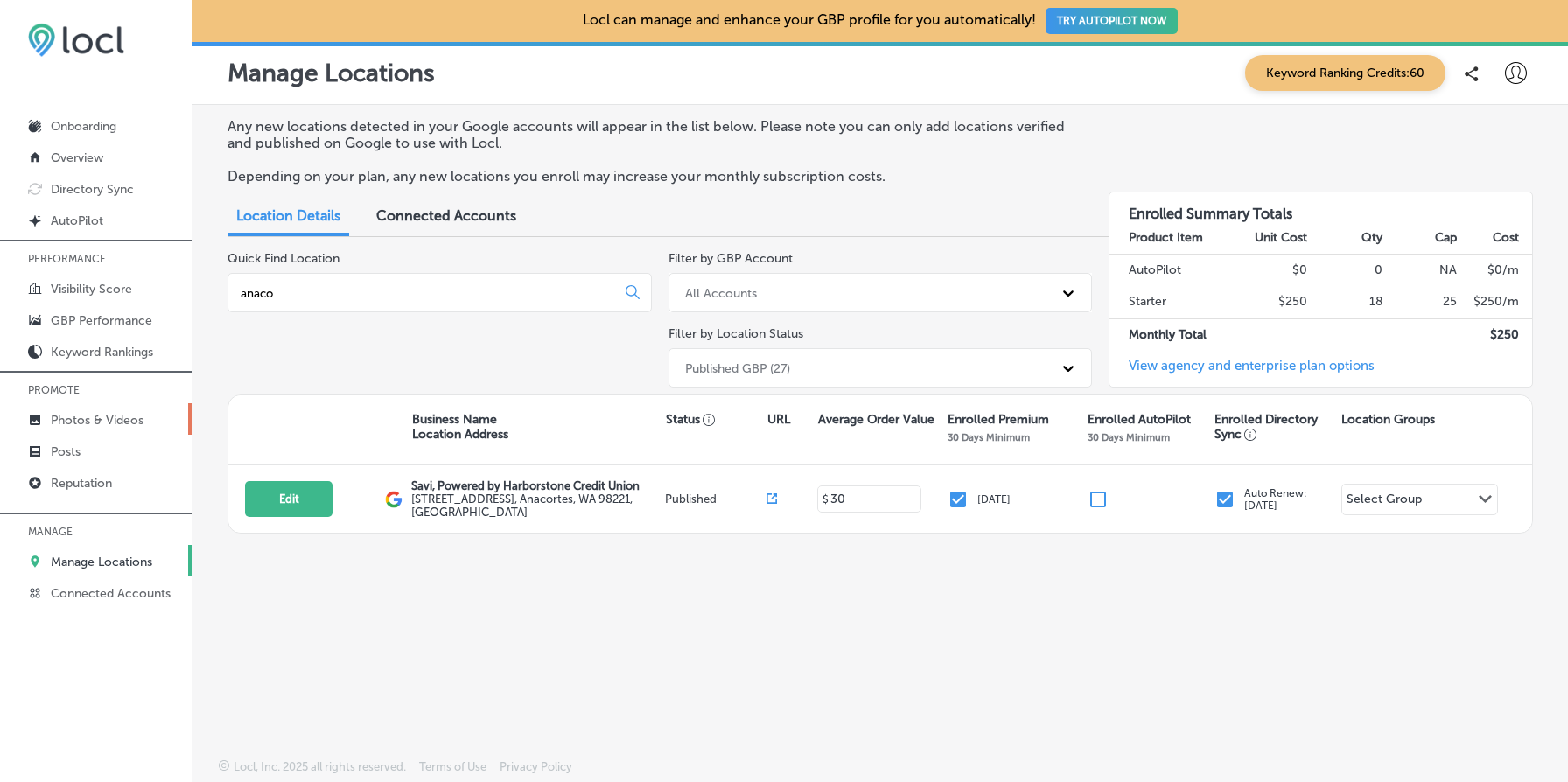
click at [95, 426] on link "Photos & Videos" at bounding box center [96, 418] width 193 height 31
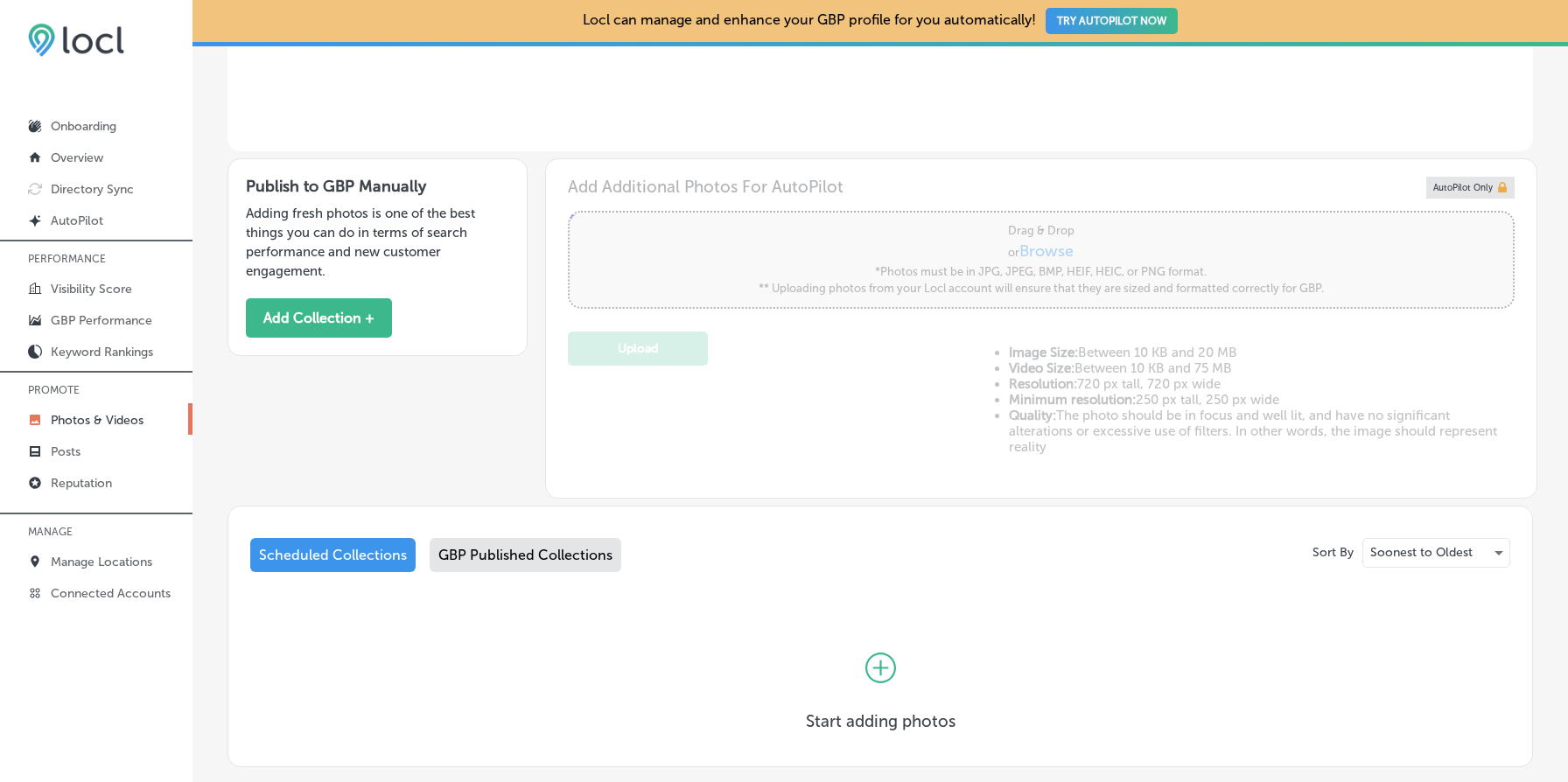
scroll to position [545, 0]
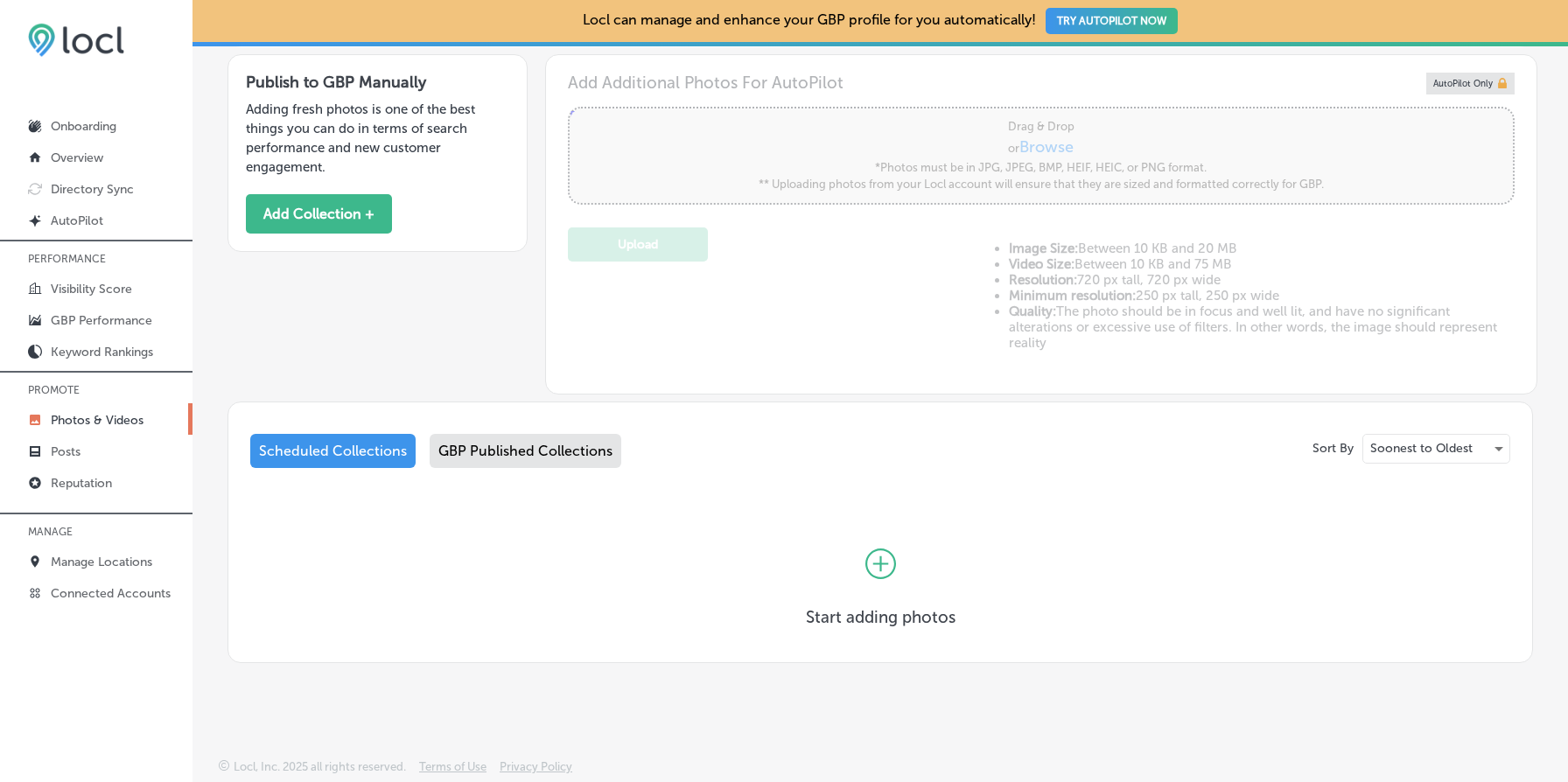
click at [535, 442] on div "GBP Published Collections" at bounding box center [525, 451] width 192 height 34
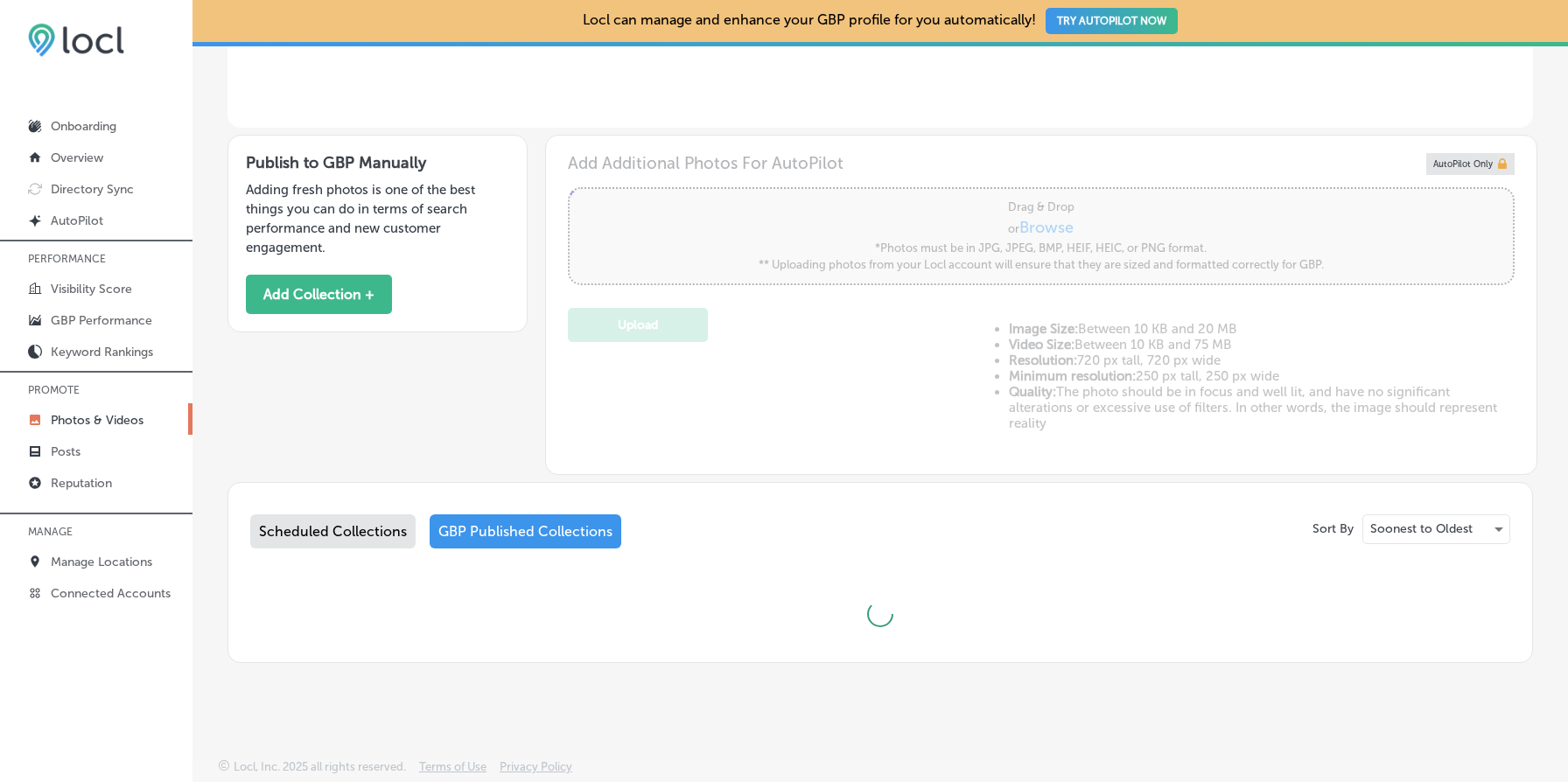
type input "5"
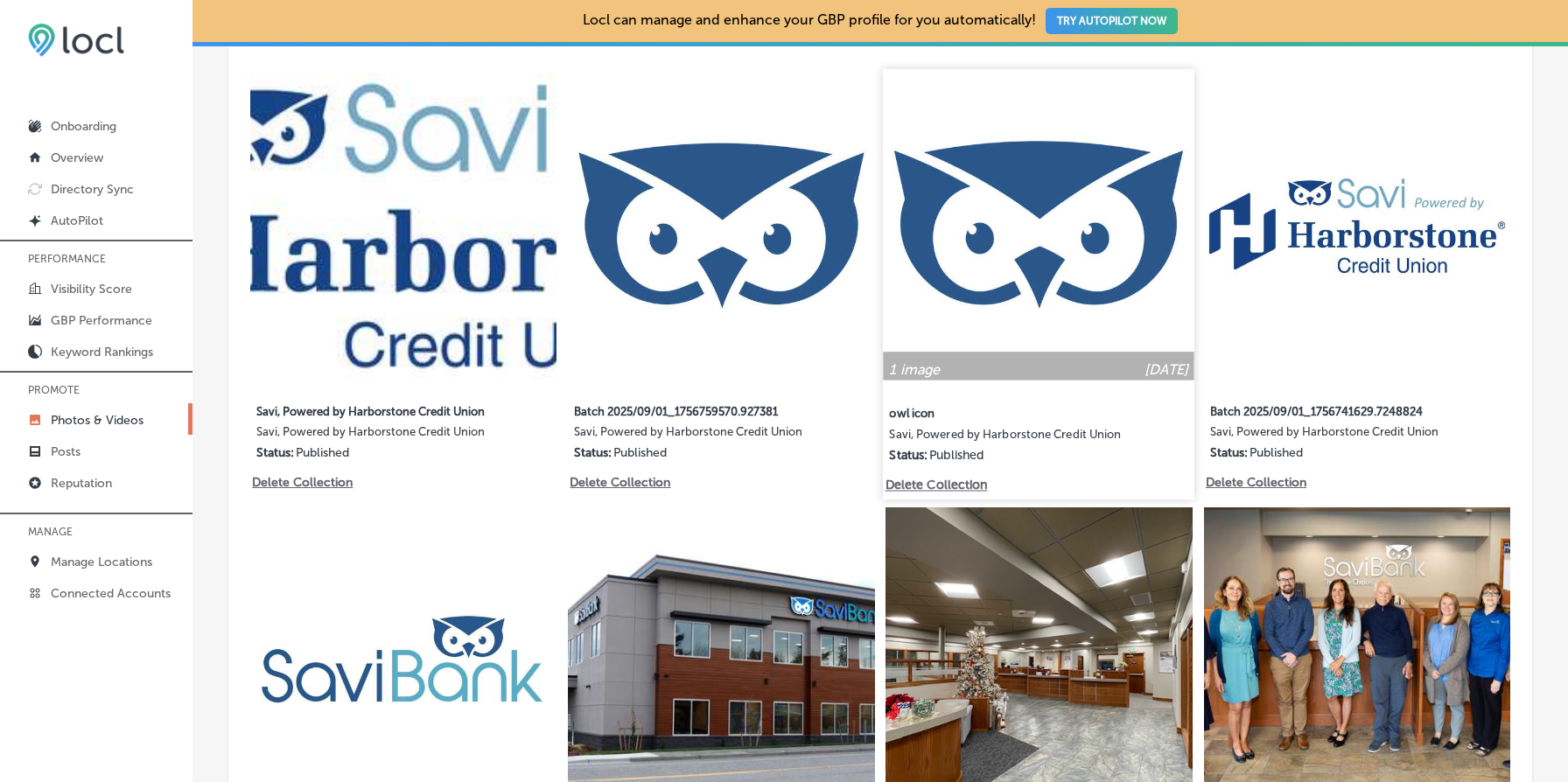
scroll to position [945, 0]
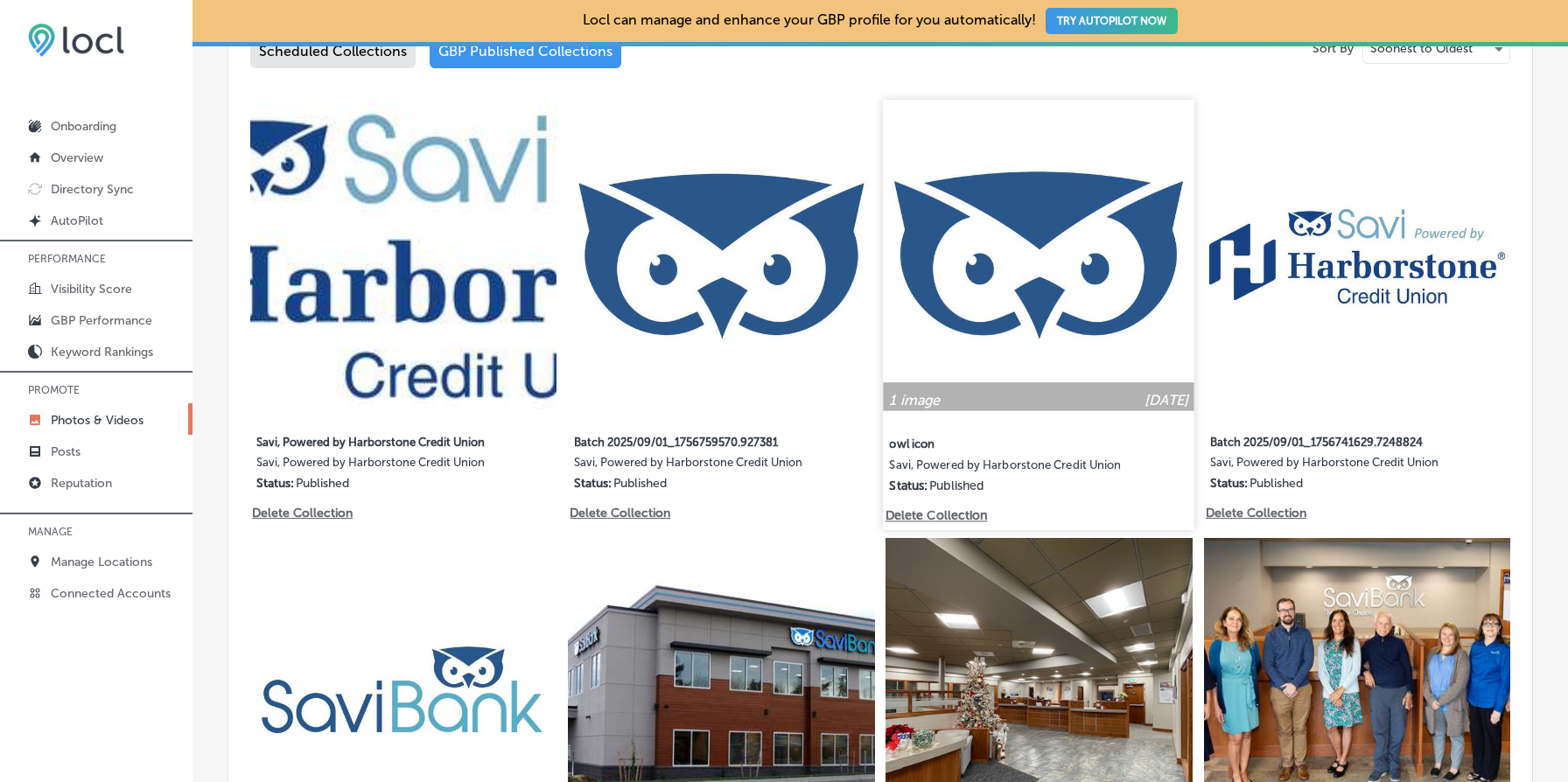
click at [1005, 301] on img at bounding box center [1040, 256] width 311 height 311
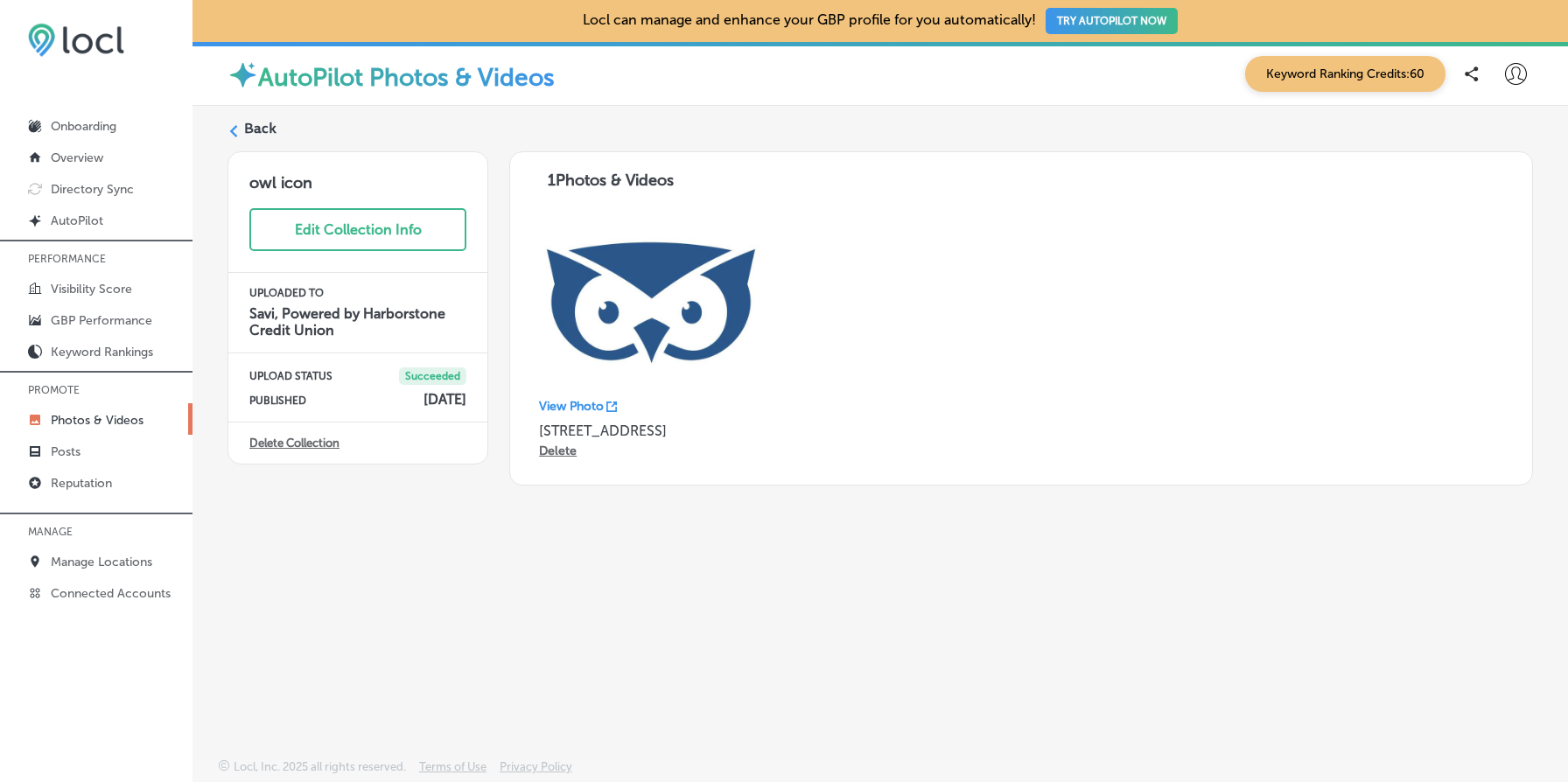
click at [263, 124] on label "Back" at bounding box center [260, 128] width 32 height 19
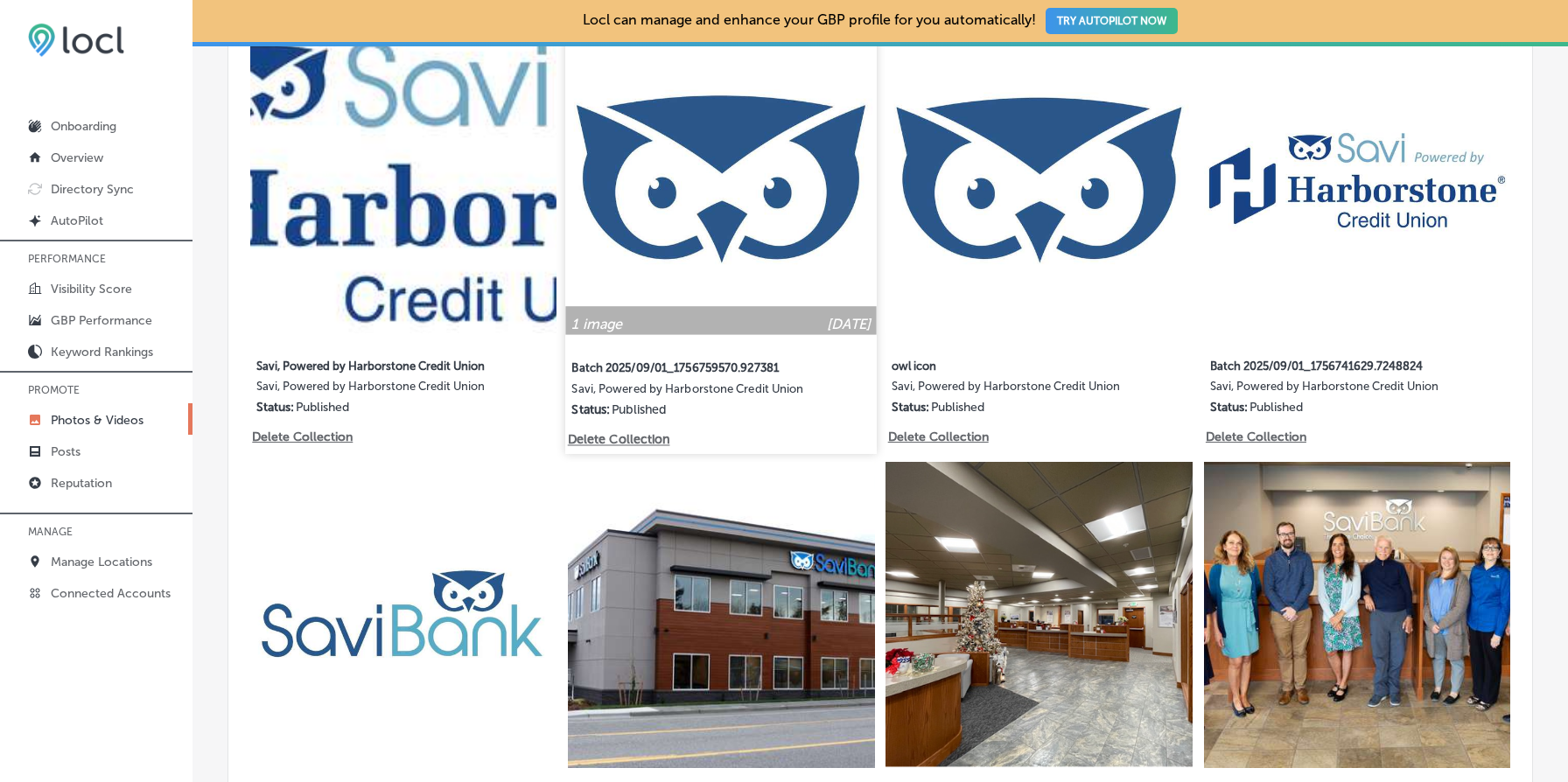
scroll to position [1037, 0]
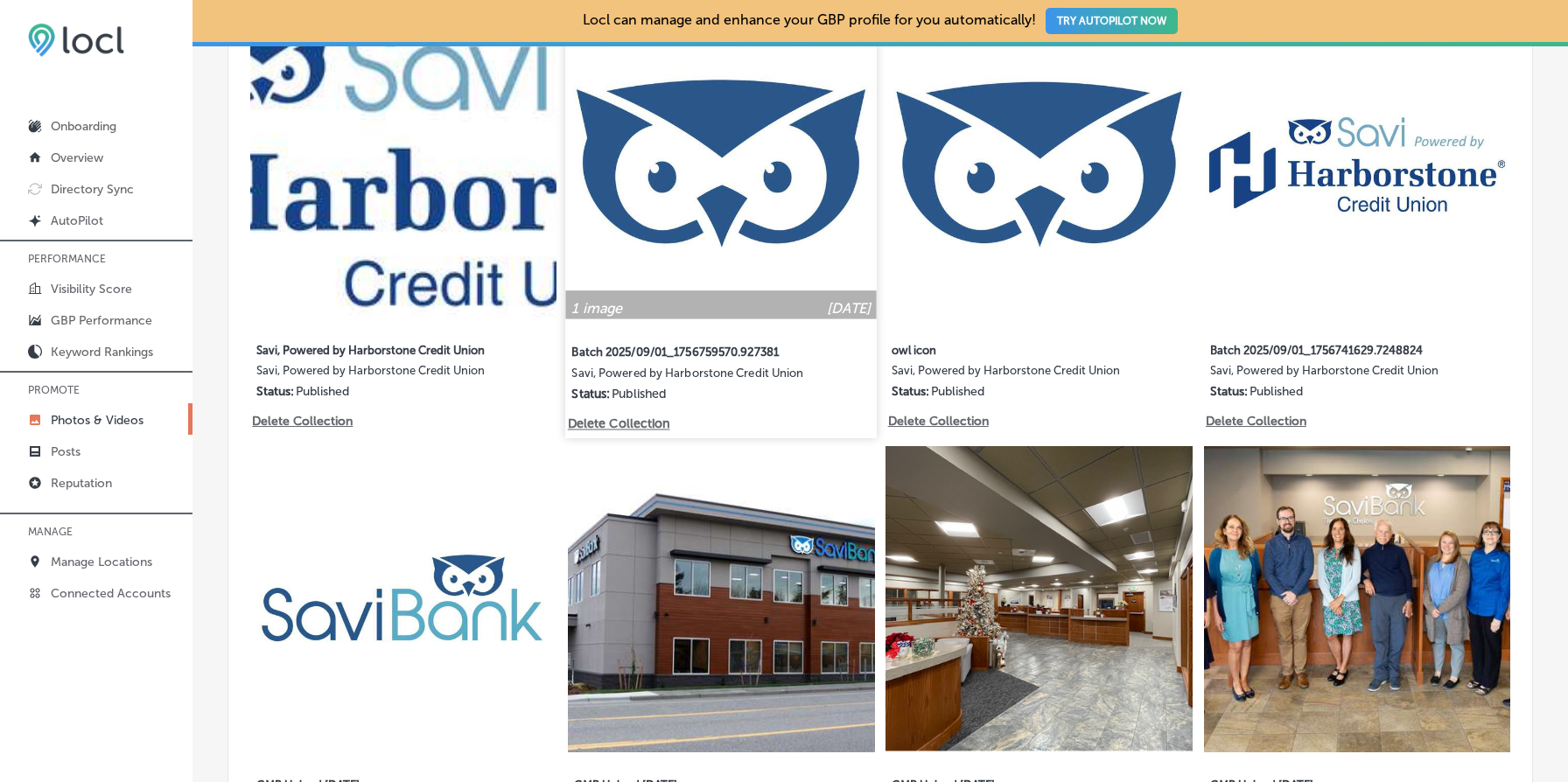
click at [775, 167] on img at bounding box center [722, 164] width 311 height 311
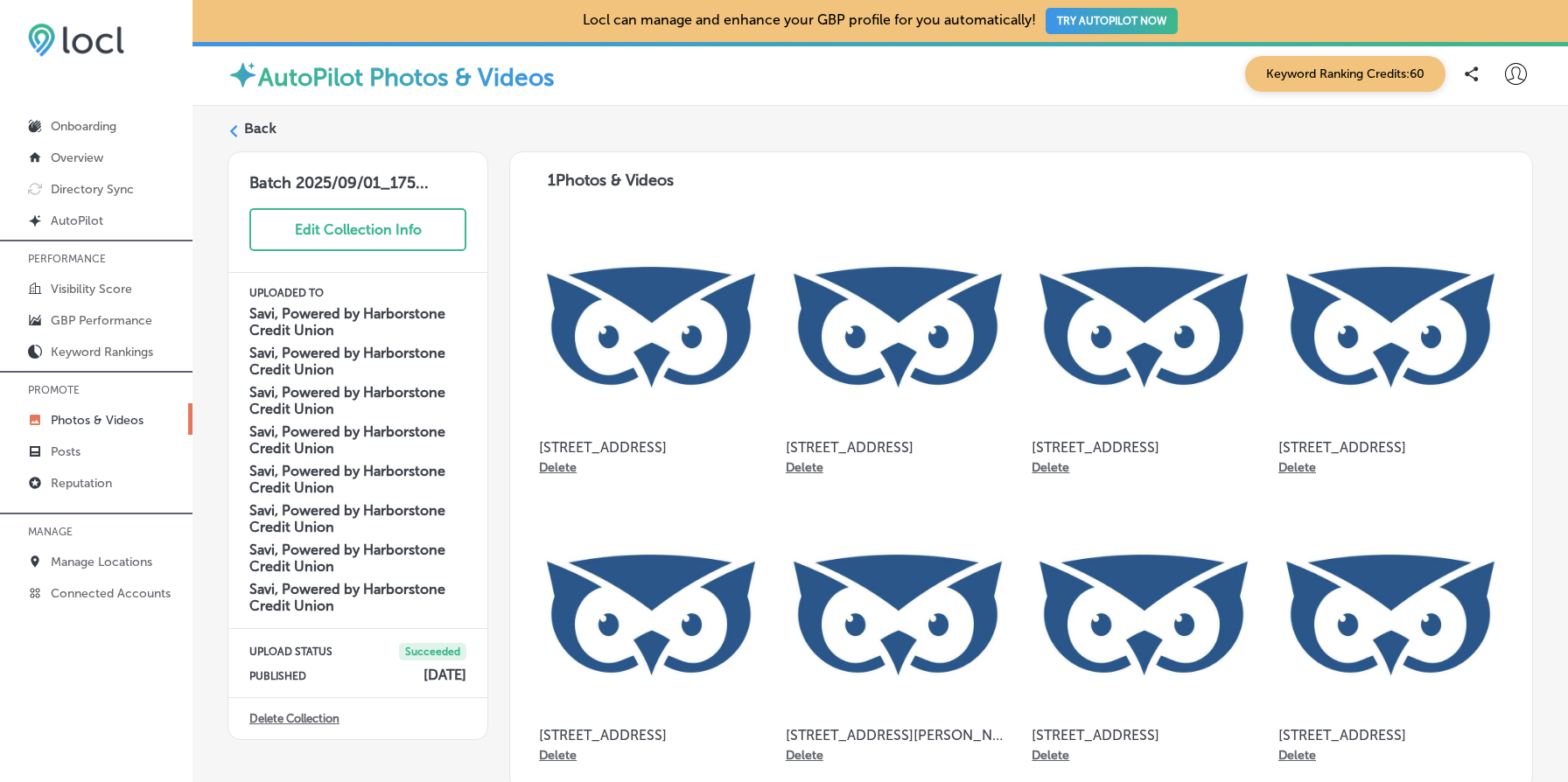
click at [612, 418] on img at bounding box center [651, 327] width 224 height 224
click at [257, 122] on label "Back" at bounding box center [260, 128] width 32 height 19
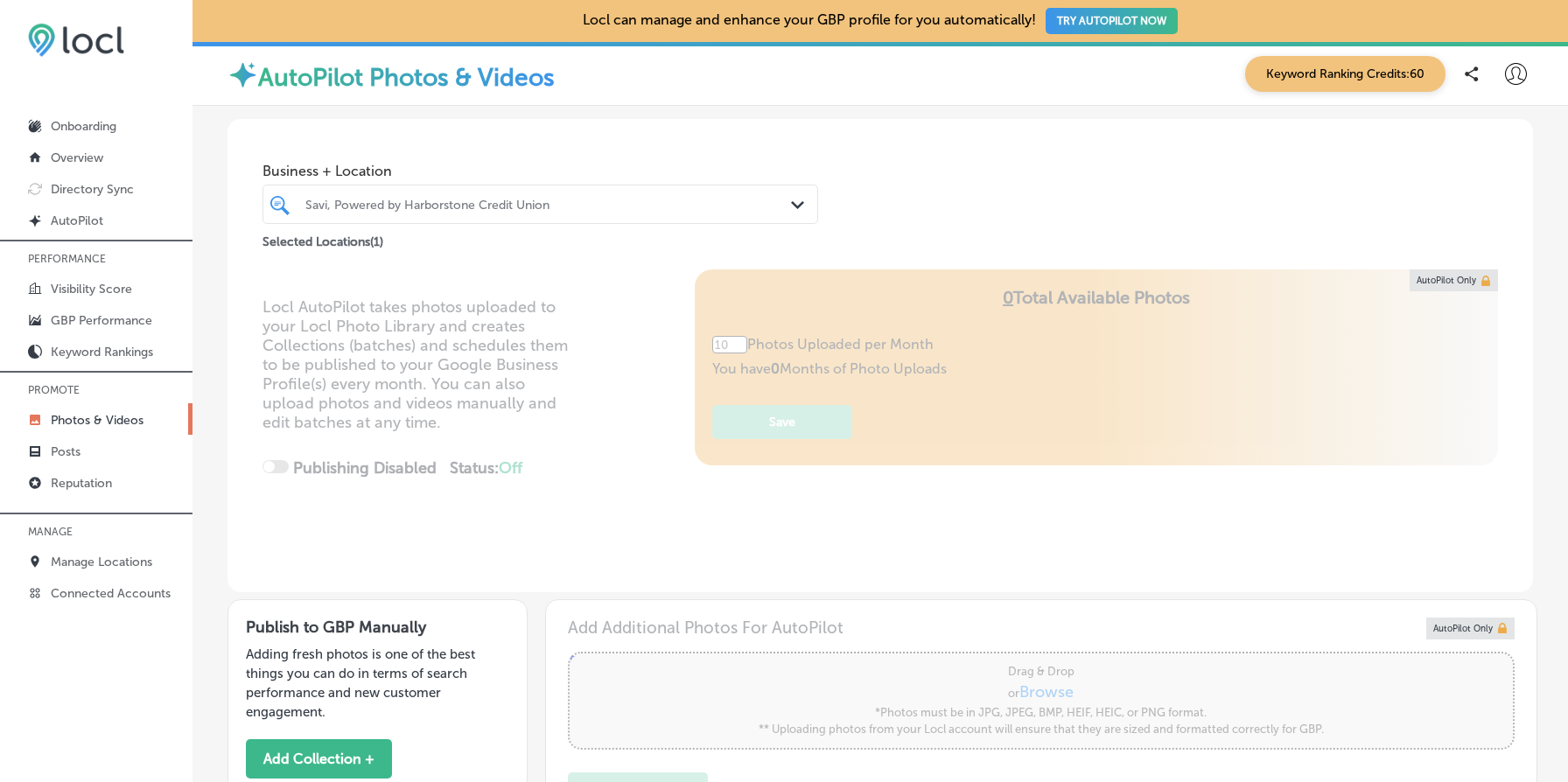
type input "5"
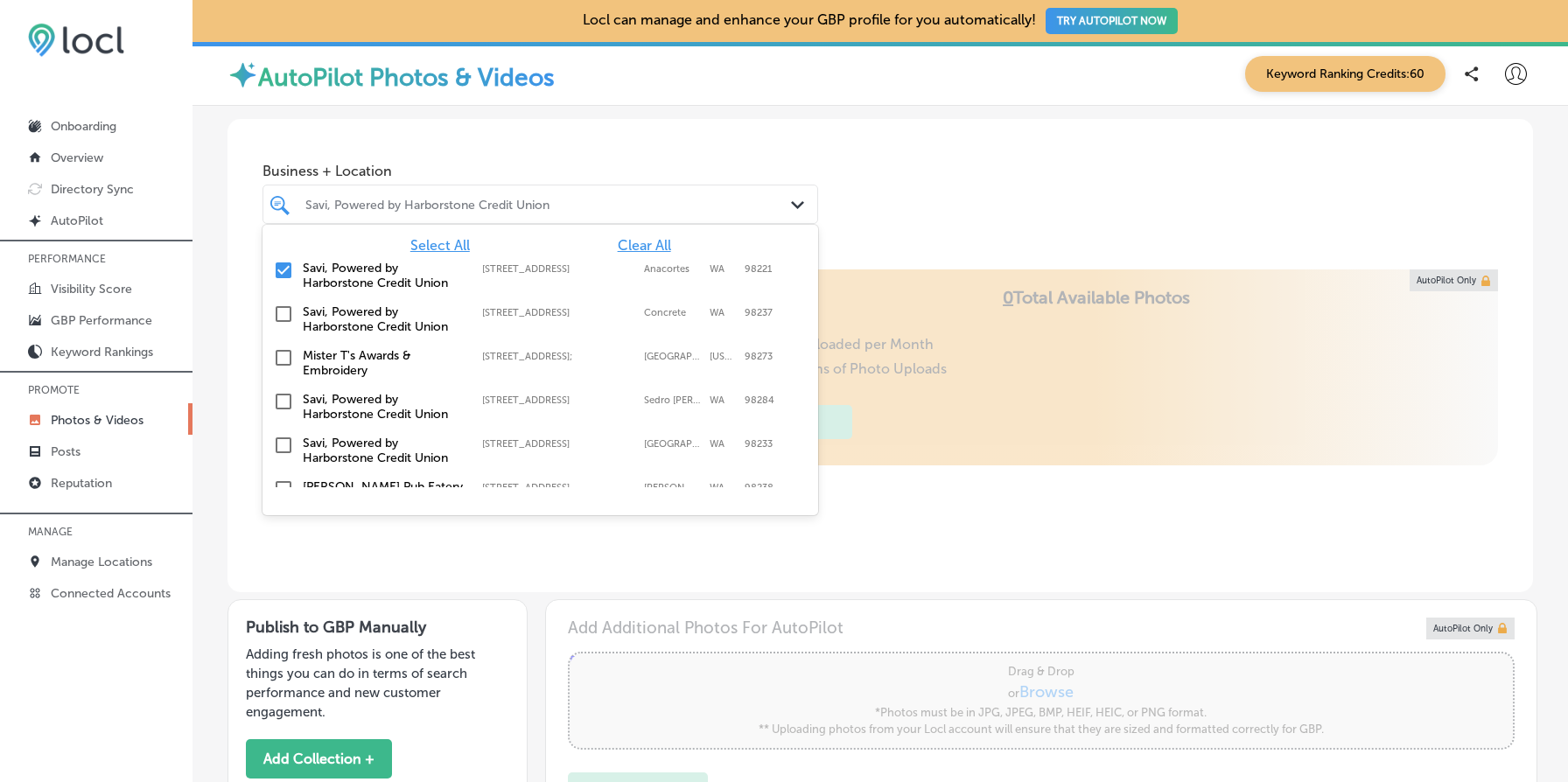
click at [423, 209] on div "Savi, Powered by Harborstone Credit Union" at bounding box center [549, 204] width 488 height 15
click at [441, 247] on span "Select All" at bounding box center [440, 245] width 59 height 16
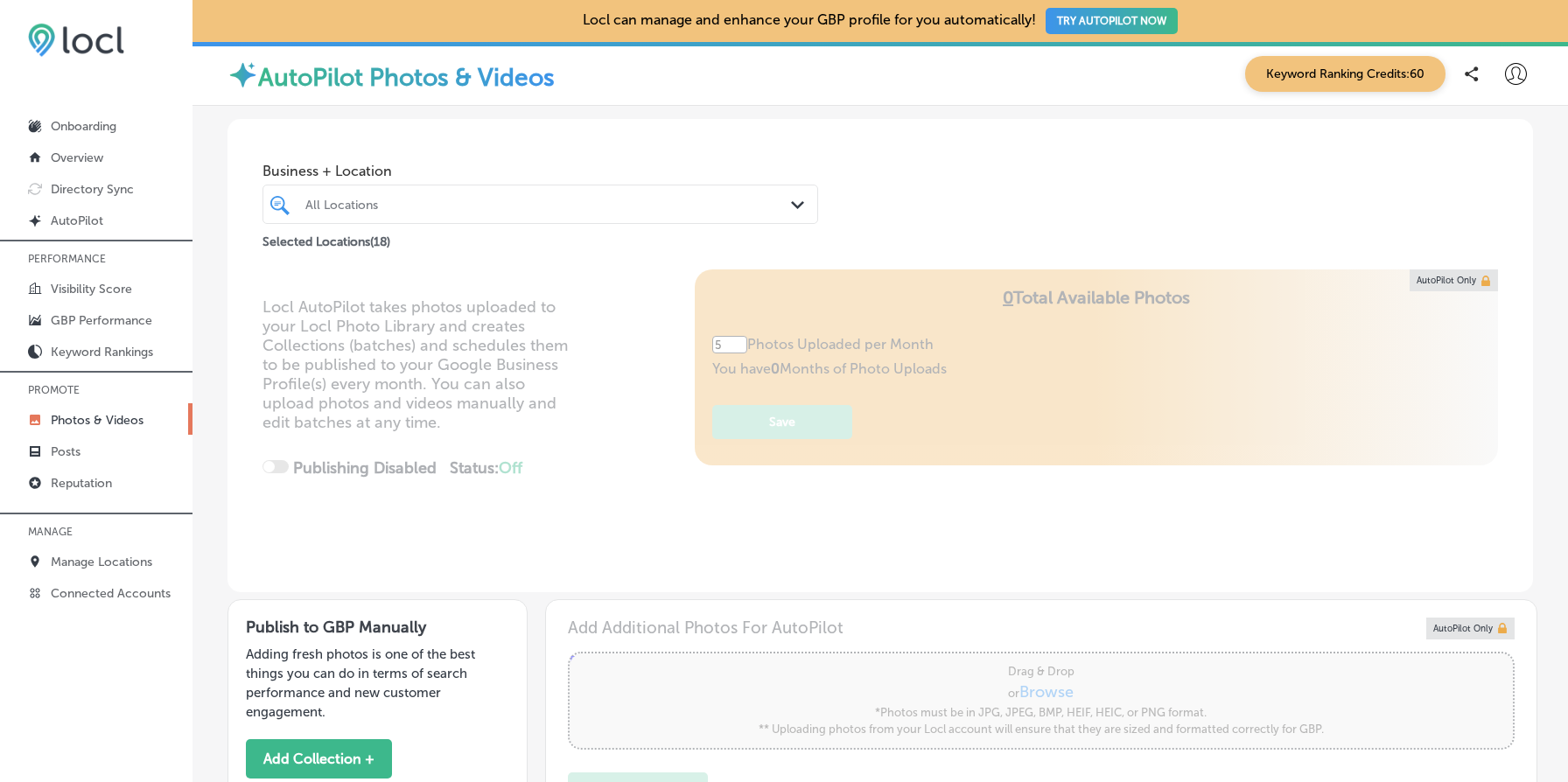
click at [650, 547] on div "Locl AutoPilot takes photos uploaded to your Locl Photo Library and creates Col…" at bounding box center [880, 430] width 1306 height 323
click at [341, 752] on button "Add Collection +" at bounding box center [319, 760] width 146 height 40
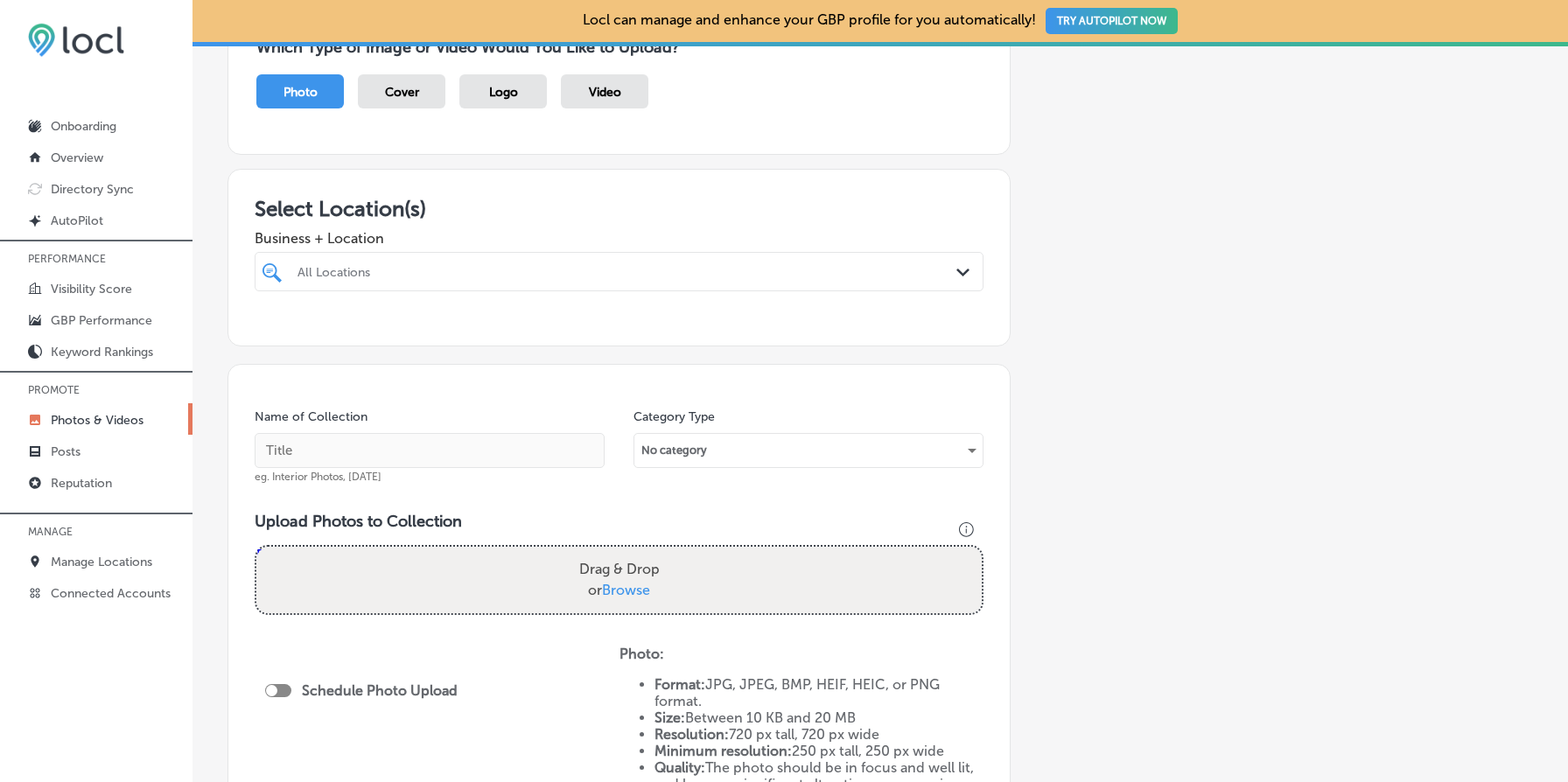
scroll to position [277, 0]
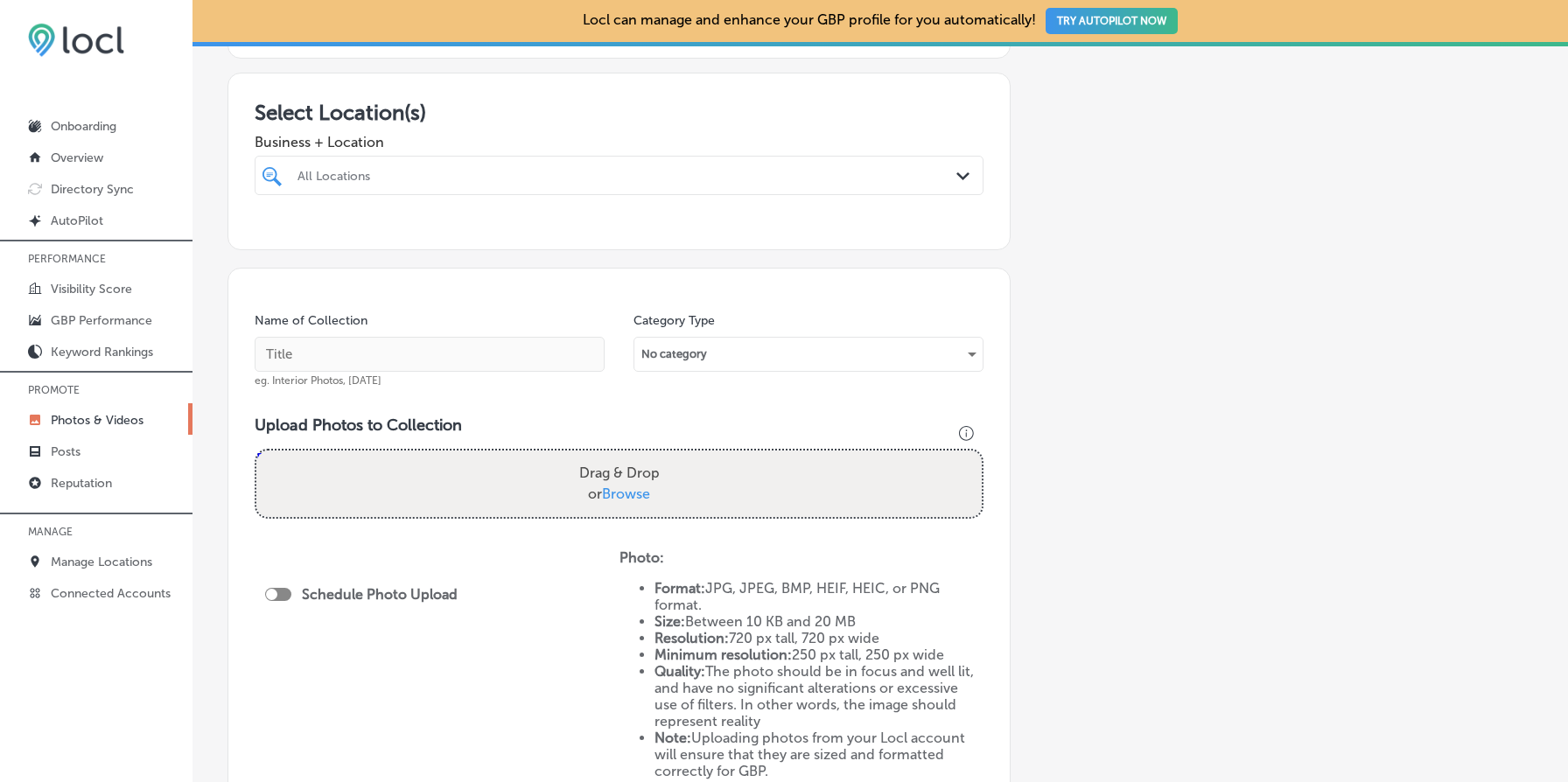
click at [599, 180] on div "All Locations" at bounding box center [628, 175] width 661 height 15
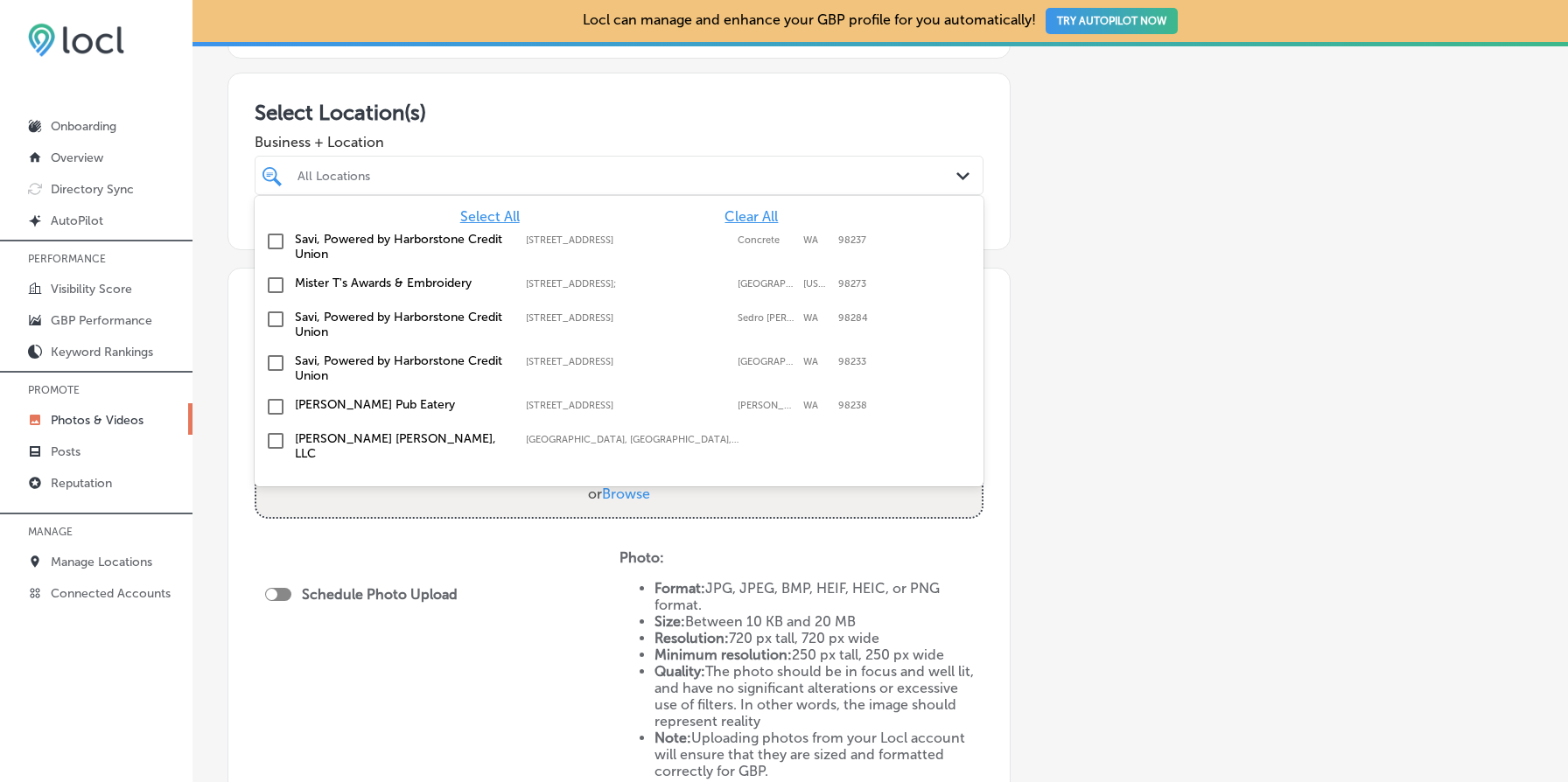
click at [489, 216] on span "Select All" at bounding box center [490, 216] width 59 height 16
click at [1074, 404] on div "Add a Collection Which Type of Image or Video Would You Like to Upload? Photo C…" at bounding box center [880, 400] width 1306 height 1056
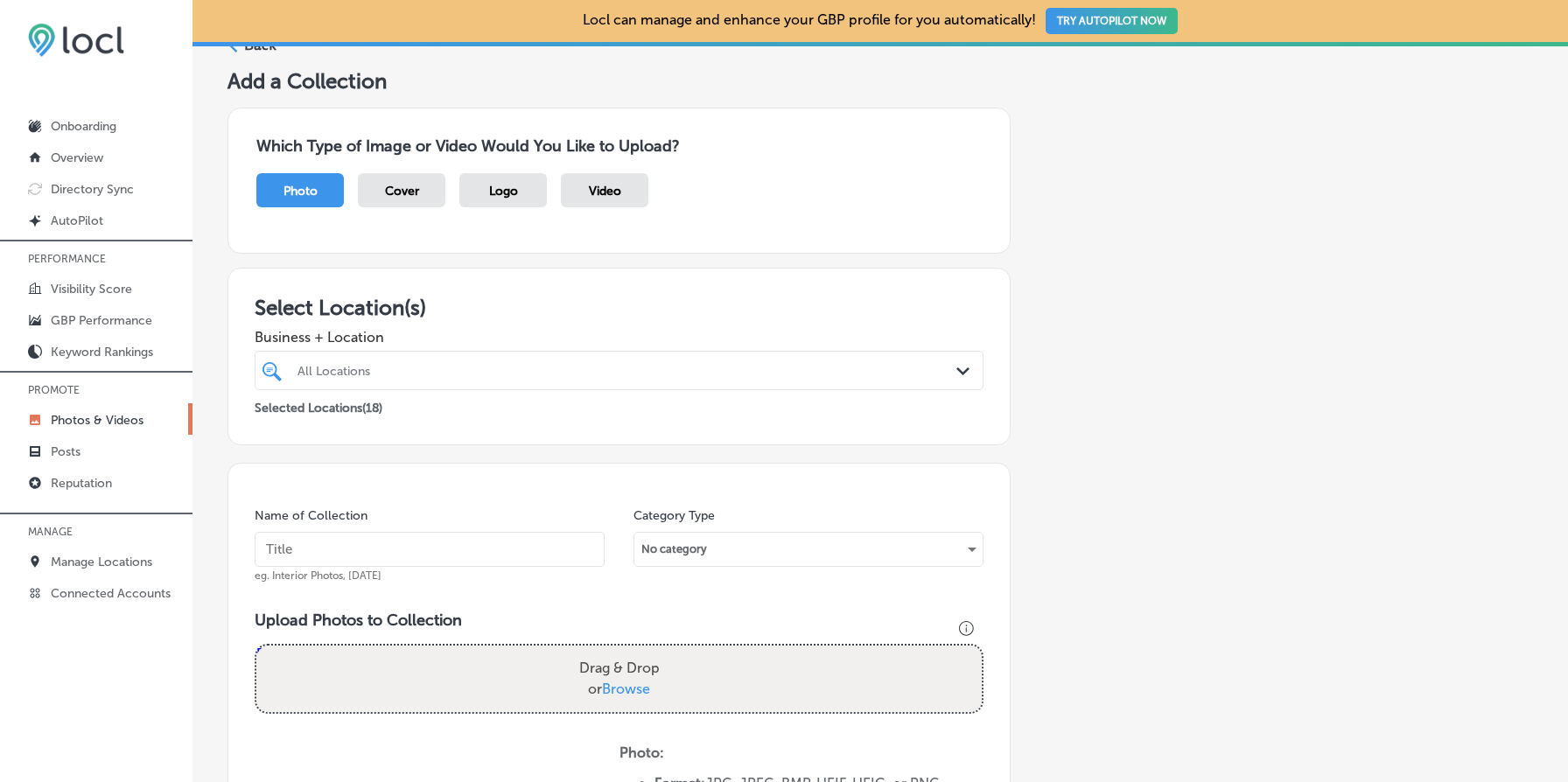
scroll to position [0, 0]
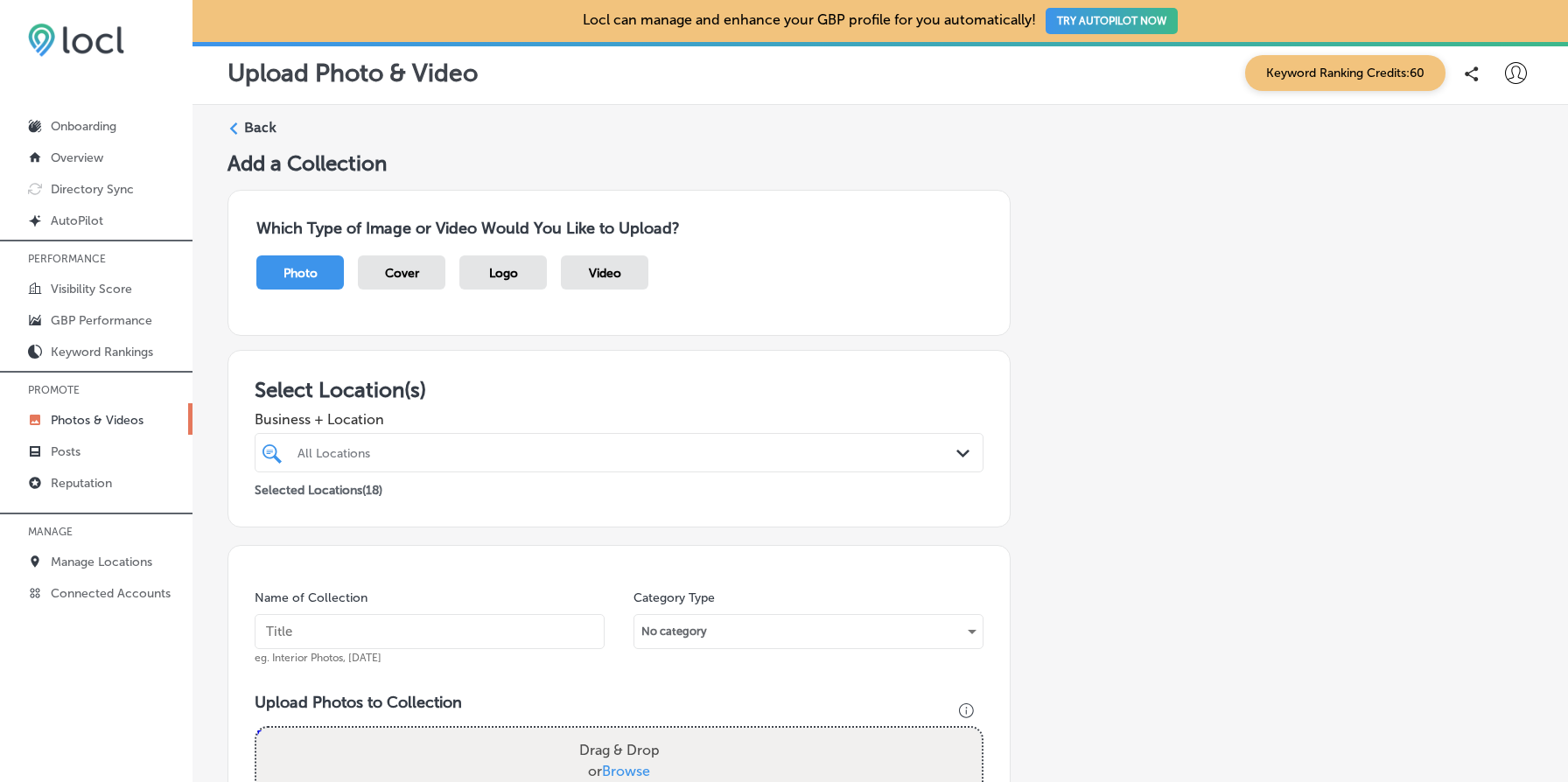
click at [500, 269] on span "Logo" at bounding box center [504, 274] width 29 height 15
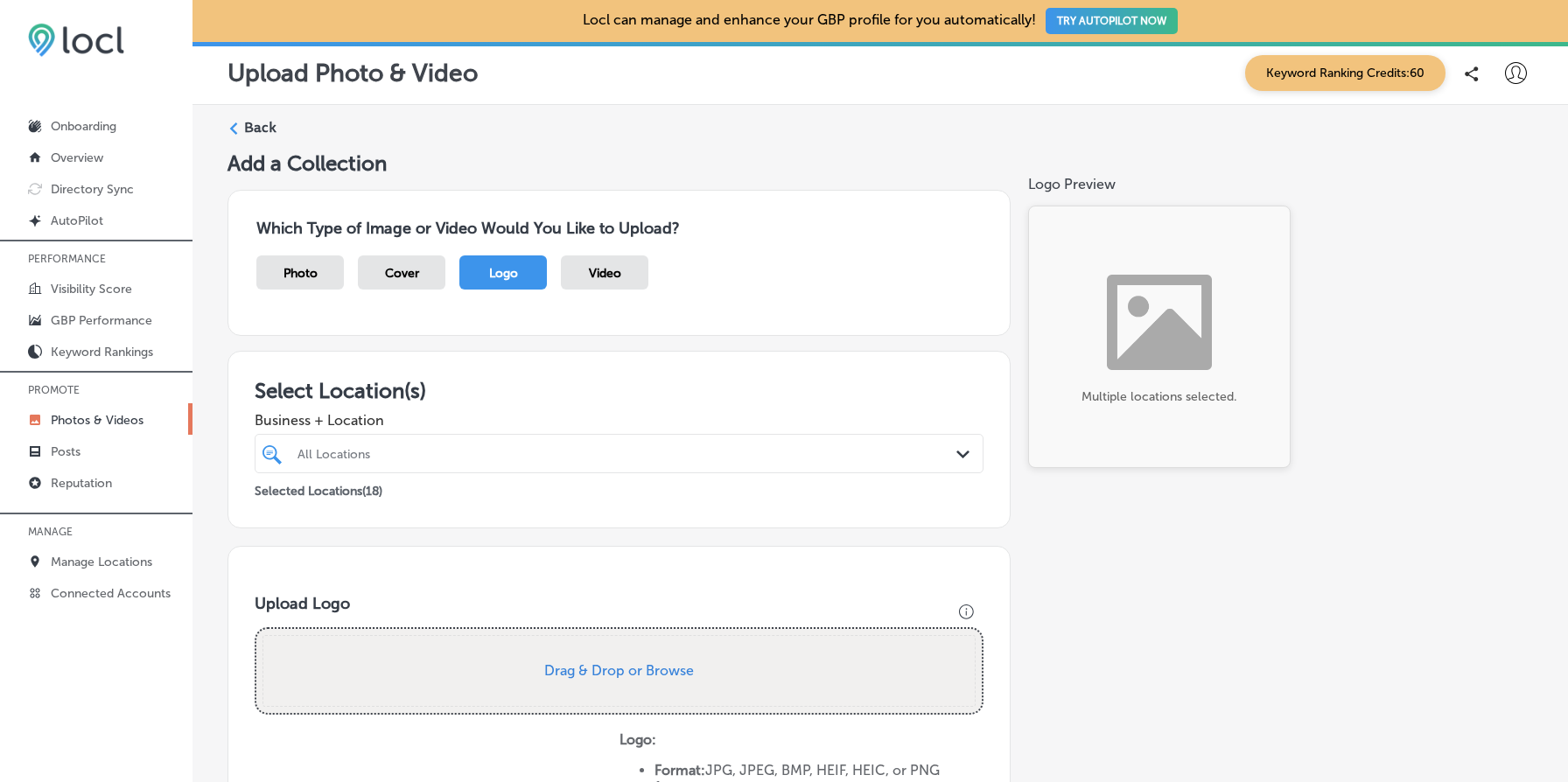
click at [257, 130] on label "Back" at bounding box center [260, 127] width 32 height 19
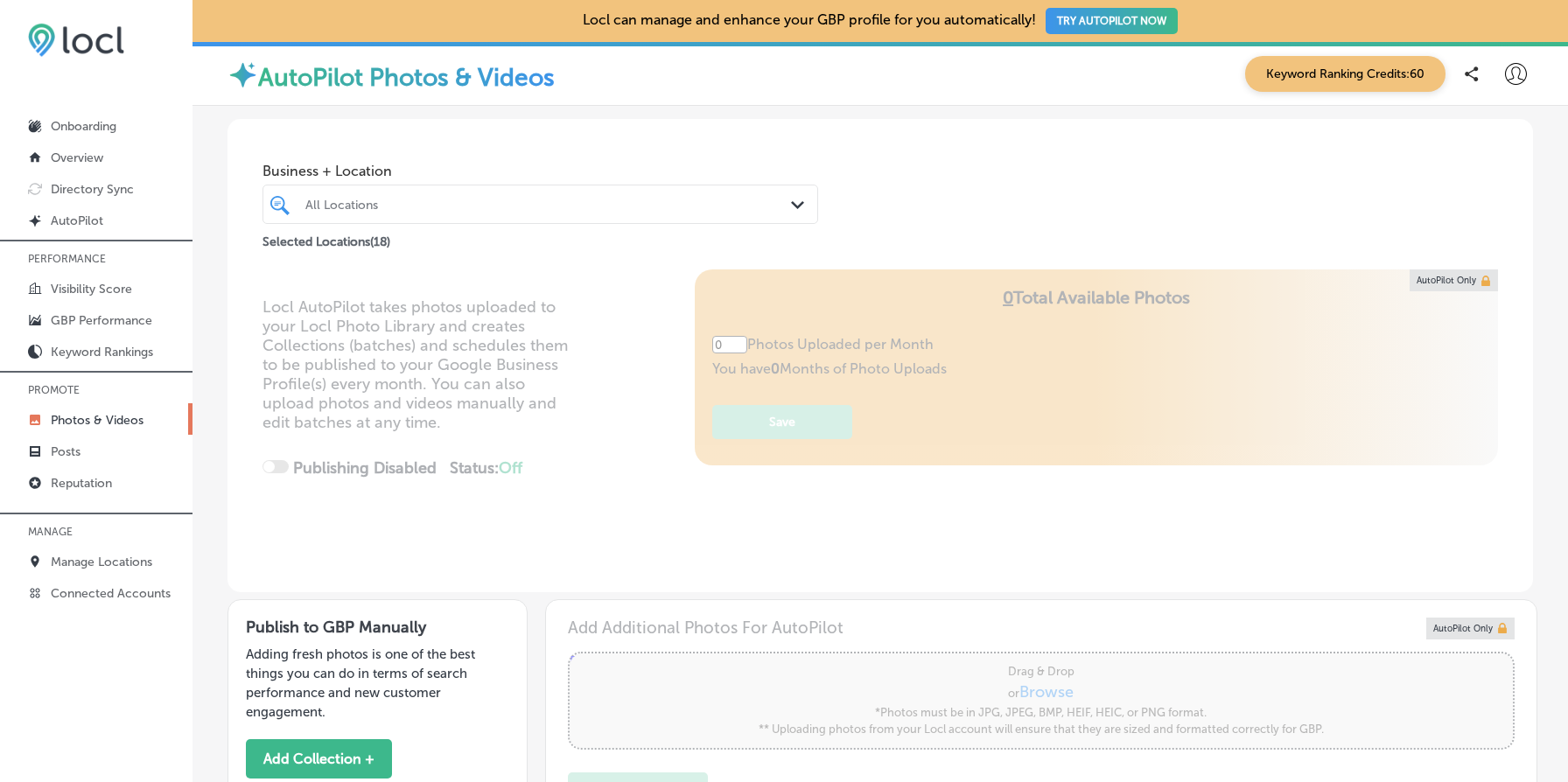
type input "5"
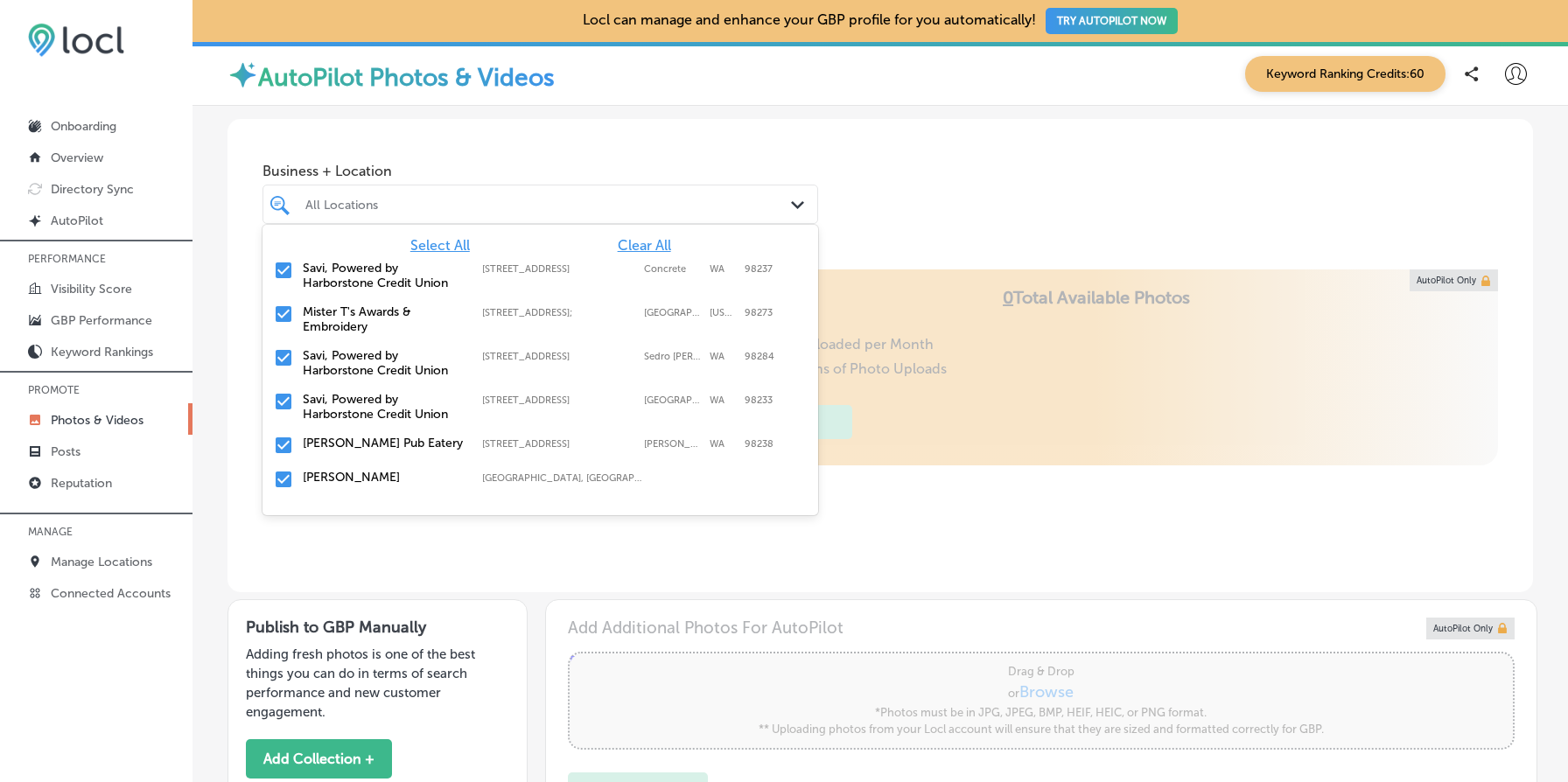
click at [419, 205] on div "All Locations" at bounding box center [549, 204] width 488 height 15
click at [563, 208] on div "All Locations" at bounding box center [549, 204] width 488 height 15
click at [633, 238] on span "Clear All" at bounding box center [644, 245] width 53 height 16
click at [286, 269] on input "checkbox" at bounding box center [283, 270] width 21 height 21
click at [284, 305] on input "checkbox" at bounding box center [283, 313] width 21 height 21
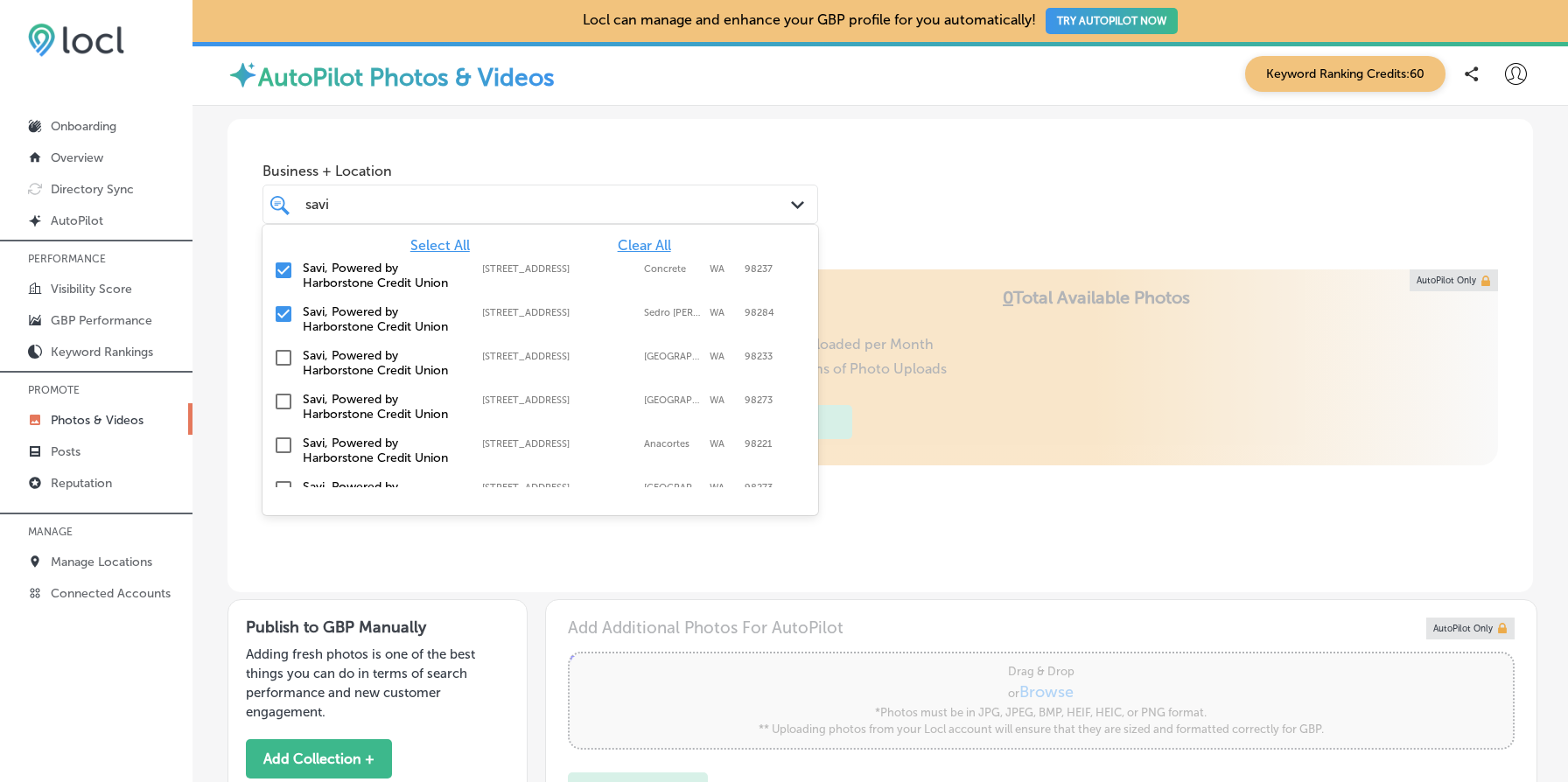
click at [284, 348] on input "checkbox" at bounding box center [283, 357] width 21 height 21
click at [282, 395] on input "checkbox" at bounding box center [283, 401] width 21 height 21
click at [282, 439] on input "checkbox" at bounding box center [283, 445] width 21 height 21
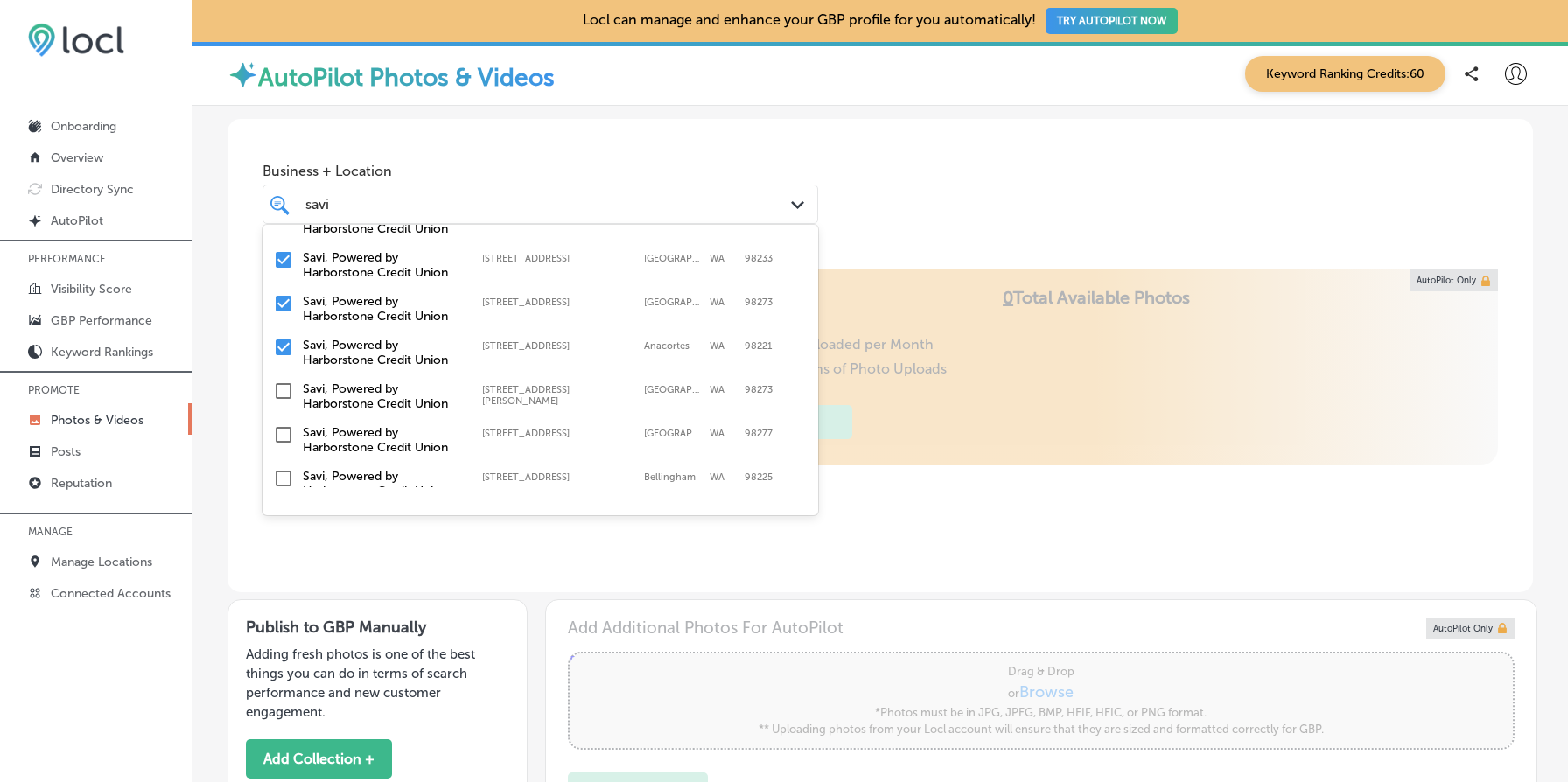
scroll to position [112, 0]
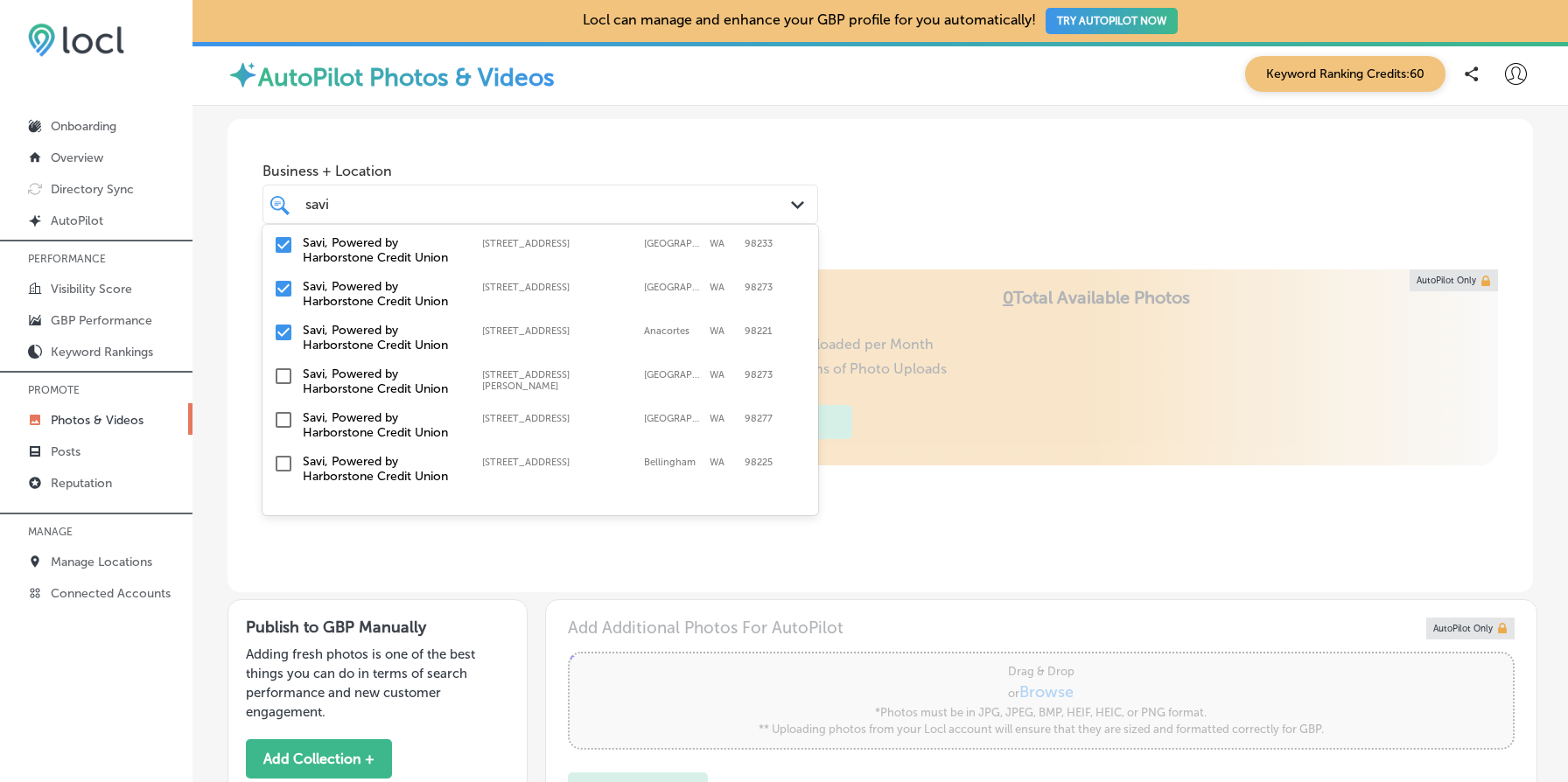
click at [284, 373] on input "checkbox" at bounding box center [283, 375] width 21 height 21
click at [284, 454] on input "checkbox" at bounding box center [283, 463] width 21 height 21
click at [284, 466] on input "checkbox" at bounding box center [283, 463] width 21 height 21
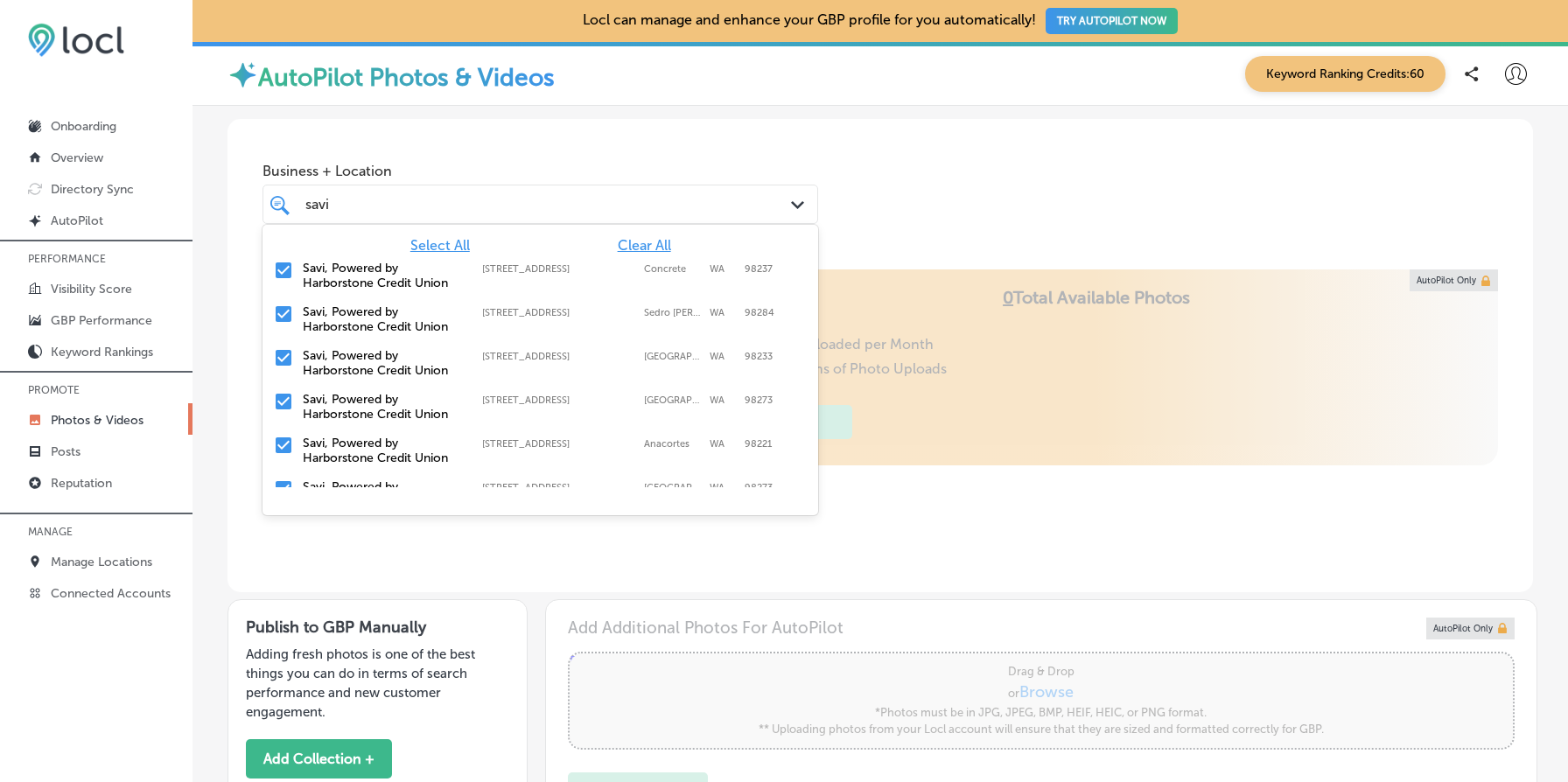
type input "savi"
click at [915, 458] on div "Locl AutoPilot takes photos uploaded to your Locl Photo Library and creates Col…" at bounding box center [880, 430] width 1306 height 323
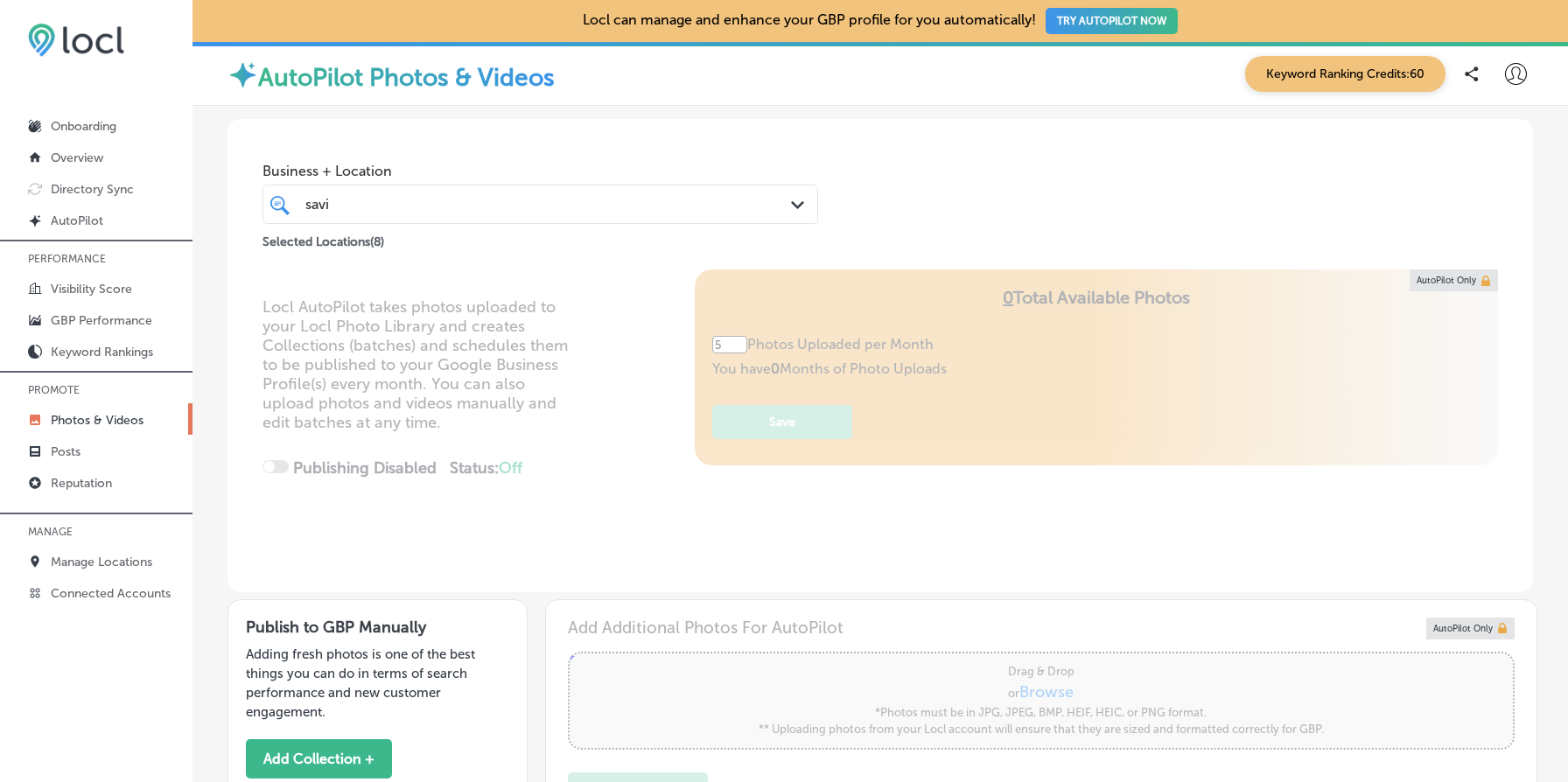
scroll to position [464, 0]
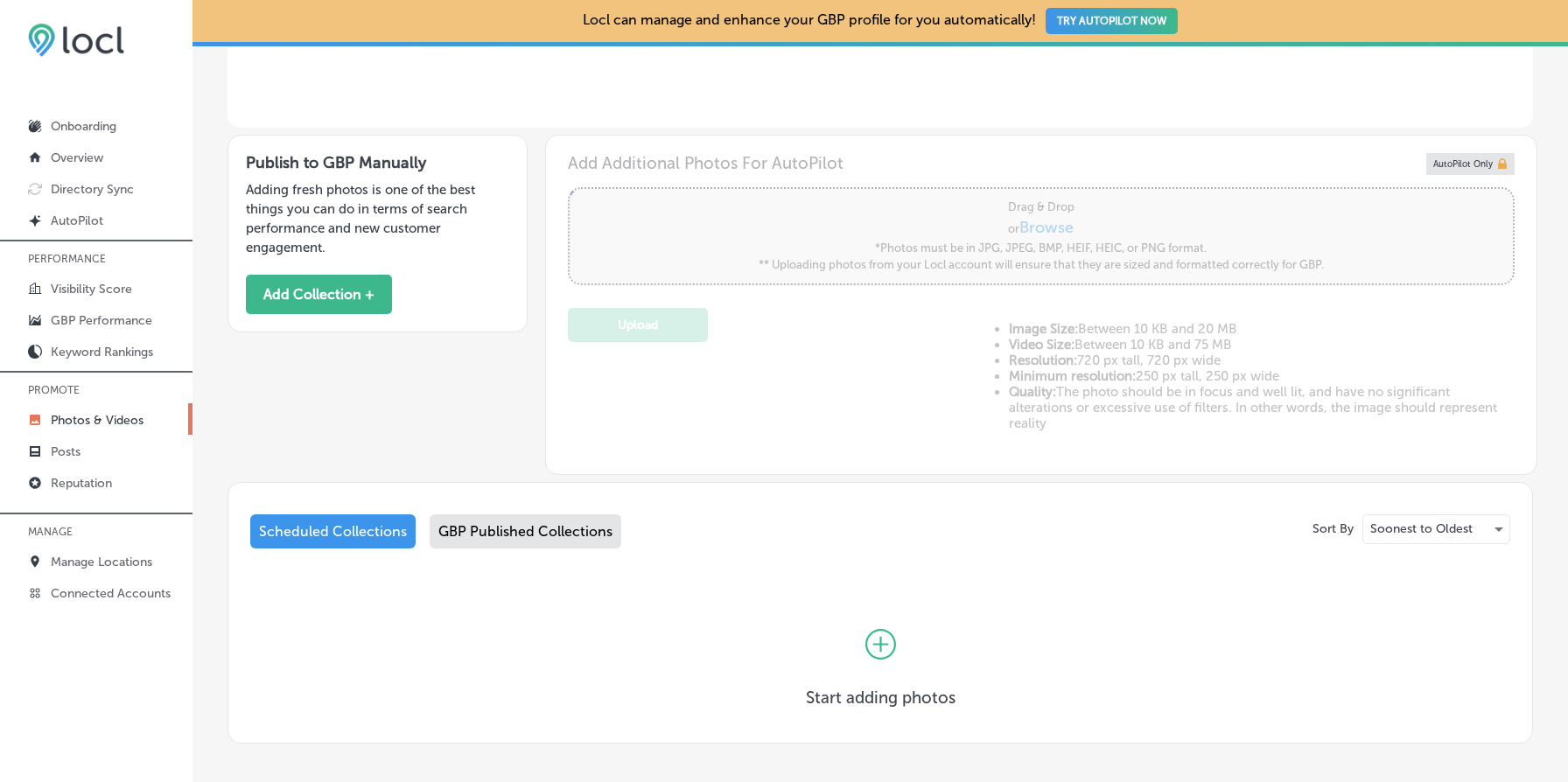
click at [500, 531] on div "GBP Published Collections" at bounding box center [525, 532] width 192 height 34
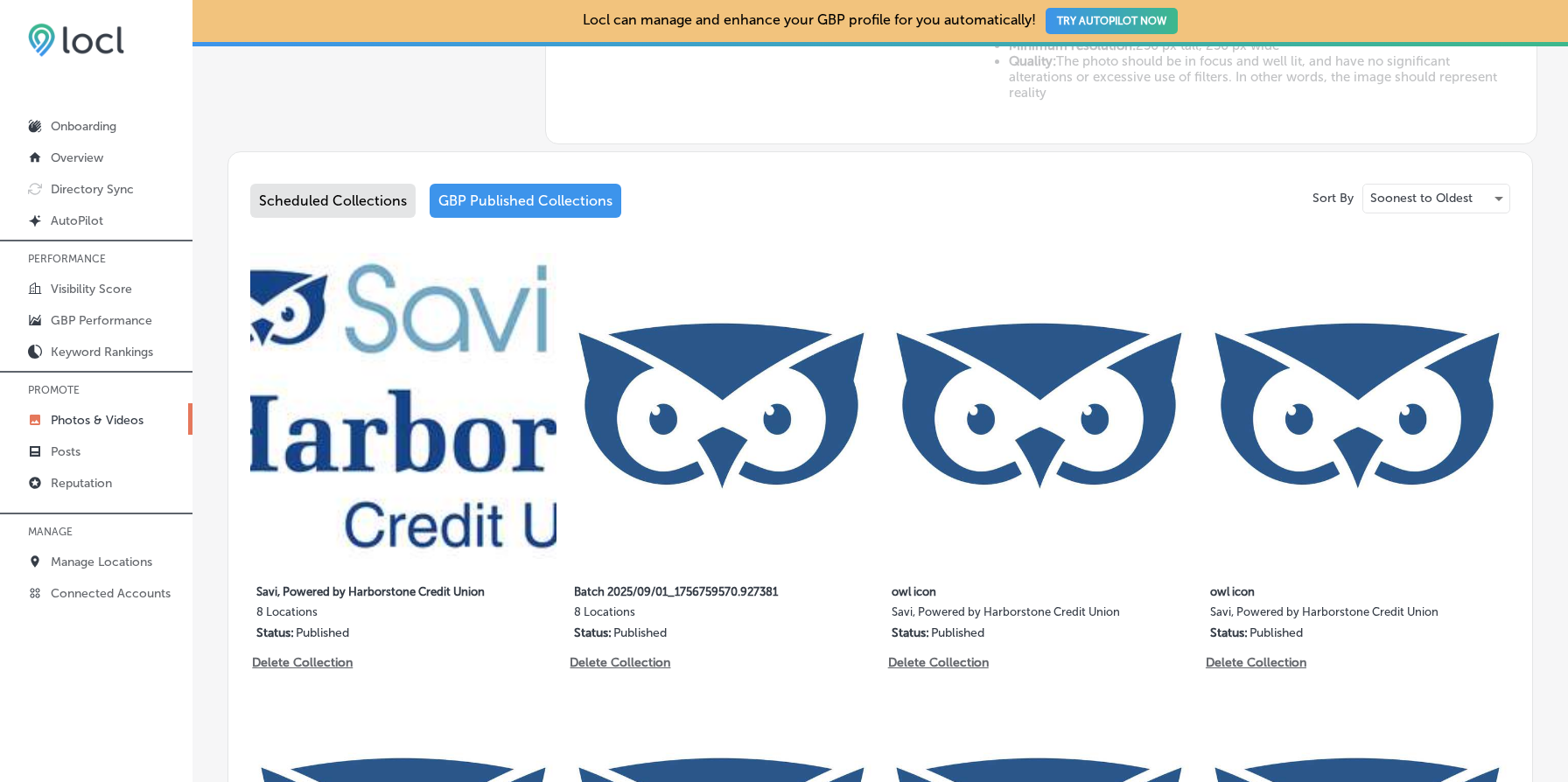
scroll to position [947, 0]
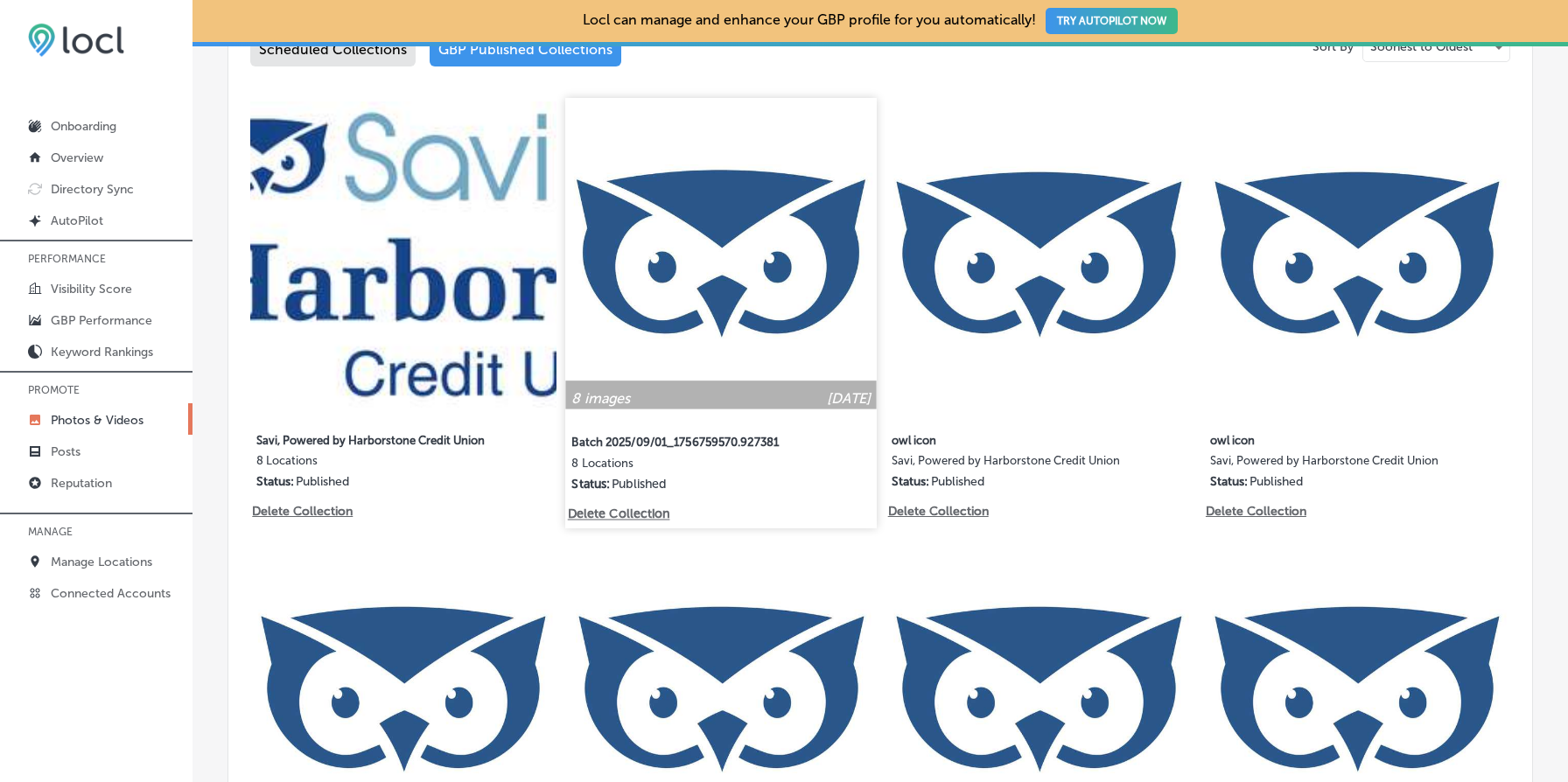
click at [753, 232] on img at bounding box center [722, 254] width 311 height 311
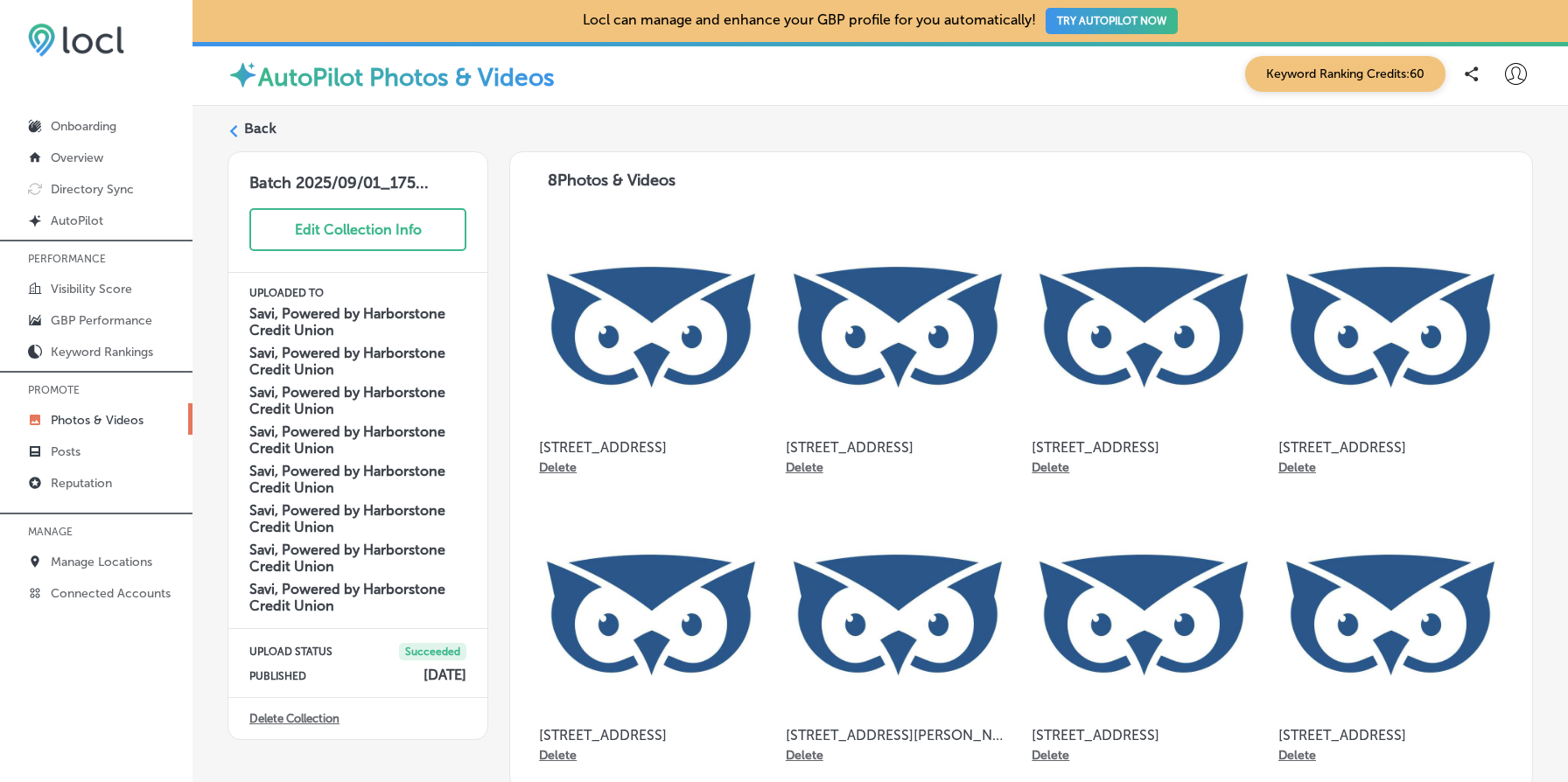
click at [259, 130] on label "Back" at bounding box center [260, 128] width 32 height 19
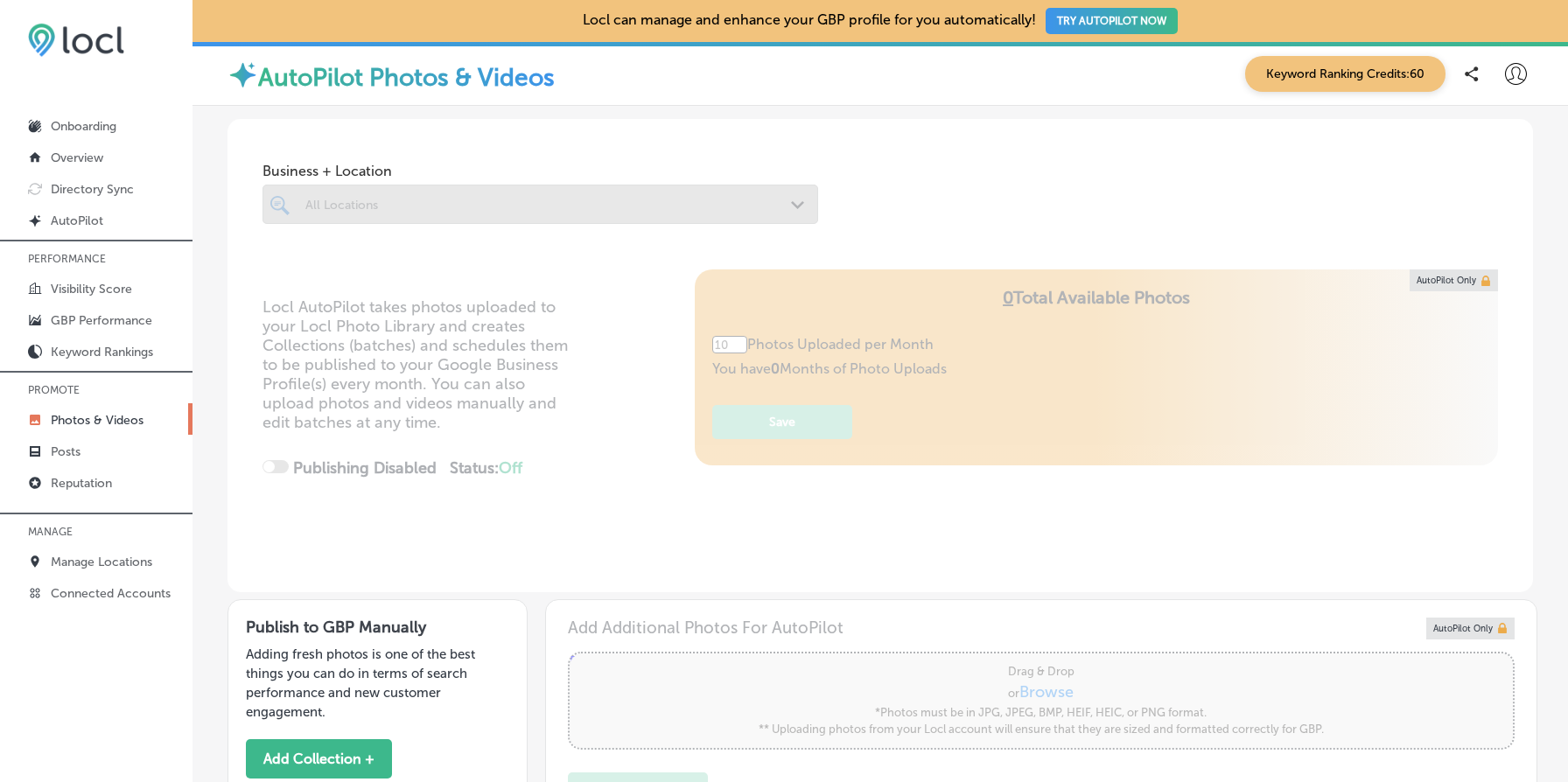
type input "5"
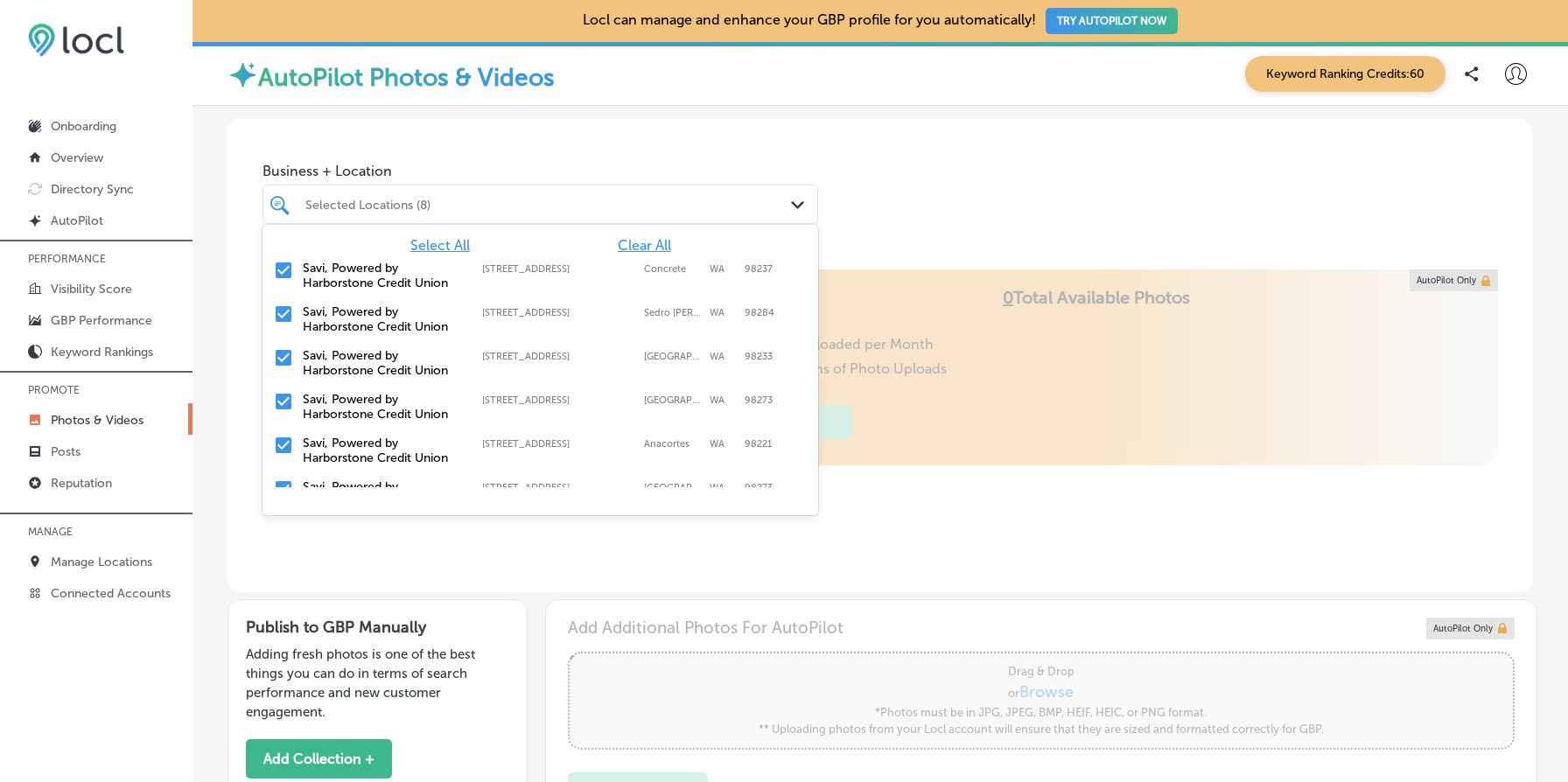
click at [449, 214] on div at bounding box center [517, 204] width 427 height 23
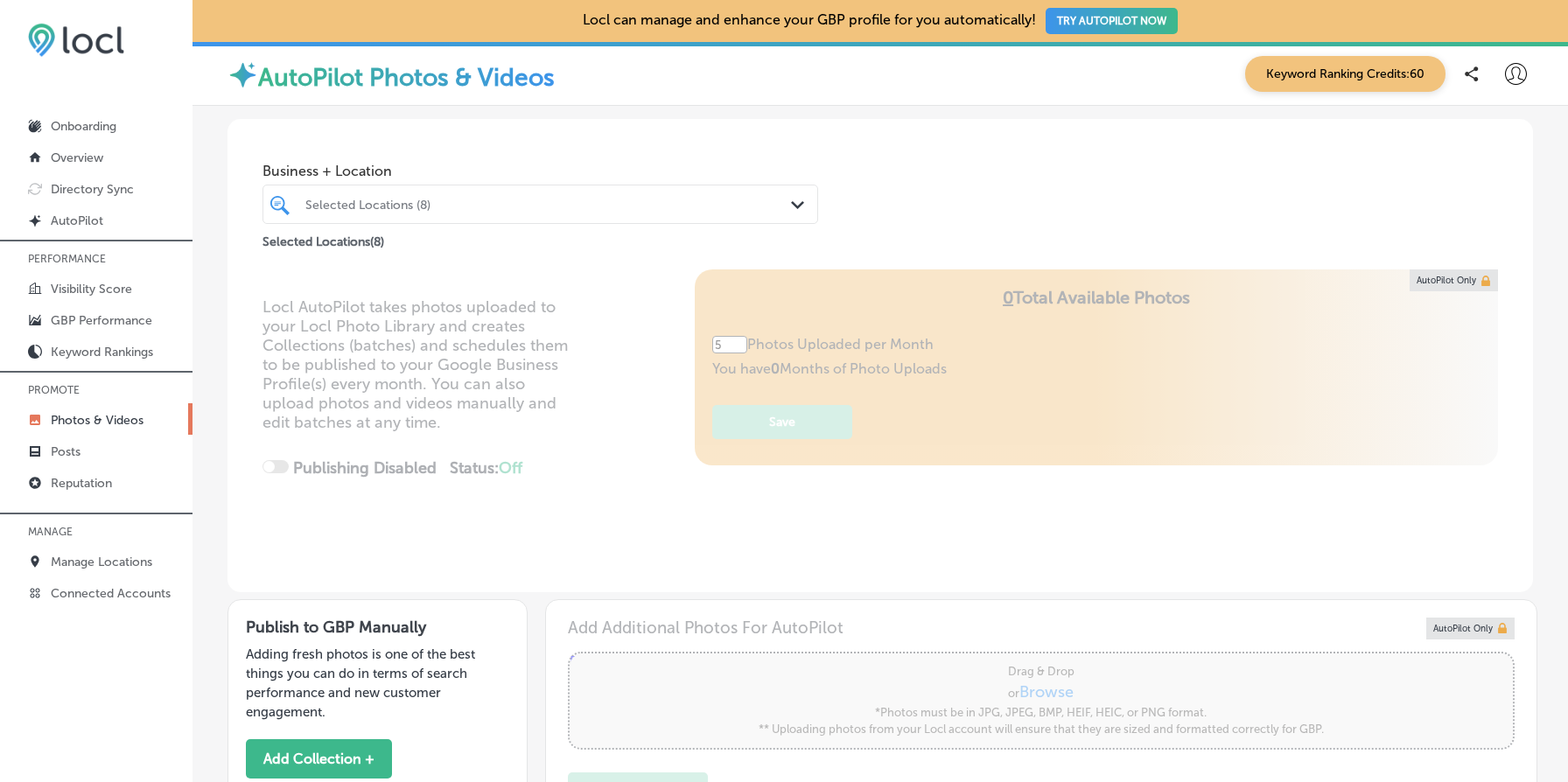
click at [574, 152] on div "Business + Location Selected Locations (8) Path Created with Sketch. Selected L…" at bounding box center [880, 185] width 1306 height 133
click at [534, 203] on div "Selected Locations (8)" at bounding box center [549, 204] width 488 height 15
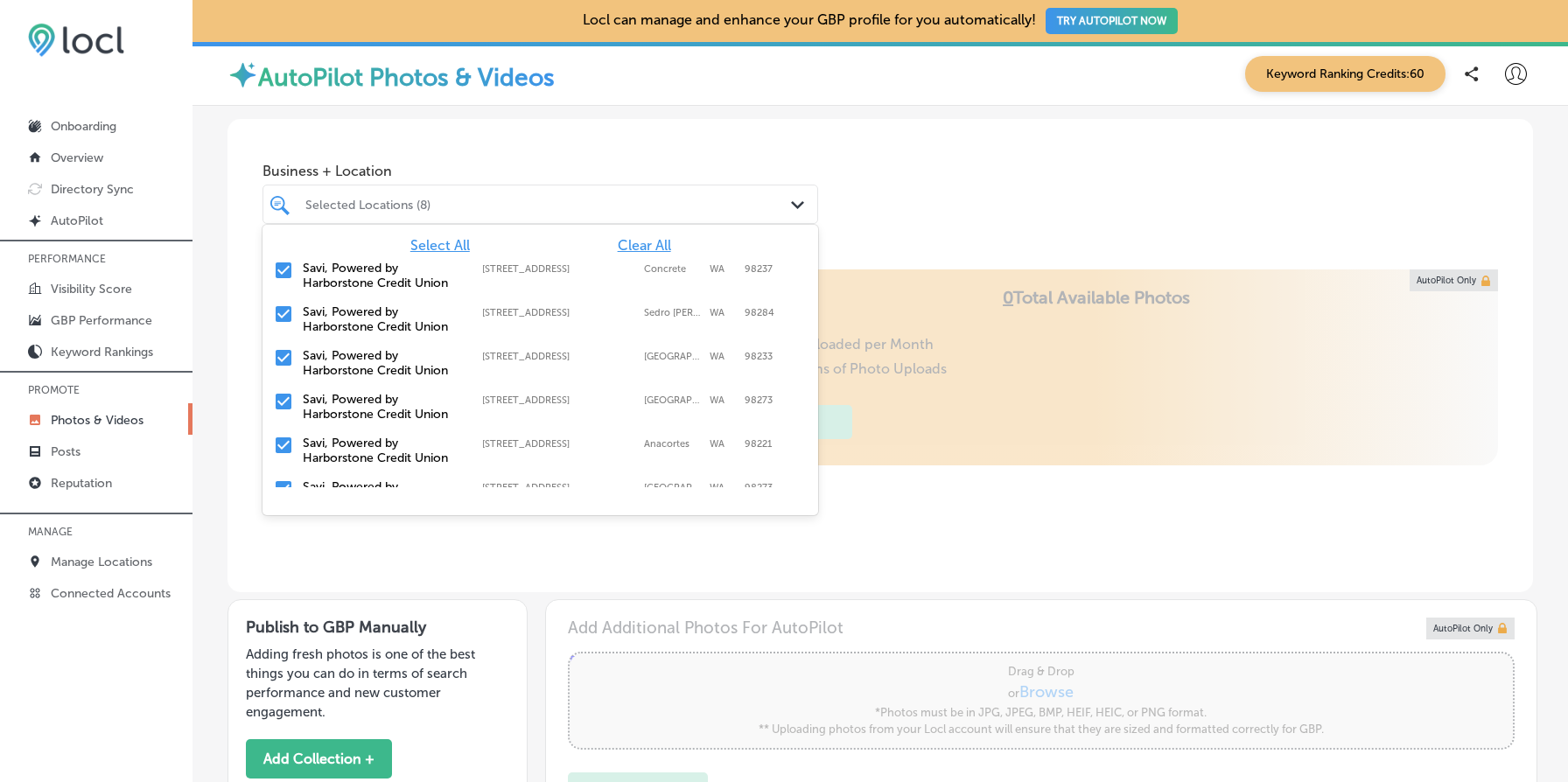
click at [665, 251] on span "Clear All" at bounding box center [644, 245] width 53 height 16
click at [396, 282] on label "Savi, Powered by Harborstone Credit Union" at bounding box center [383, 275] width 162 height 30
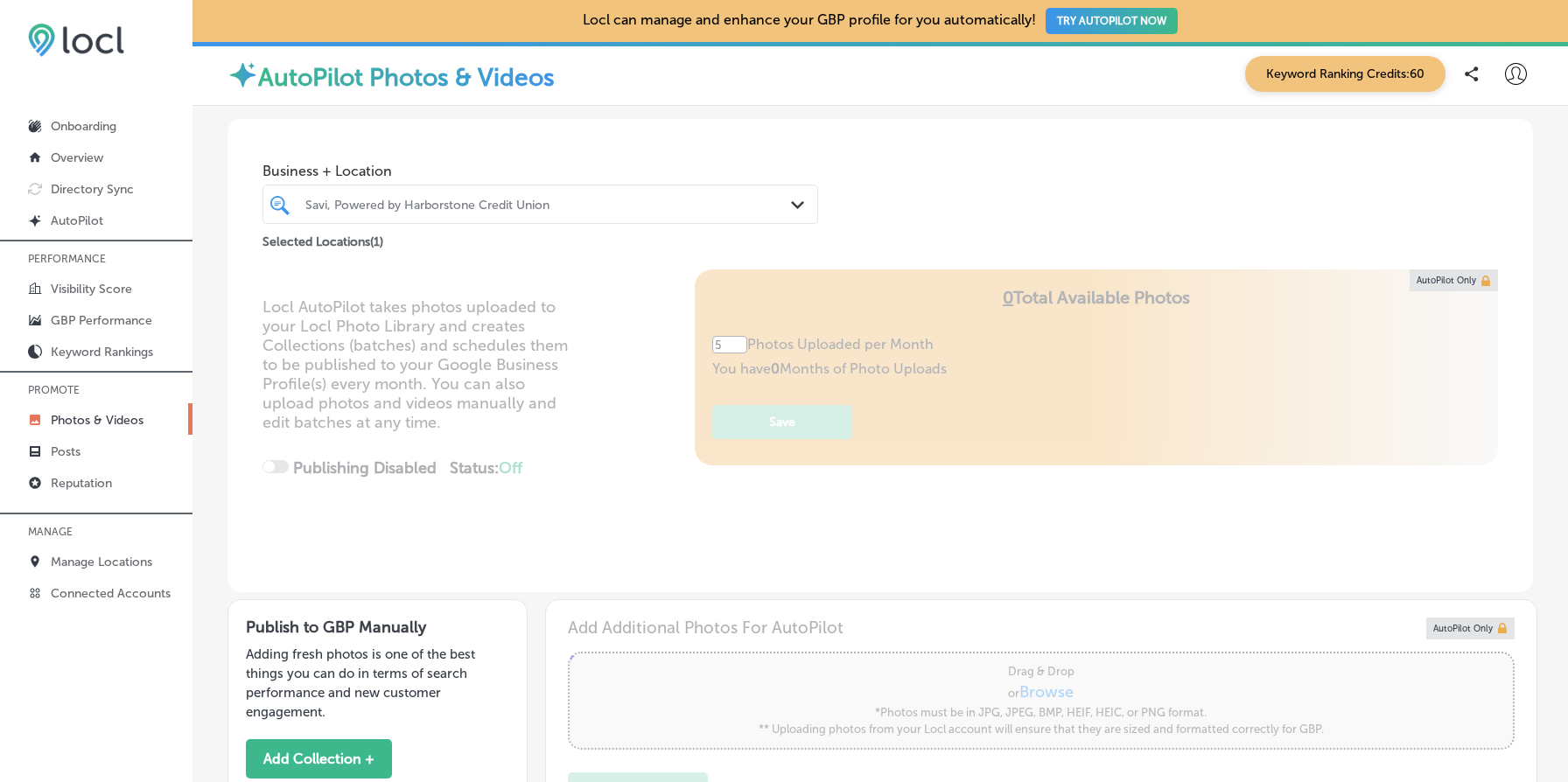
click at [925, 210] on div "Business + Location Savi, Powered by Harborstone Credit Union Path Created with…" at bounding box center [880, 185] width 1306 height 133
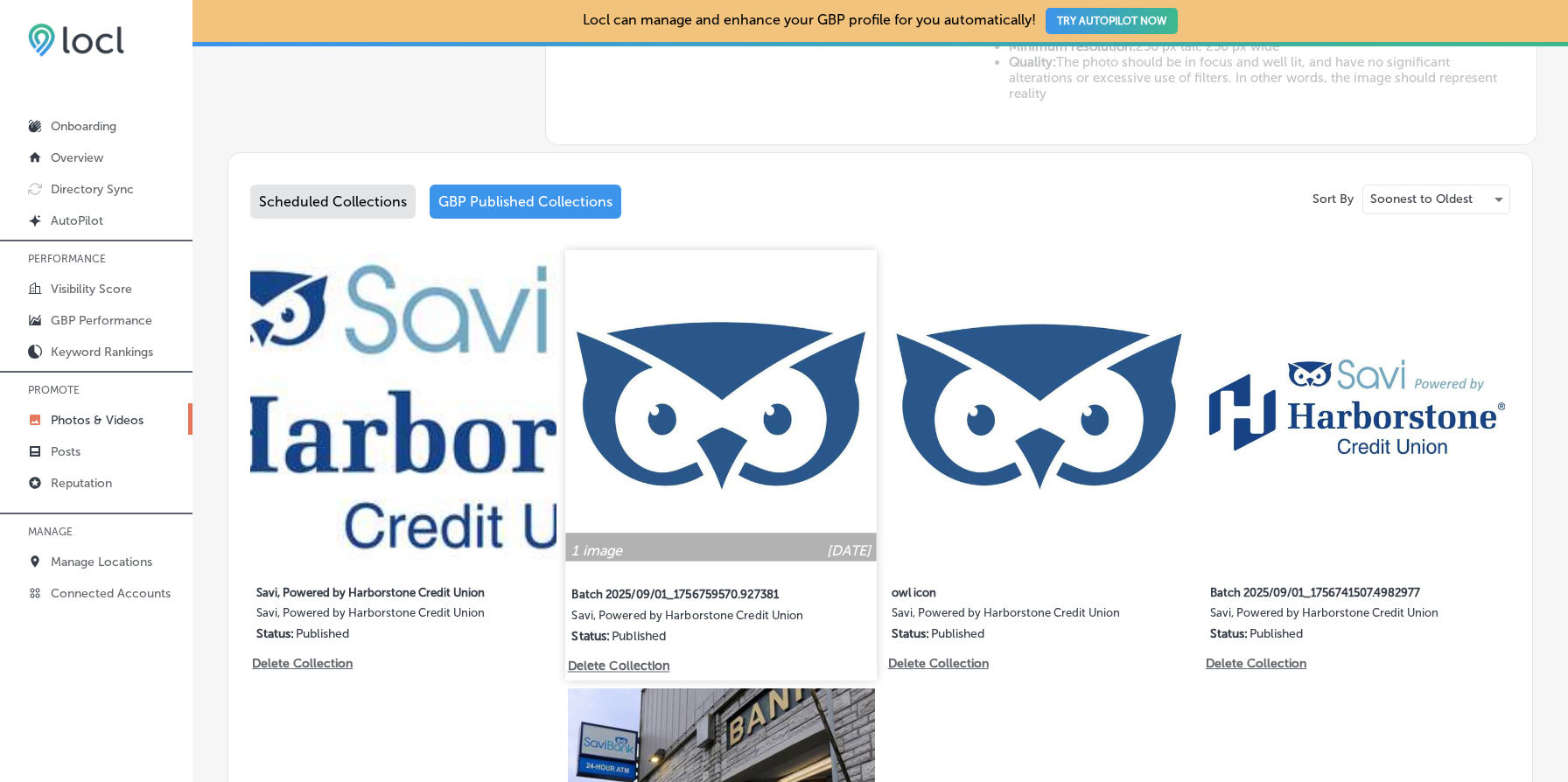
scroll to position [883, 0]
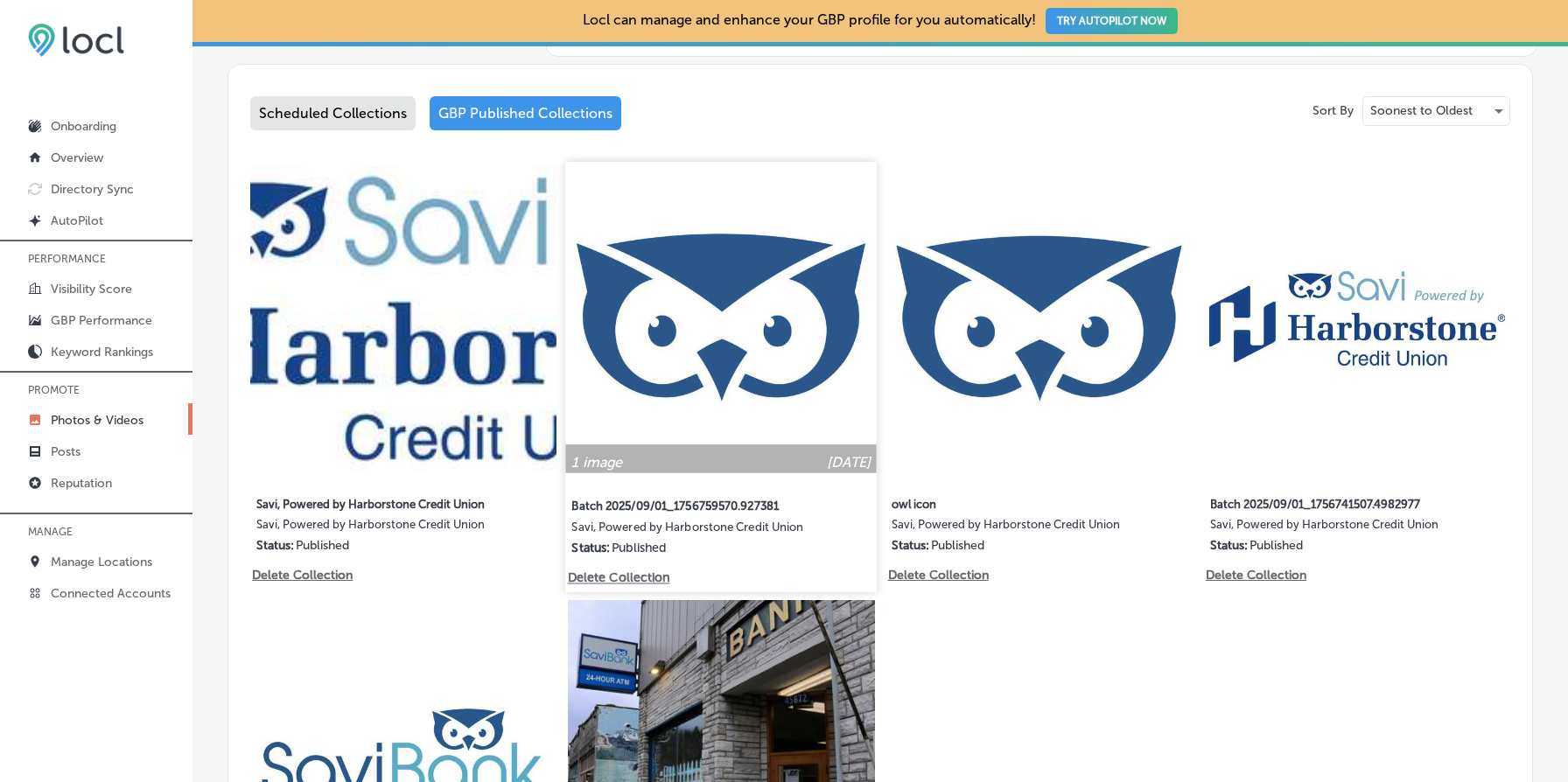
click at [686, 270] on img at bounding box center [722, 318] width 311 height 311
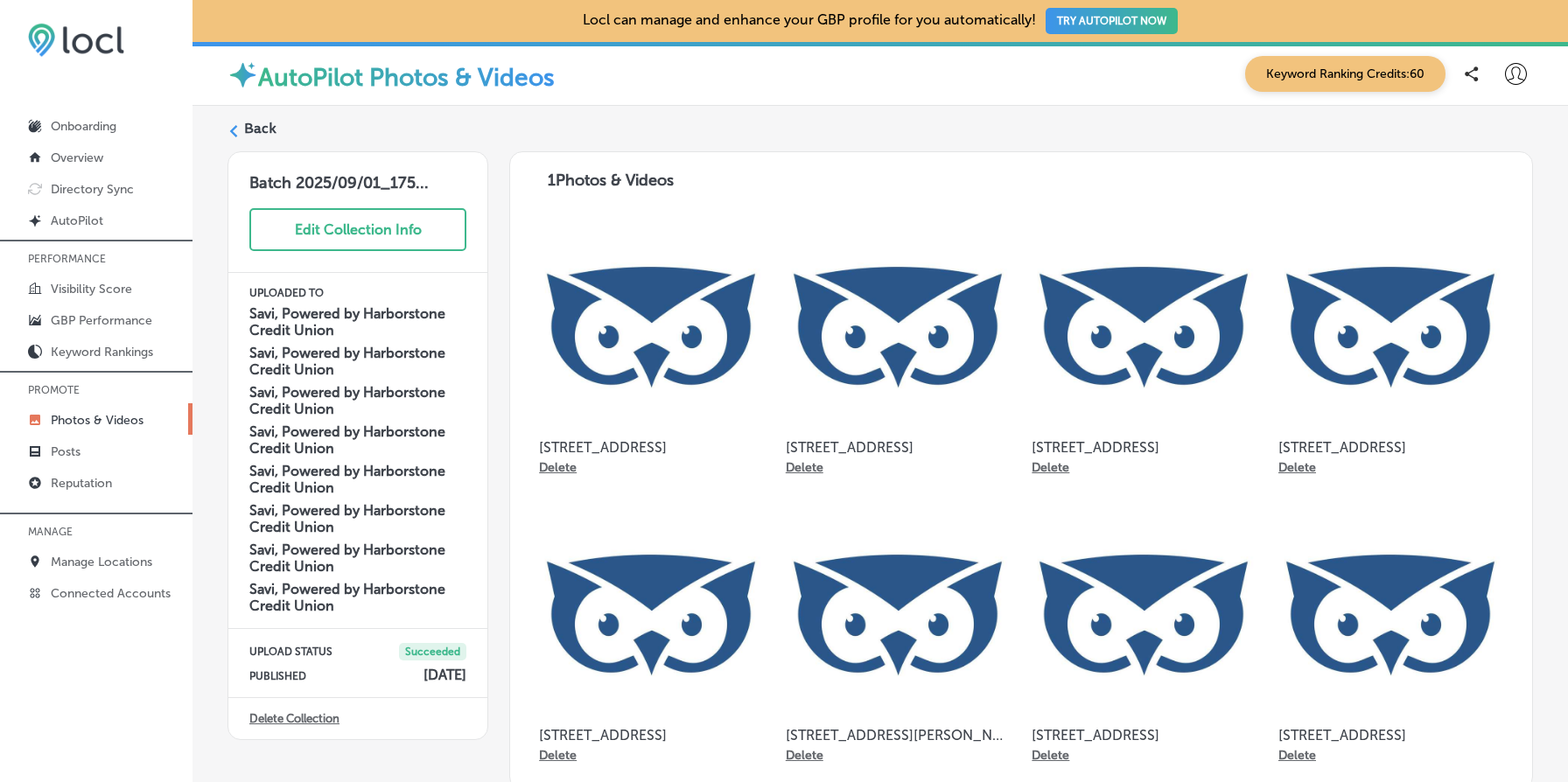
click at [264, 128] on label "Back" at bounding box center [260, 128] width 32 height 19
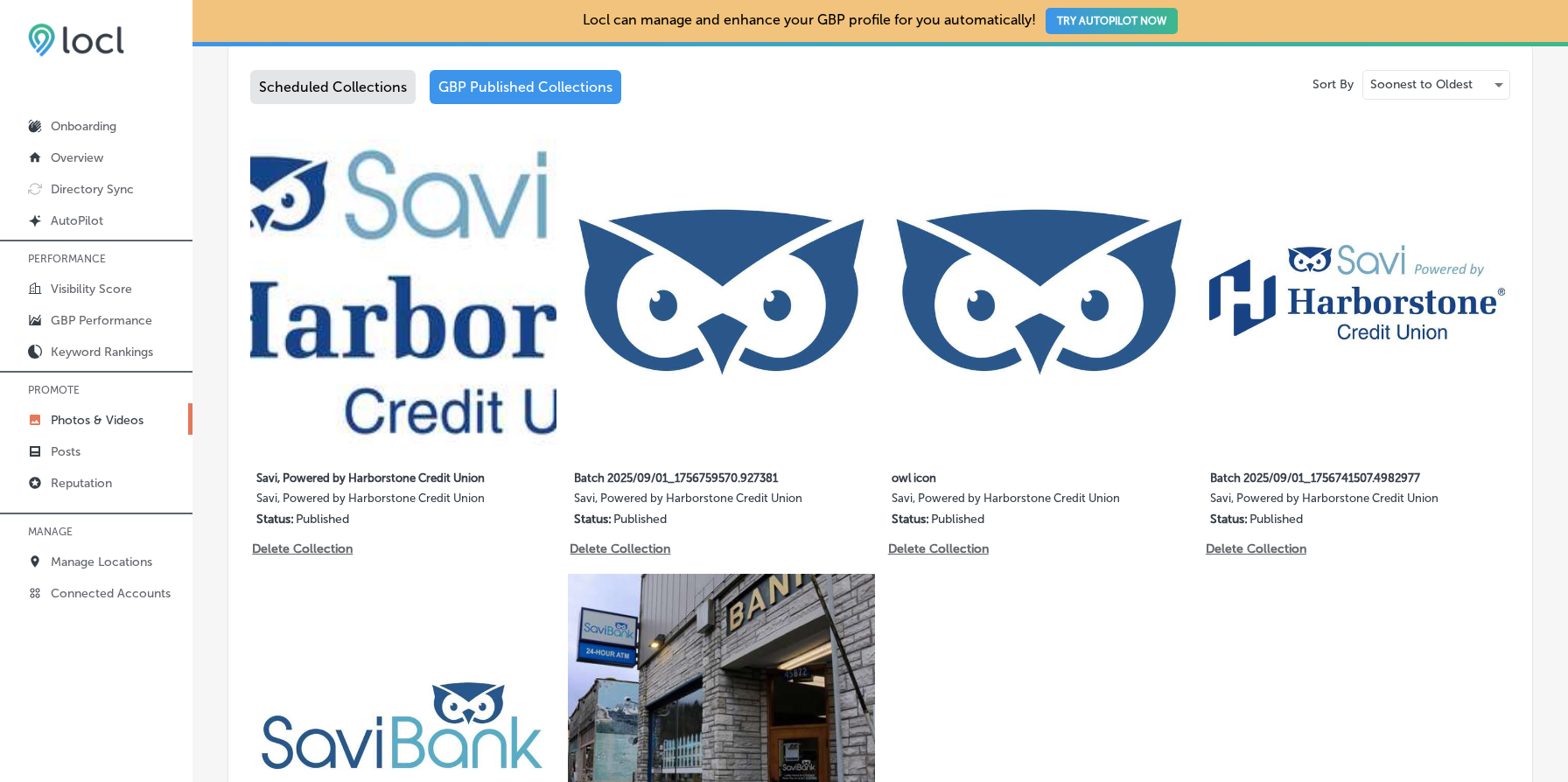
type input "5"
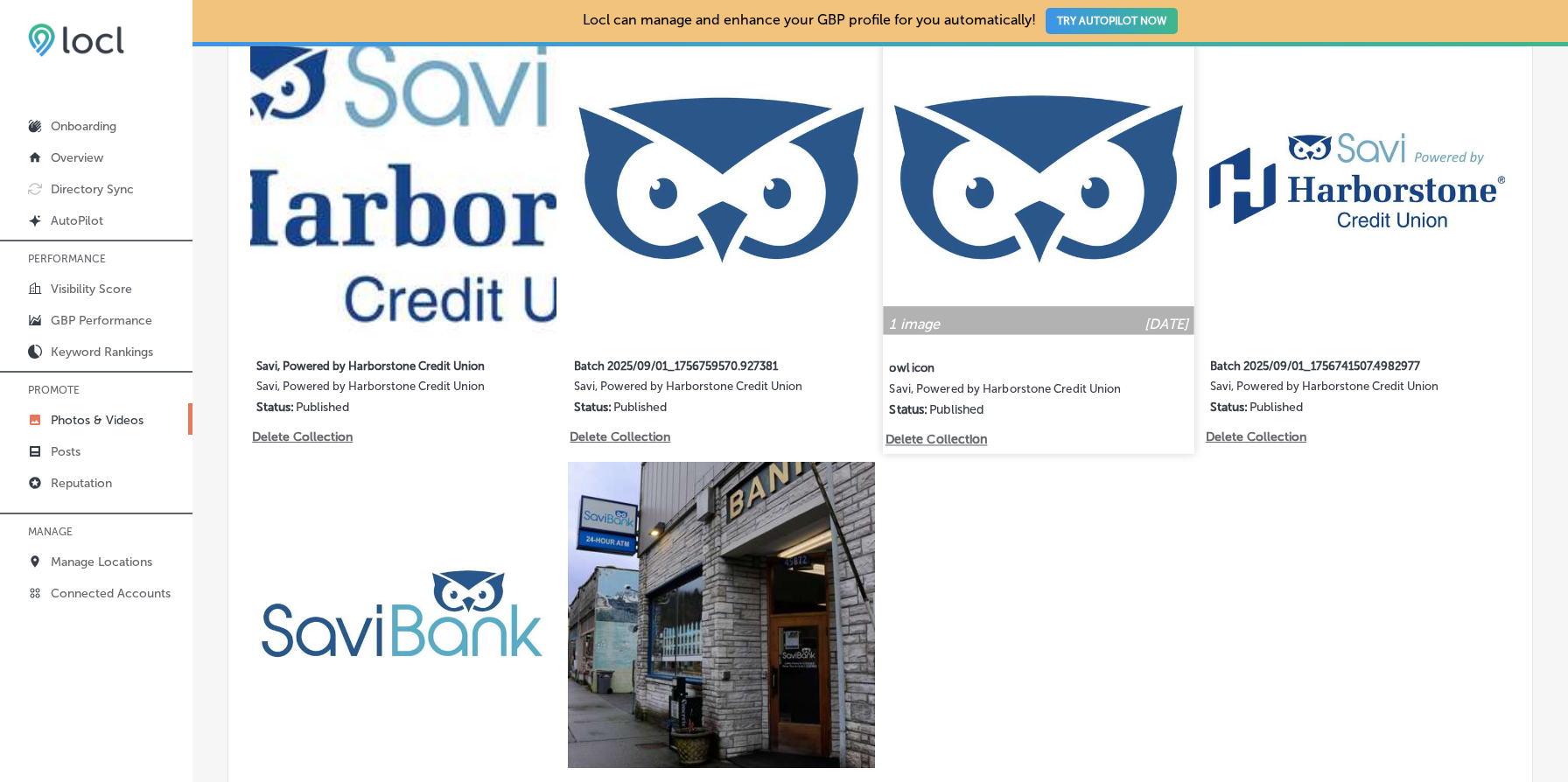
scroll to position [1035, 0]
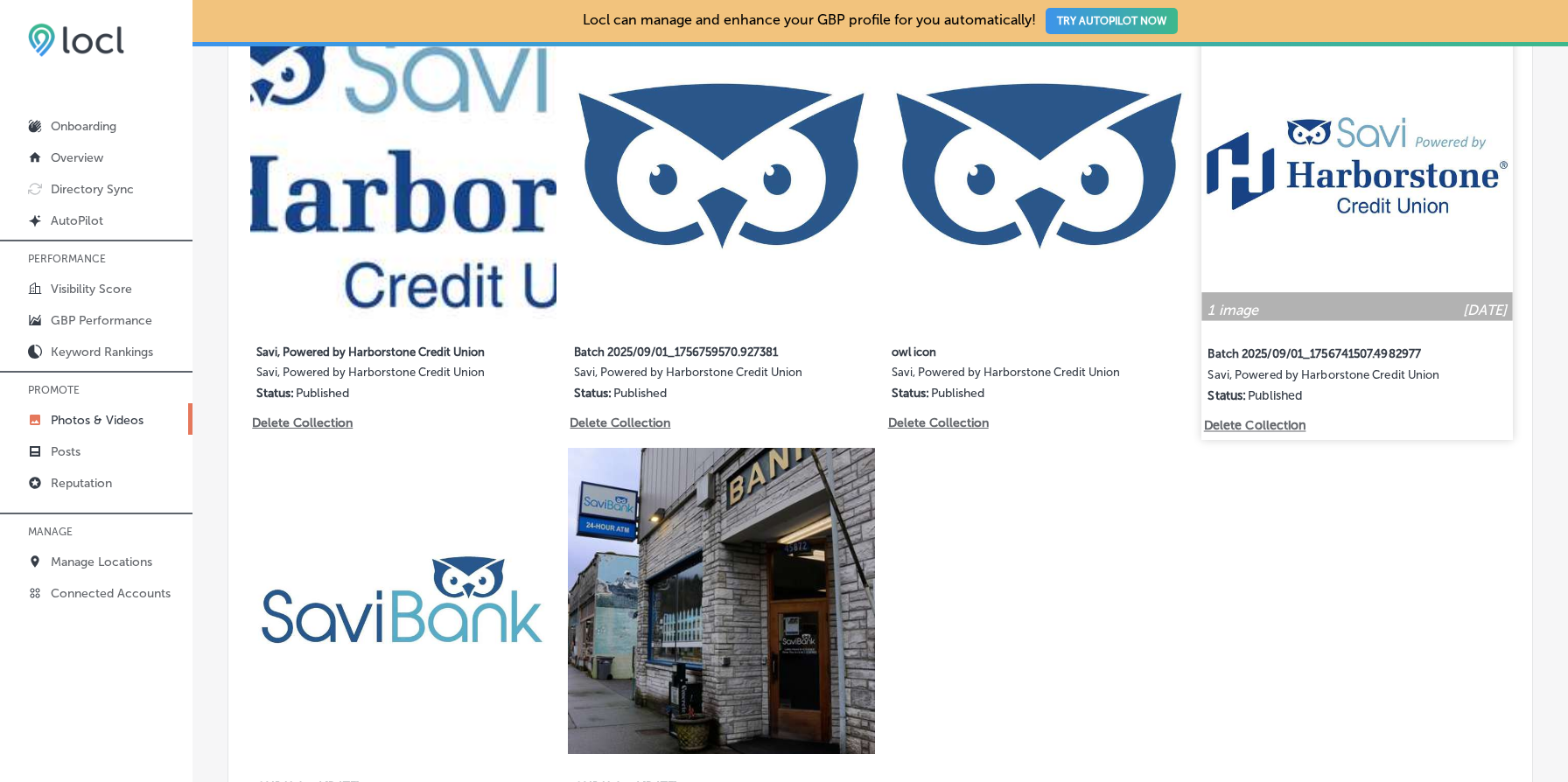
click at [1368, 124] on img at bounding box center [1357, 166] width 311 height 311
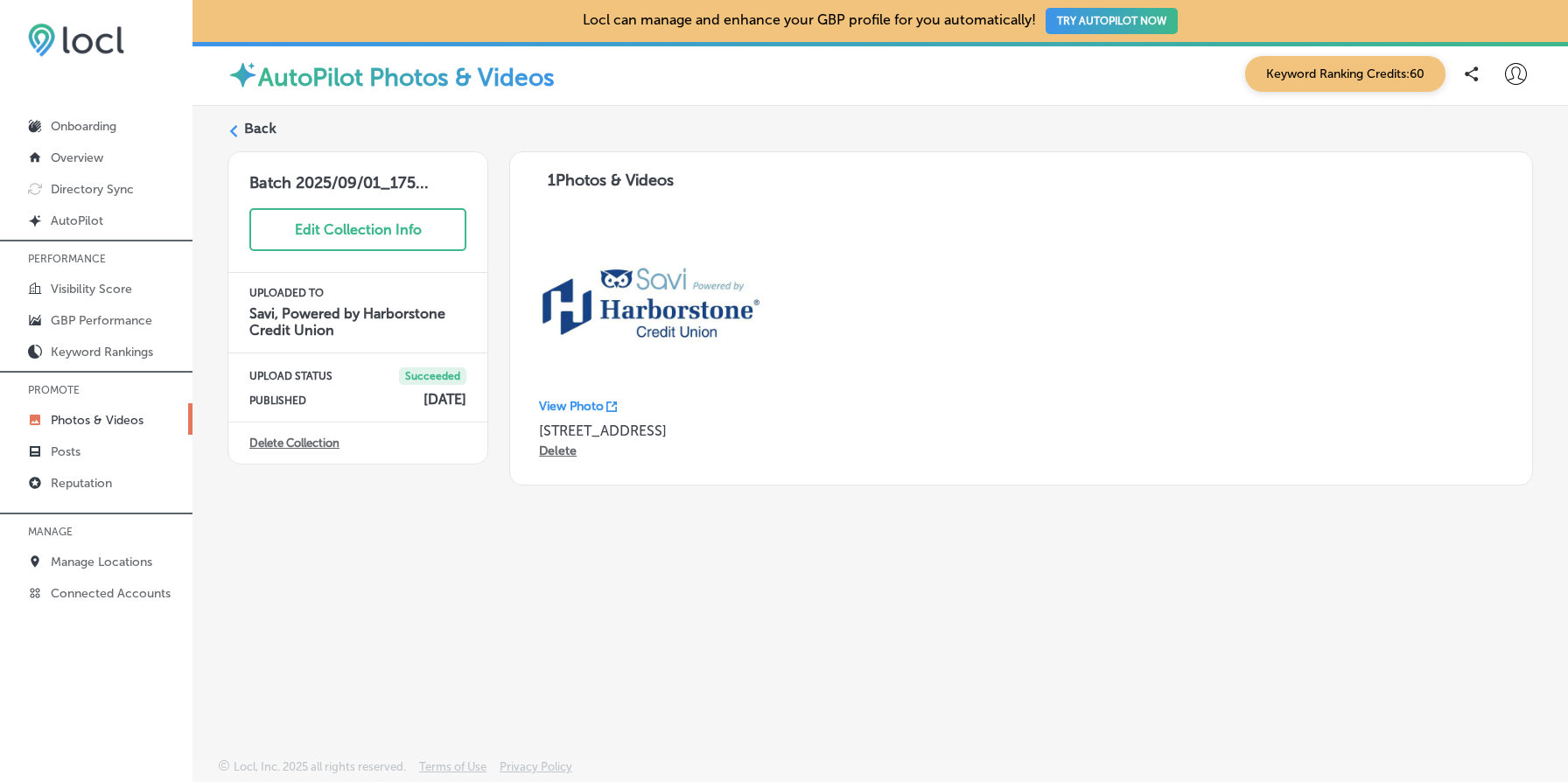
click at [256, 127] on label "Back" at bounding box center [260, 128] width 32 height 19
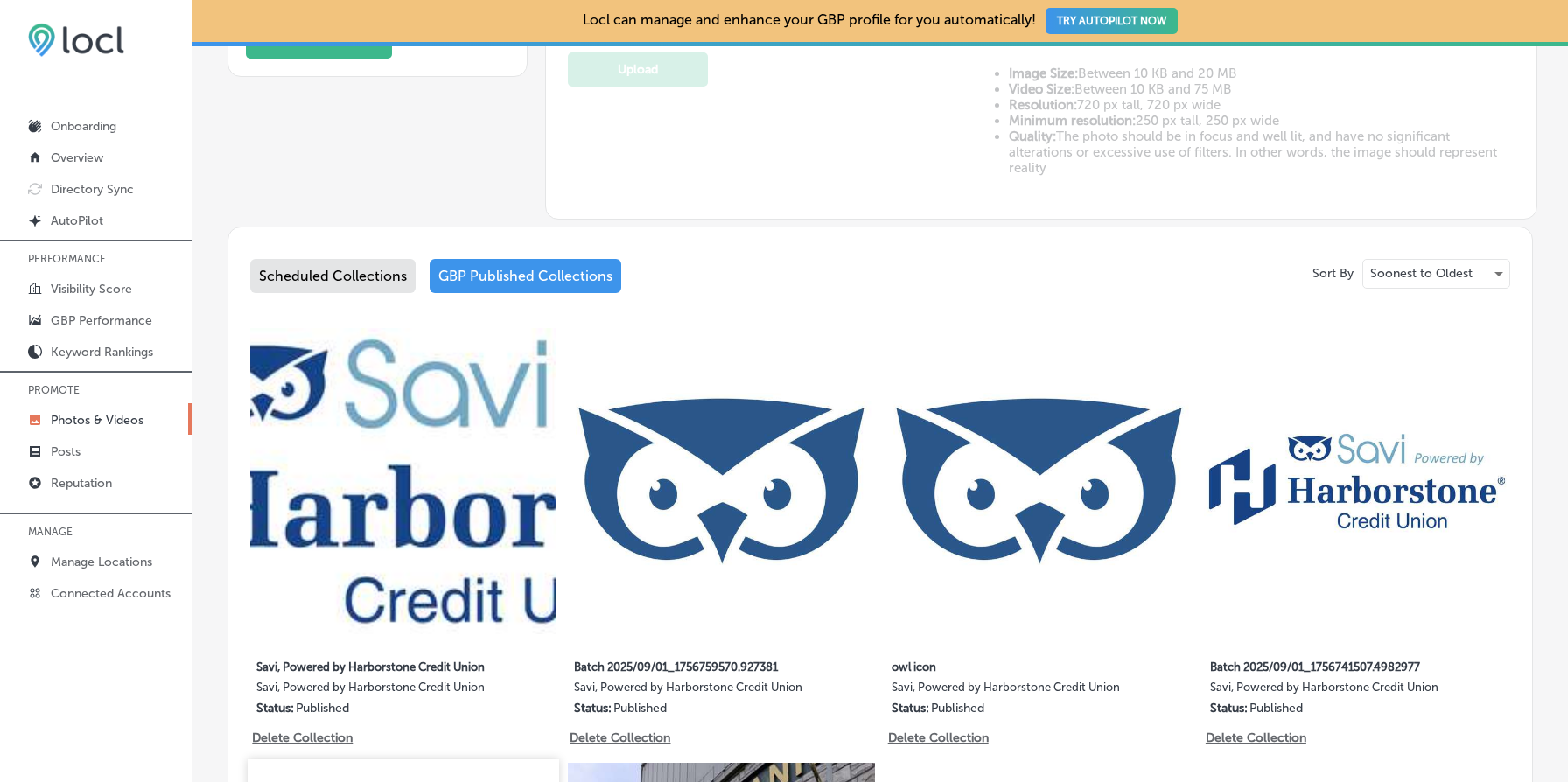
scroll to position [667, 0]
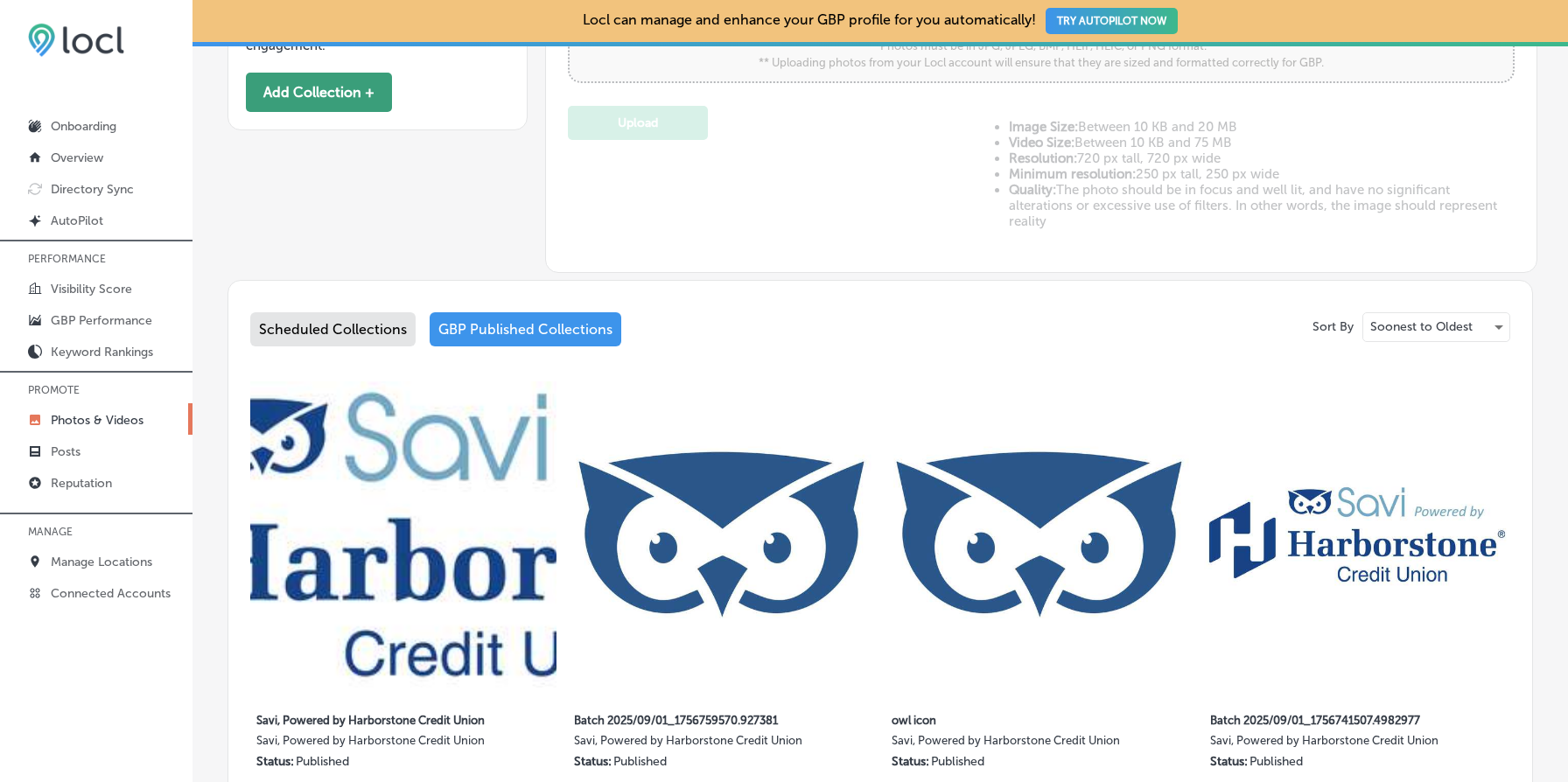
click at [328, 97] on button "Add Collection +" at bounding box center [319, 93] width 146 height 40
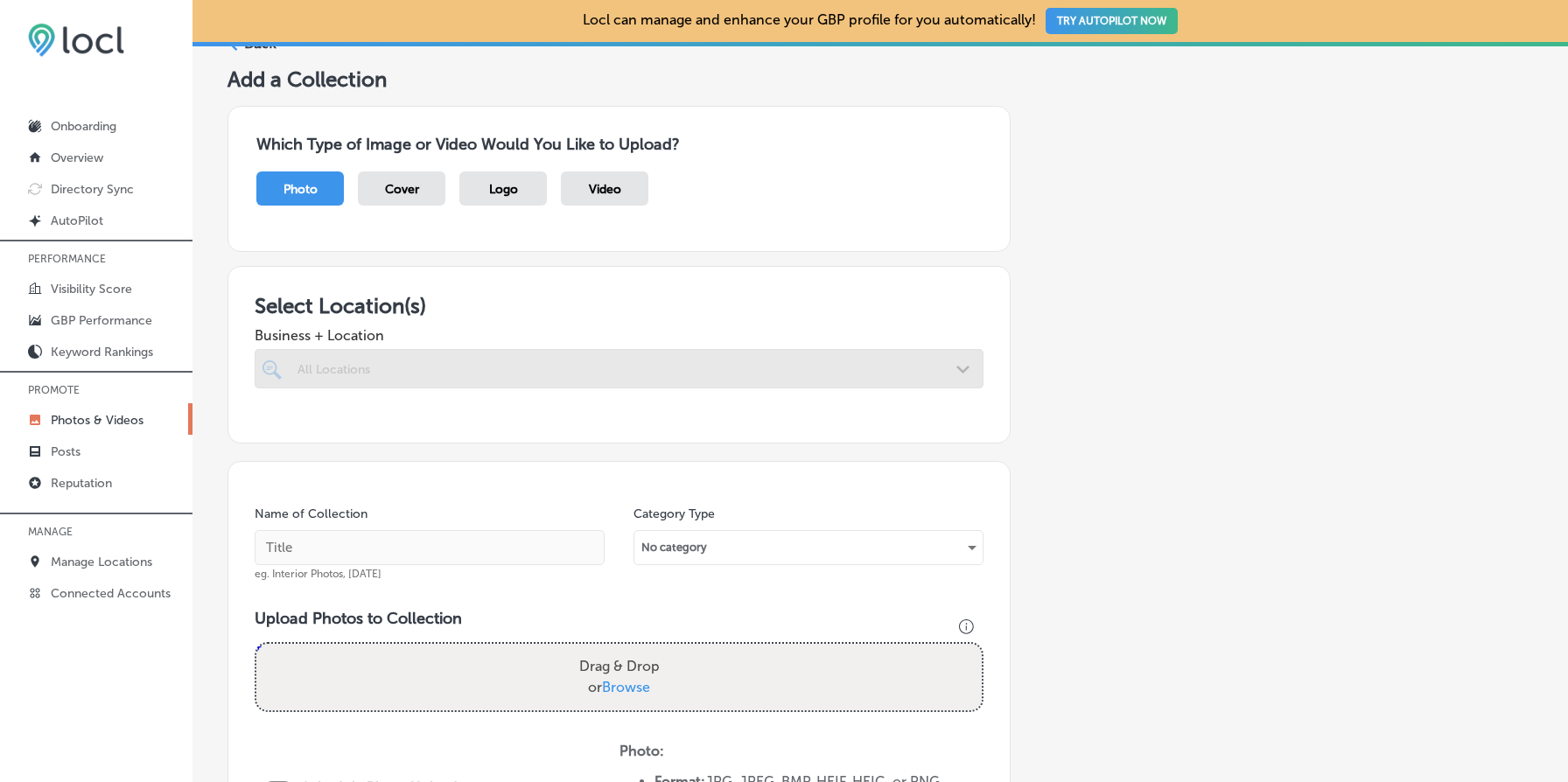
scroll to position [123, 0]
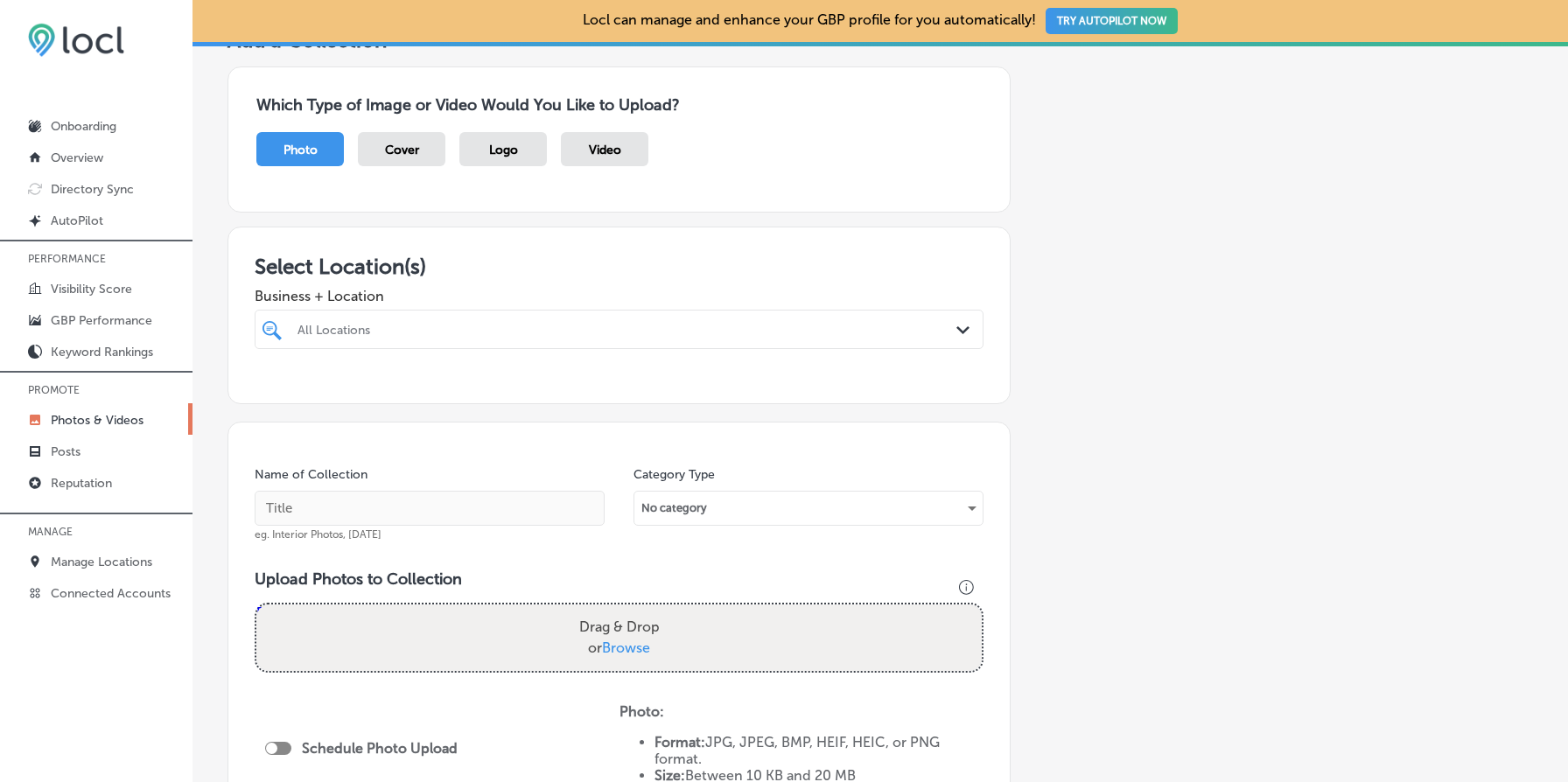
click at [568, 337] on div at bounding box center [587, 329] width 582 height 23
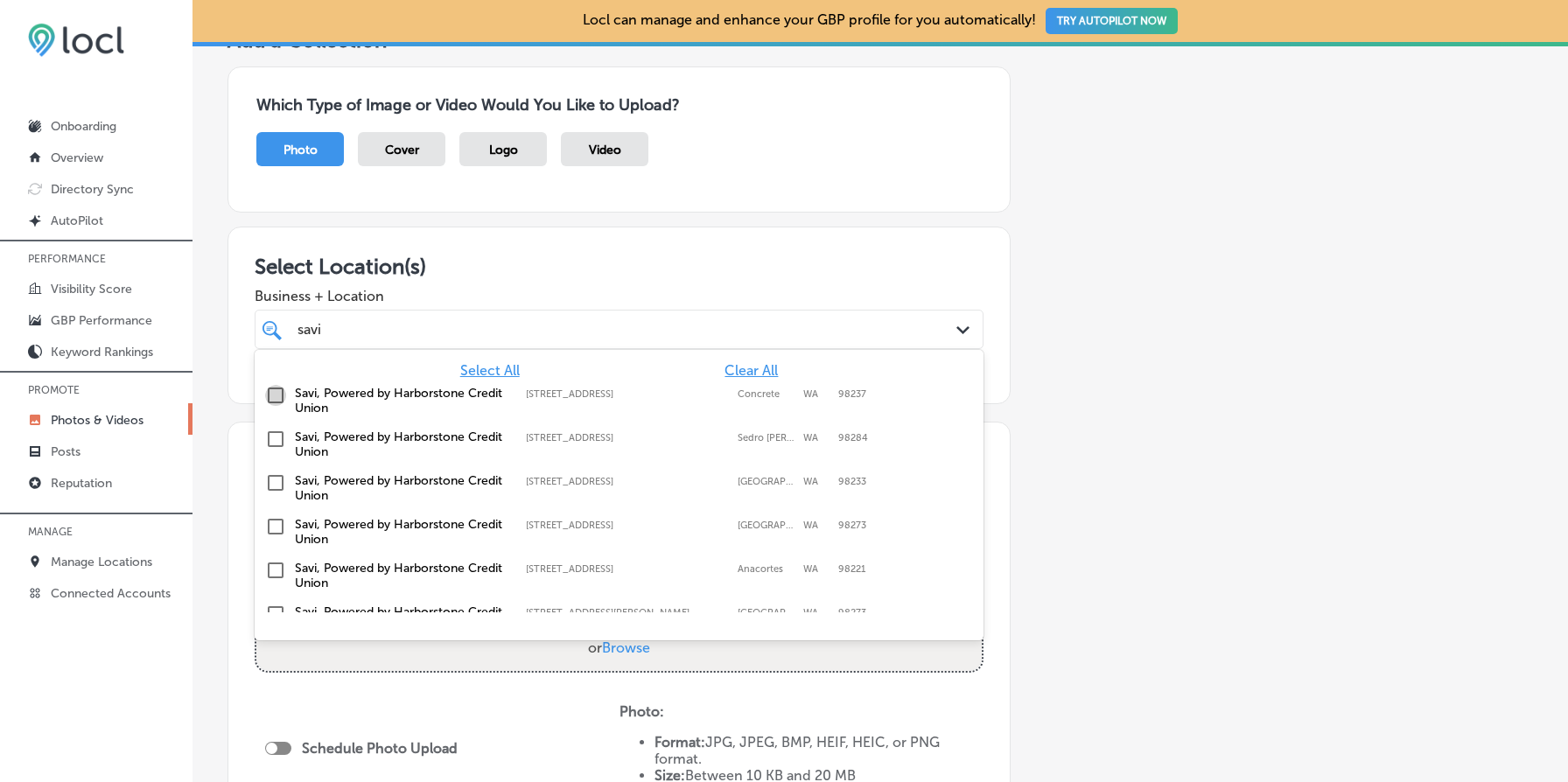
click at [274, 392] on input "checkbox" at bounding box center [275, 395] width 21 height 21
click at [275, 441] on input "checkbox" at bounding box center [275, 438] width 21 height 21
click at [277, 477] on input "checkbox" at bounding box center [275, 482] width 21 height 21
click at [276, 517] on input "checkbox" at bounding box center [275, 526] width 21 height 21
click at [275, 565] on input "checkbox" at bounding box center [275, 570] width 21 height 21
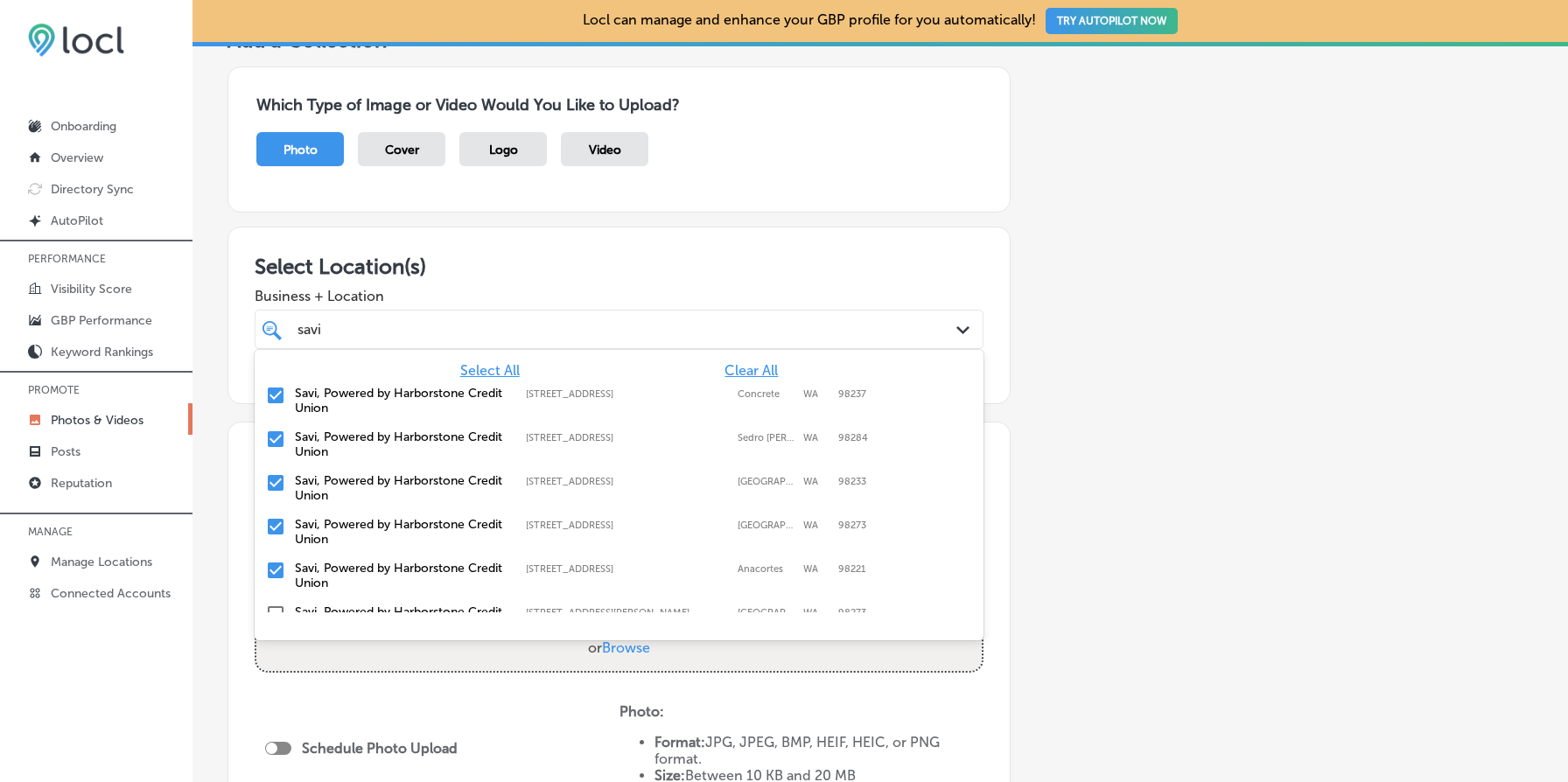
scroll to position [112, 0]
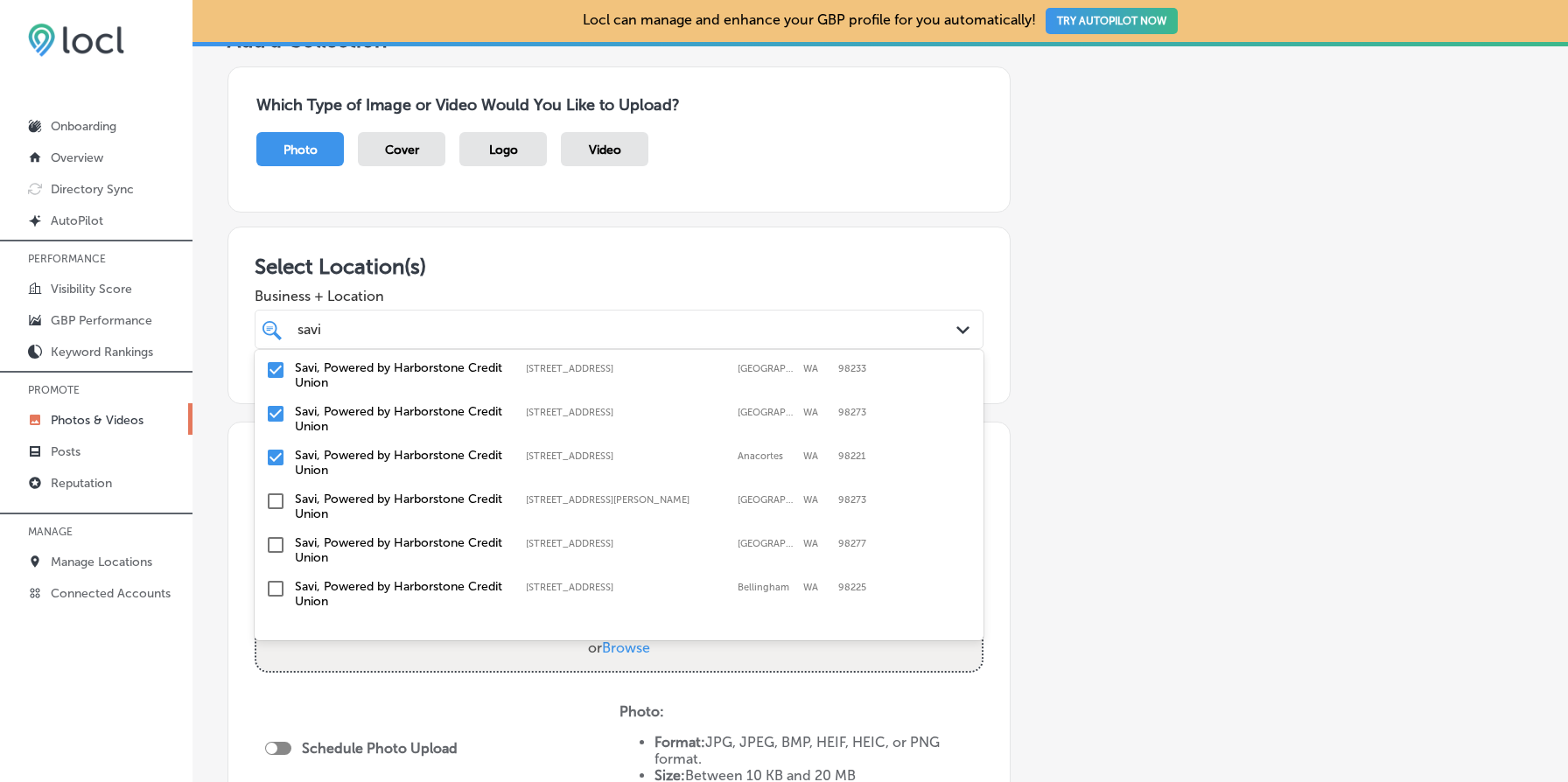
click at [276, 502] on input "checkbox" at bounding box center [275, 500] width 21 height 21
click at [276, 543] on input "checkbox" at bounding box center [275, 544] width 21 height 21
click at [279, 580] on input "checkbox" at bounding box center [275, 589] width 21 height 21
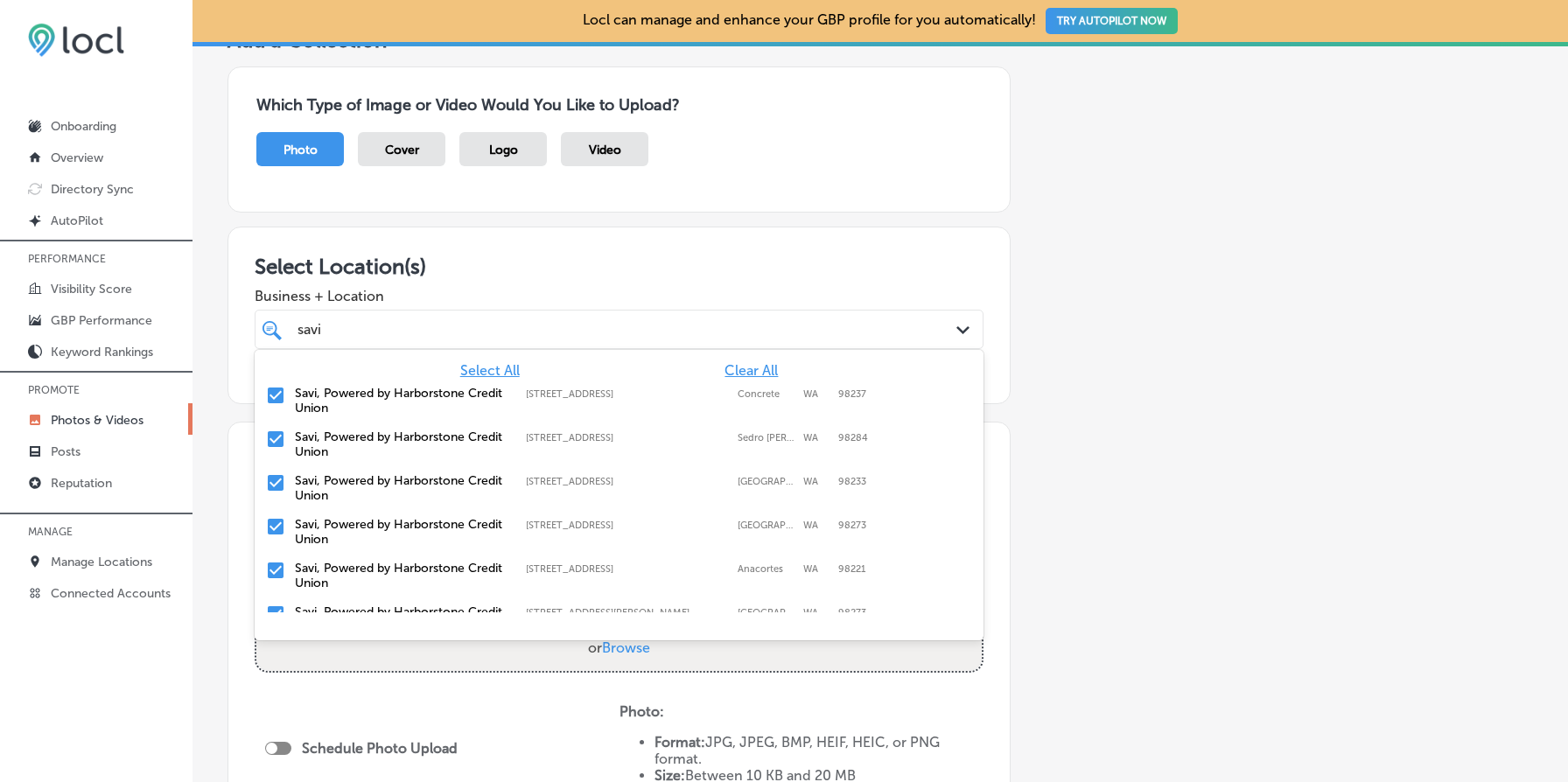
type input "savi"
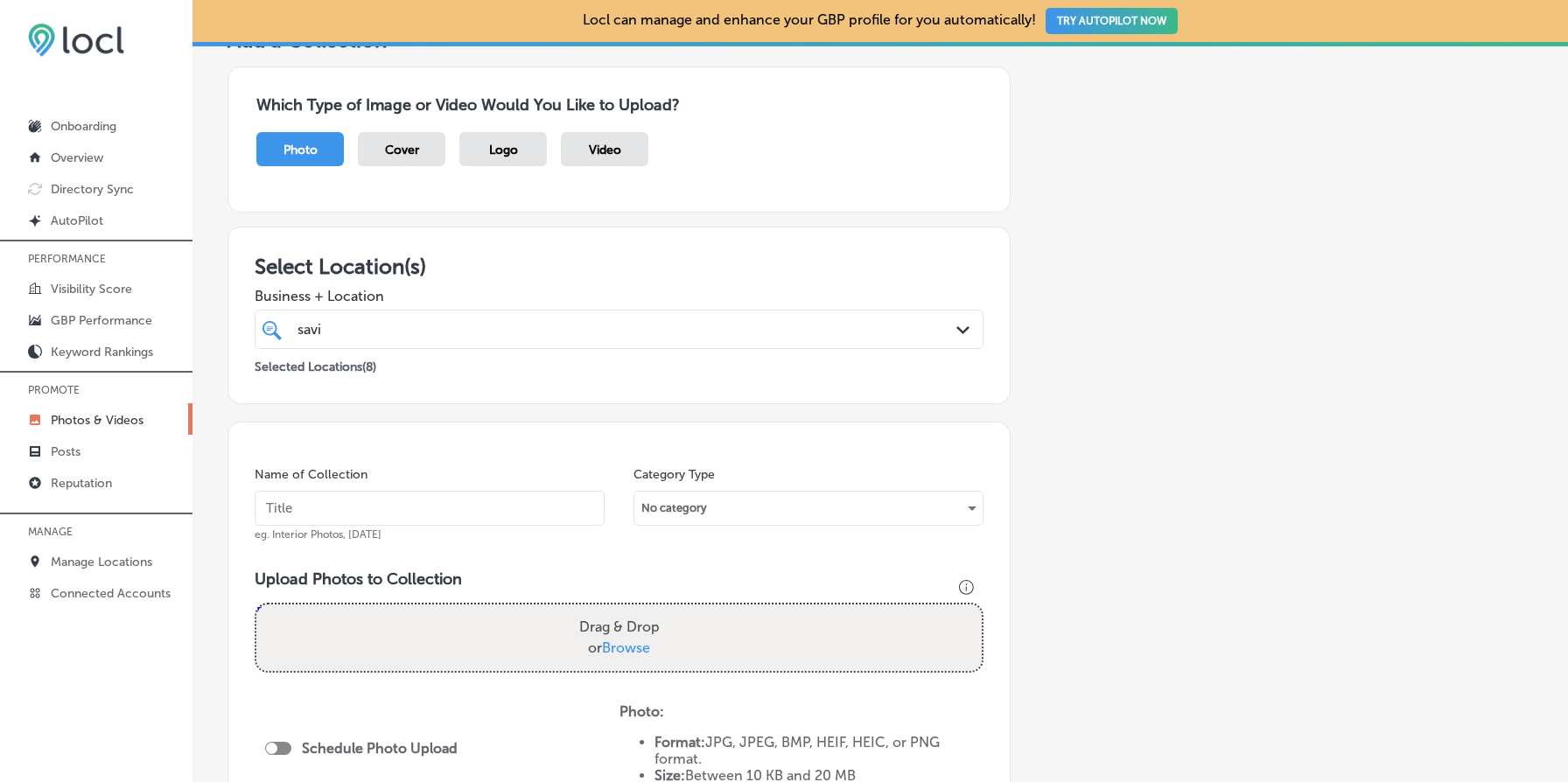
click at [709, 216] on div "Which Type of Image or Video Would You Like to Upload? Photo Cover Logo Video" at bounding box center [880, 139] width 1306 height 174
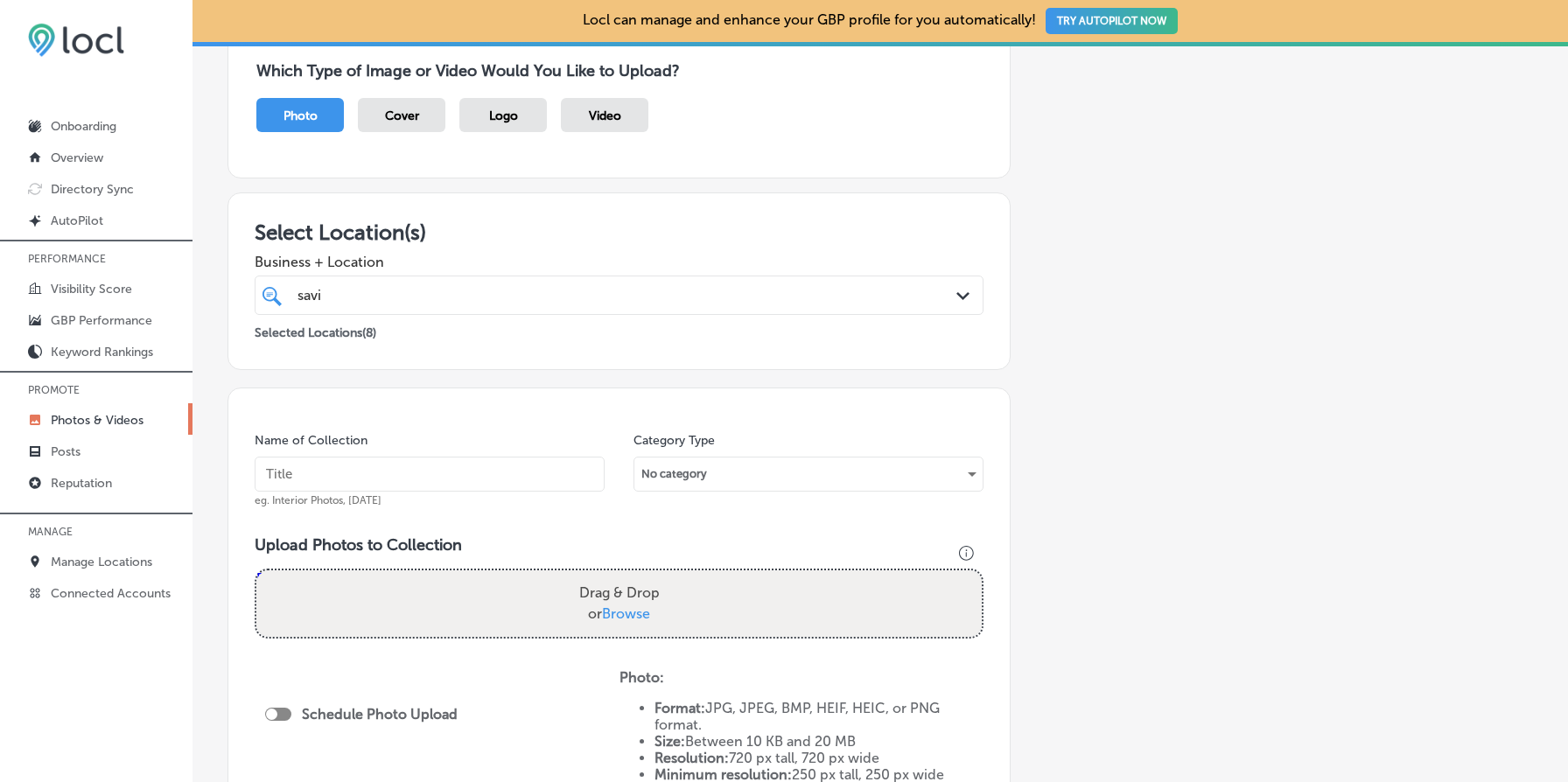
scroll to position [0, 0]
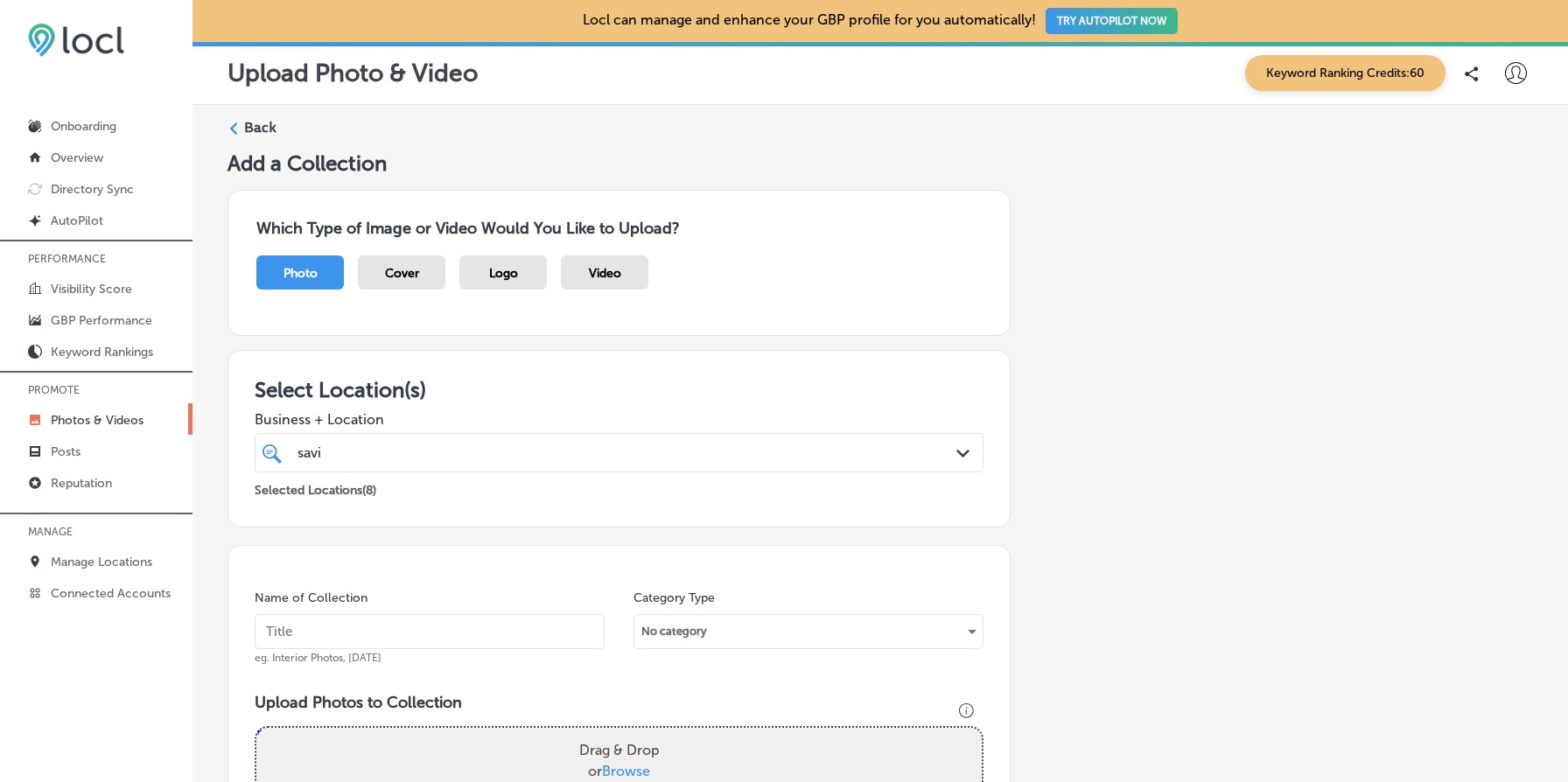
click at [267, 142] on div "Back" at bounding box center [880, 134] width 1306 height 32
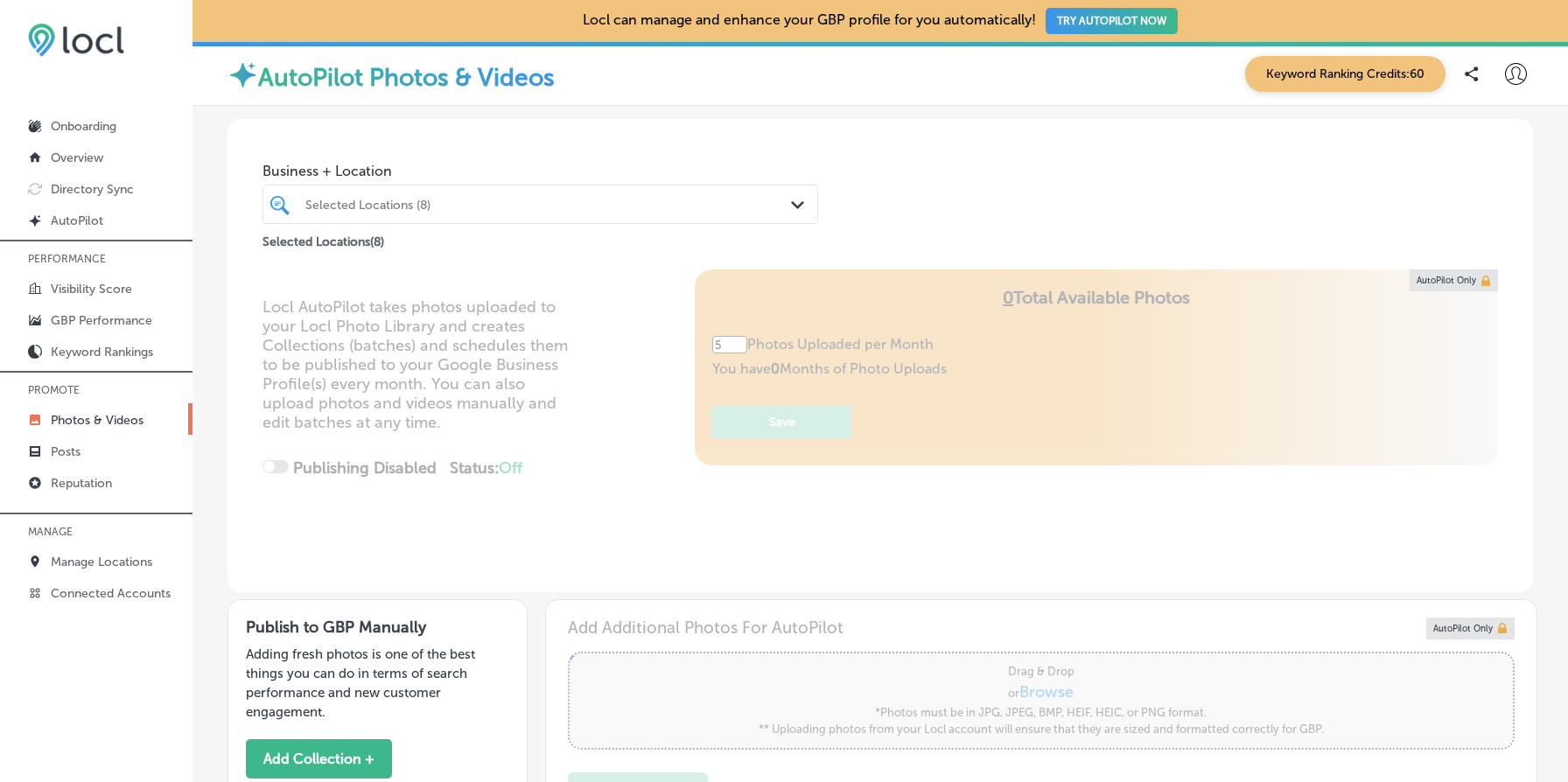
click at [570, 197] on div "Selected Locations (8)" at bounding box center [549, 204] width 488 height 15
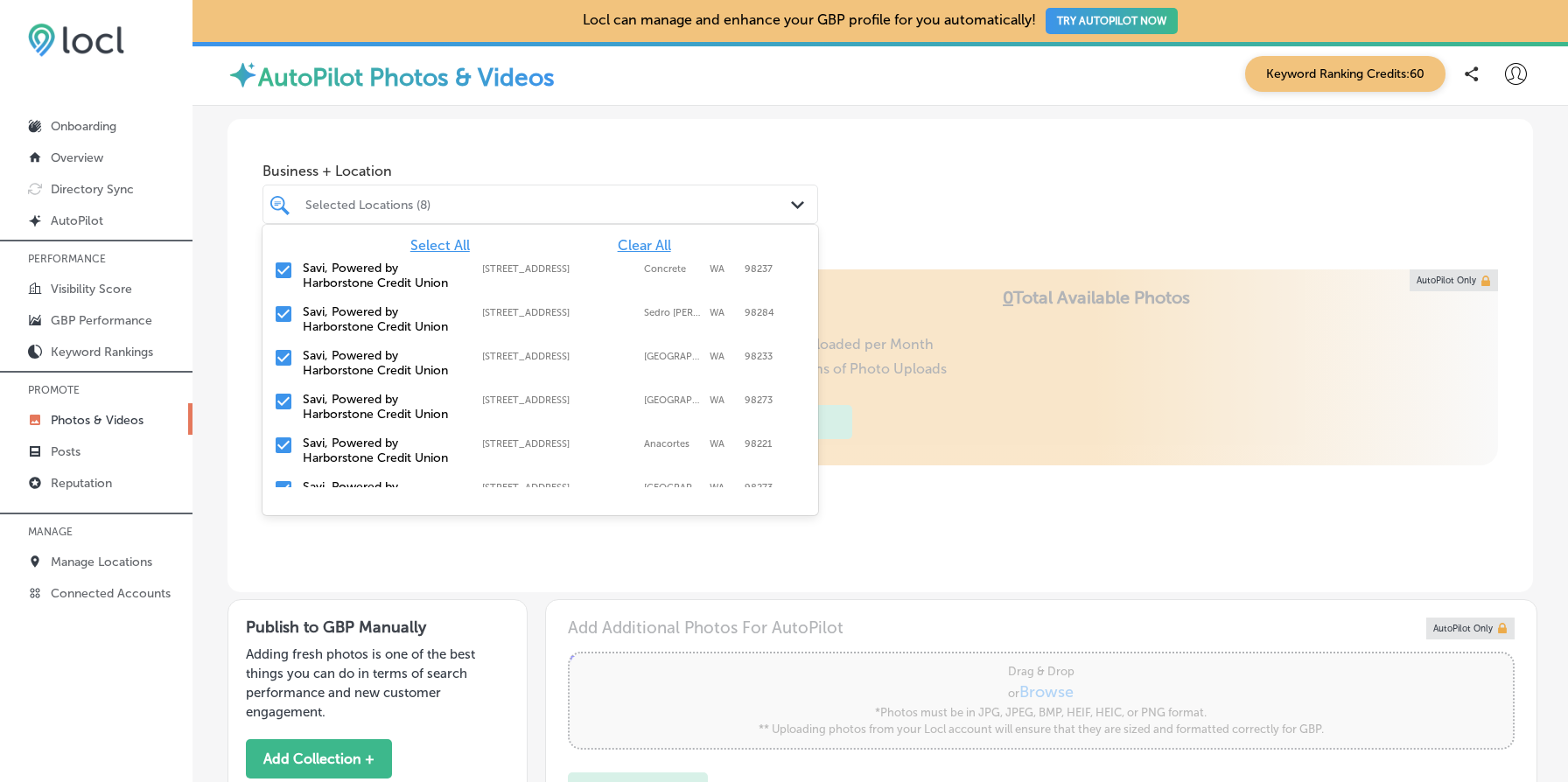
click at [648, 241] on span "Clear All" at bounding box center [644, 245] width 53 height 16
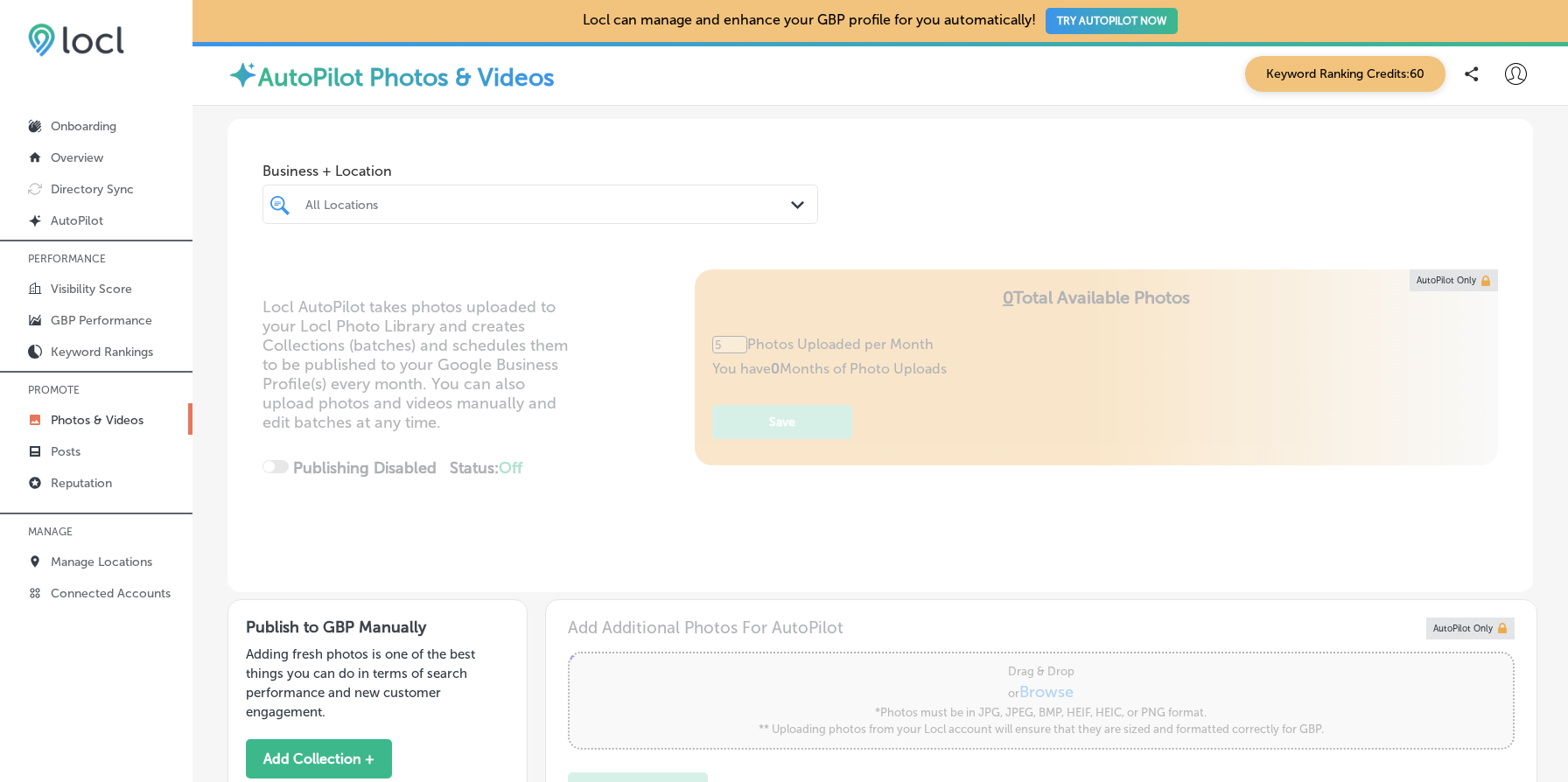
click at [902, 232] on div "Business + Location All Locations Path Created with Sketch." at bounding box center [880, 185] width 1306 height 133
type input "0"
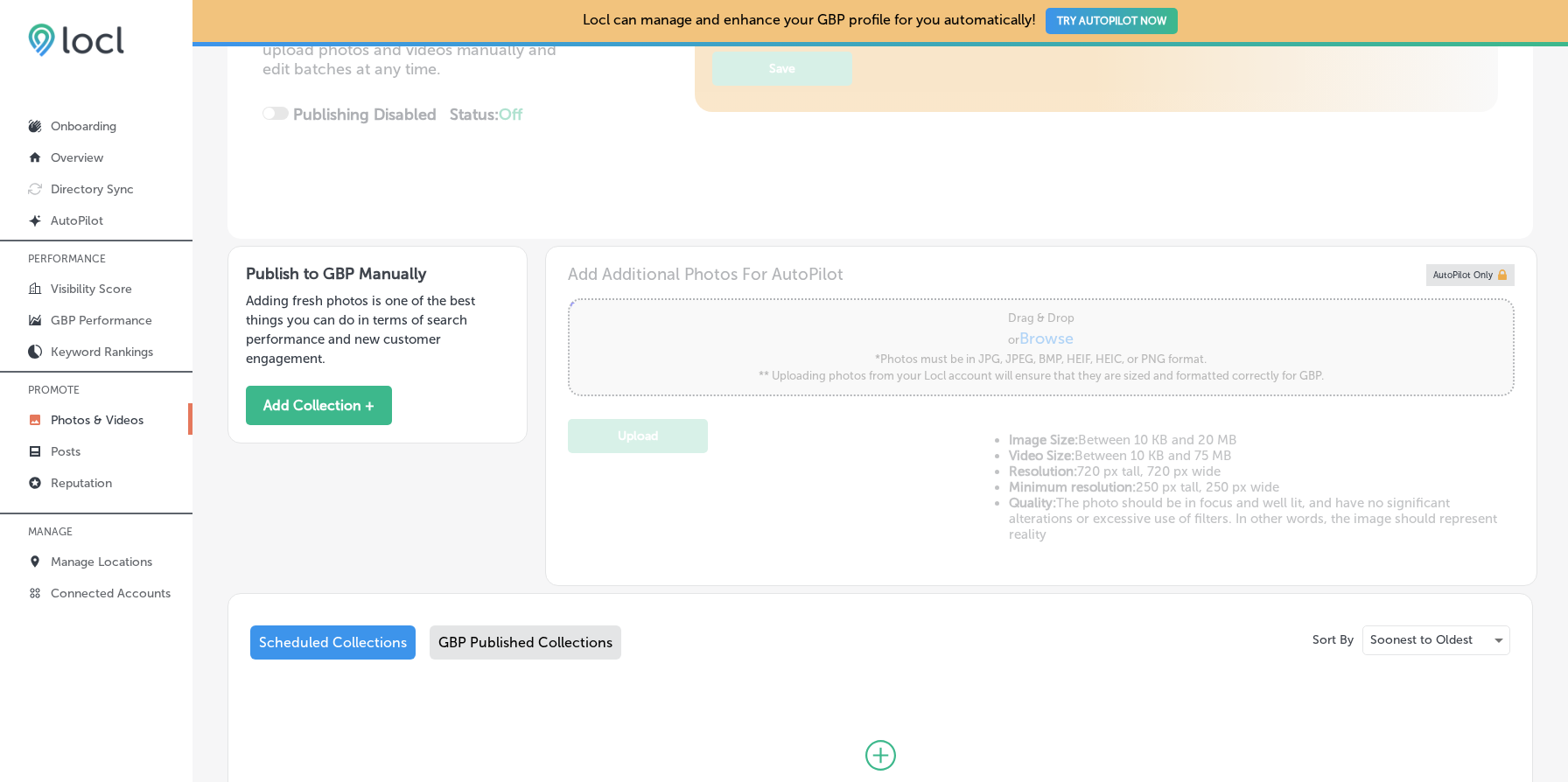
scroll to position [545, 0]
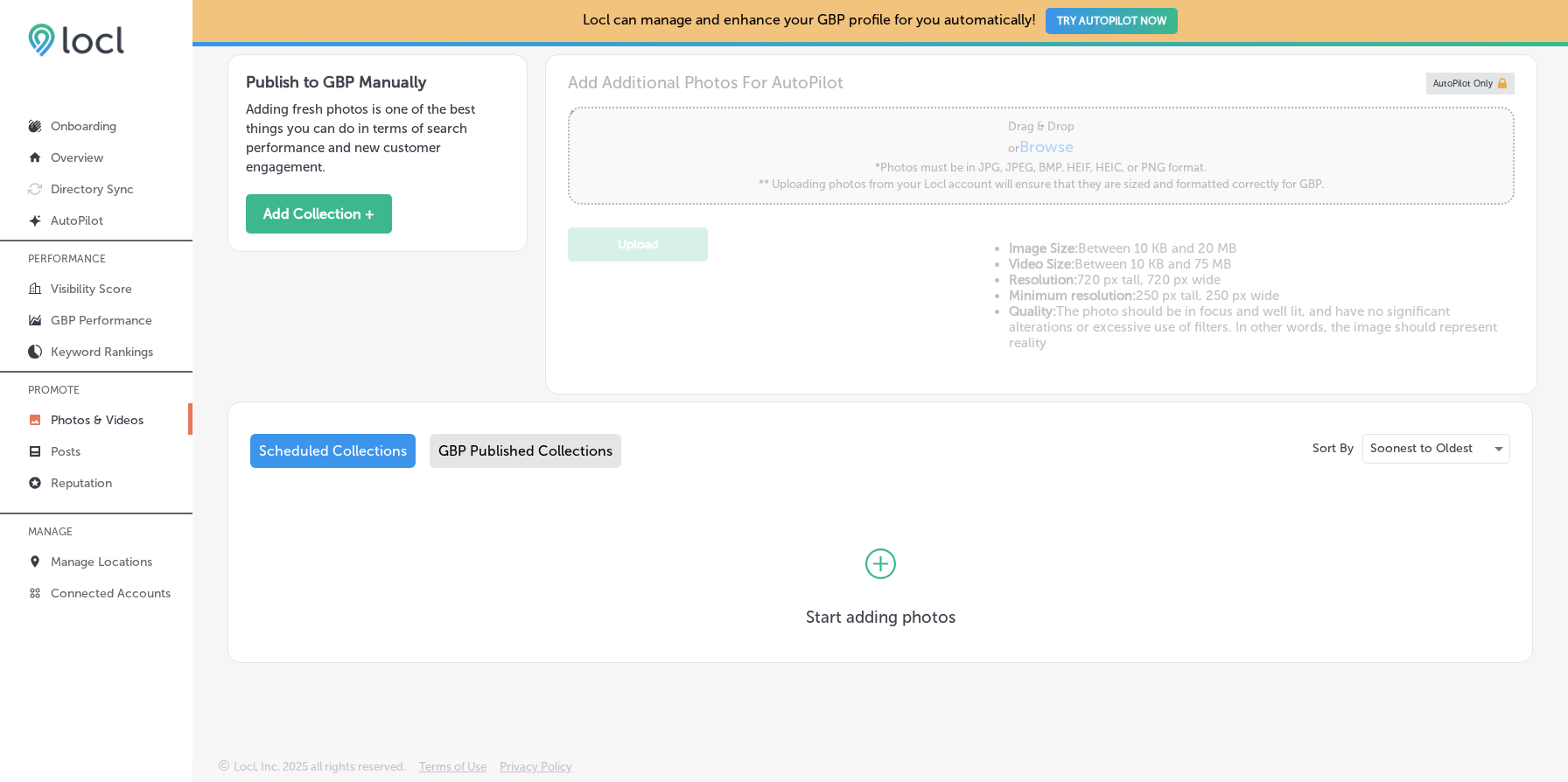
click at [752, 466] on div "Scheduled Collections GBP Published Collections" at bounding box center [880, 454] width 1260 height 41
click at [541, 447] on div "GBP Published Collections" at bounding box center [525, 451] width 192 height 34
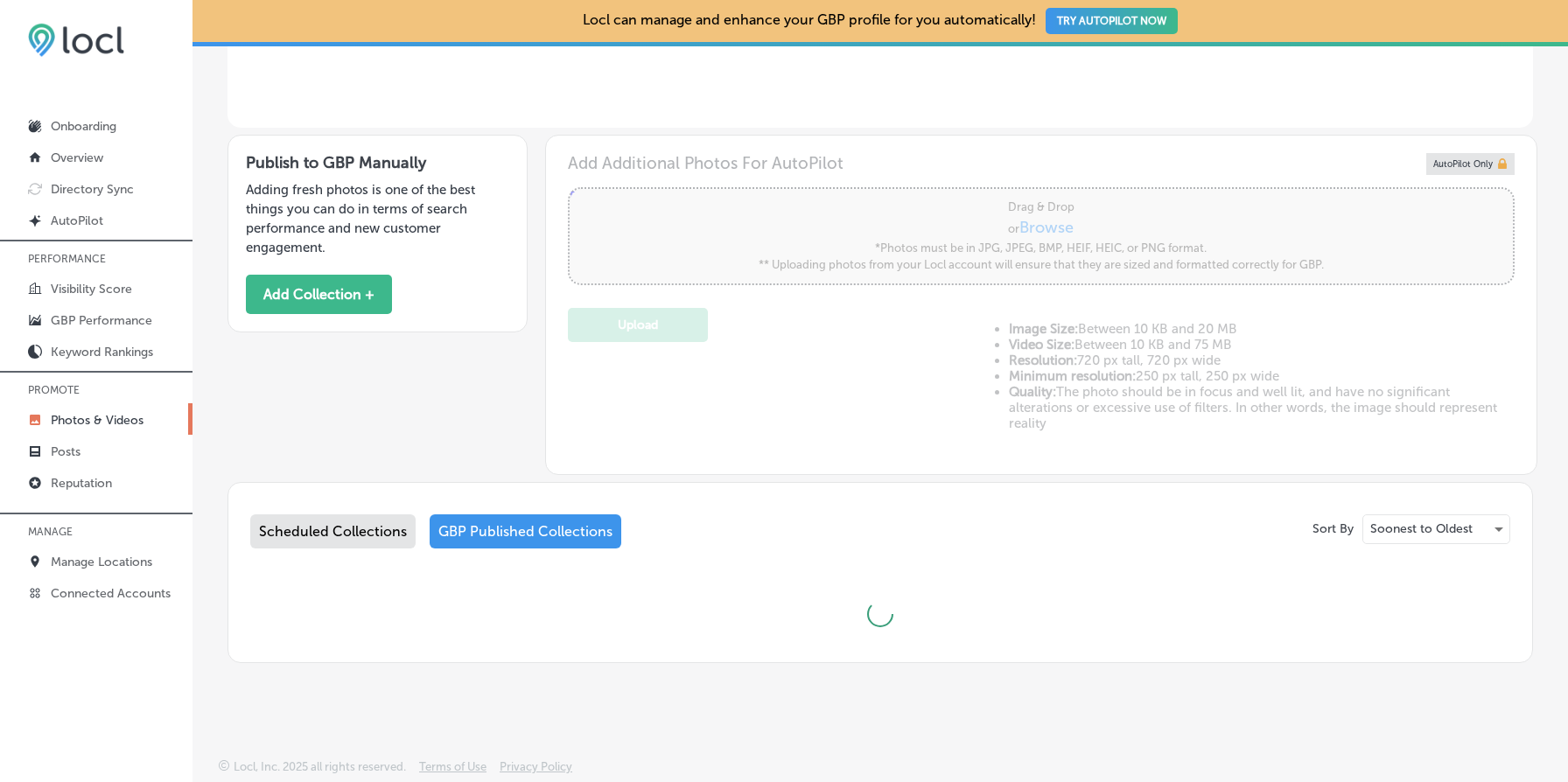
scroll to position [545, 0]
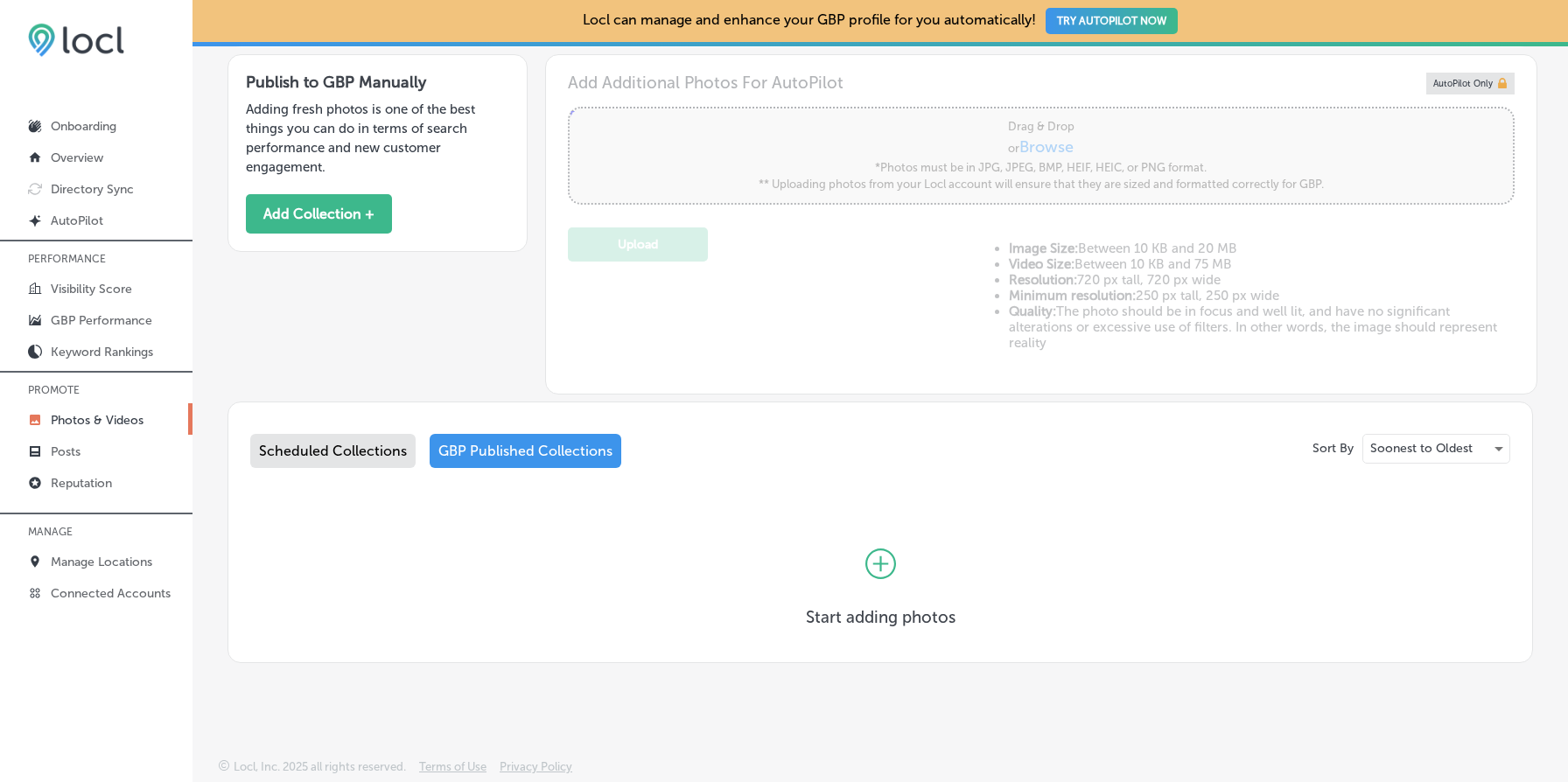
click at [1026, 474] on div "Scheduled Collections GBP Published Collections" at bounding box center [880, 454] width 1260 height 41
